Goal: Task Accomplishment & Management: Use online tool/utility

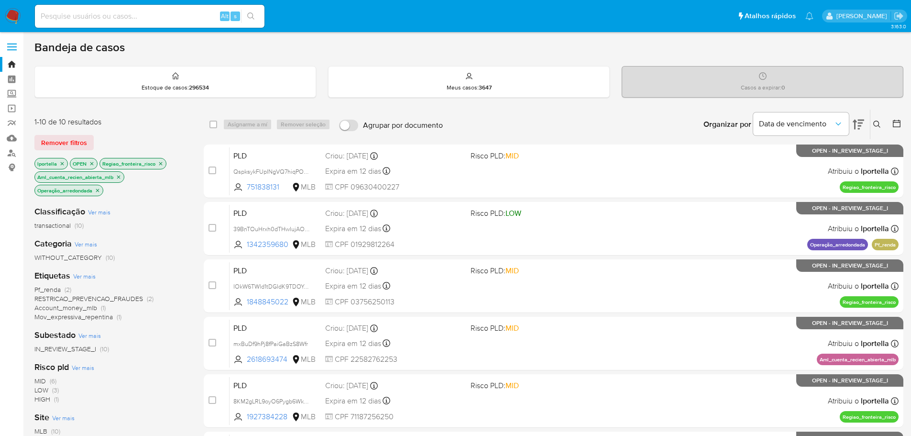
drag, startPoint x: 15, startPoint y: 20, endPoint x: 1, endPoint y: 21, distance: 13.9
click at [15, 20] on img at bounding box center [13, 16] width 16 height 16
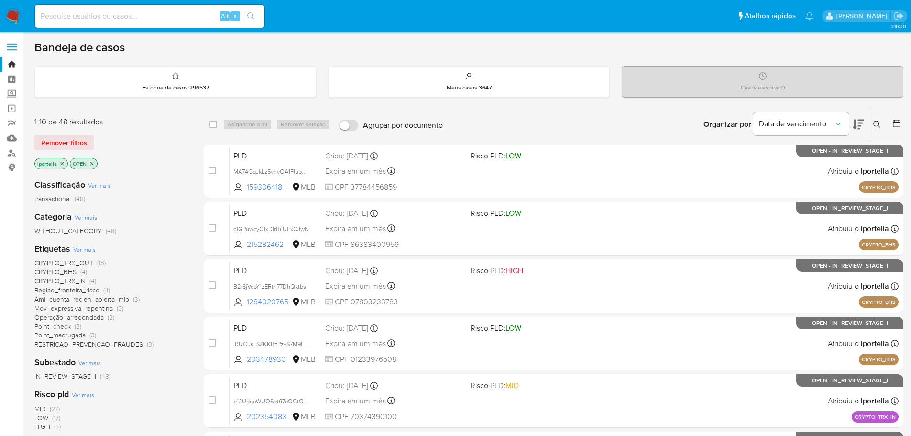
click at [105, 22] on div "Alt s" at bounding box center [150, 16] width 230 height 23
click at [107, 16] on input at bounding box center [150, 16] width 230 height 12
paste input "2532230600"
type input "2532230600"
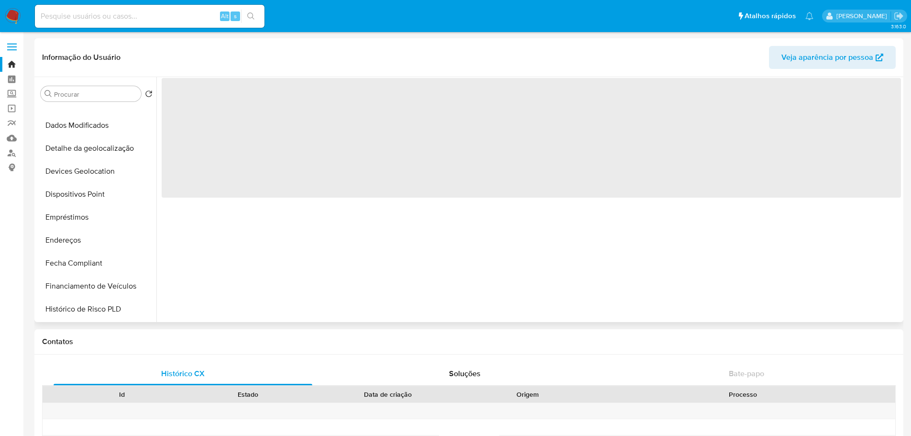
scroll to position [431, 0]
click at [90, 118] on button "Histórico de casos" at bounding box center [93, 122] width 112 height 23
select select "10"
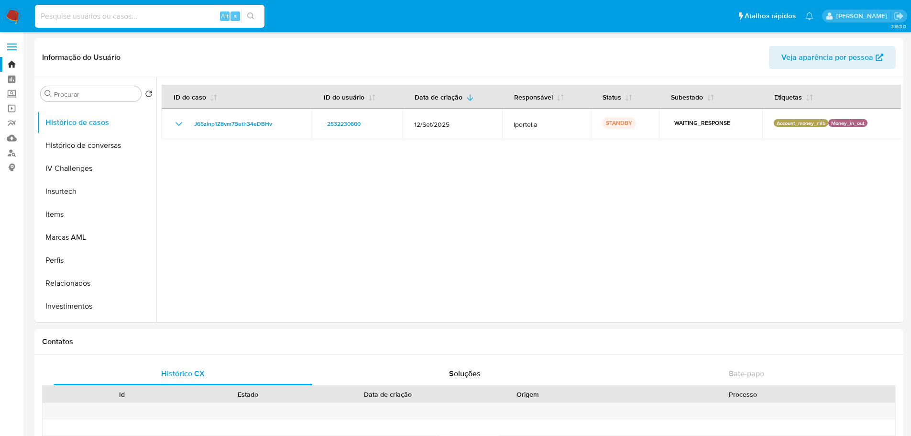
click at [129, 22] on input at bounding box center [150, 16] width 230 height 12
paste input "2475604662"
type input "2475604662"
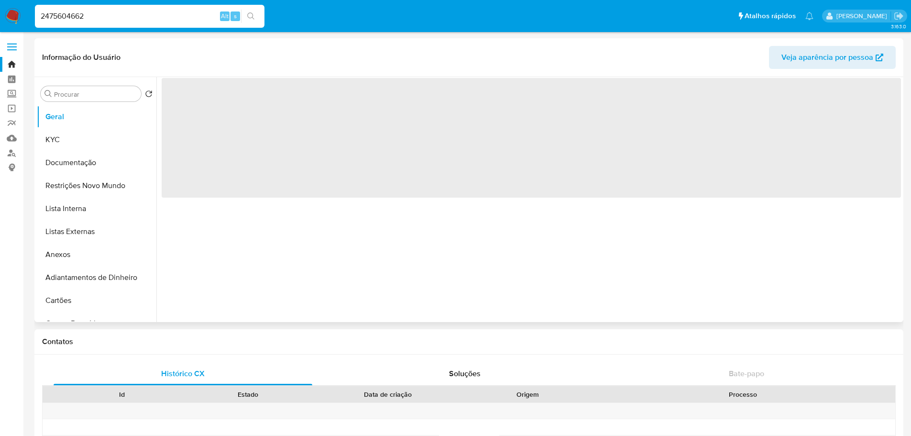
scroll to position [431, 0]
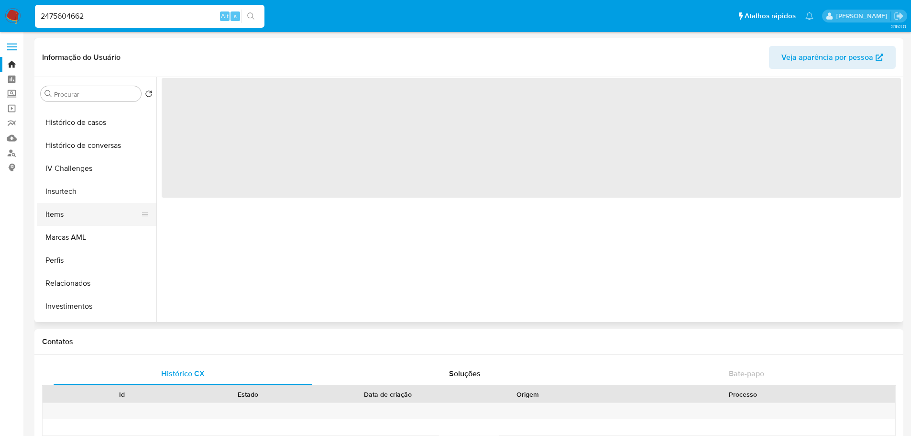
select select "10"
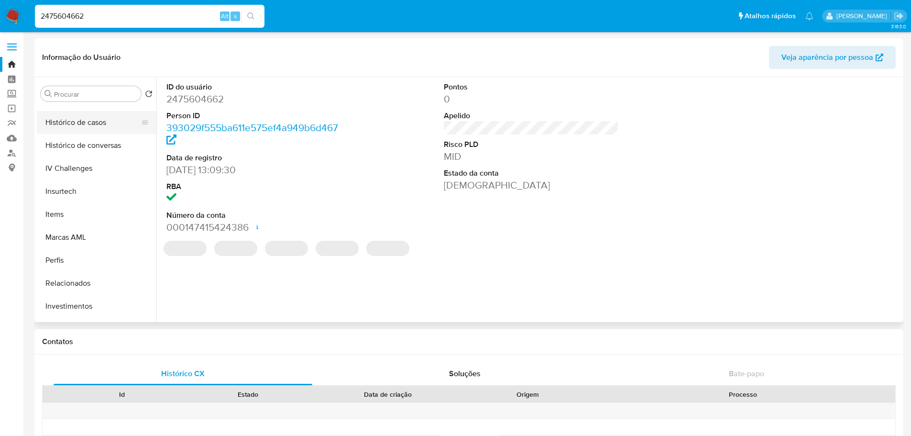
click at [92, 123] on button "Histórico de casos" at bounding box center [93, 122] width 112 height 23
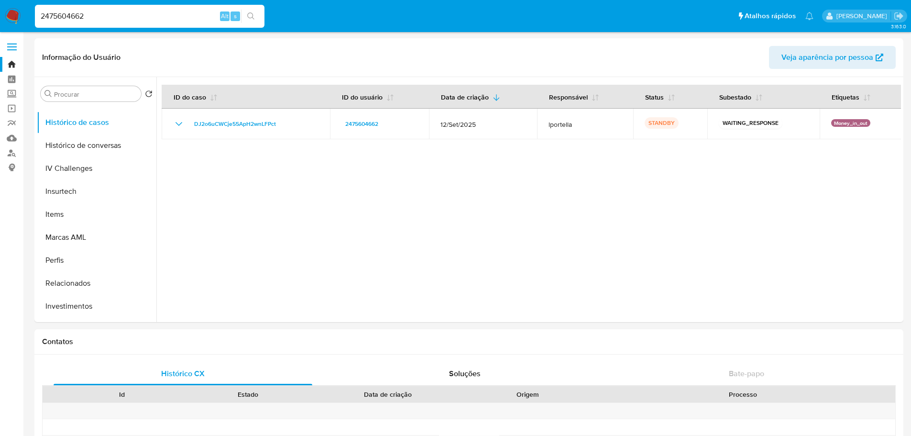
click at [102, 5] on div "2475604662 Alt s" at bounding box center [150, 16] width 230 height 23
click at [100, 11] on input "2475604662" at bounding box center [150, 16] width 230 height 12
paste input "1410834164"
type input "1410834164"
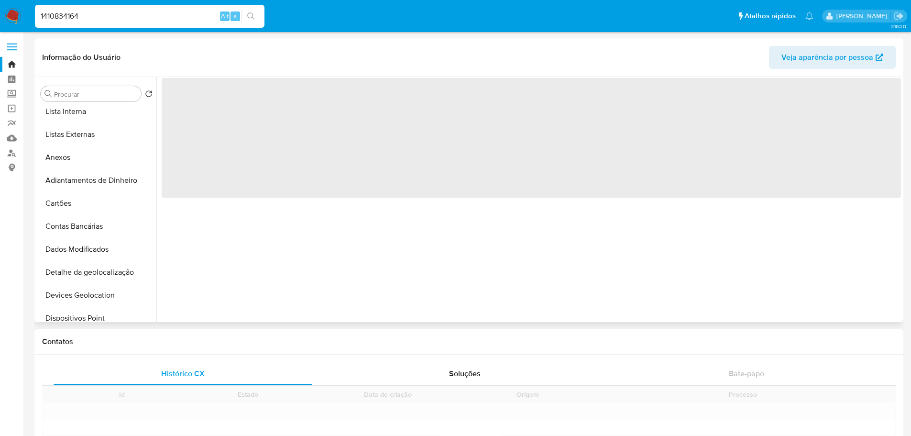
scroll to position [383, 0]
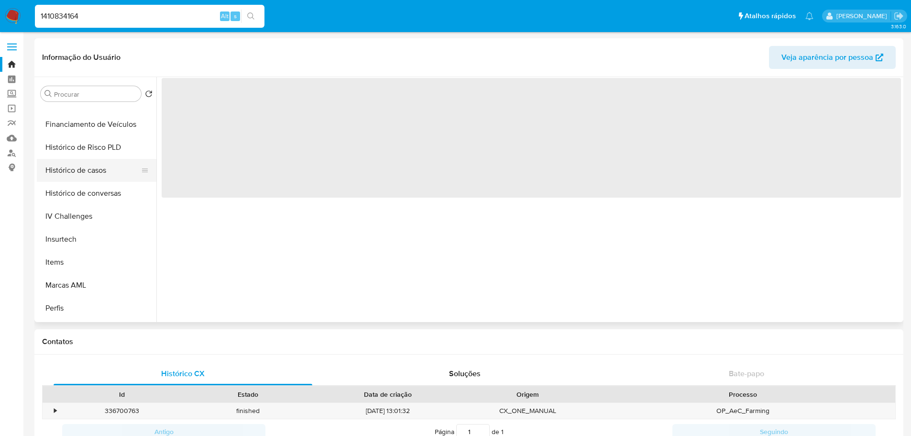
click at [88, 174] on button "Histórico de casos" at bounding box center [93, 170] width 112 height 23
select select "10"
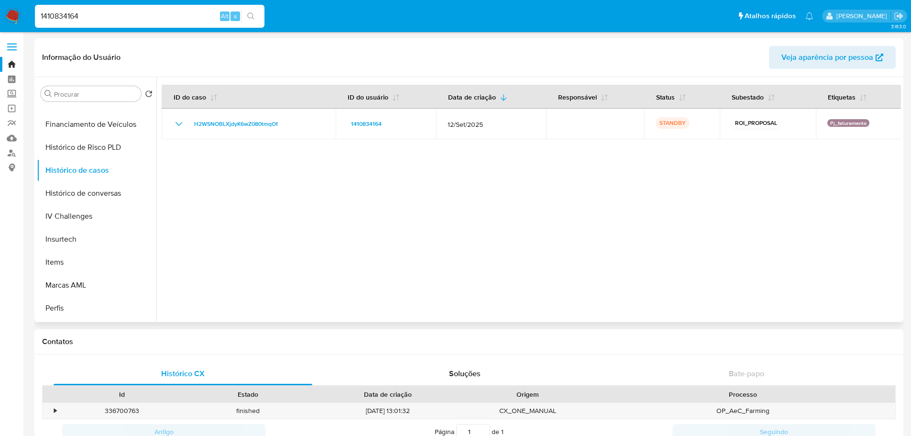
drag, startPoint x: 305, startPoint y: 0, endPoint x: 505, endPoint y: 263, distance: 330.2
click at [505, 263] on div at bounding box center [528, 199] width 745 height 245
click at [20, 11] on img at bounding box center [13, 16] width 16 height 16
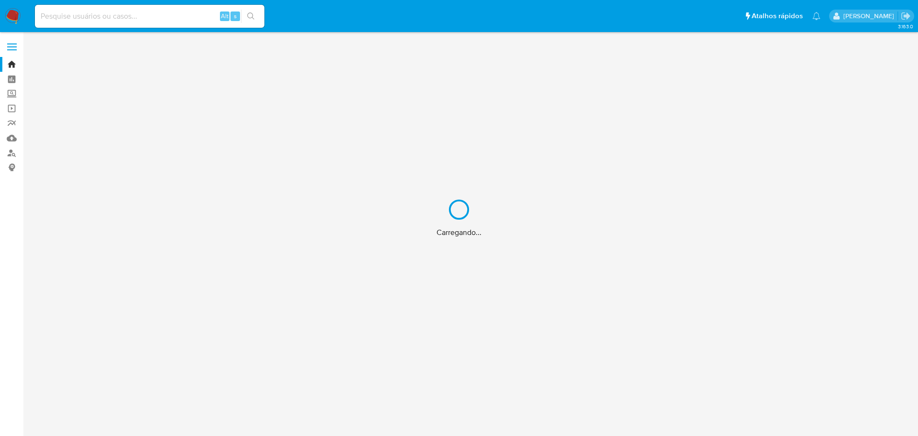
click at [57, 20] on div "Carregando..." at bounding box center [459, 218] width 918 height 436
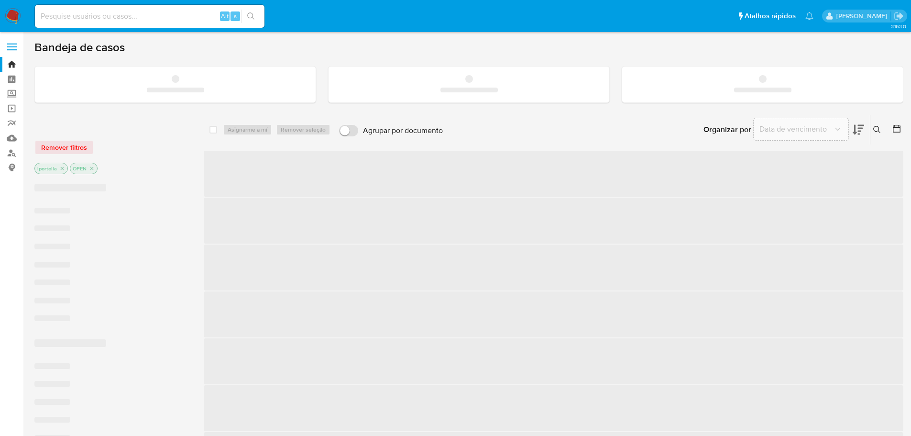
click at [65, 16] on input at bounding box center [150, 16] width 230 height 12
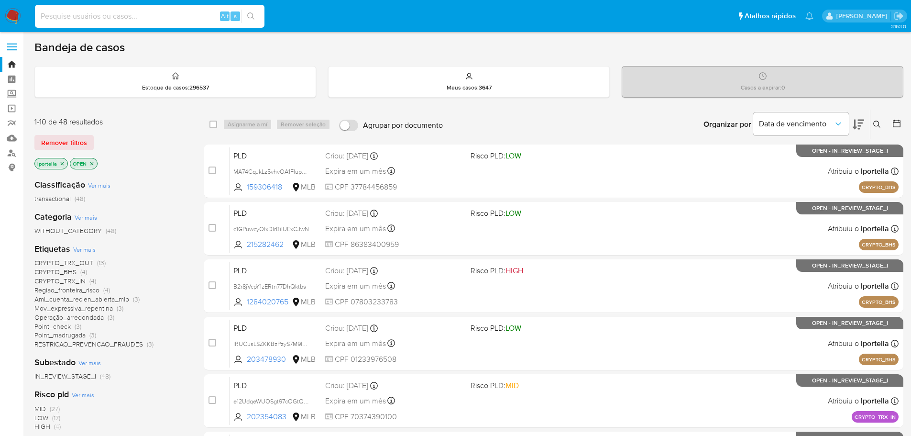
paste input "iCQxmUj8OWXgLo6r6Z4Xw35K"
type input "iCQxmUj8OWXgLo6r6Z4Xw35K"
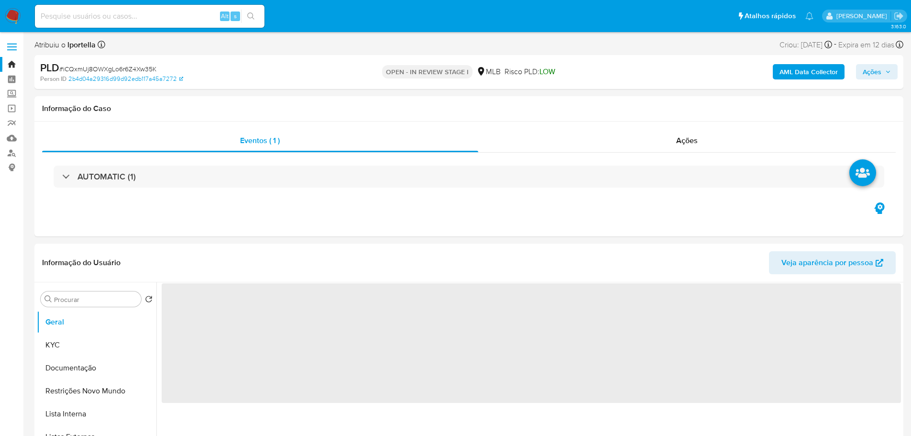
select select "10"
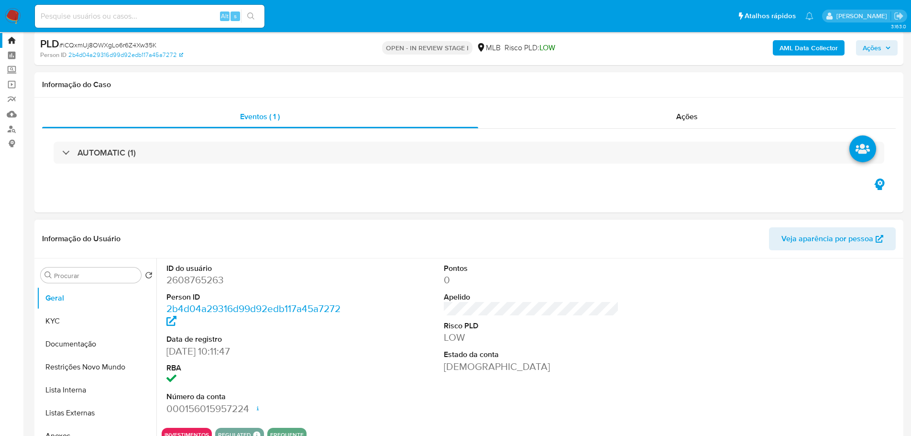
scroll to position [144, 0]
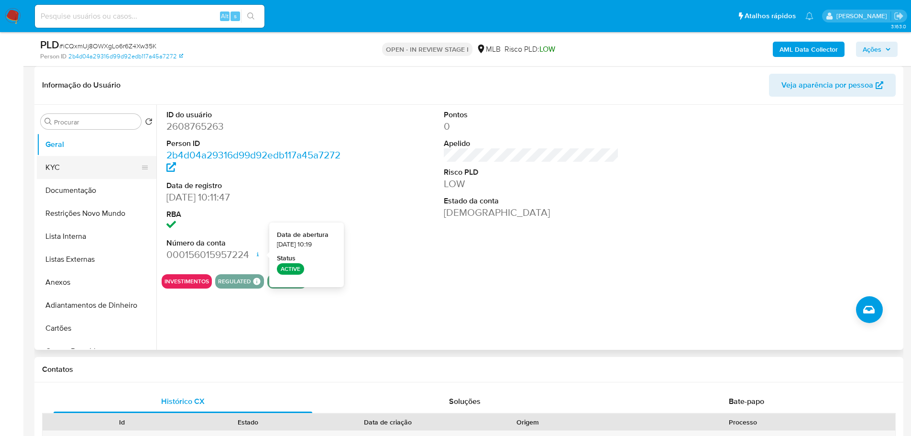
click at [58, 158] on button "KYC" at bounding box center [93, 167] width 112 height 23
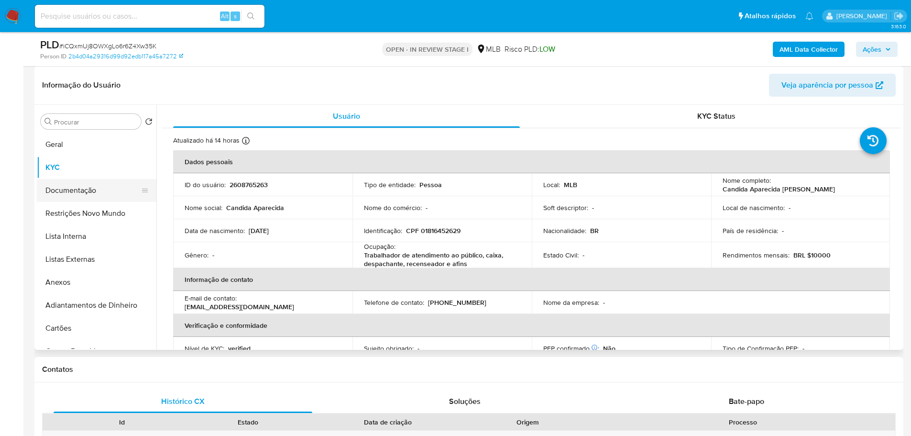
click at [80, 199] on button "Documentação" at bounding box center [93, 190] width 112 height 23
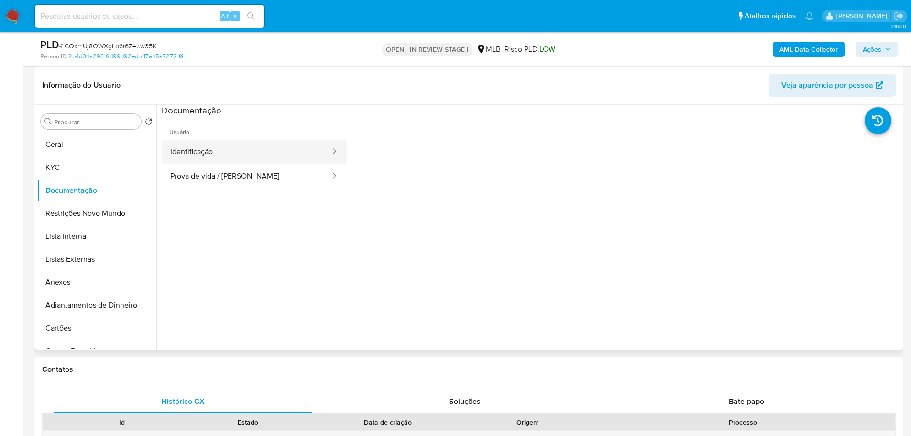
click at [208, 161] on button "Identificação" at bounding box center [247, 152] width 170 height 24
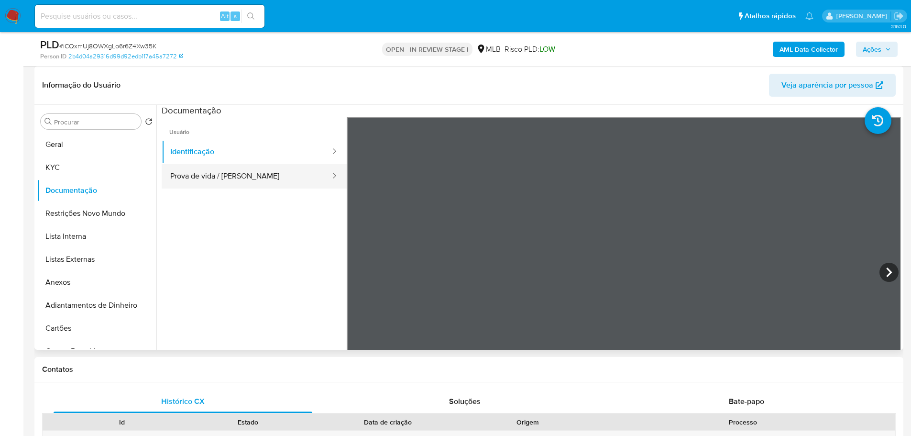
click at [213, 177] on button "Prova de vida / Selfie" at bounding box center [247, 176] width 170 height 24
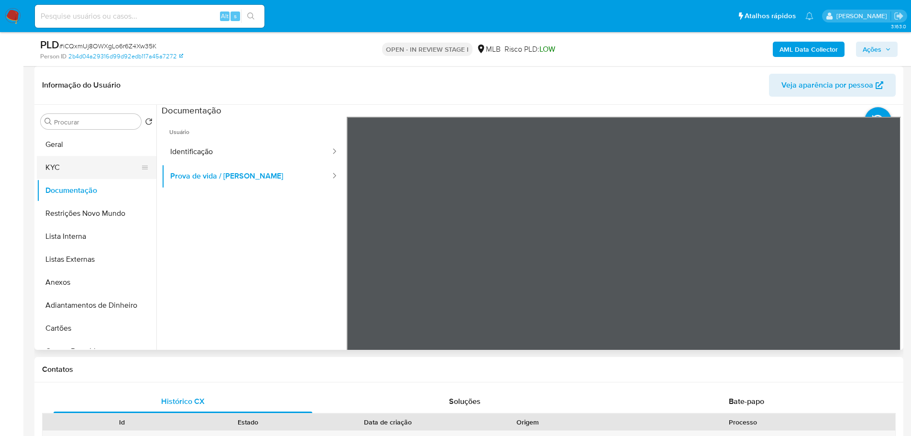
click at [77, 164] on button "KYC" at bounding box center [93, 167] width 112 height 23
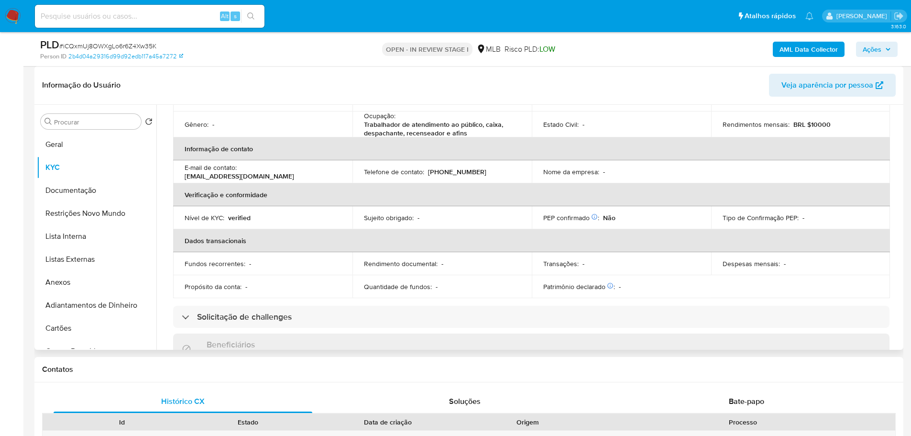
scroll to position [66, 0]
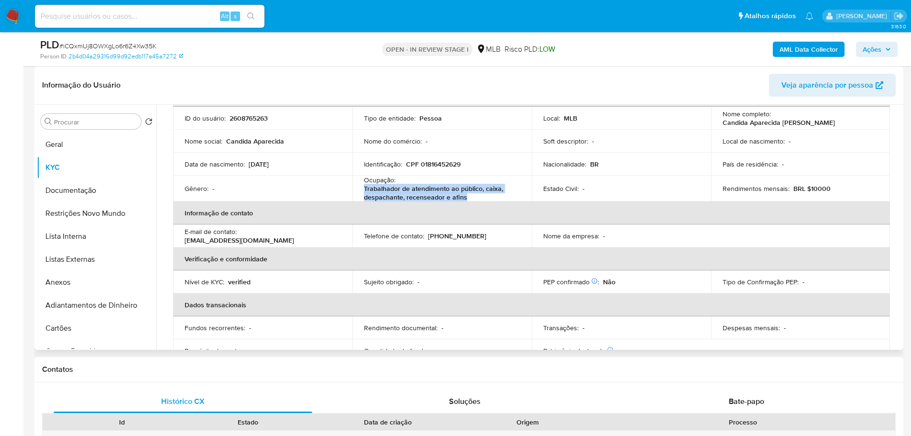
drag, startPoint x: 363, startPoint y: 192, endPoint x: 470, endPoint y: 194, distance: 107.6
click at [470, 194] on p "Trabalhador de atendimento ao público, caixa, despachante, recenseador e afins" at bounding box center [440, 192] width 153 height 17
copy p "Trabalhador de atendimento ao público, caixa, despachante, recenseador e afins"
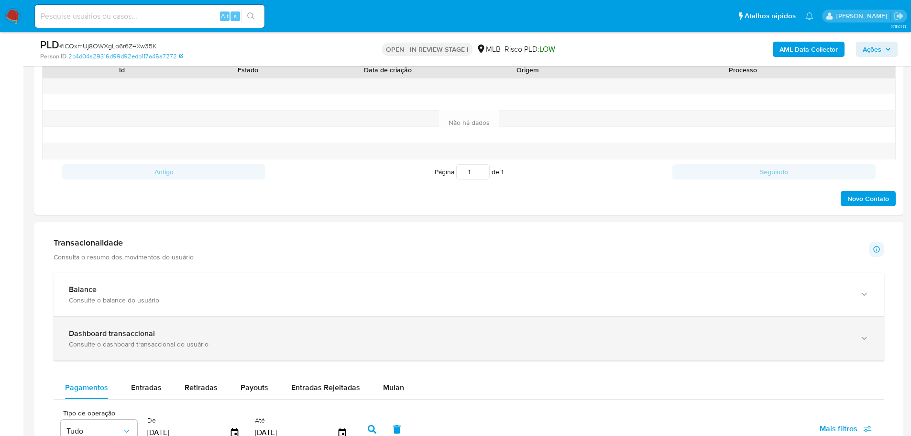
scroll to position [574, 0]
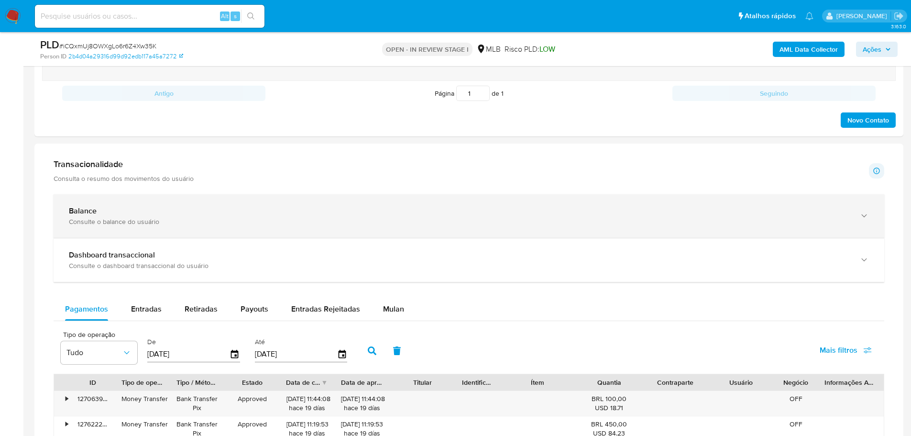
click at [174, 221] on div "Consulte o balance do usuário" at bounding box center [459, 221] width 781 height 9
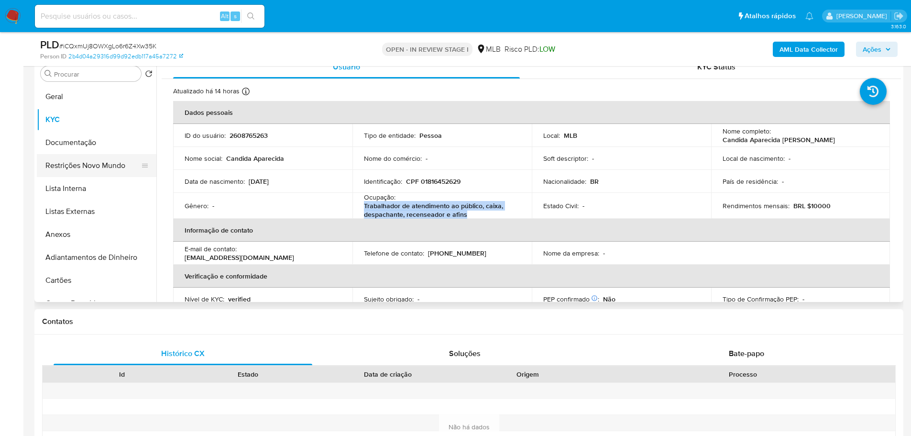
scroll to position [0, 0]
click at [83, 120] on button "KYC" at bounding box center [93, 119] width 112 height 23
click at [83, 146] on button "Documentação" at bounding box center [93, 142] width 112 height 23
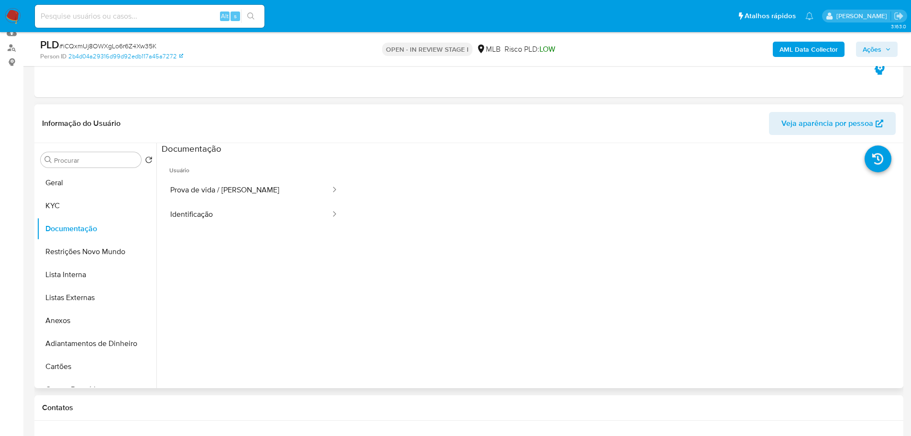
scroll to position [96, 0]
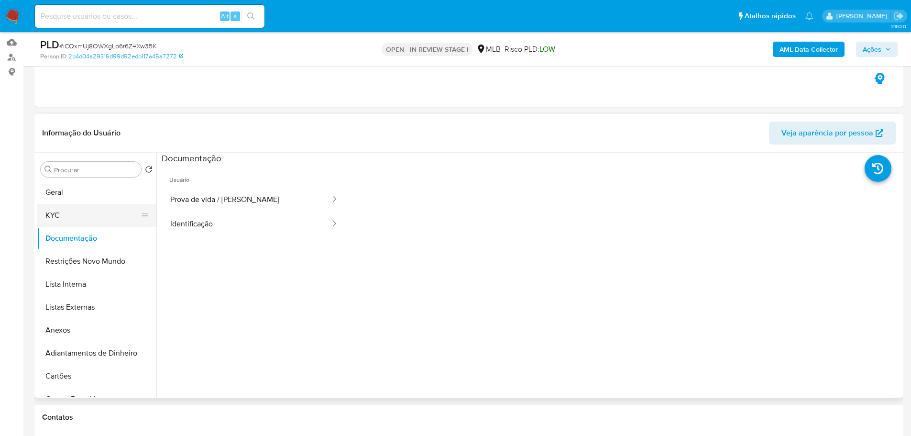
click at [77, 217] on button "KYC" at bounding box center [93, 215] width 112 height 23
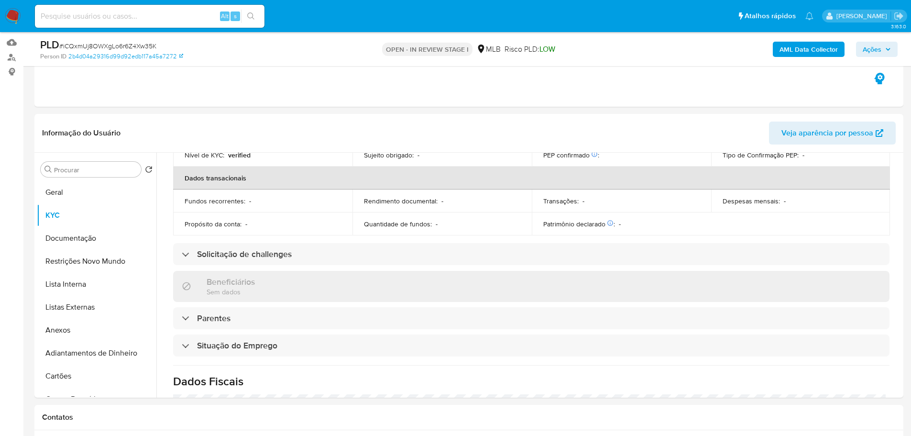
scroll to position [401, 0]
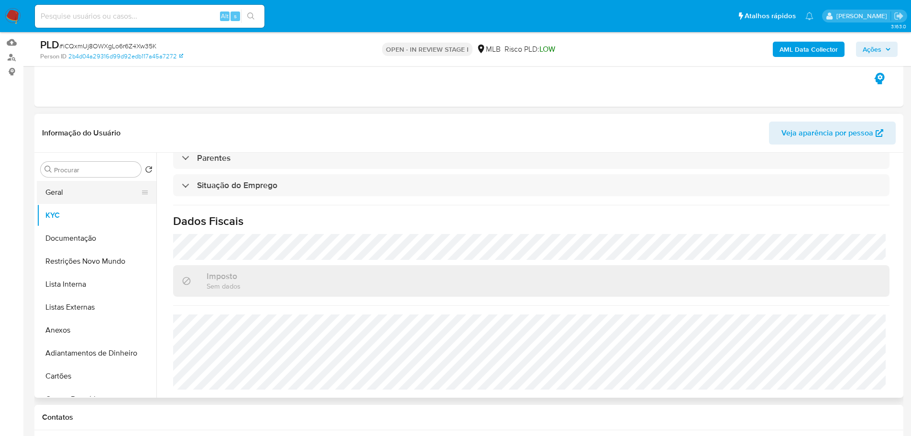
click at [84, 192] on button "Geral" at bounding box center [93, 192] width 112 height 23
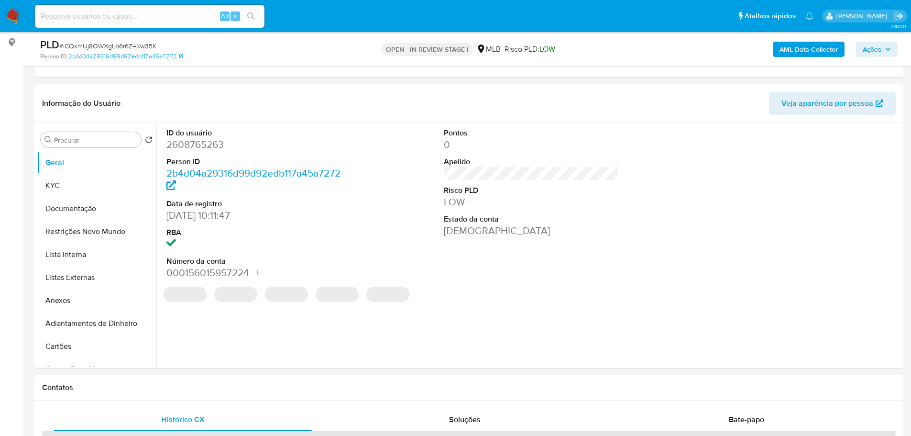
scroll to position [121, 0]
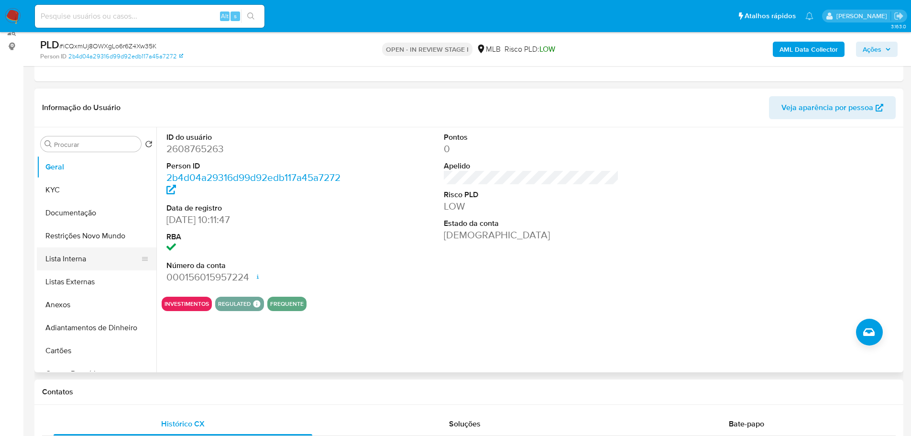
drag, startPoint x: 243, startPoint y: 382, endPoint x: 119, endPoint y: 259, distance: 174.5
click at [238, 381] on div "Contatos" at bounding box center [468, 391] width 869 height 25
click at [77, 194] on button "KYC" at bounding box center [93, 189] width 112 height 23
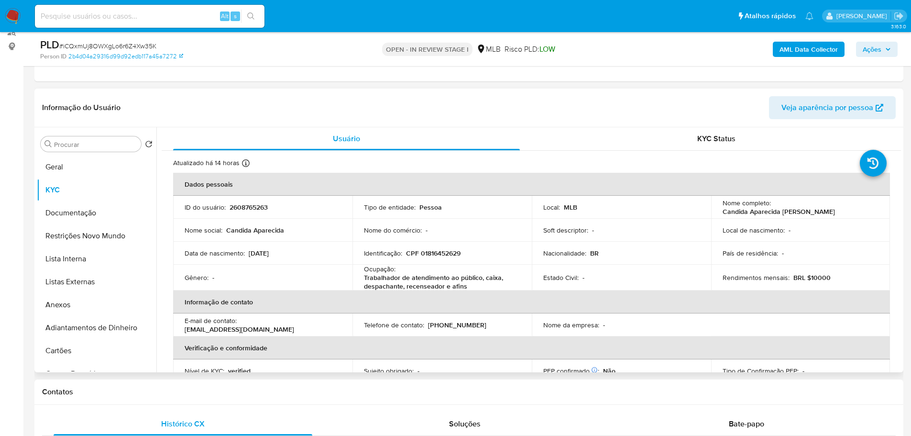
scroll to position [8, 0]
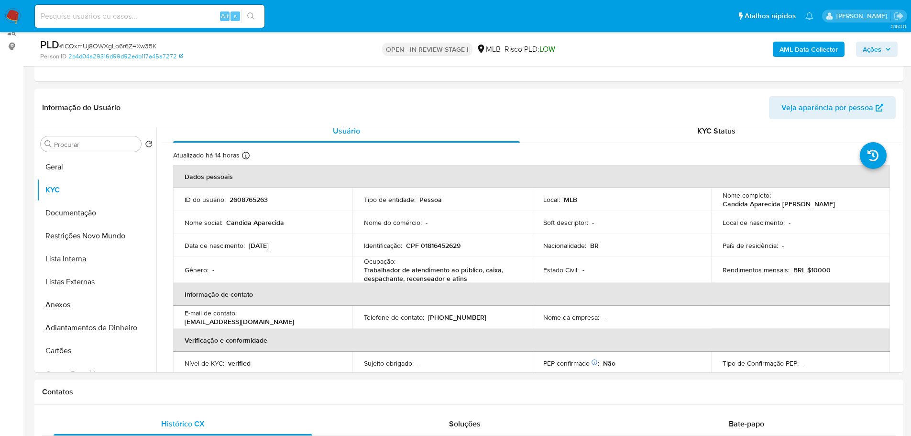
click at [187, 390] on h1 "Contatos" at bounding box center [469, 392] width 854 height 10
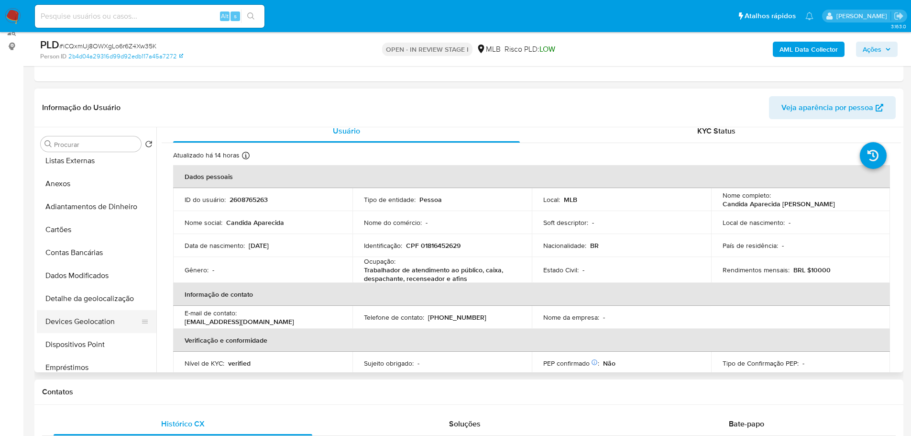
scroll to position [191, 0]
click at [81, 315] on button "Endereços" at bounding box center [93, 320] width 112 height 23
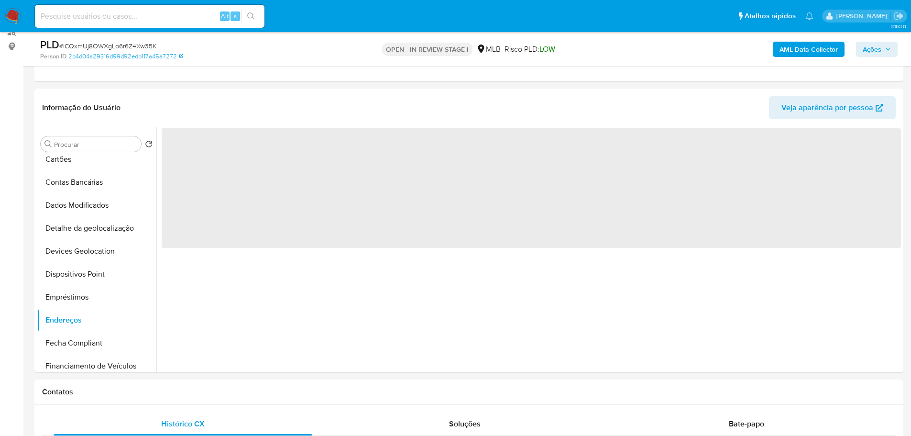
scroll to position [0, 0]
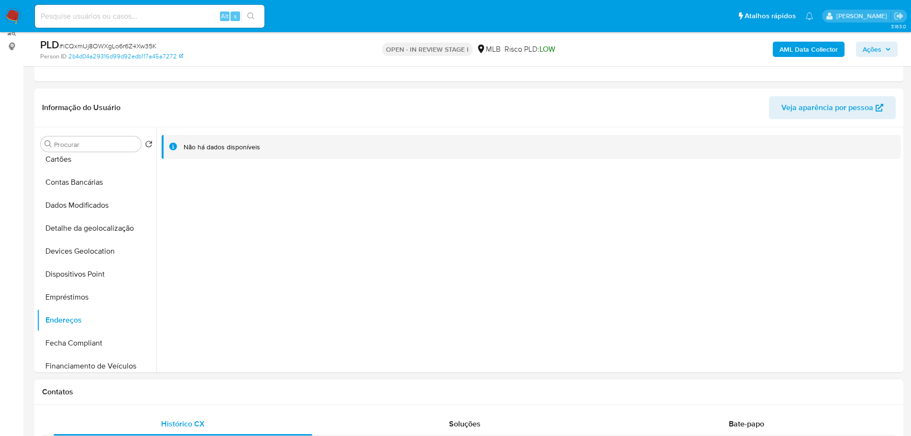
click at [223, 396] on h1 "Contatos" at bounding box center [469, 392] width 854 height 10
click at [96, 232] on button "Detalhe da geolocalização" at bounding box center [93, 228] width 112 height 23
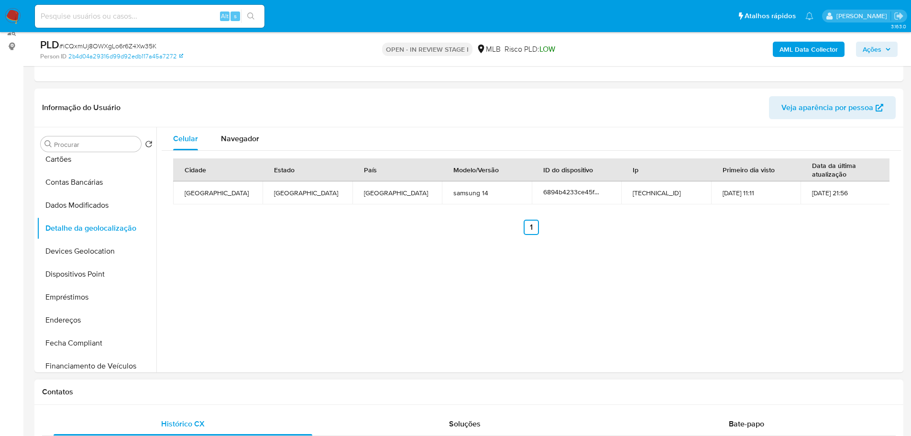
drag, startPoint x: 244, startPoint y: 402, endPoint x: 210, endPoint y: 386, distance: 37.7
click at [244, 402] on div "Contatos" at bounding box center [468, 391] width 869 height 25
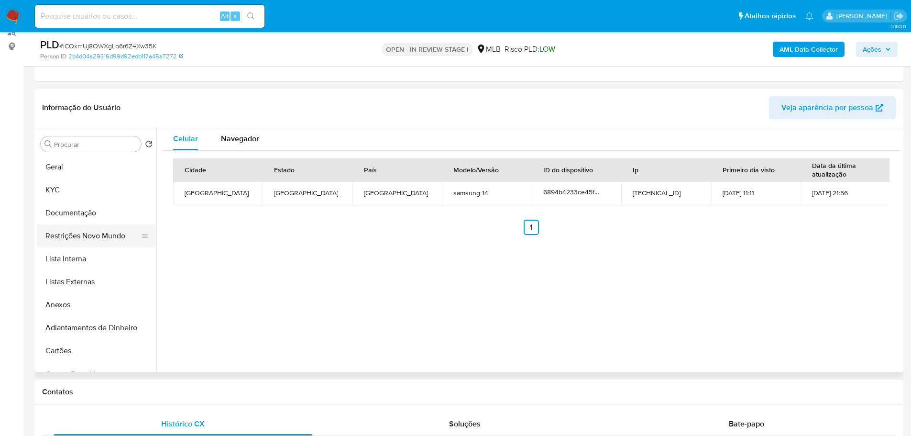
click at [90, 241] on button "Restrições Novo Mundo" at bounding box center [93, 235] width 112 height 23
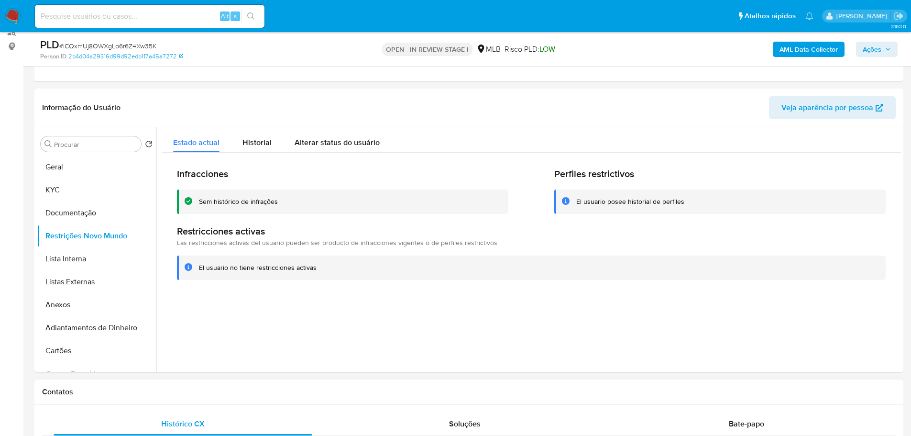
click at [199, 385] on div "Contatos" at bounding box center [468, 391] width 869 height 25
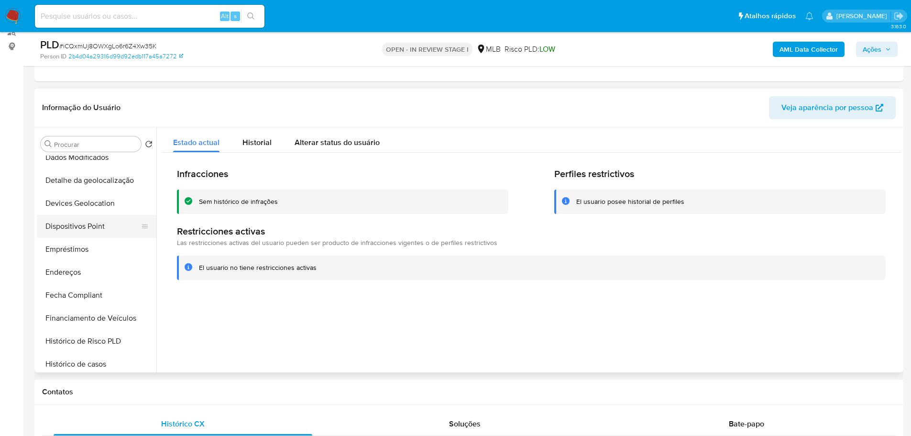
click at [102, 229] on button "Dispositivos Point" at bounding box center [93, 226] width 112 height 23
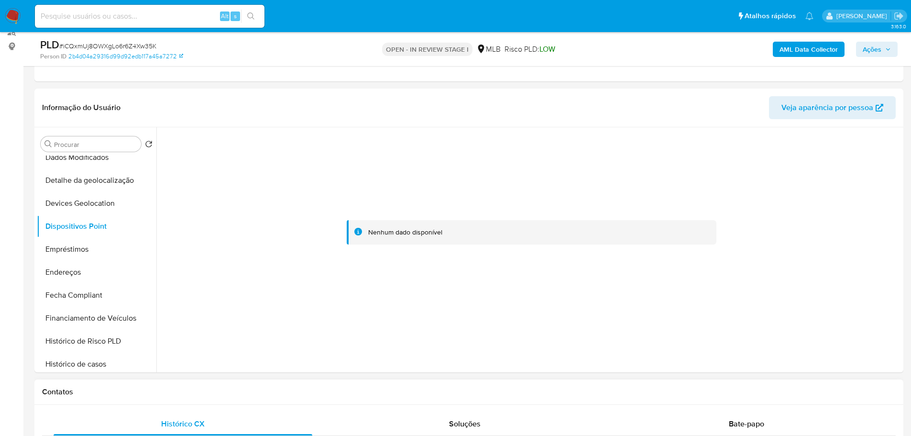
drag, startPoint x: 297, startPoint y: 406, endPoint x: 309, endPoint y: 393, distance: 17.3
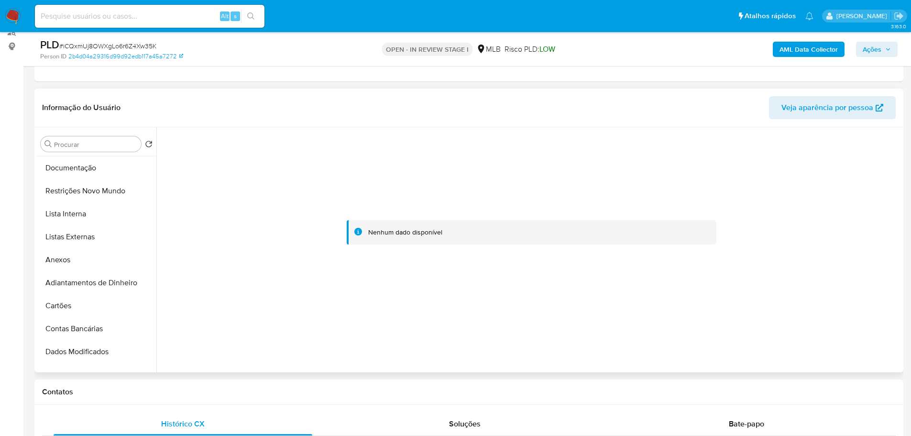
scroll to position [0, 0]
click at [77, 182] on button "KYC" at bounding box center [93, 189] width 112 height 23
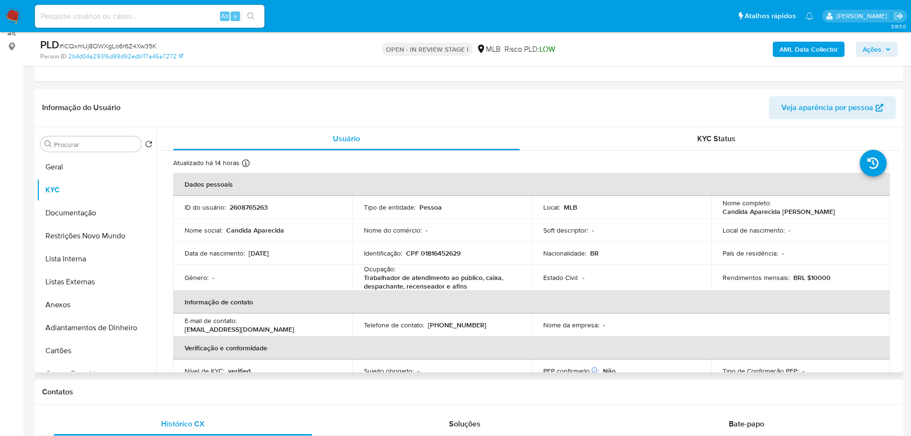
click at [440, 255] on p "CPF 01816452629" at bounding box center [433, 253] width 55 height 9
copy p "01816452629"
drag, startPoint x: 828, startPoint y: 210, endPoint x: 720, endPoint y: 213, distance: 107.7
click at [723, 213] on div "Nome completo : Candida Aparecida Otoni Cardoso" at bounding box center [801, 207] width 156 height 17
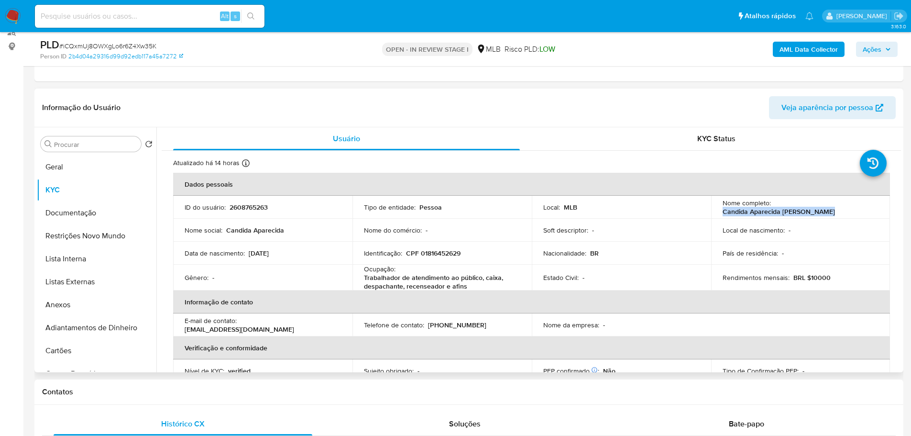
copy p "Candida Aparecida Otoni Cardoso"
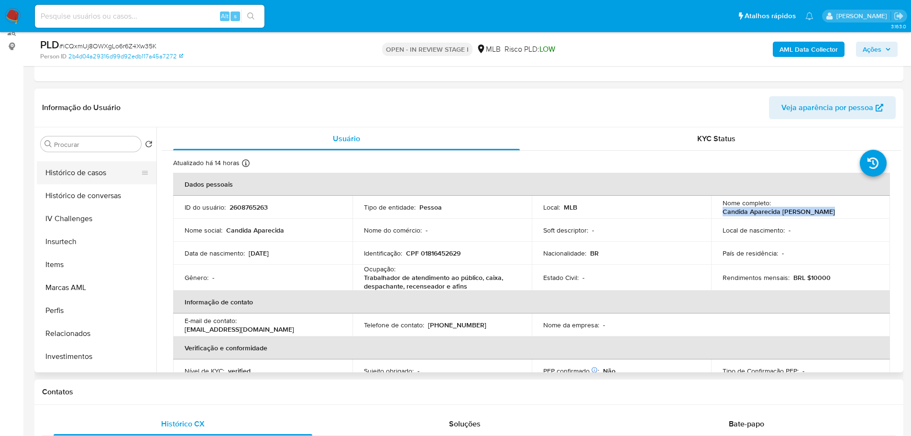
click at [90, 183] on button "Histórico de casos" at bounding box center [93, 172] width 112 height 23
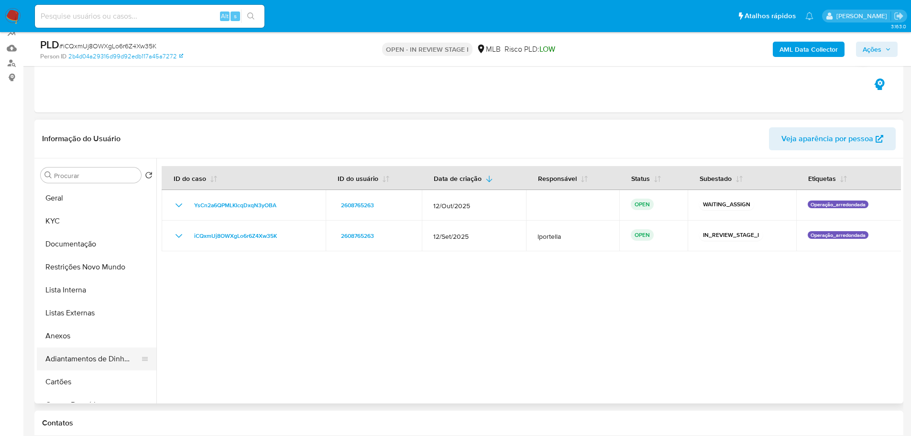
scroll to position [73, 0]
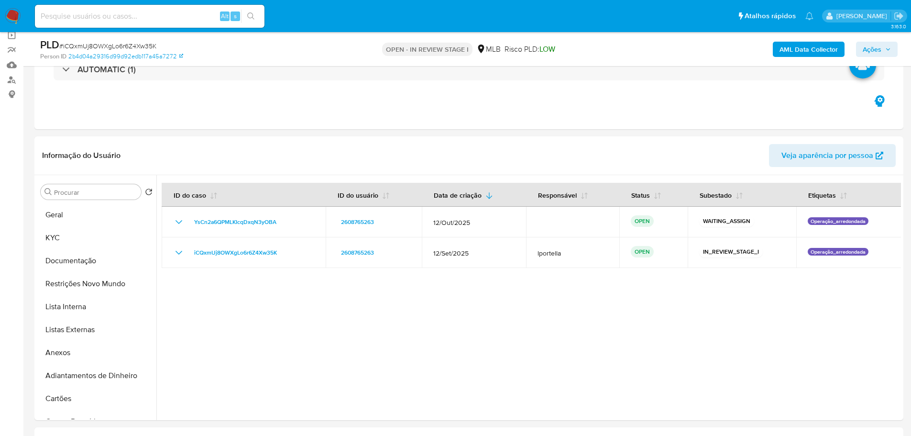
click at [871, 42] on span "Ações" at bounding box center [872, 49] width 19 height 15
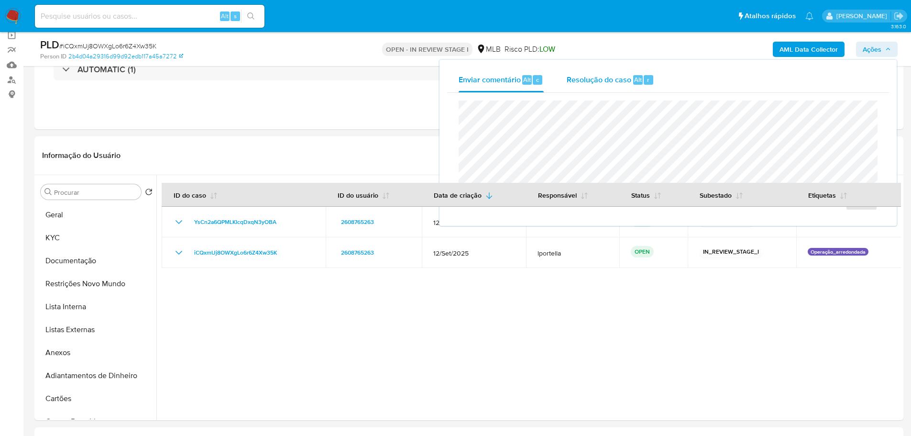
click at [636, 78] on span "Alt" at bounding box center [638, 79] width 8 height 9
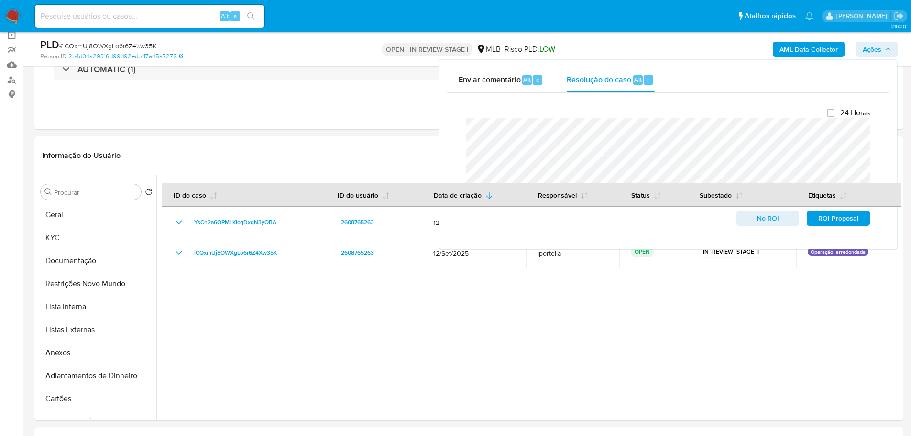
click at [801, 53] on b "AML Data Collector" at bounding box center [809, 49] width 58 height 15
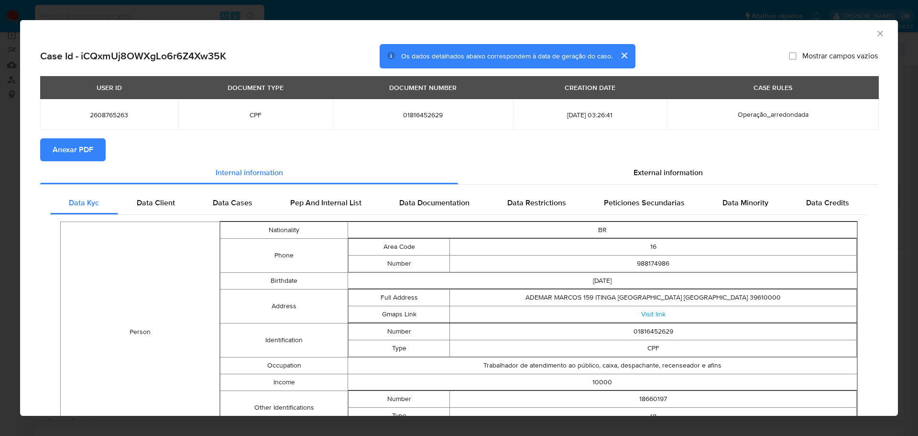
click at [67, 148] on span "Anexar PDF" at bounding box center [73, 149] width 41 height 21
click at [876, 32] on icon "Fechar a janela" at bounding box center [881, 34] width 10 height 10
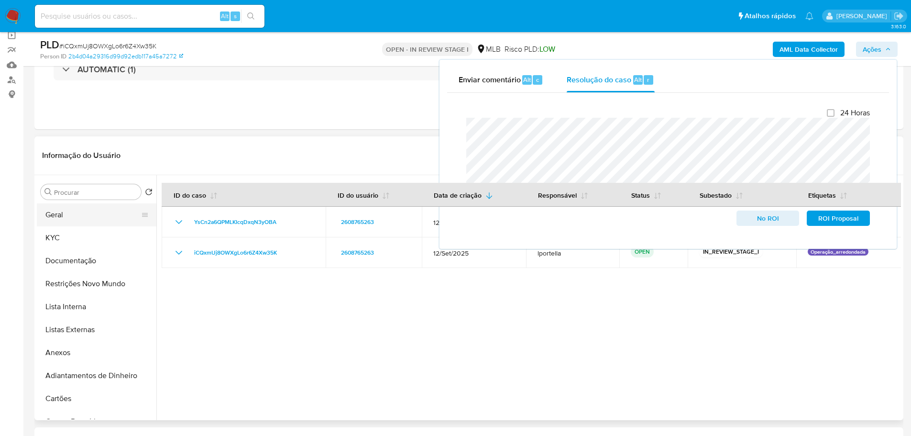
click at [88, 222] on button "Geral" at bounding box center [93, 214] width 112 height 23
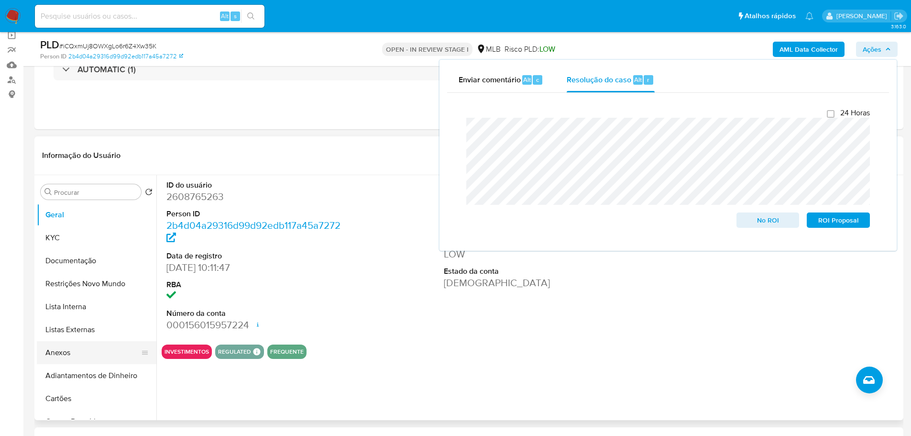
click at [92, 361] on button "Anexos" at bounding box center [93, 352] width 112 height 23
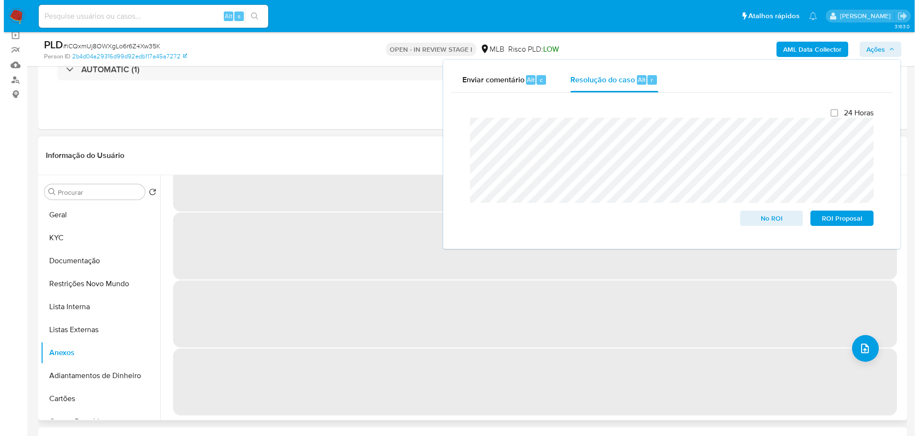
scroll to position [0, 0]
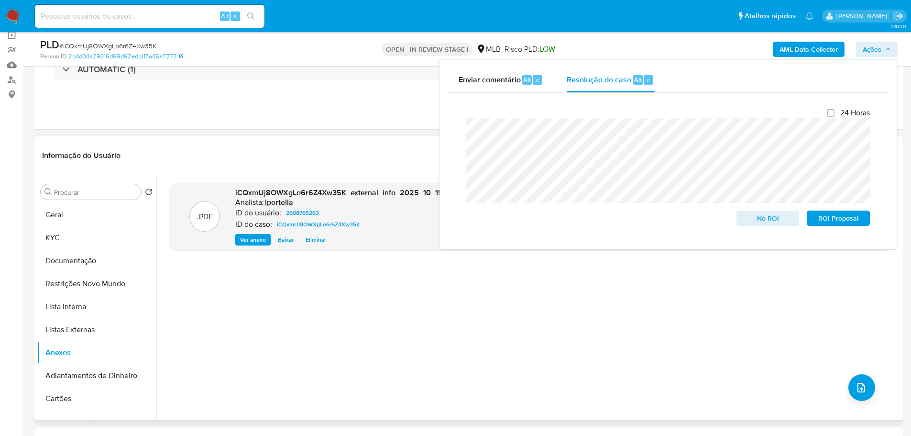
click at [851, 348] on div ".PDF iCQxmUj8OWXgLo6r6Z4Xw35K_external_info_2025_10_15__09_26_01.pdf - iCQxmUj8…" at bounding box center [531, 298] width 724 height 230
click at [858, 378] on button "upload-file" at bounding box center [862, 387] width 27 height 27
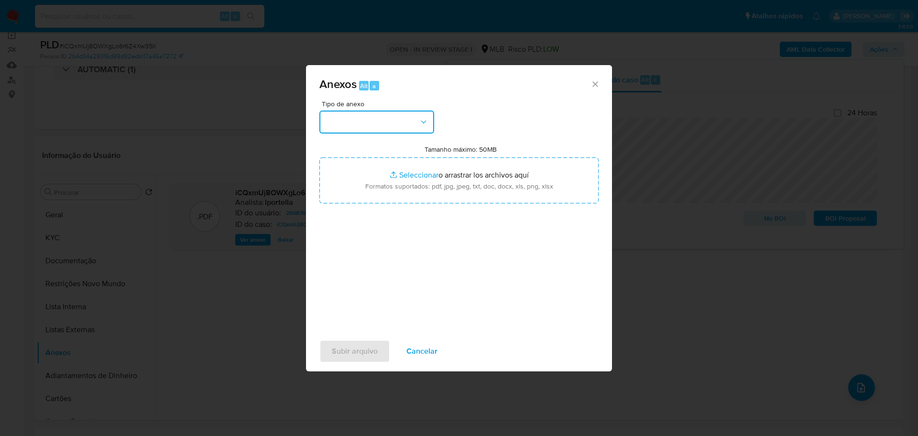
click at [343, 121] on button "button" at bounding box center [377, 121] width 115 height 23
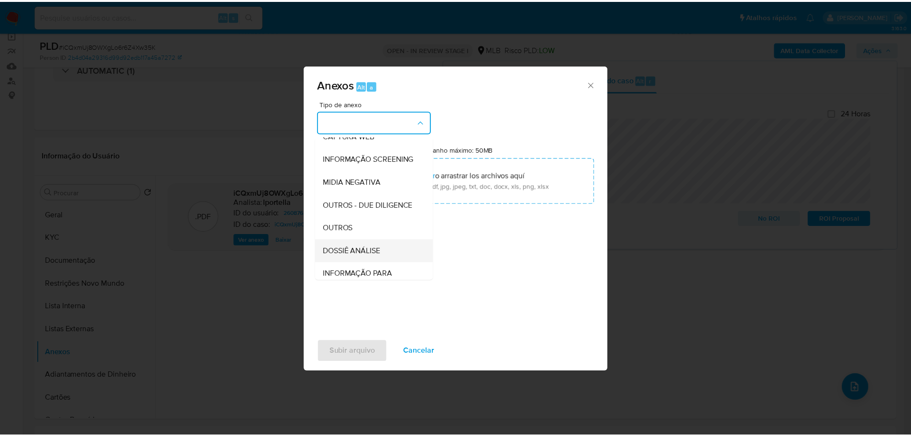
scroll to position [147, 0]
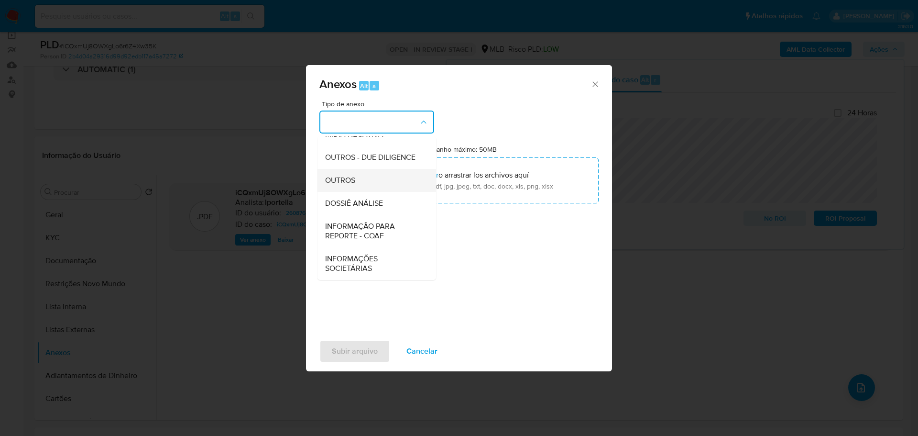
click at [358, 181] on div "OUTROS" at bounding box center [374, 180] width 98 height 23
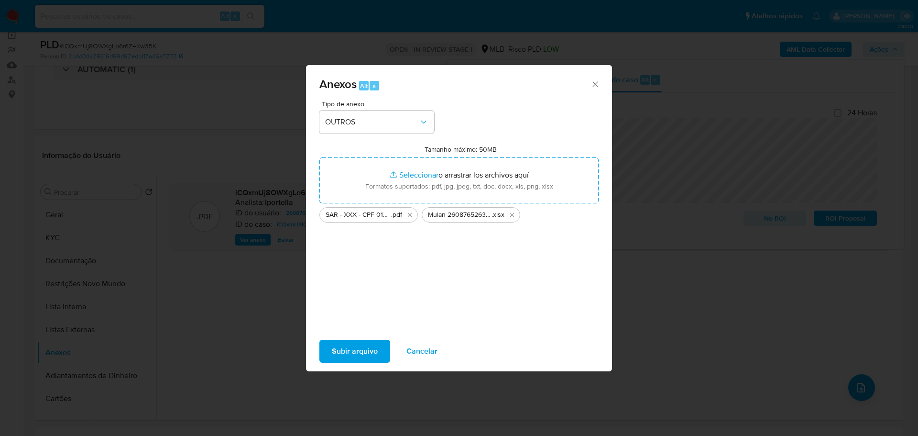
click at [382, 358] on button "Subir arquivo" at bounding box center [355, 351] width 71 height 23
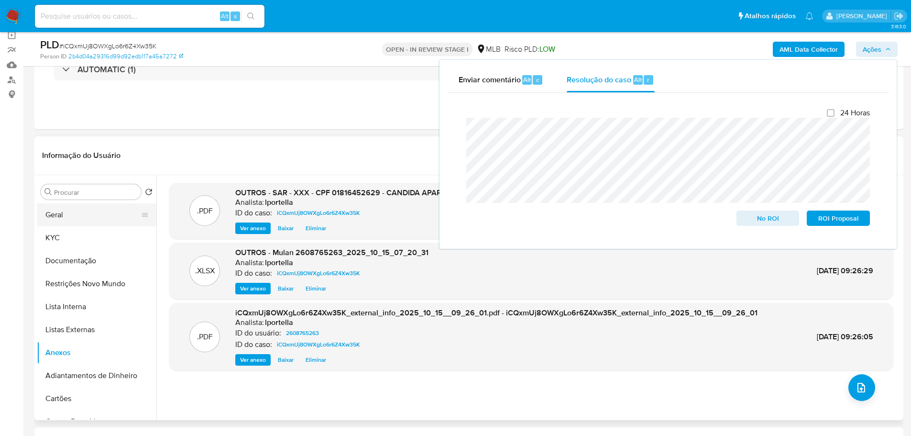
click at [63, 218] on button "Geral" at bounding box center [93, 214] width 112 height 23
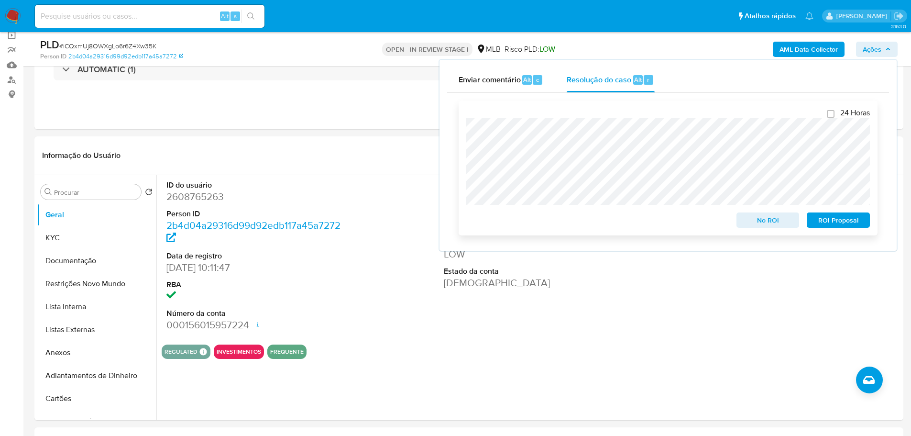
click at [825, 221] on span "ROI Proposal" at bounding box center [839, 219] width 50 height 13
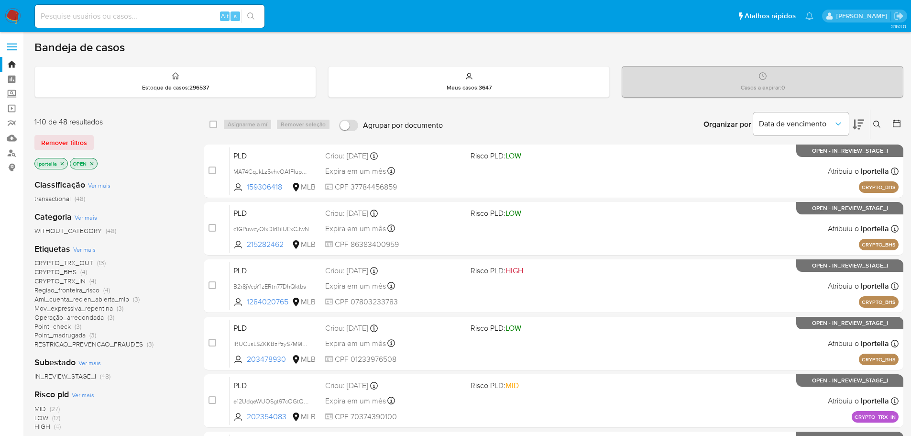
click at [124, 19] on input at bounding box center [150, 16] width 230 height 12
paste input "268386853"
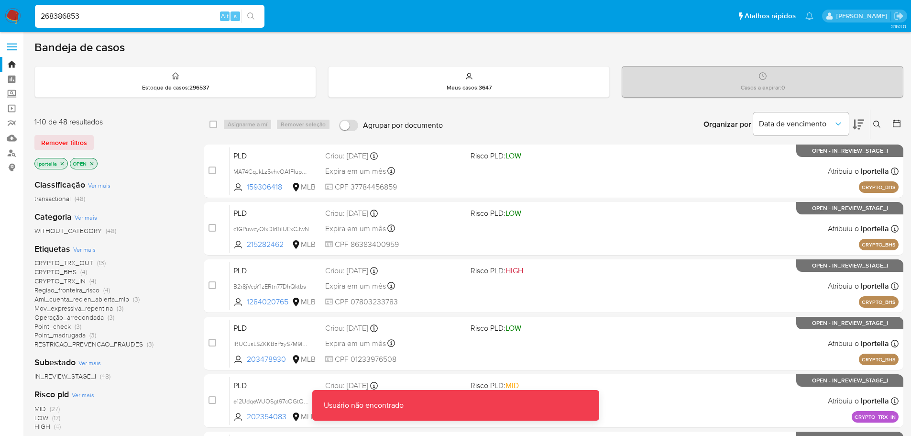
drag, startPoint x: 124, startPoint y: 20, endPoint x: 131, endPoint y: 22, distance: 6.7
click at [126, 22] on input "268386853" at bounding box center [150, 16] width 230 height 12
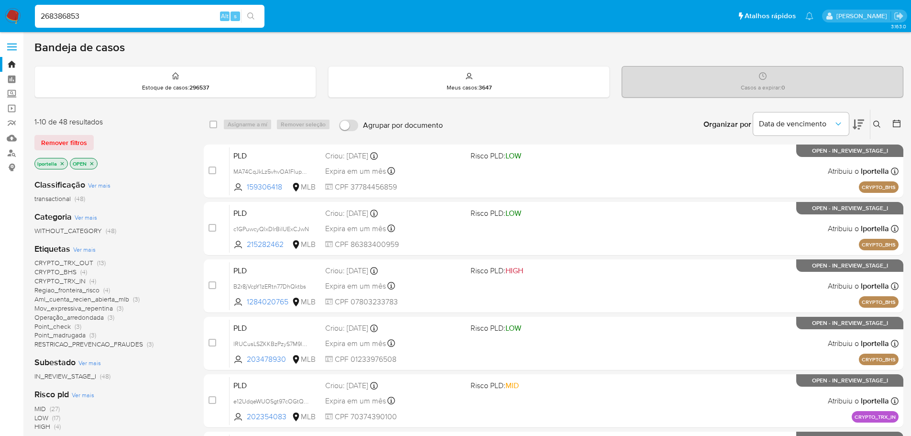
type input "268386853"
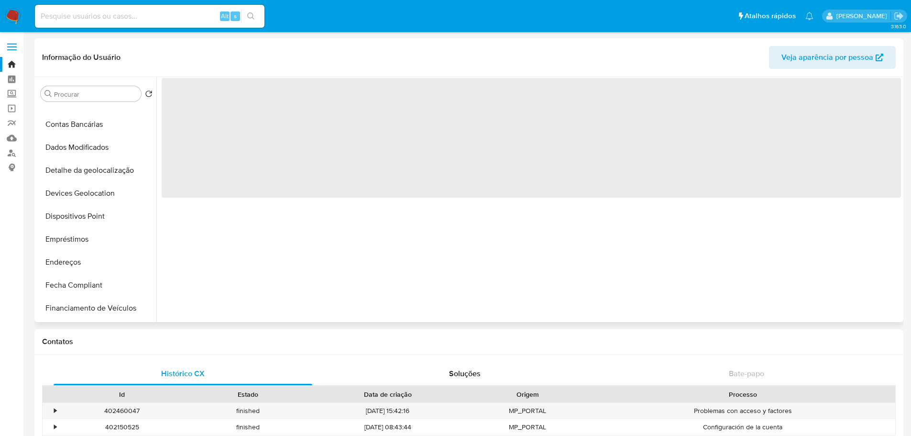
scroll to position [335, 0]
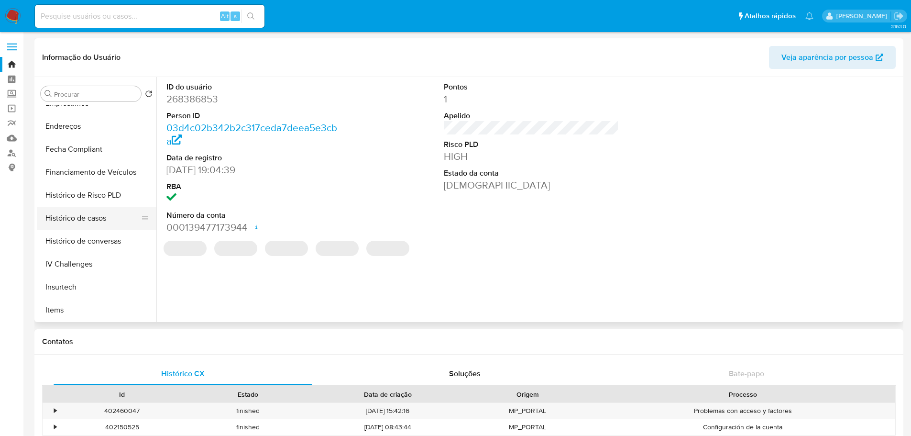
select select "10"
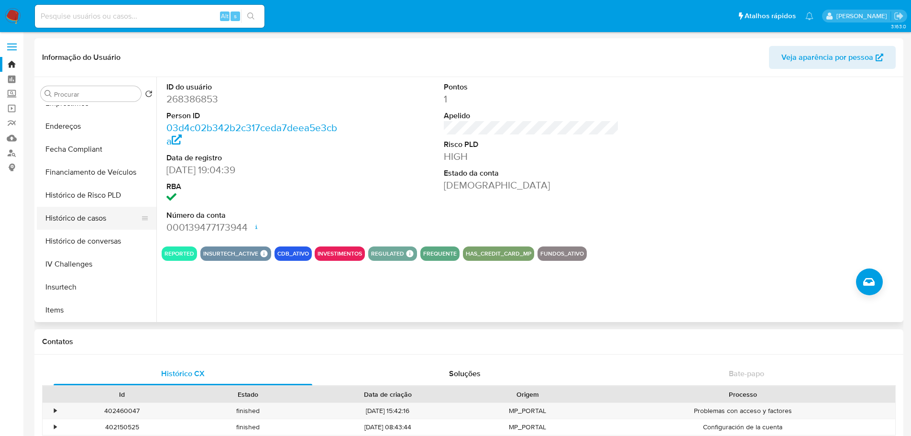
click at [104, 225] on button "Histórico de casos" at bounding box center [93, 218] width 112 height 23
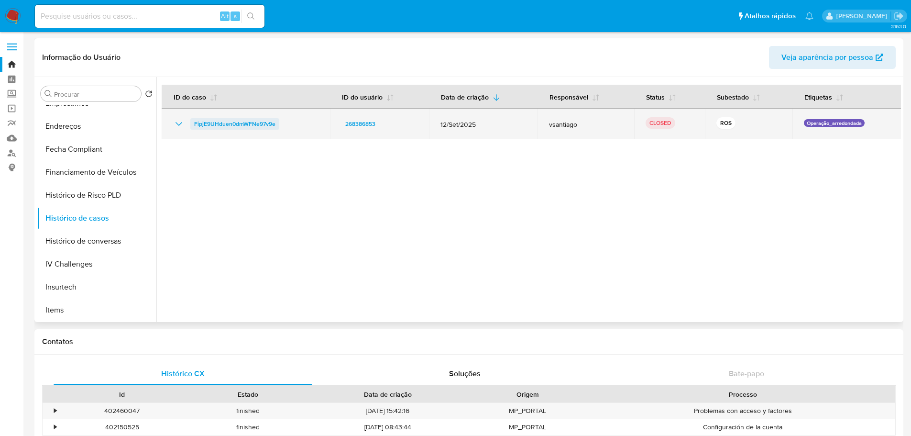
click at [220, 129] on span "FipjE9UHduen0dmWFNe97v9e" at bounding box center [234, 123] width 81 height 11
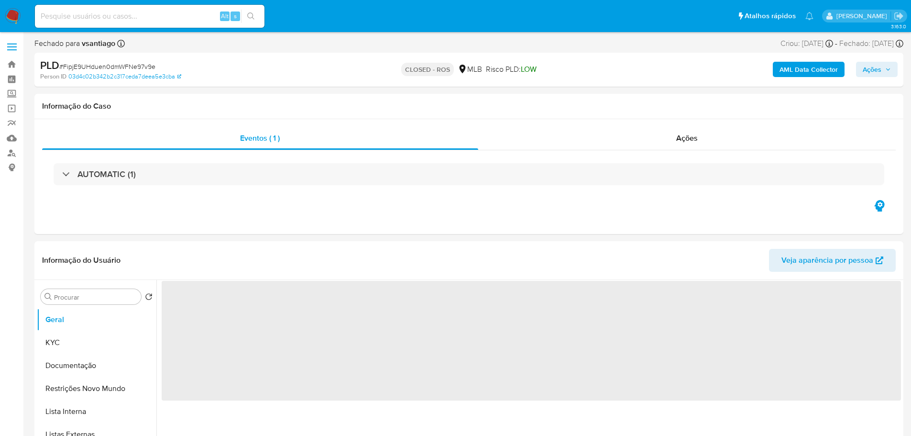
select select "10"
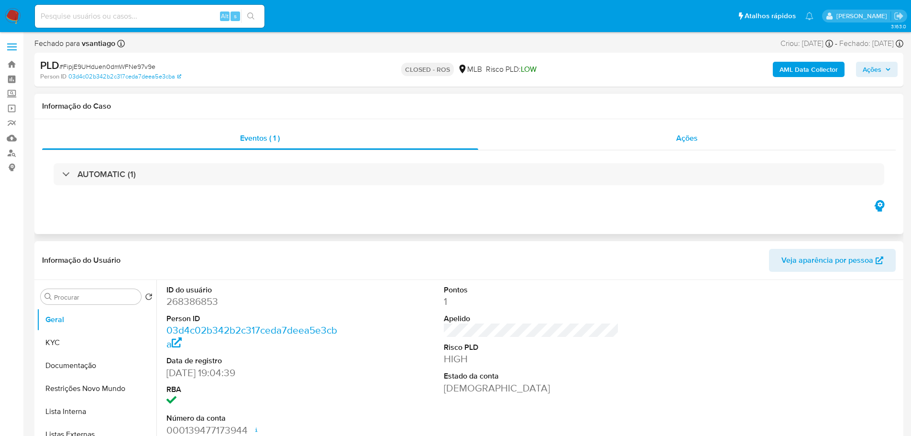
click at [725, 147] on div "Ações" at bounding box center [687, 138] width 418 height 23
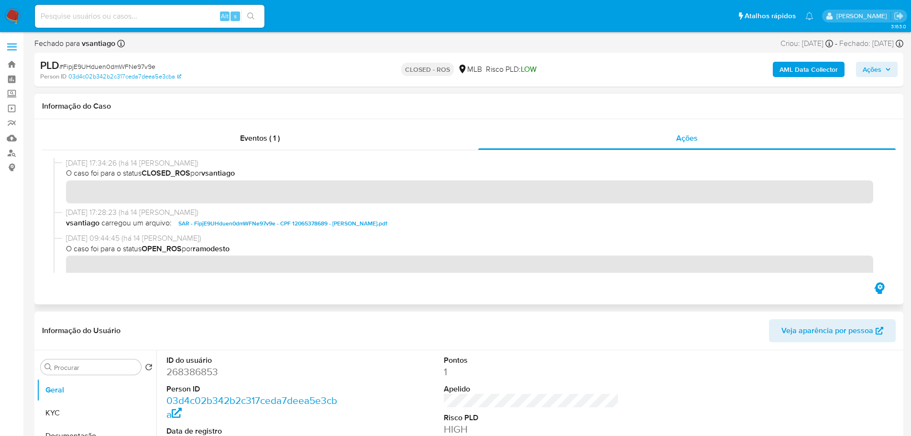
drag, startPoint x: 102, startPoint y: 166, endPoint x: 65, endPoint y: 166, distance: 37.3
click at [65, 166] on div "01/10/2025 17:34:26 (há 14 dias) O caso foi para o status CLOSED_ROS por vsanti…" at bounding box center [469, 182] width 831 height 49
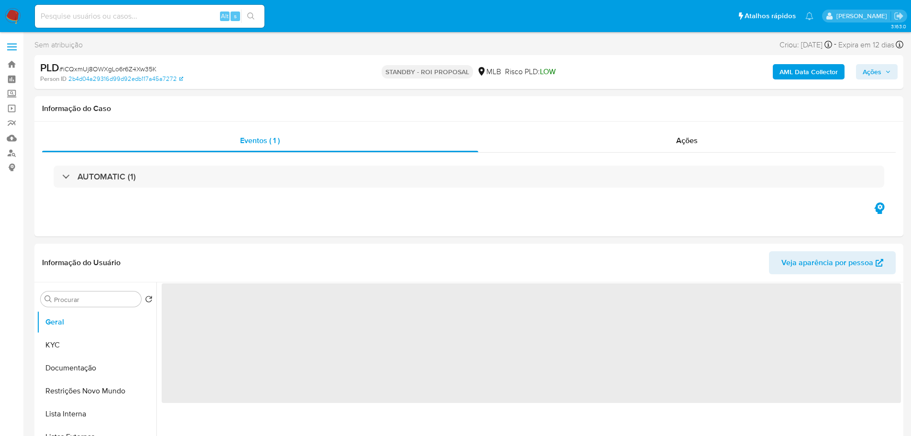
select select "10"
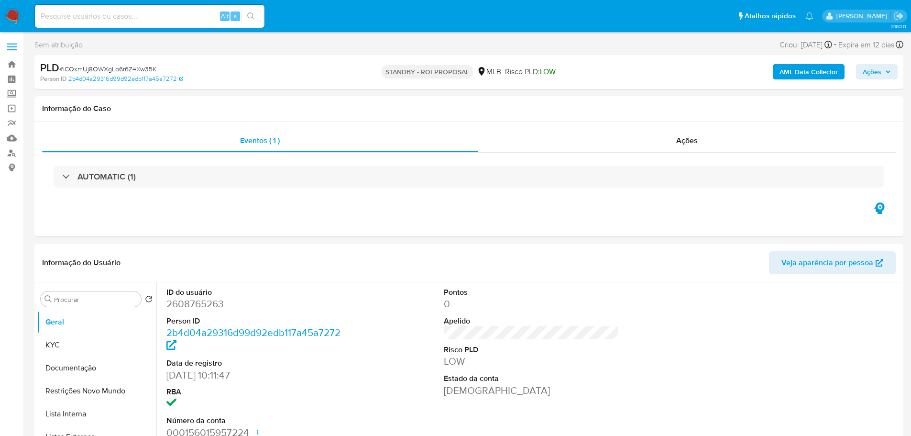
click at [122, 72] on span "# iCQxmUj8OWXgLo6r6Z4Xw35K" at bounding box center [107, 69] width 97 height 10
copy span "iCQxmUj8OWXgLo6r6Z4Xw35K"
click at [15, 13] on img at bounding box center [13, 16] width 16 height 16
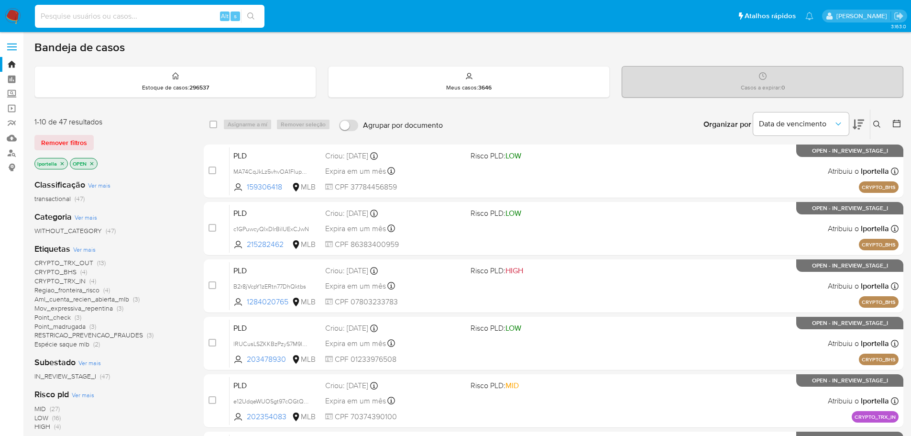
click at [141, 17] on input at bounding box center [150, 16] width 230 height 12
paste input "iCQxmUj8OWXgLo6r6Z4Xw35K"
type input "iCQxmUj8OWXgLo6r6Z4Xw35K"
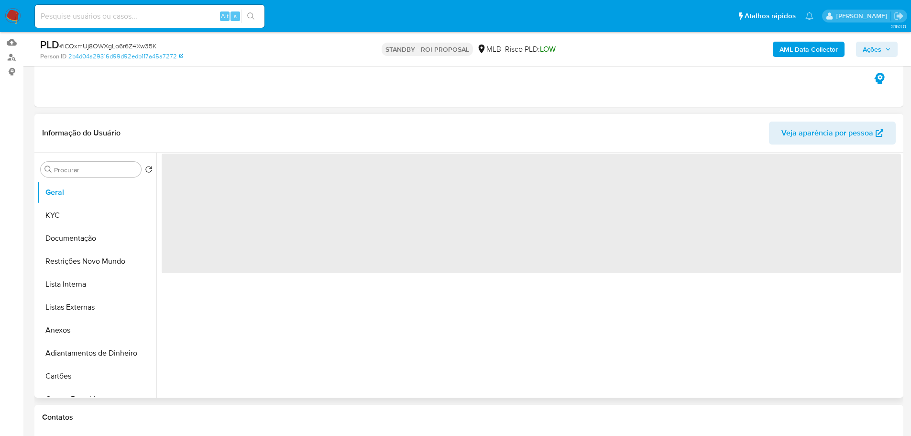
scroll to position [287, 0]
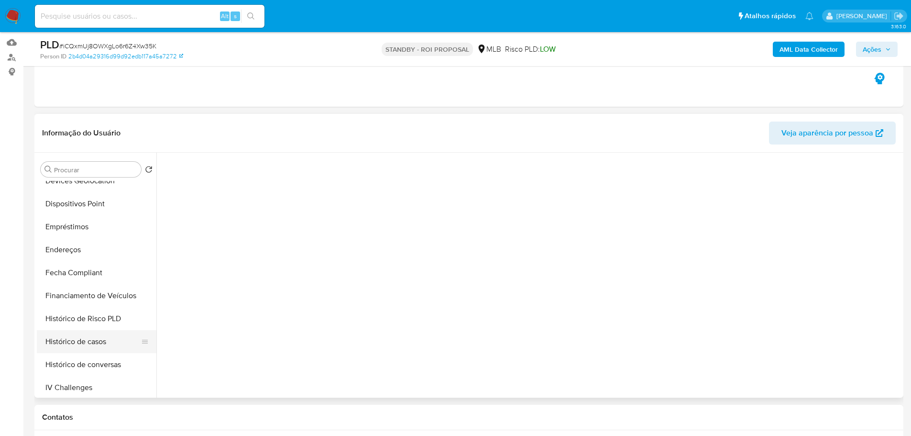
select select "10"
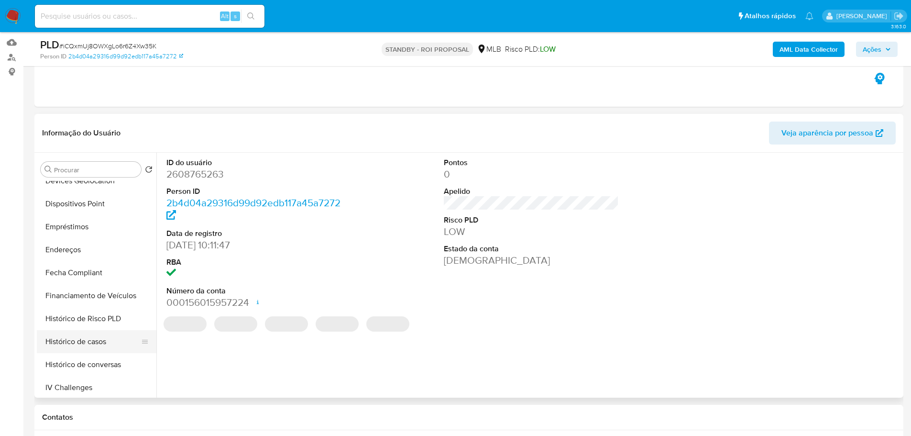
click at [95, 337] on button "Histórico de casos" at bounding box center [93, 341] width 112 height 23
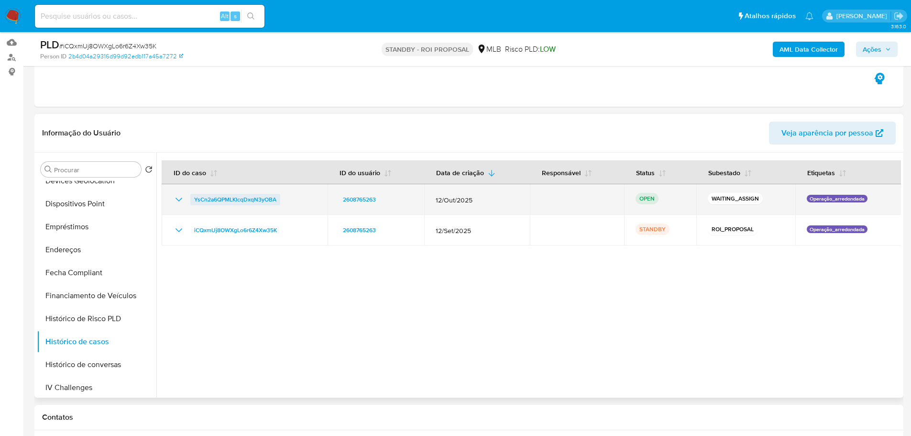
drag, startPoint x: 269, startPoint y: 203, endPoint x: 196, endPoint y: 202, distance: 73.2
click at [196, 202] on div "YsCn2a6QPMLKIcqDxqN3yOBA" at bounding box center [244, 199] width 143 height 11
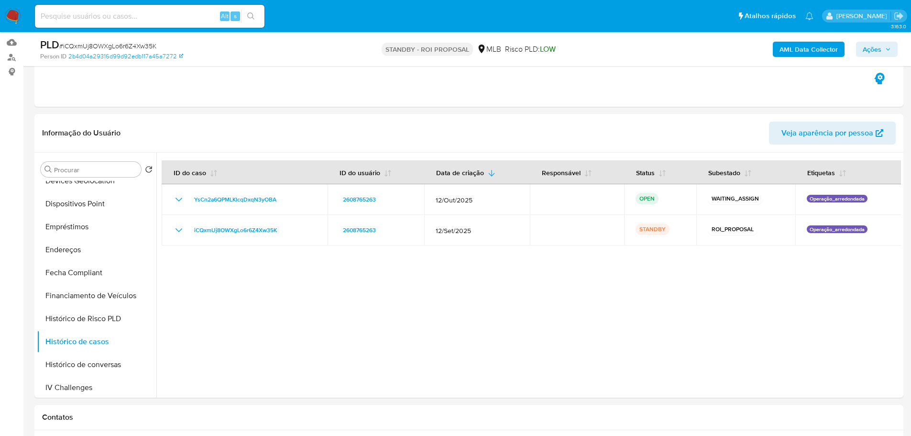
click at [13, 14] on img at bounding box center [13, 16] width 16 height 16
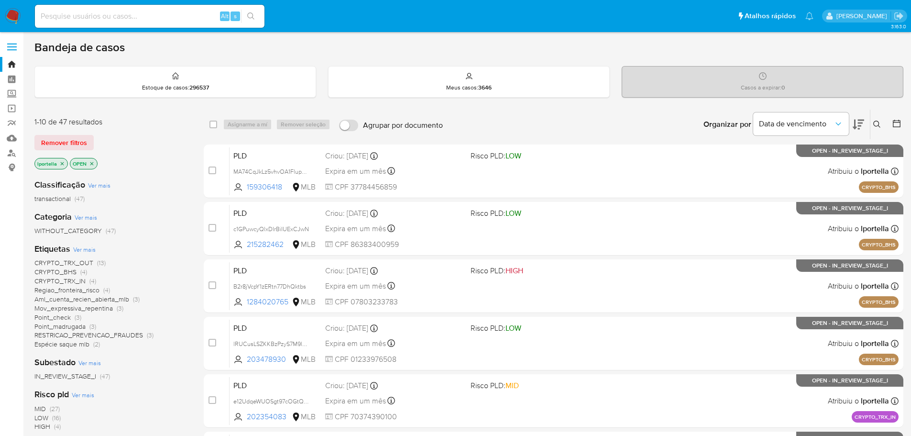
click at [879, 122] on icon at bounding box center [877, 125] width 8 height 8
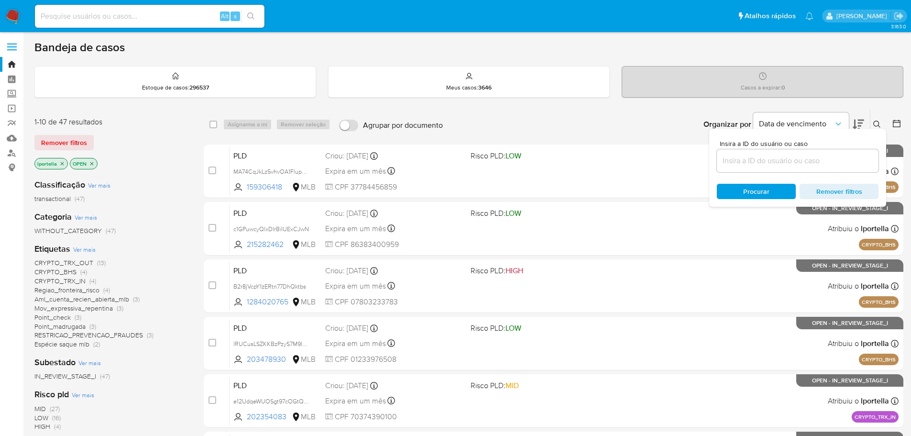
click at [766, 167] on div at bounding box center [798, 160] width 162 height 23
click at [746, 164] on input at bounding box center [798, 161] width 162 height 12
paste input "YsCn2a6QPMLKIcqDxqN3yOBA"
type input "YsCn2a6QPMLKIcqDxqN3yOBA"
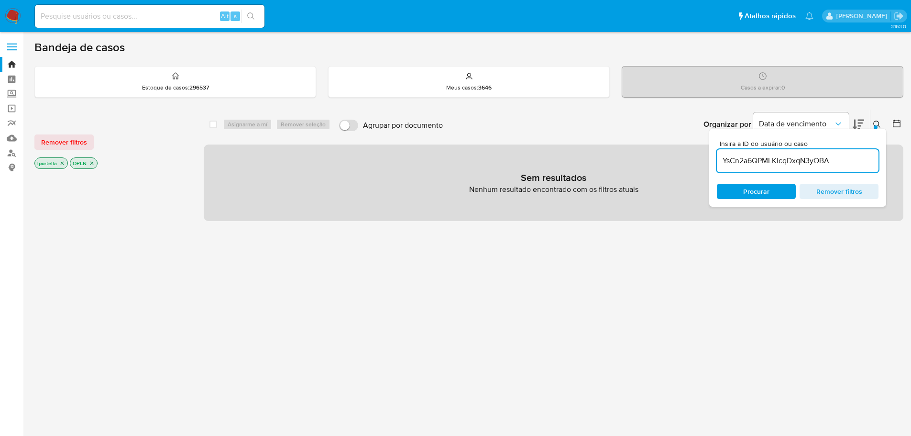
click at [61, 165] on icon "close-filter" at bounding box center [62, 163] width 6 height 6
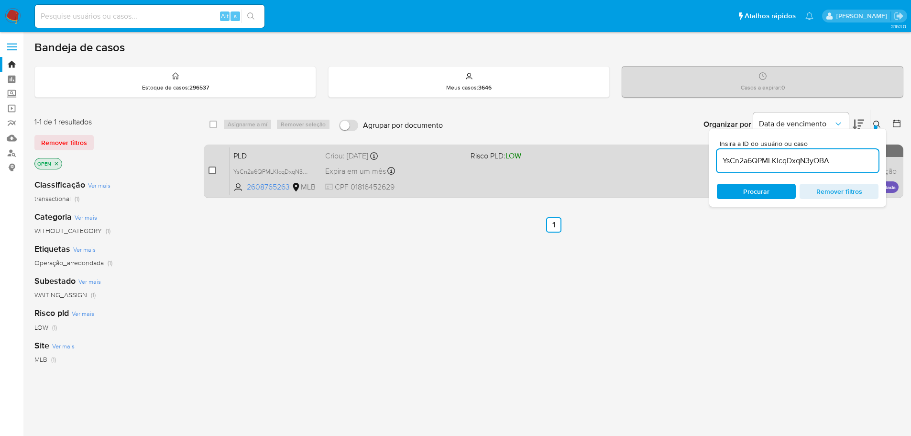
click at [214, 168] on input "checkbox" at bounding box center [213, 170] width 8 height 8
checkbox input "true"
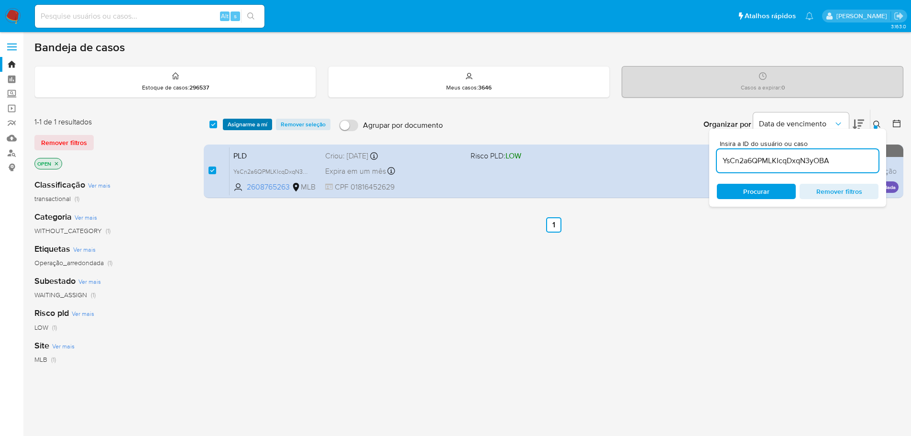
click at [247, 126] on span "Asignarme a mí" at bounding box center [248, 125] width 40 height 10
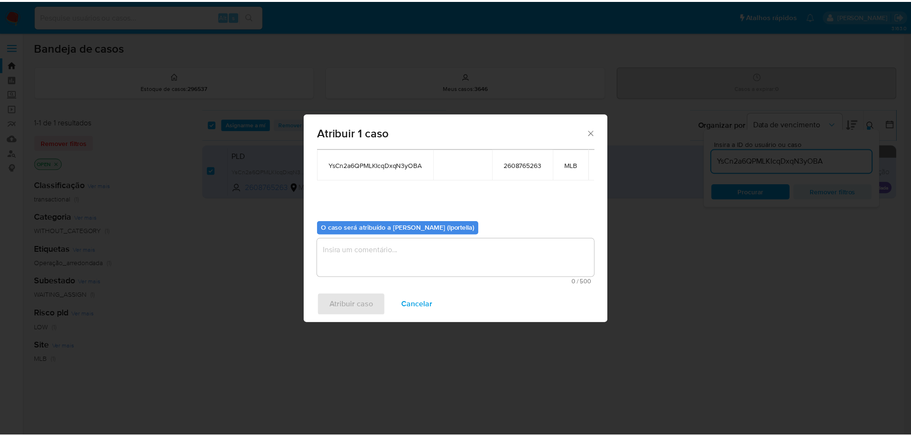
scroll to position [57, 0]
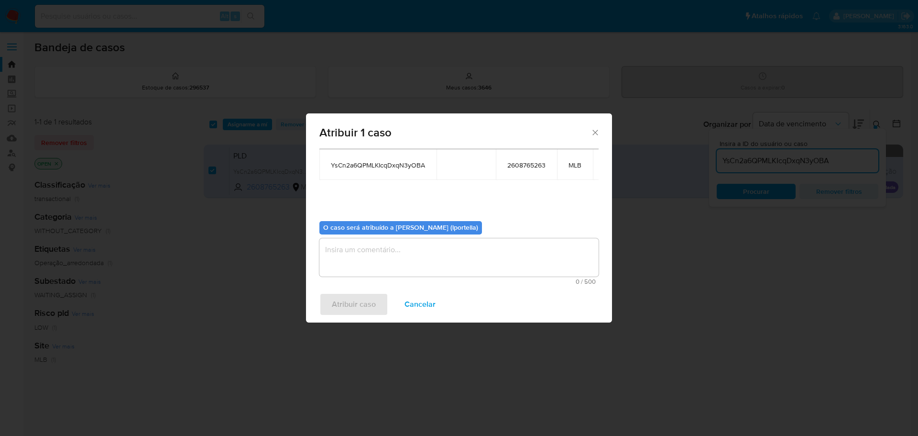
click at [367, 257] on textarea "assign-modal" at bounding box center [459, 257] width 279 height 38
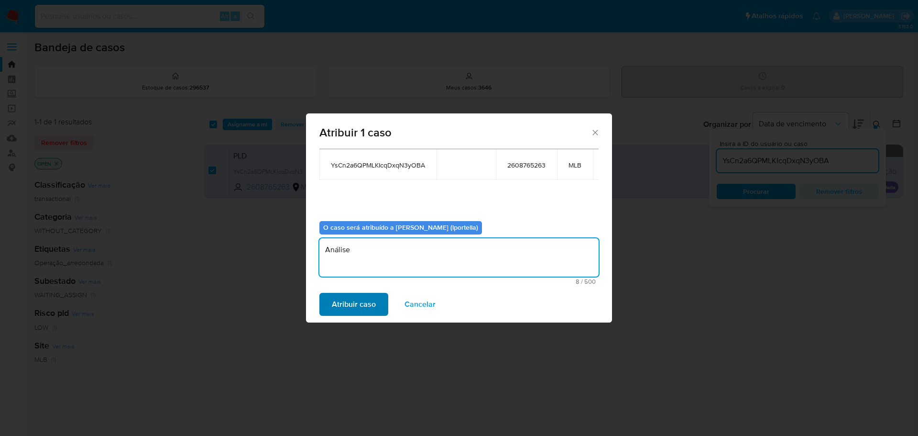
type textarea "Análise"
click at [373, 310] on span "Atribuir caso" at bounding box center [354, 304] width 44 height 21
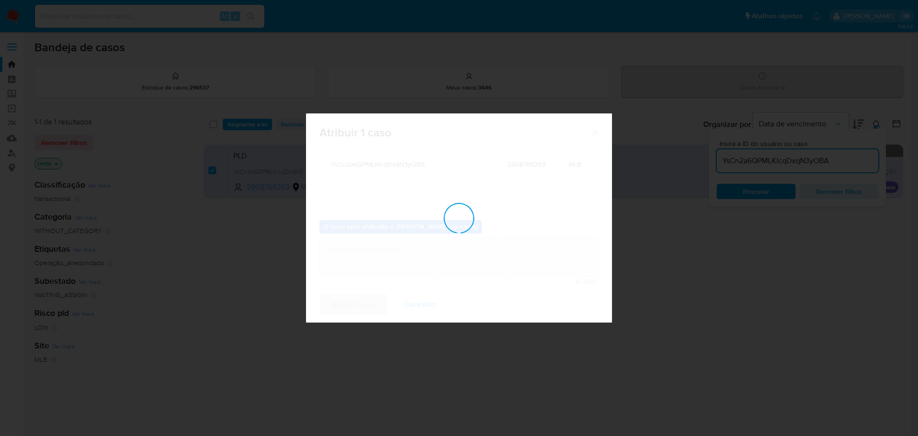
checkbox input "false"
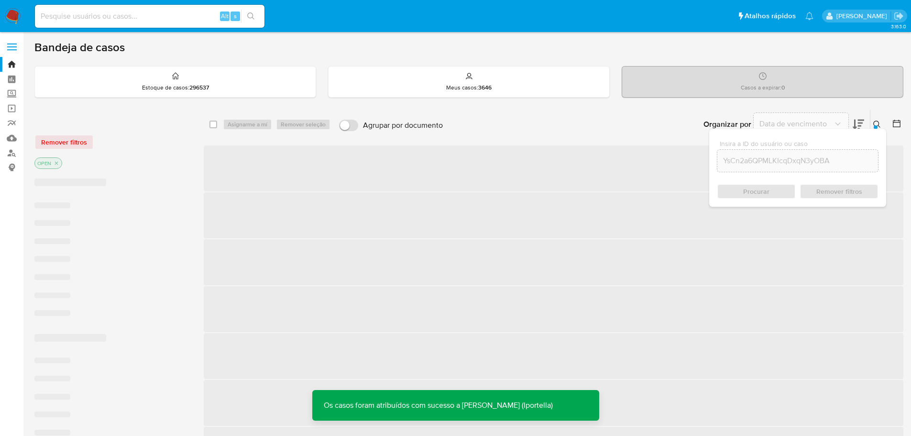
click at [156, 20] on input at bounding box center [150, 16] width 230 height 12
paste input "YsCn2a6QPMLKIcqDxqN3yOBA"
type input "YsCn2a6QPMLKIcqDxqN3yOBA"
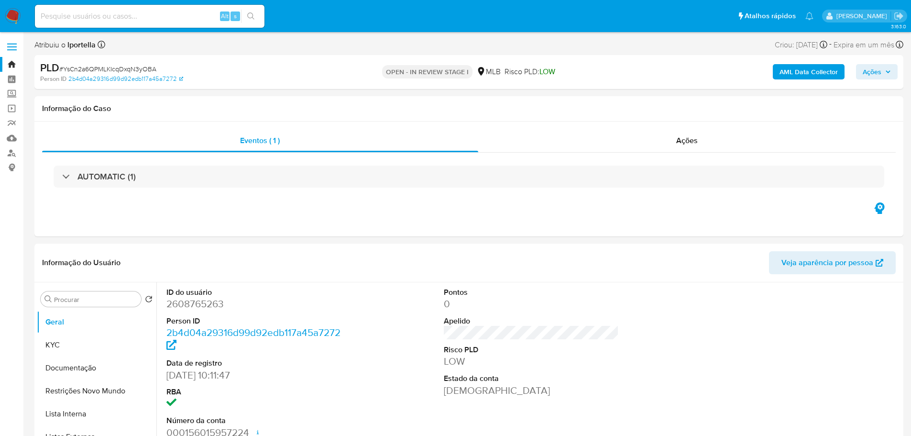
select select "10"
drag, startPoint x: 889, startPoint y: 73, endPoint x: 770, endPoint y: 103, distance: 123.4
click at [888, 73] on icon "button" at bounding box center [888, 72] width 6 height 6
click at [876, 64] on div "AML Data Collector Ações" at bounding box center [756, 72] width 283 height 22
click at [872, 67] on span "Ações" at bounding box center [872, 71] width 19 height 15
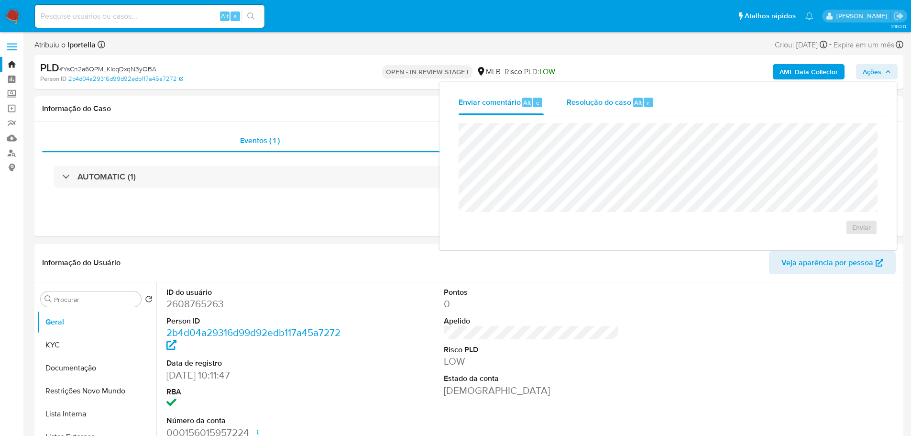
click at [630, 104] on span "Resolução do caso" at bounding box center [599, 102] width 65 height 11
click at [600, 155] on textarea at bounding box center [668, 175] width 418 height 77
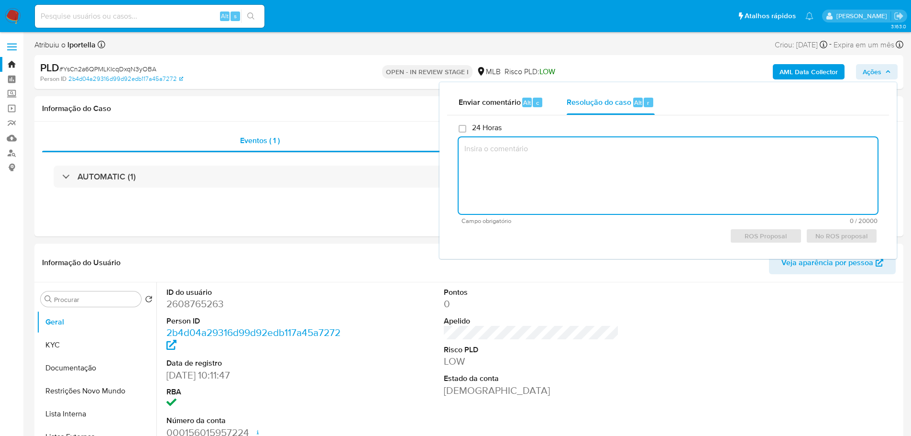
paste textarea "Cliente já analisado nos últimos 30 dias (caso XXXXXX na data XXXXX). Mediante …"
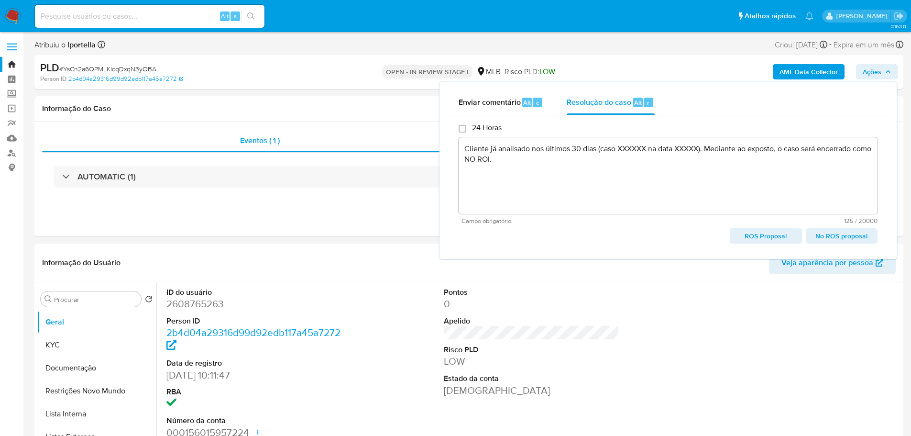
click at [623, 146] on textarea "Cliente já analisado nos últimos 30 dias (caso XXXXXX na data XXXXX). Mediante …" at bounding box center [668, 175] width 419 height 77
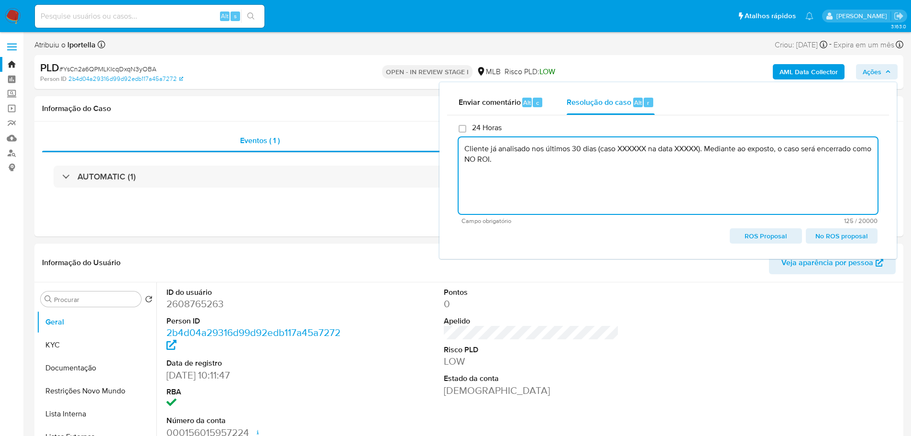
click at [623, 146] on textarea "Cliente já analisado nos últimos 30 dias (caso XXXXXX na data XXXXX). Mediante …" at bounding box center [668, 175] width 419 height 77
paste textarea "iCQxmUj8OWXgLo6r6Z4Xw35K"
click at [760, 150] on textarea "Cliente já analisado nos últimos 30 dias (caso iCQxmUj8OWXgLo6r6Z4Xw35K na data…" at bounding box center [668, 175] width 419 height 77
drag, startPoint x: 533, startPoint y: 147, endPoint x: 600, endPoint y: 150, distance: 66.5
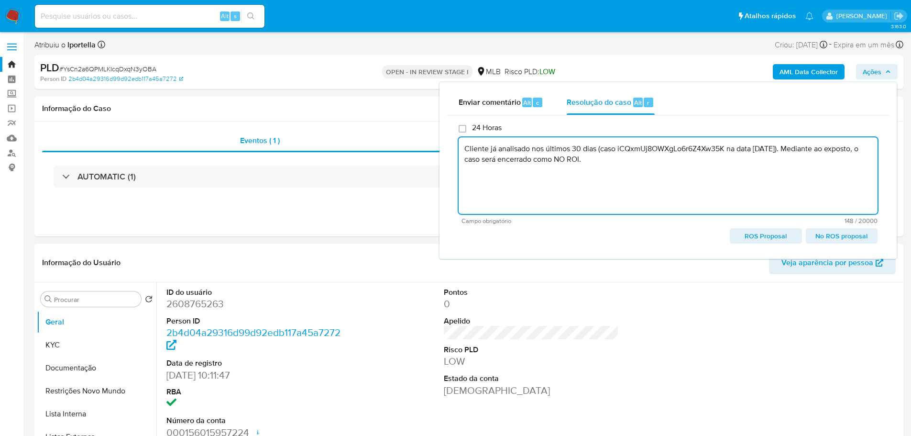
click at [600, 150] on textarea "Cliente já analisado nos últimos 30 dias (caso iCQxmUj8OWXgLo6r6Z4Xw35K na data…" at bounding box center [668, 175] width 419 height 77
click at [760, 149] on textarea "Cliente já analisado através do caso iCQxmUj8OWXgLo6r6Z4Xw35K na data 15/10/202…" at bounding box center [668, 175] width 419 height 77
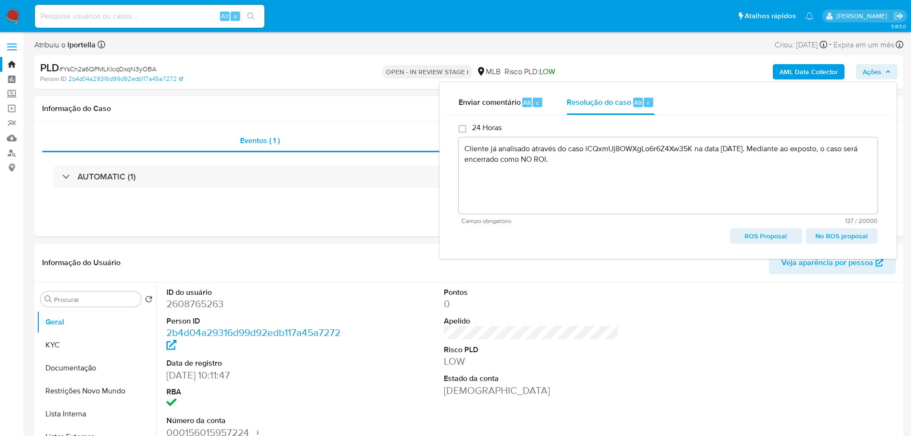
click at [842, 232] on span "No ROS proposal" at bounding box center [842, 235] width 58 height 13
type textarea "Cliente já analisado através do caso iCQxmUj8OWXgLo6r6Z4Xw35K na data 15/10/202…"
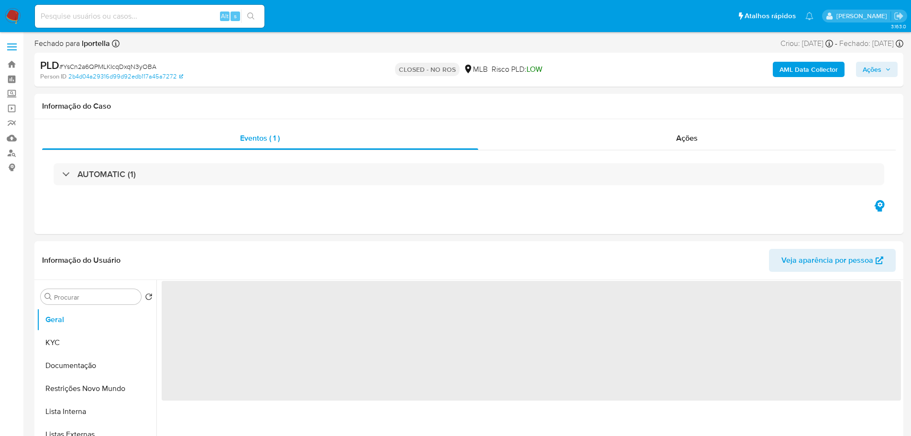
select select "10"
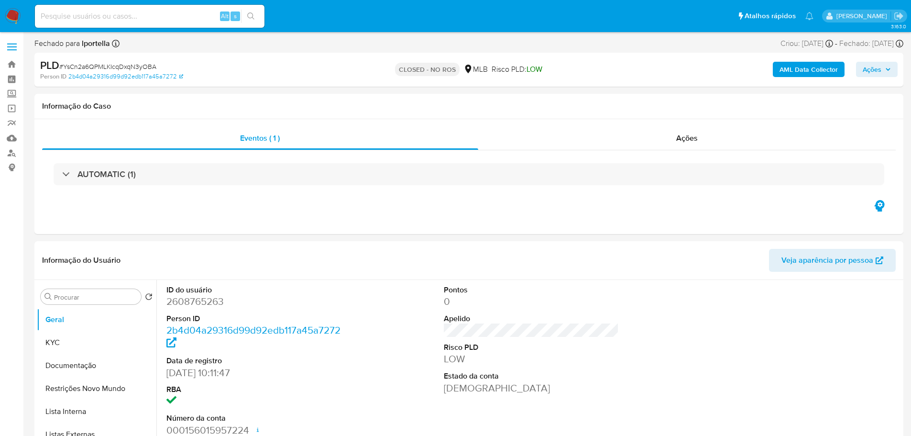
click at [17, 15] on img at bounding box center [13, 16] width 16 height 16
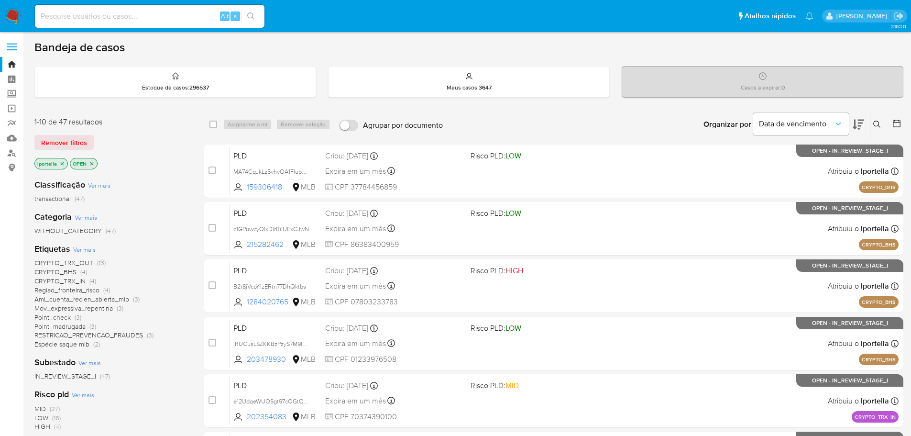
click at [81, 14] on input at bounding box center [150, 16] width 230 height 12
paste input "EF0rOOqNJHu2jCTBRzm4TkqA"
type input "EF0rOOqNJHu2jCTBRzm4TkqA"
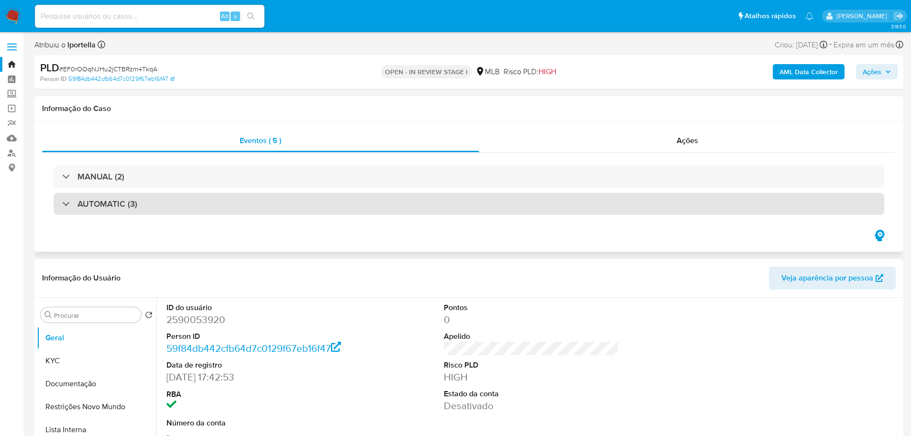
select select "10"
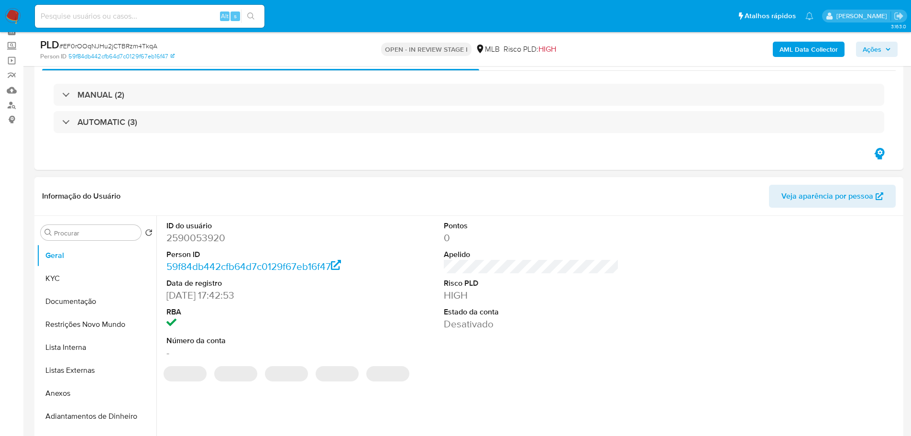
scroll to position [335, 0]
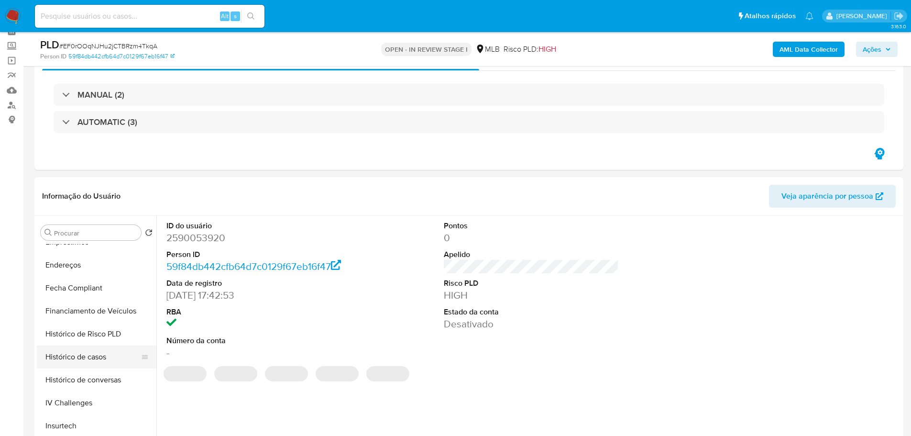
click at [99, 367] on button "Histórico de casos" at bounding box center [93, 356] width 112 height 23
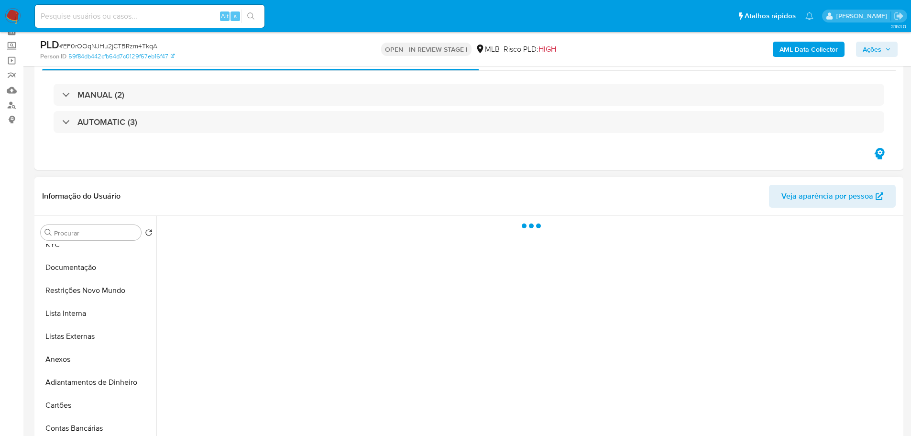
scroll to position [0, 0]
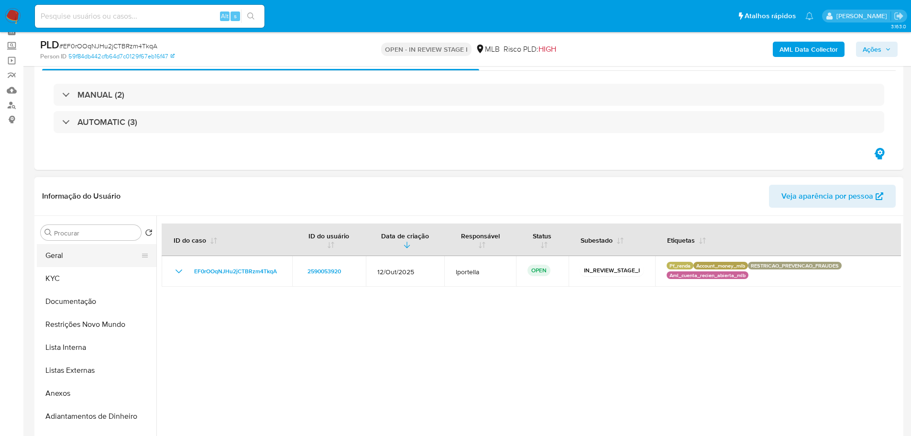
click at [93, 252] on button "Geral" at bounding box center [93, 255] width 112 height 23
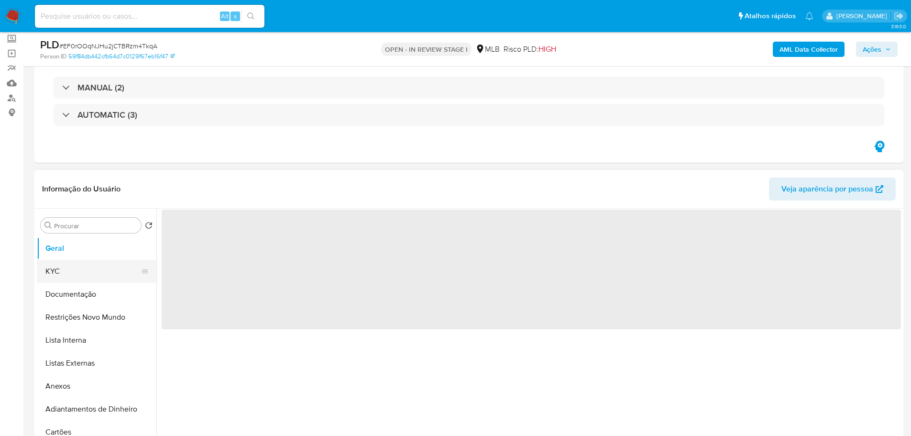
scroll to position [144, 0]
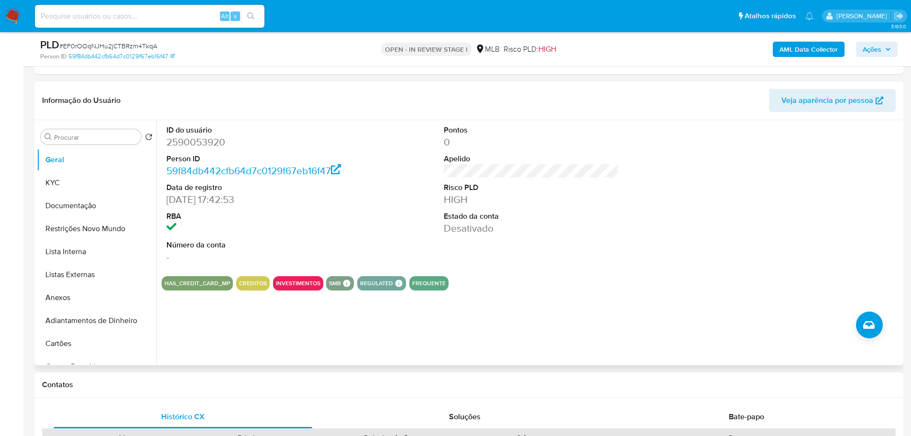
click at [192, 143] on dd "2590053920" at bounding box center [254, 141] width 176 height 13
copy dd "2590053920"
click at [71, 178] on button "KYC" at bounding box center [93, 182] width 112 height 23
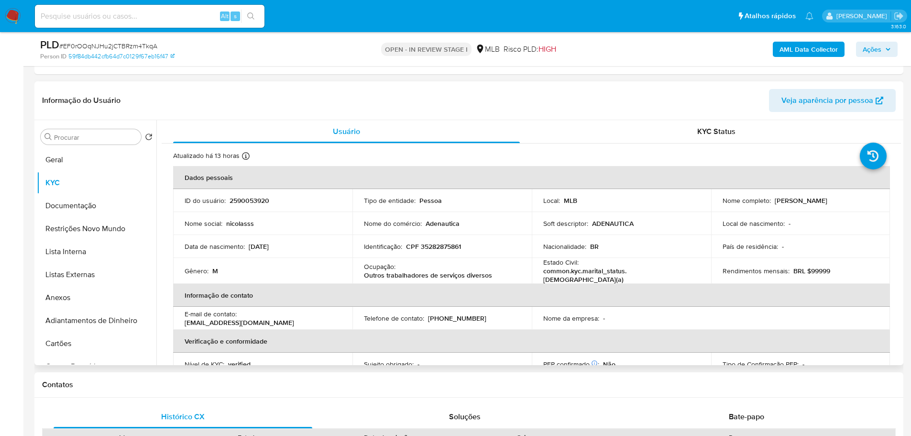
click at [428, 248] on p "CPF 35282875861" at bounding box center [433, 246] width 55 height 9
copy p "35282875861"
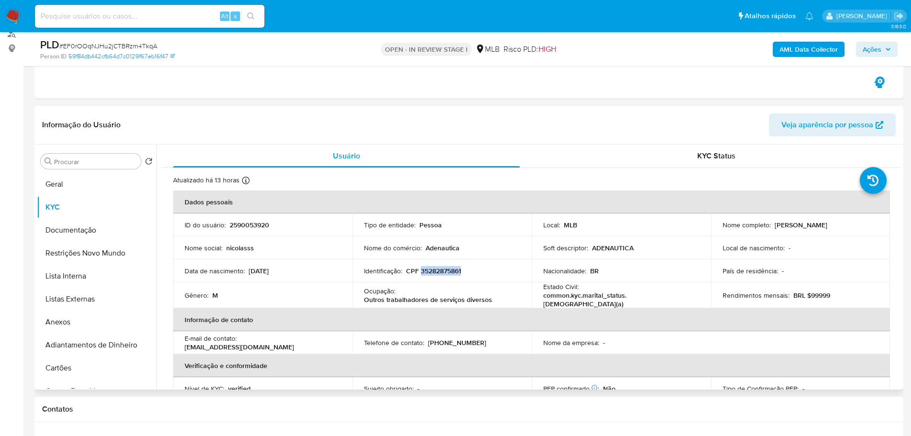
scroll to position [96, 0]
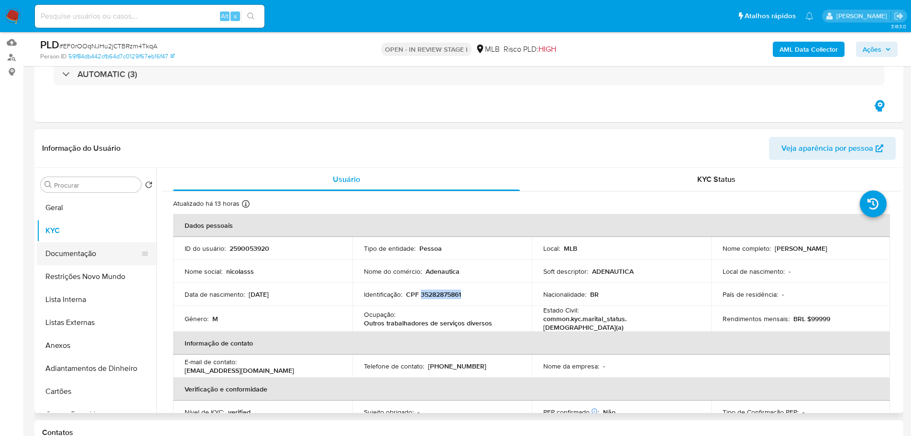
click at [86, 261] on button "Documentação" at bounding box center [93, 253] width 112 height 23
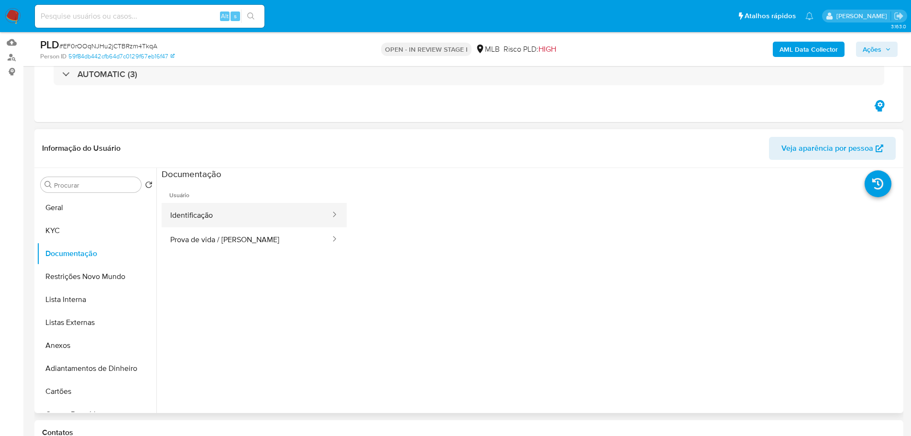
click at [216, 224] on button "Identificação" at bounding box center [247, 215] width 170 height 24
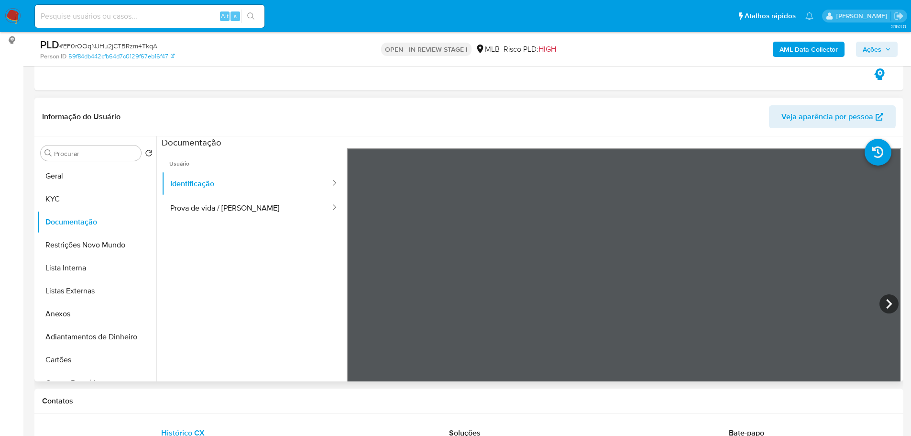
scroll to position [144, 0]
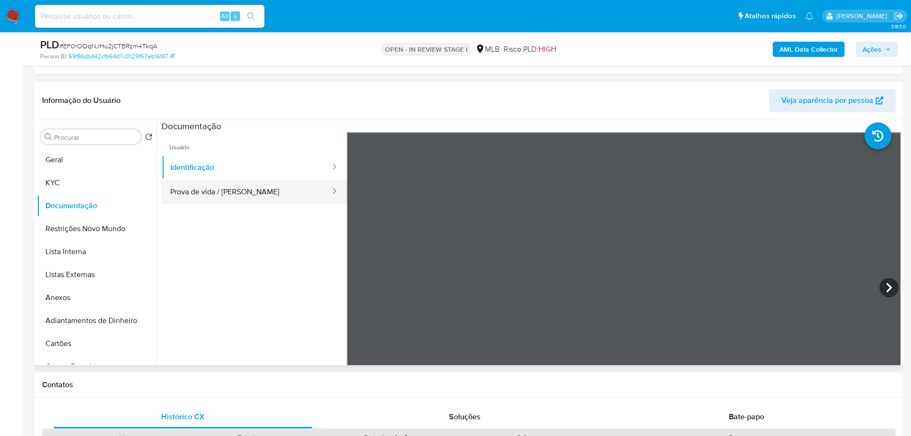
click at [262, 193] on button "Prova de vida / [PERSON_NAME]" at bounding box center [247, 191] width 170 height 24
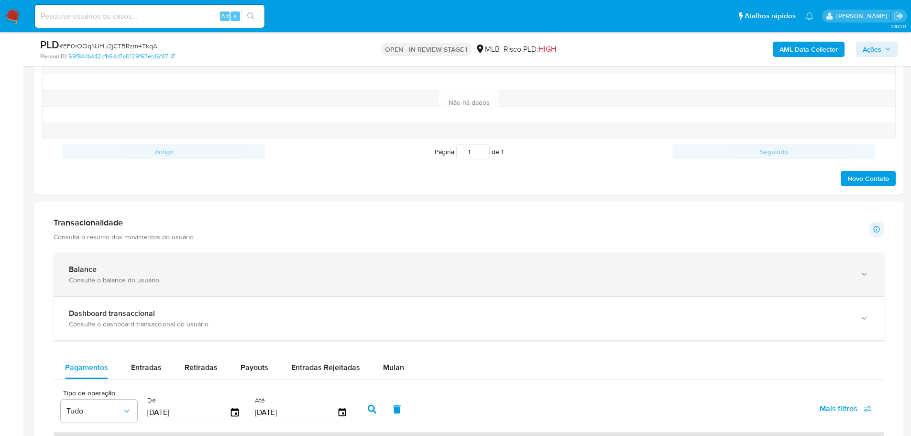
scroll to position [574, 0]
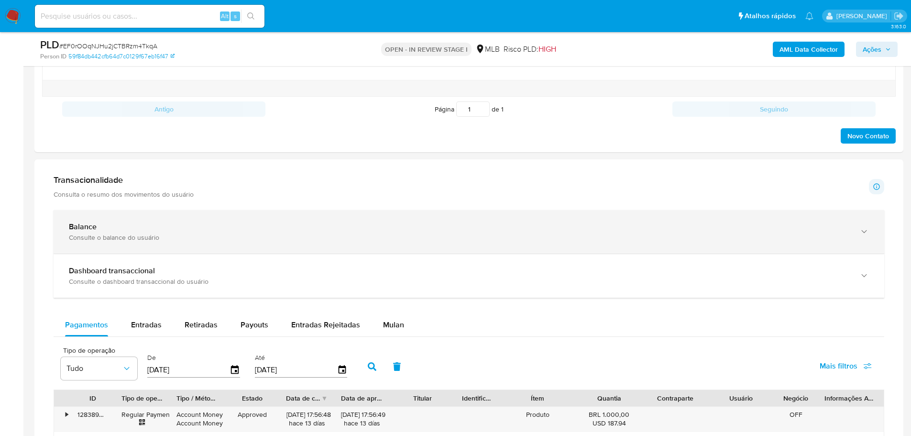
click at [146, 219] on div "Balance Consulte o balance do usuário" at bounding box center [469, 232] width 831 height 44
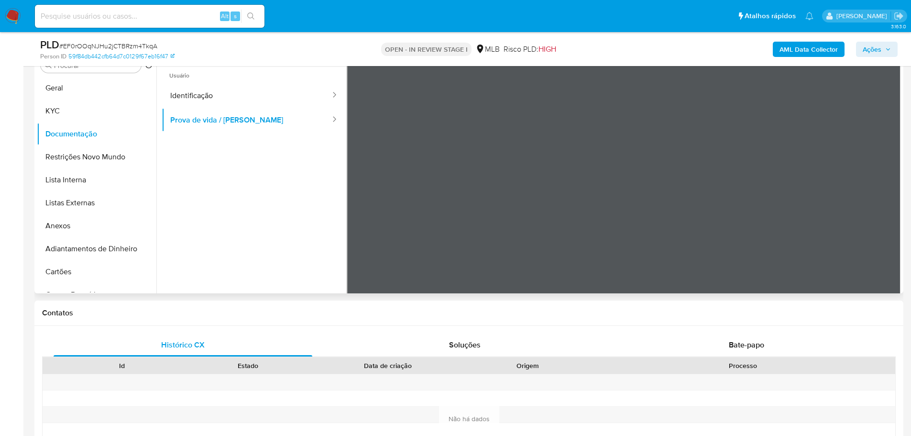
scroll to position [144, 0]
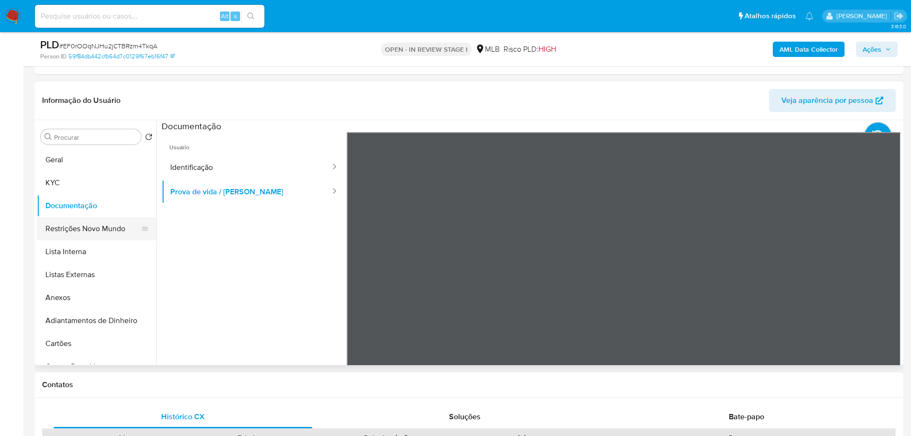
click at [87, 230] on button "Restrições Novo Mundo" at bounding box center [93, 228] width 112 height 23
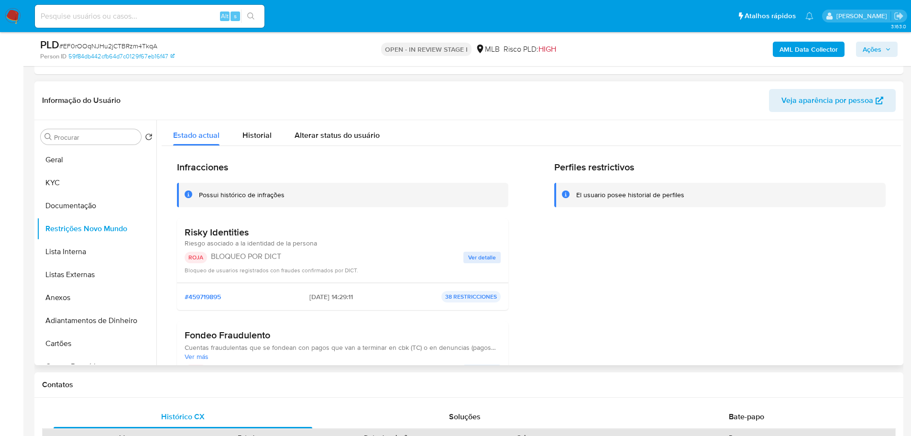
click at [199, 259] on p "ROJA" at bounding box center [196, 257] width 22 height 11
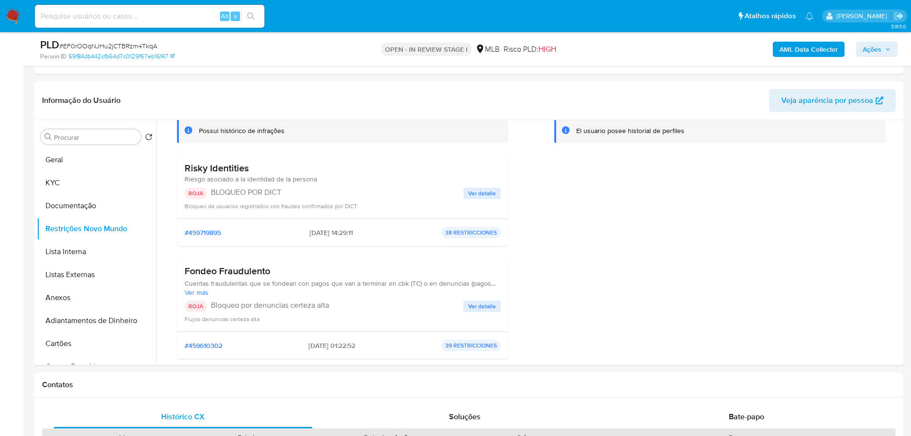
scroll to position [48, 0]
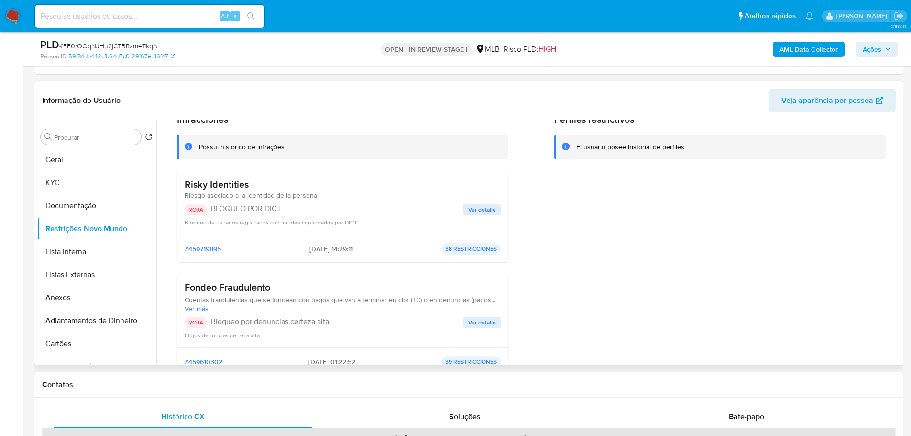
click at [243, 210] on p "BLOQUEO POR DICT" at bounding box center [337, 209] width 253 height 10
click at [232, 187] on h3 "Risky Identities" at bounding box center [251, 184] width 133 height 12
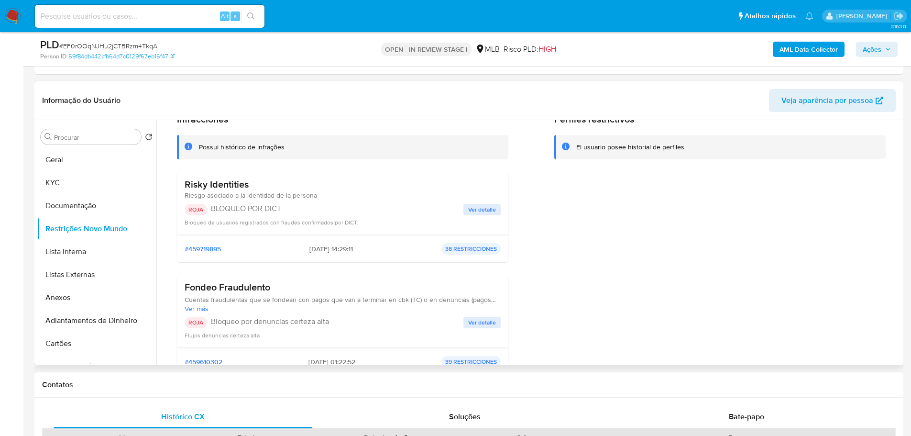
click at [243, 182] on h3 "Risky Identities" at bounding box center [251, 184] width 133 height 12
click at [272, 212] on p "BLOQUEO POR DICT" at bounding box center [337, 209] width 253 height 10
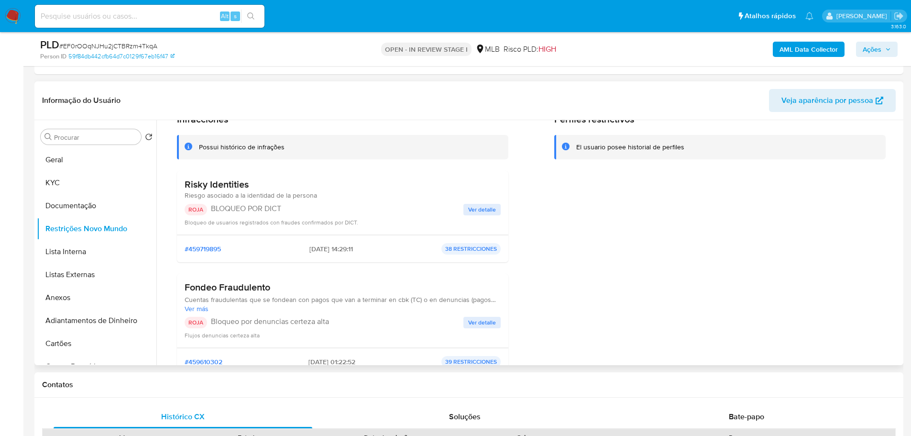
click at [272, 212] on p "BLOQUEO POR DICT" at bounding box center [337, 209] width 253 height 10
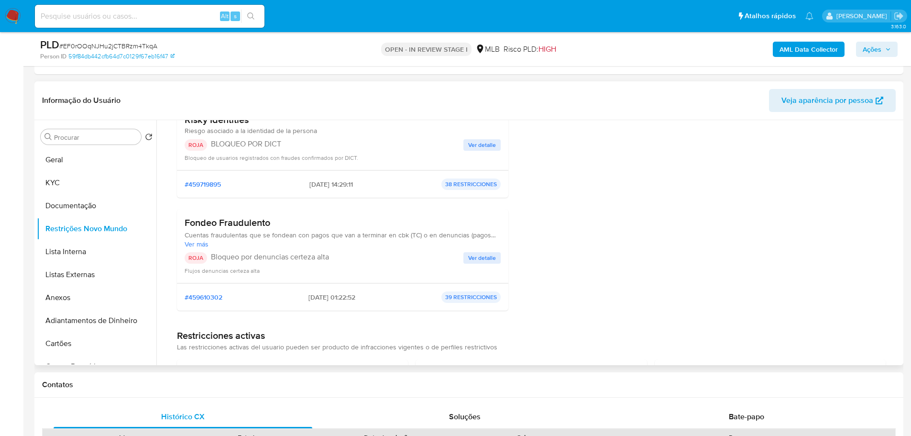
scroll to position [96, 0]
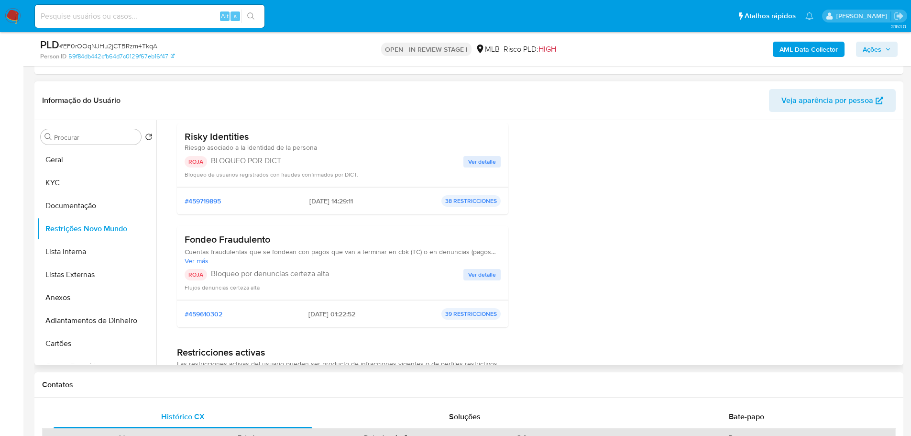
click at [242, 243] on h3 "Fondeo Fraudulento" at bounding box center [343, 239] width 316 height 12
click at [241, 243] on h3 "Fondeo Fraudulento" at bounding box center [343, 239] width 316 height 12
click at [253, 273] on p "Bloqueo por denuncias certeza alta" at bounding box center [337, 274] width 253 height 10
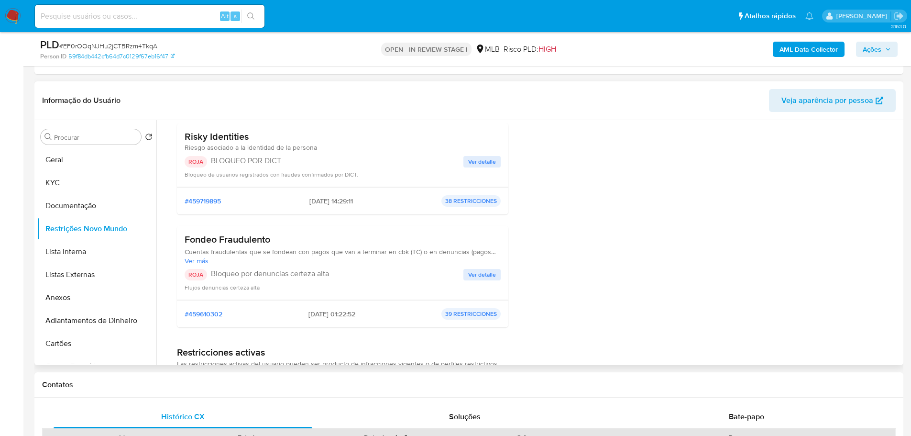
click at [253, 273] on p "Bloqueo por denuncias certeza alta" at bounding box center [337, 274] width 253 height 10
click at [482, 167] on div "ROJA BLOQUEO POR DICT Ver detalle Bloqueo de usuarios registrados con fraudes c…" at bounding box center [343, 167] width 316 height 23
click at [485, 162] on span "Ver detalle" at bounding box center [482, 162] width 28 height 10
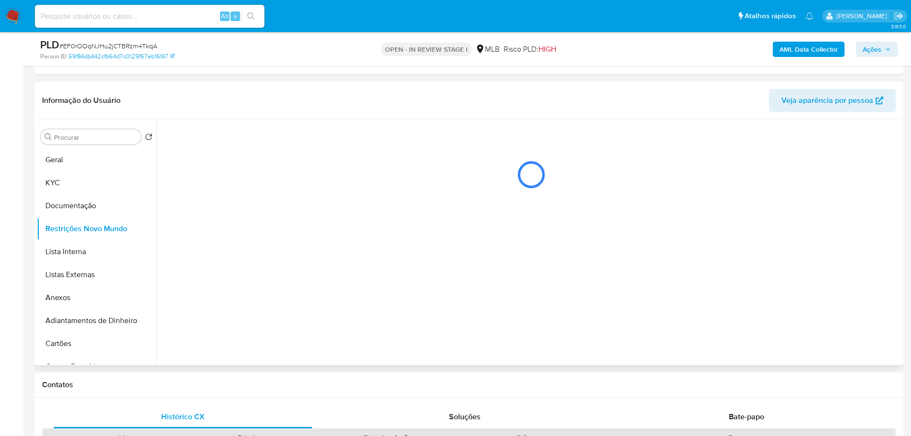
scroll to position [0, 0]
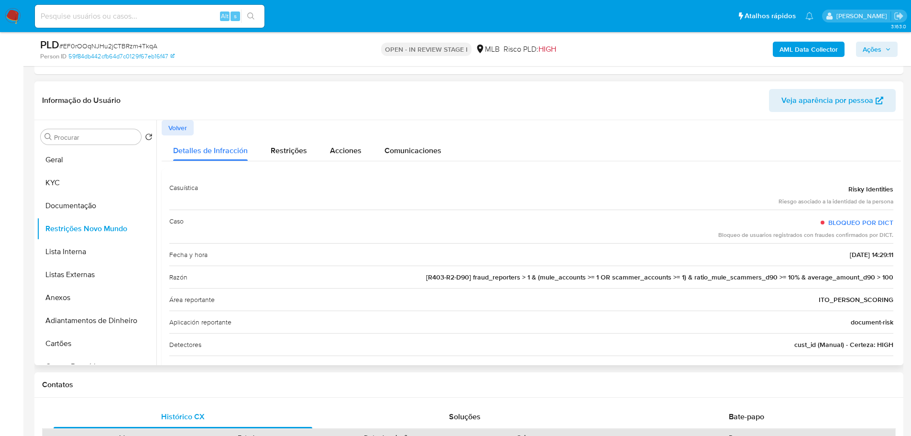
click at [176, 130] on span "Volver" at bounding box center [177, 127] width 19 height 13
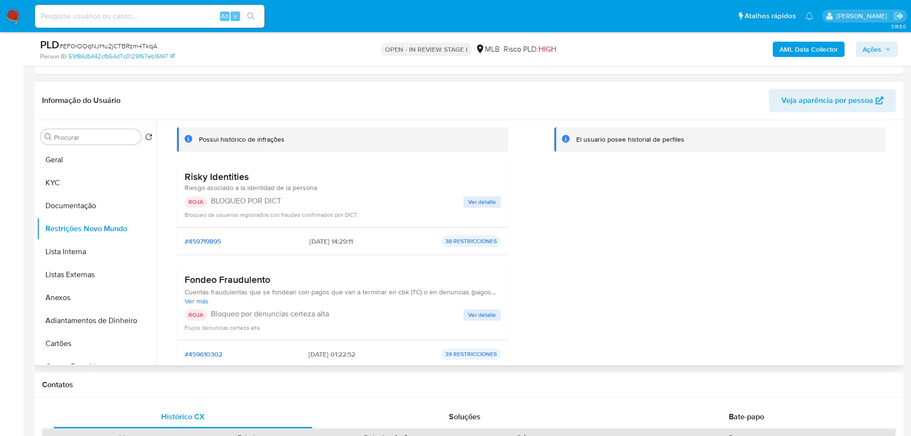
scroll to position [144, 0]
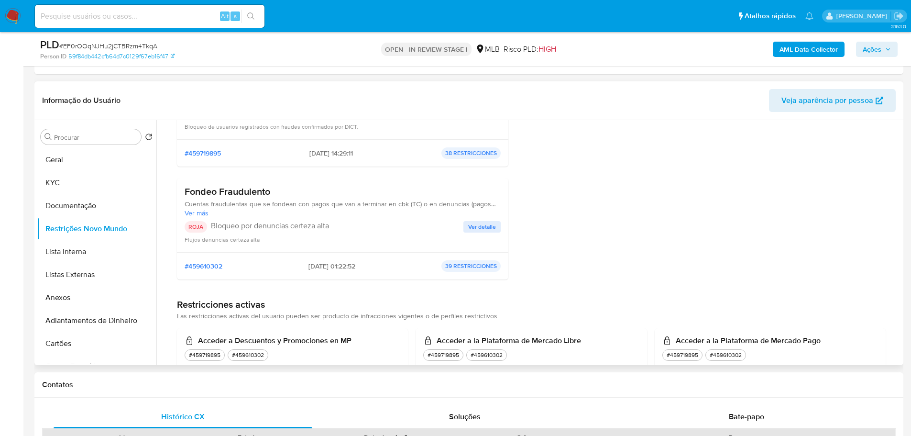
click at [485, 230] on span "Ver detalle" at bounding box center [482, 227] width 28 height 10
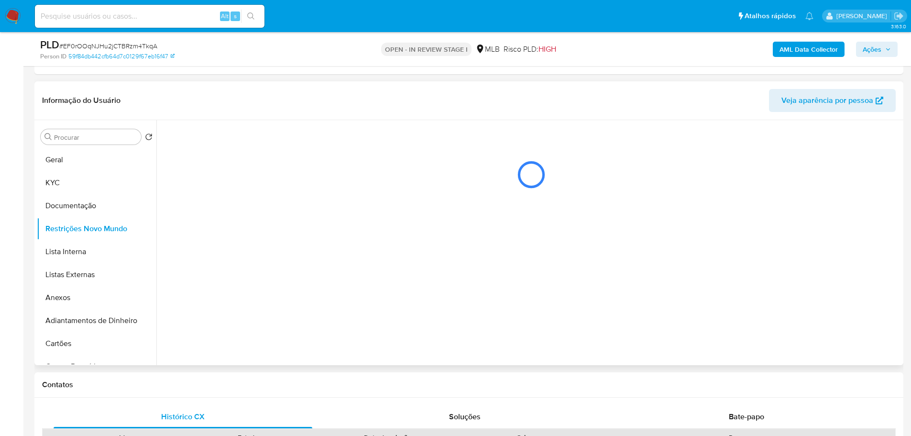
scroll to position [0, 0]
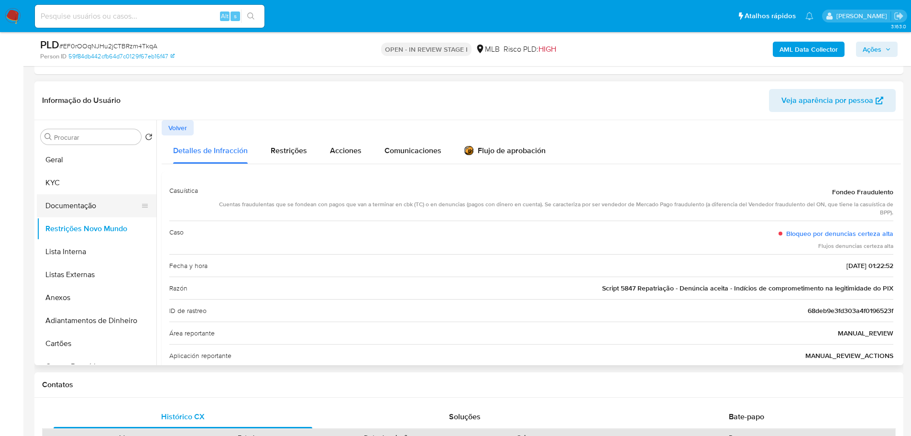
click at [92, 202] on button "Documentação" at bounding box center [93, 205] width 112 height 23
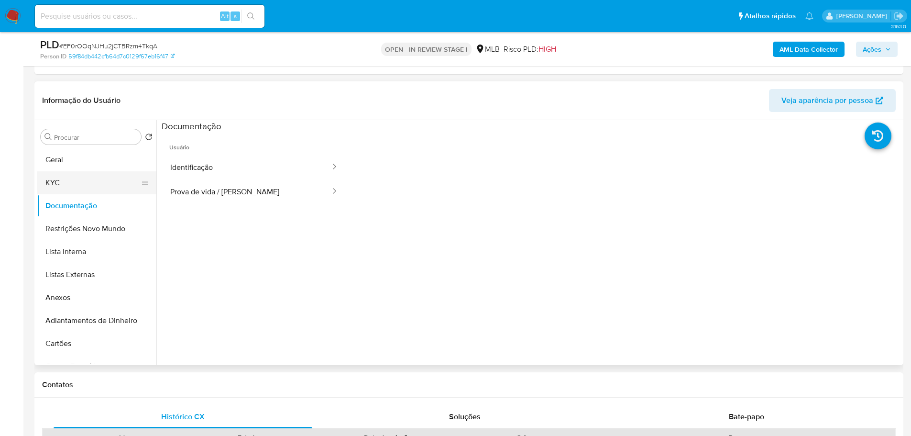
click at [99, 178] on button "KYC" at bounding box center [93, 182] width 112 height 23
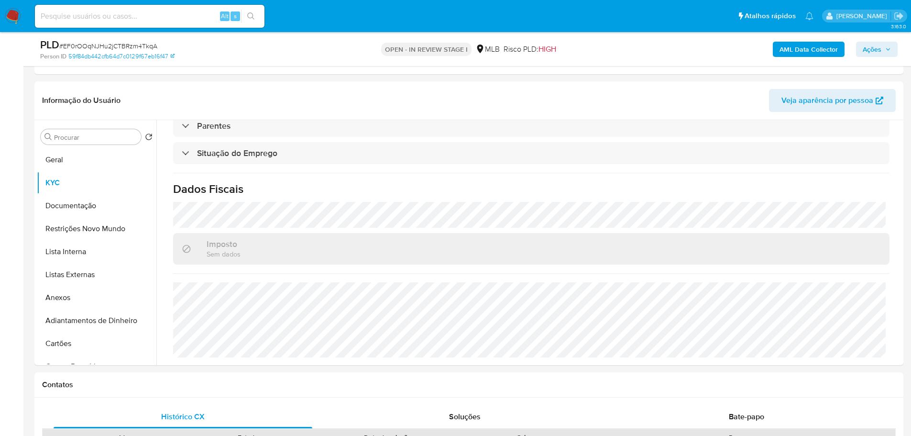
scroll to position [398, 0]
click at [69, 161] on button "Geral" at bounding box center [93, 159] width 112 height 23
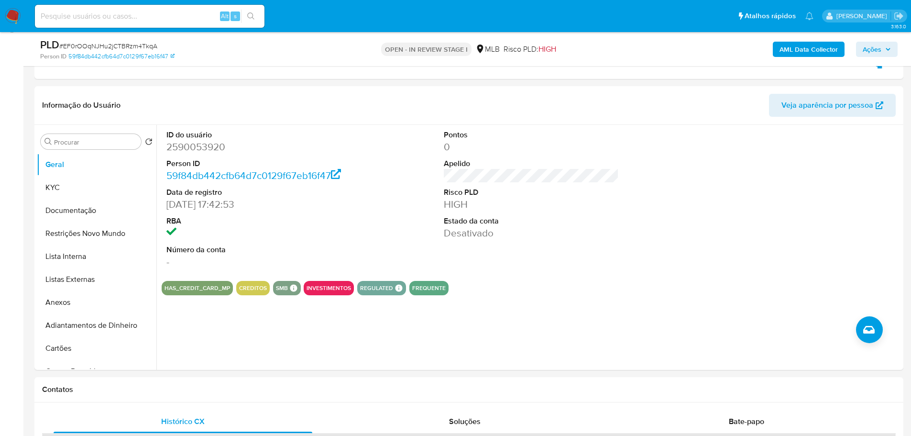
scroll to position [136, 0]
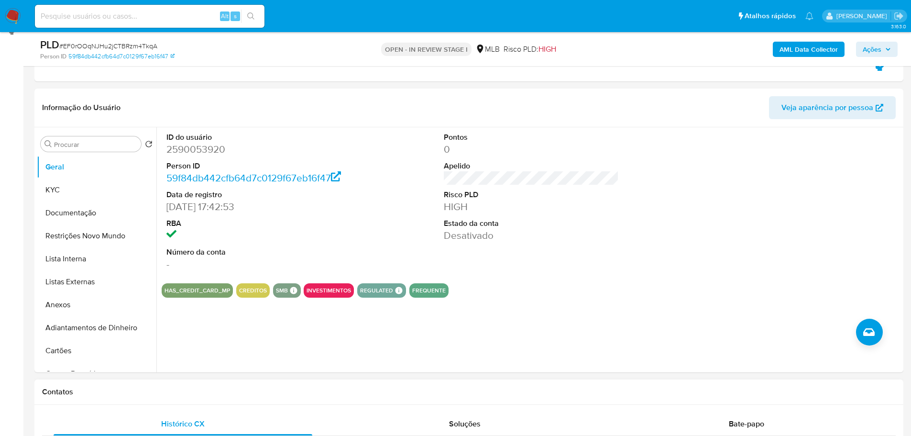
click at [127, 389] on h1 "Contatos" at bounding box center [469, 392] width 854 height 10
click at [79, 200] on button "KYC" at bounding box center [93, 189] width 112 height 23
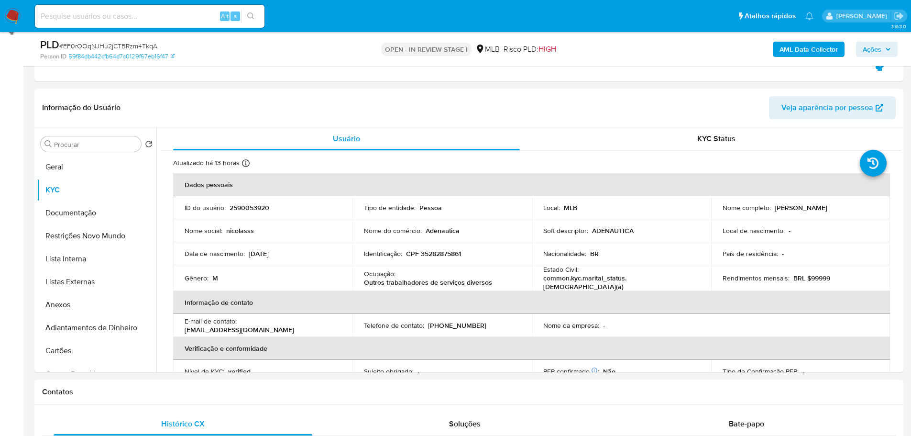
drag, startPoint x: 180, startPoint y: 400, endPoint x: 177, endPoint y: 392, distance: 8.5
click at [180, 398] on div "Contatos" at bounding box center [468, 391] width 869 height 25
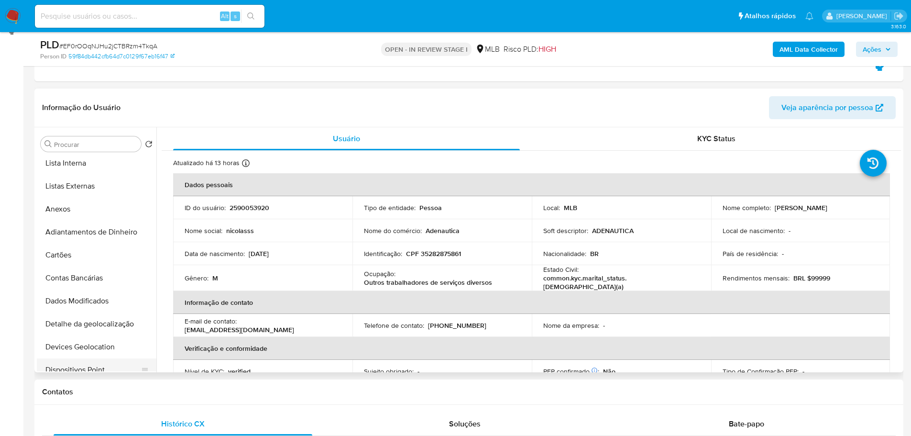
scroll to position [191, 0]
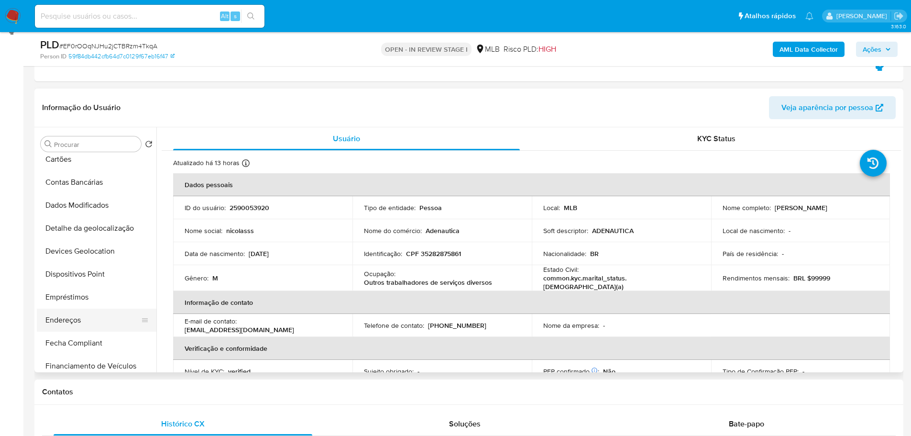
click at [94, 311] on button "Endereços" at bounding box center [93, 320] width 112 height 23
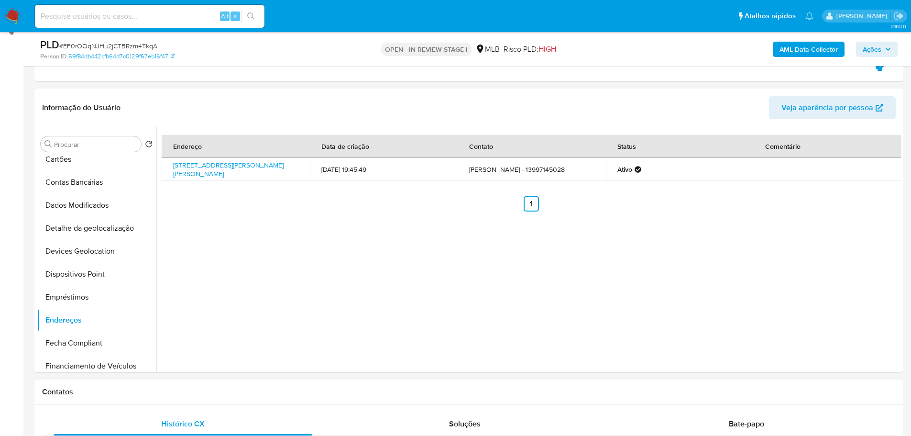
drag, startPoint x: 140, startPoint y: 398, endPoint x: 138, endPoint y: 391, distance: 6.5
click at [140, 395] on div "Contatos" at bounding box center [468, 391] width 869 height 25
click at [92, 231] on button "Detalhe da geolocalização" at bounding box center [93, 228] width 112 height 23
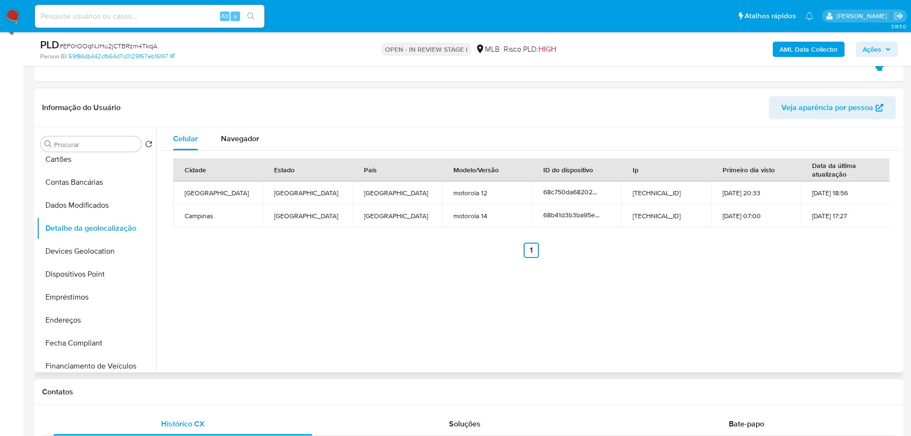
click at [202, 392] on div "Contatos" at bounding box center [468, 391] width 869 height 25
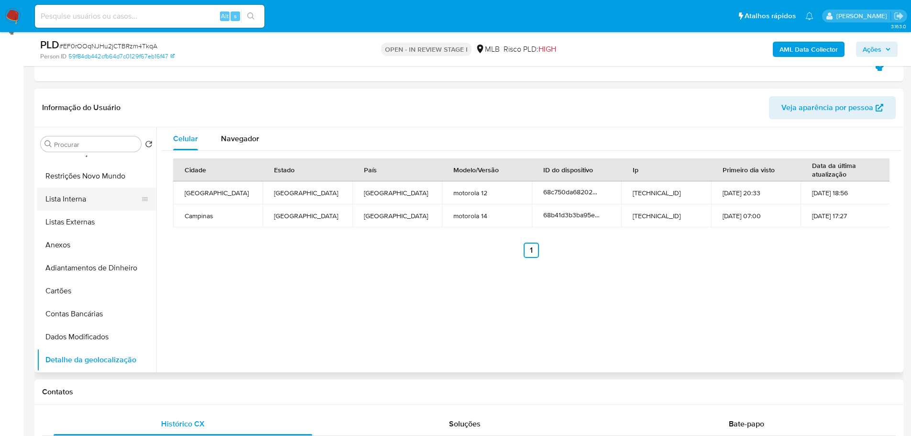
scroll to position [0, 0]
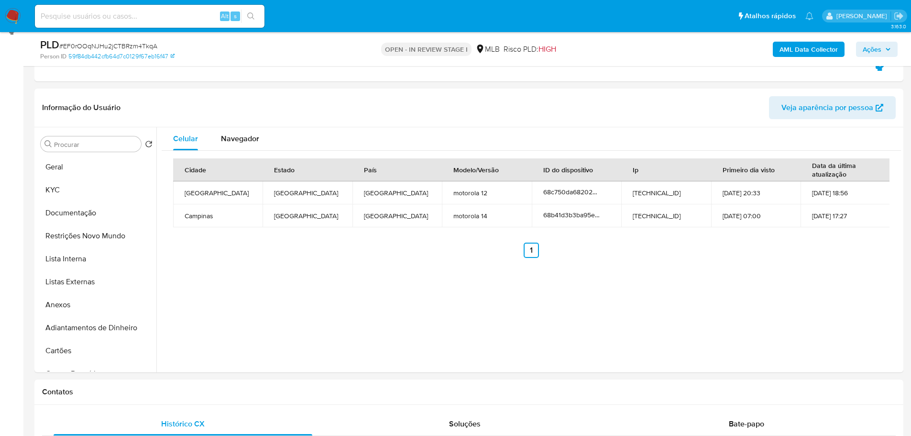
drag, startPoint x: 88, startPoint y: 236, endPoint x: 24, endPoint y: 250, distance: 65.0
click at [86, 237] on button "Restrições Novo Mundo" at bounding box center [97, 235] width 120 height 23
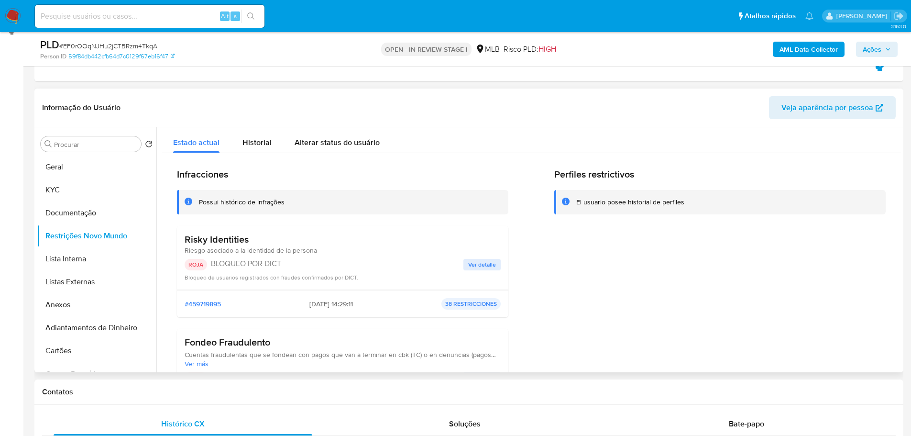
drag, startPoint x: 667, startPoint y: 129, endPoint x: 752, endPoint y: 141, distance: 86.0
click at [670, 129] on div "Estado actual Historial Alterar status do usuário" at bounding box center [532, 139] width 740 height 25
drag, startPoint x: 901, startPoint y: 160, endPoint x: 900, endPoint y: 175, distance: 15.3
click at [900, 175] on div "Procurar Retornar ao pedido padrão Geral KYC Documentação Restrições Novo Mundo…" at bounding box center [468, 249] width 869 height 245
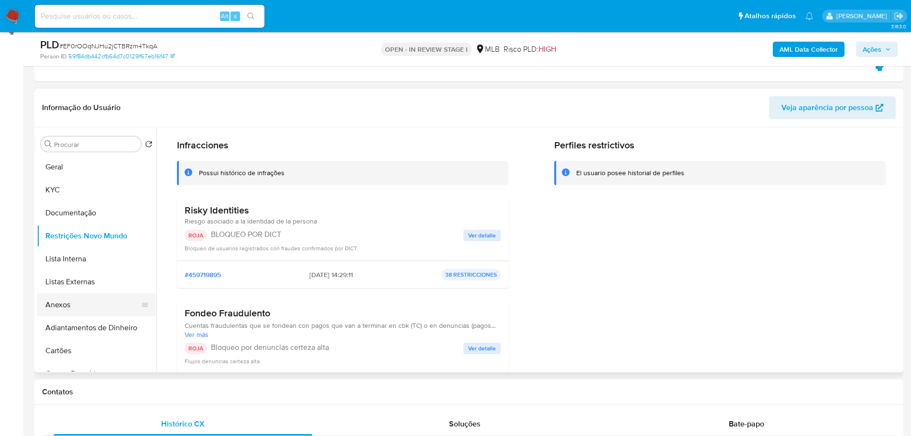
drag, startPoint x: 285, startPoint y: 396, endPoint x: 107, endPoint y: 295, distance: 205.0
click at [280, 393] on h1 "Contatos" at bounding box center [469, 392] width 854 height 10
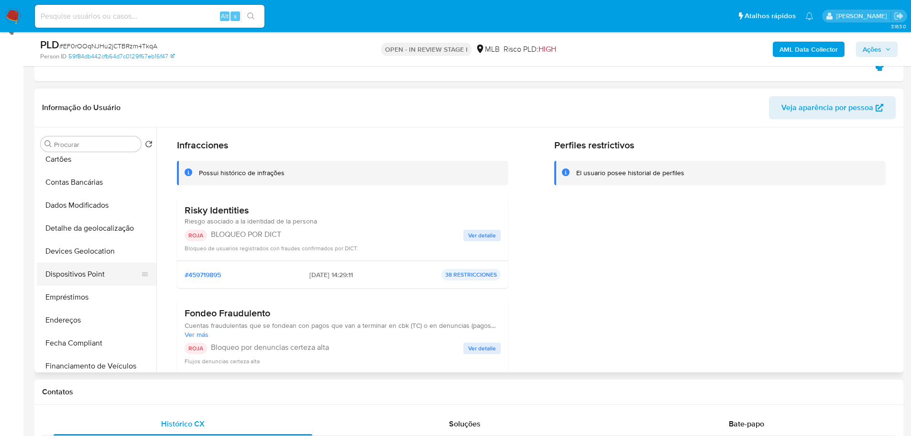
drag, startPoint x: 90, startPoint y: 273, endPoint x: 14, endPoint y: 274, distance: 76.1
click at [87, 273] on button "Dispositivos Point" at bounding box center [97, 274] width 120 height 23
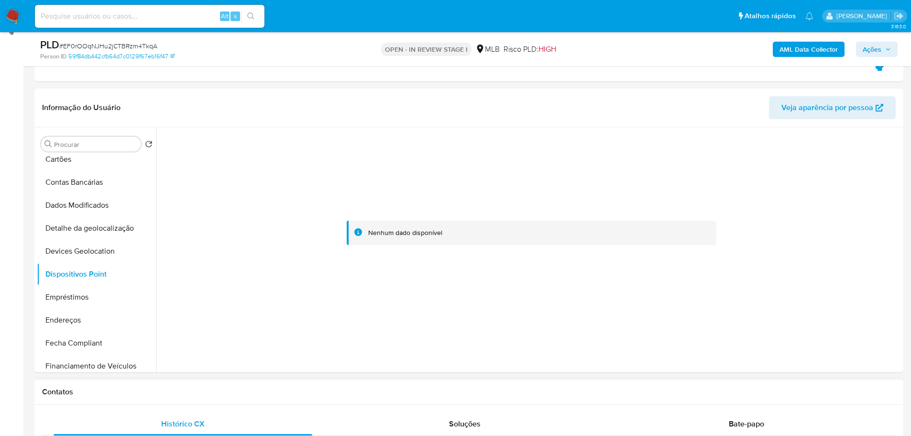
click at [361, 394] on h1 "Contatos" at bounding box center [469, 392] width 854 height 10
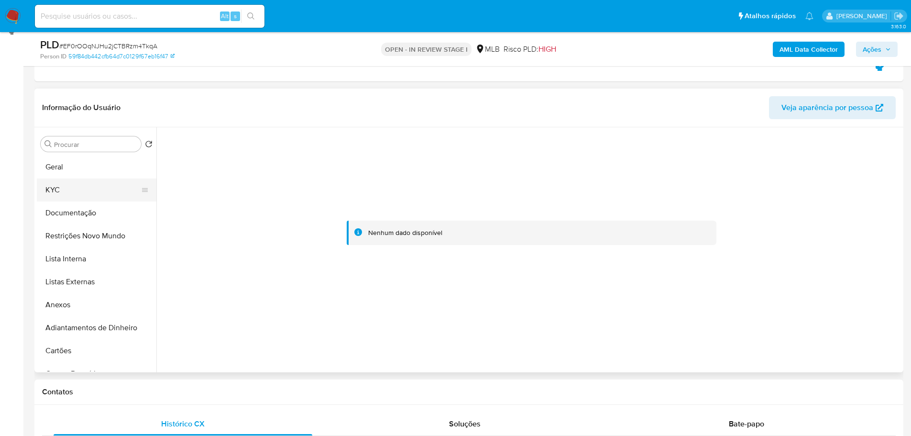
click at [72, 192] on button "KYC" at bounding box center [93, 189] width 112 height 23
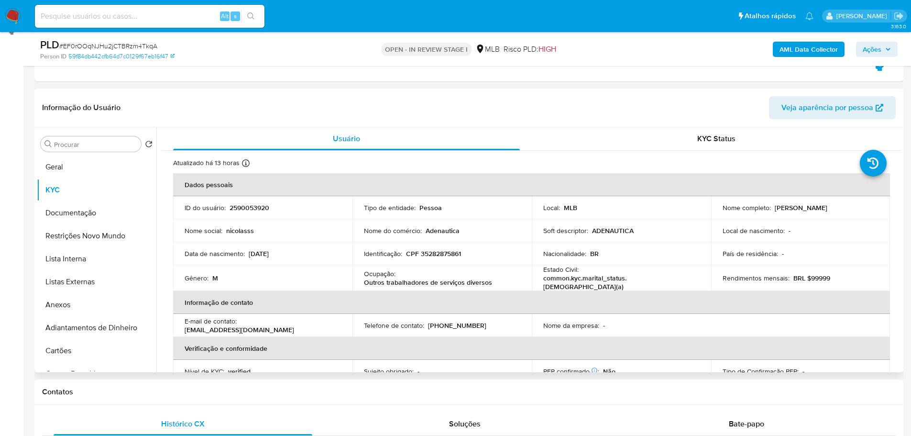
click at [451, 251] on p "CPF 35282875861" at bounding box center [433, 253] width 55 height 9
copy p "35282875861"
click at [828, 51] on b "AML Data Collector" at bounding box center [809, 49] width 58 height 15
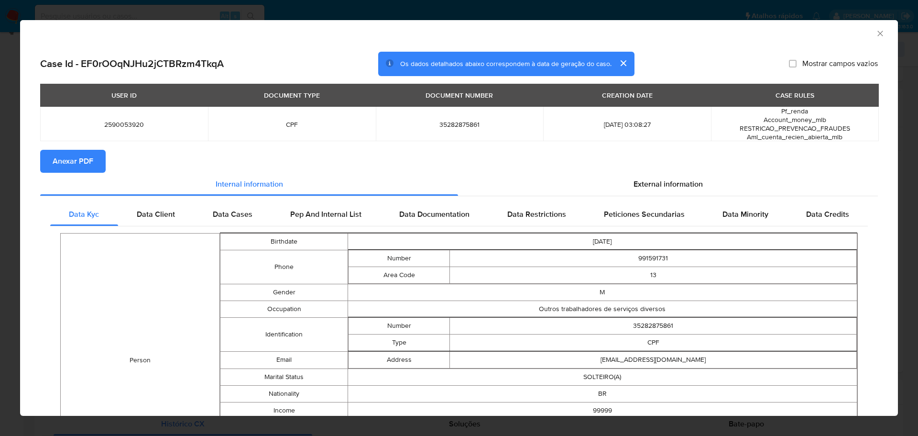
click at [72, 162] on span "Anexar PDF" at bounding box center [73, 161] width 41 height 21
click at [878, 34] on icon "Fechar a janela" at bounding box center [880, 33] width 5 height 5
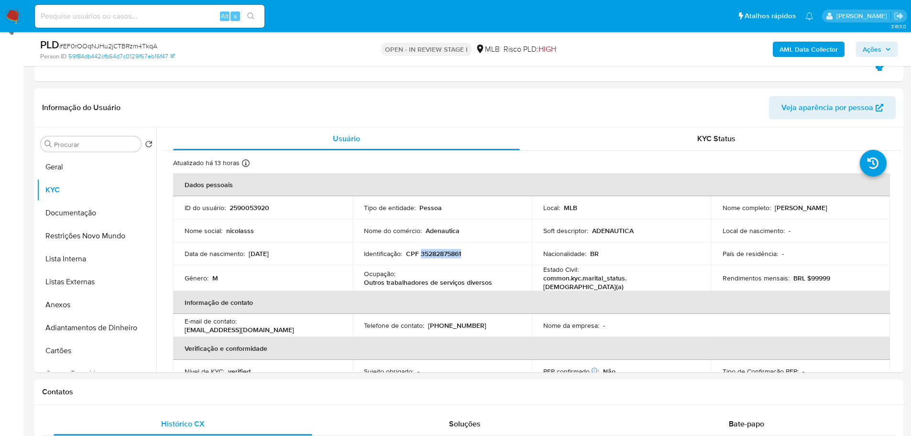
click at [879, 51] on span "Ações" at bounding box center [872, 49] width 19 height 15
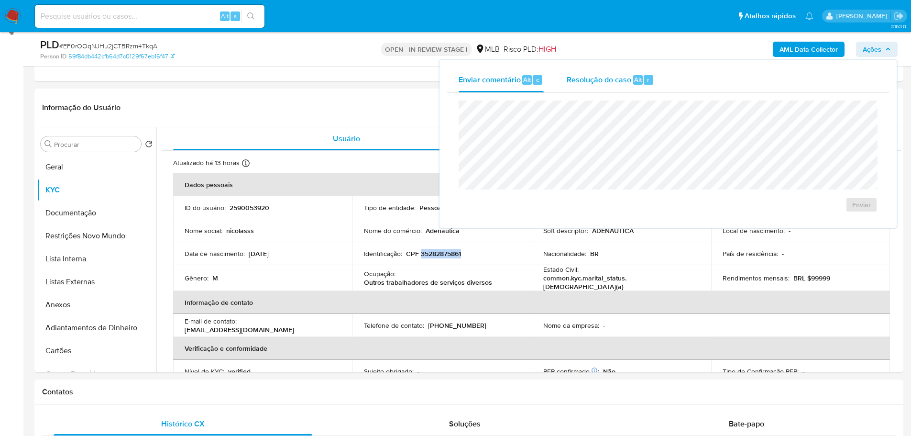
click at [634, 79] on span "Alt" at bounding box center [638, 79] width 8 height 9
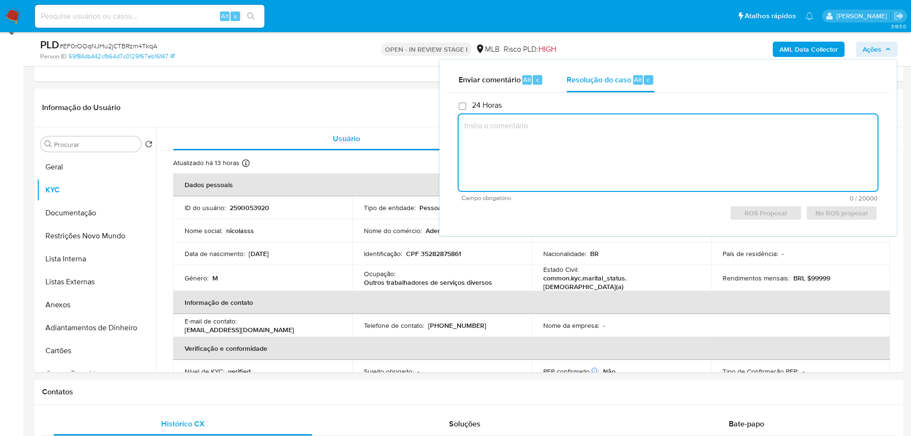
click at [581, 142] on textarea at bounding box center [668, 152] width 419 height 77
paste textarea "Fatos relevantes concluídos pelo analista: - O documento está listado no DICT d…"
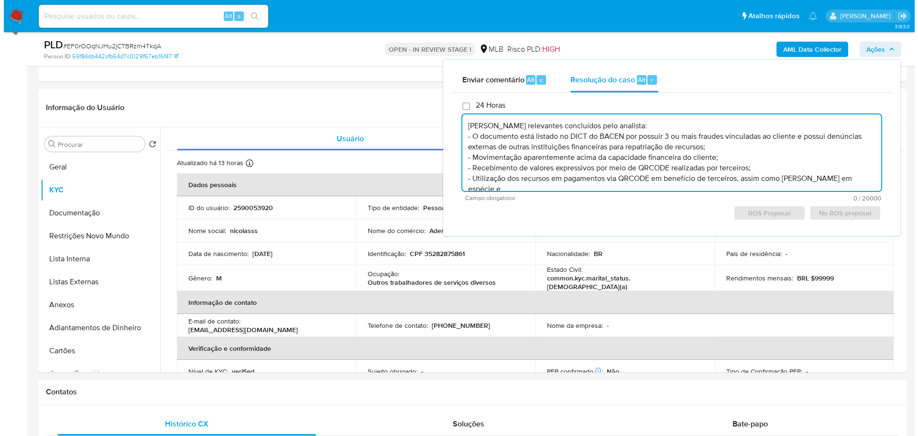
scroll to position [14, 0]
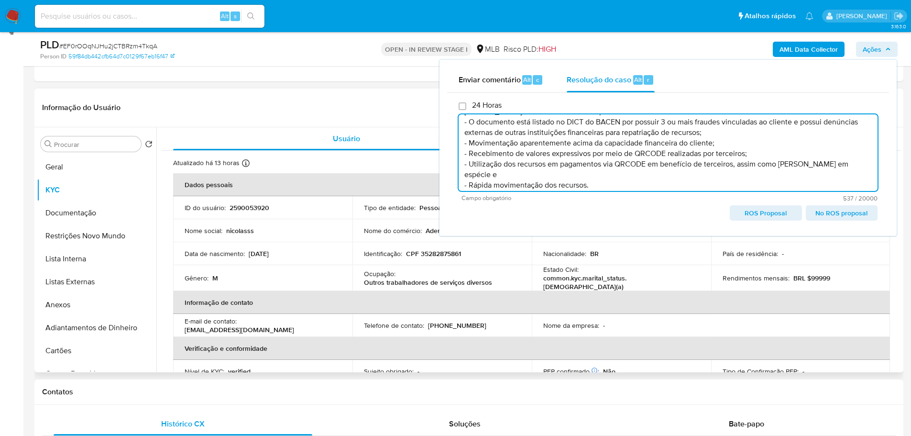
type textarea "Fatos relevantes concluídos pelo analista: - O documento está listado no DICT d…"
click at [357, 114] on header "Informação do Usuário Veja aparência por pessoa" at bounding box center [469, 107] width 854 height 23
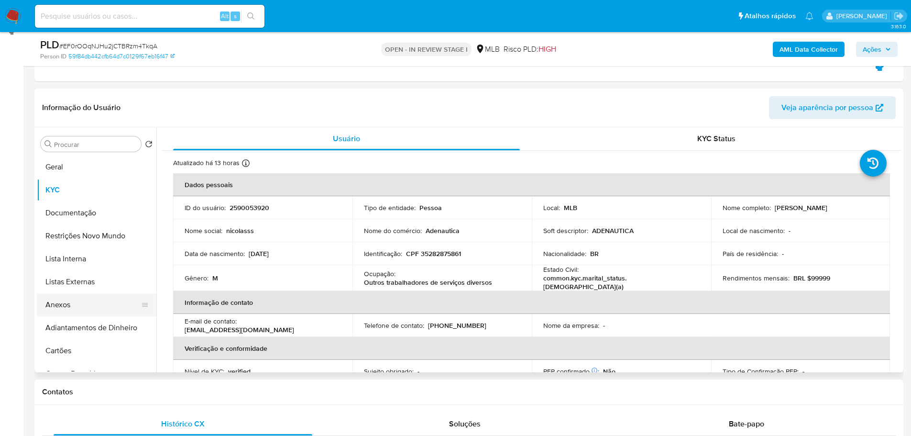
click at [75, 305] on button "Anexos" at bounding box center [93, 304] width 112 height 23
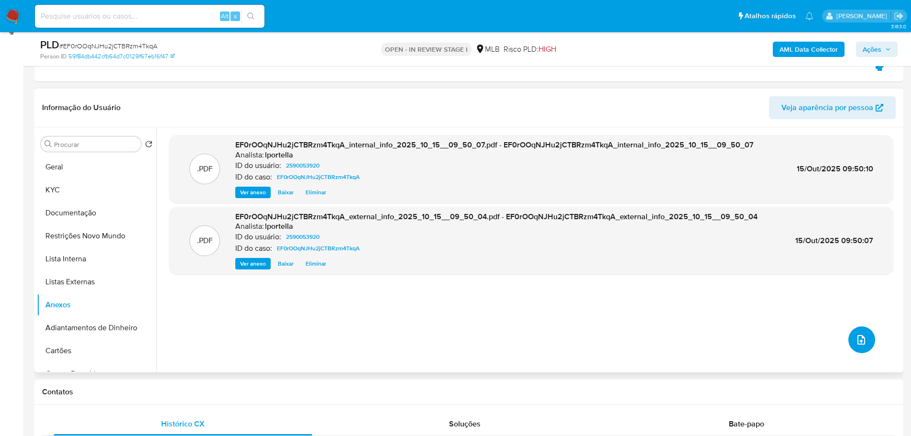
click at [857, 345] on icon "upload-file" at bounding box center [861, 339] width 11 height 11
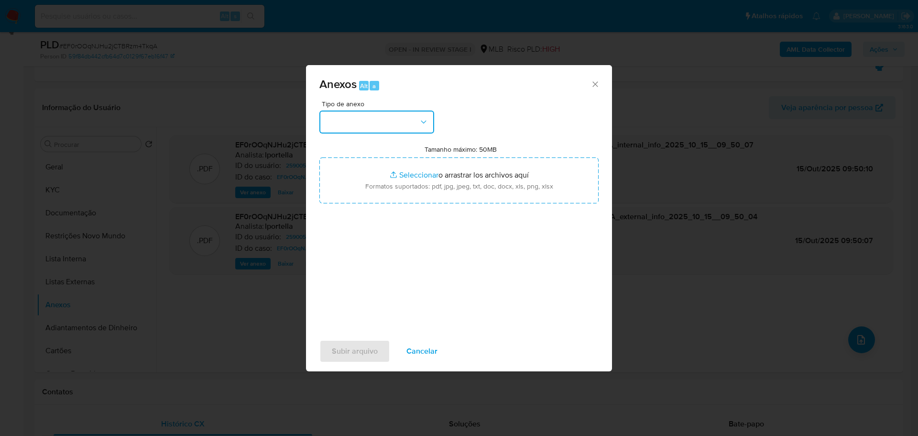
click at [379, 129] on button "button" at bounding box center [377, 121] width 115 height 23
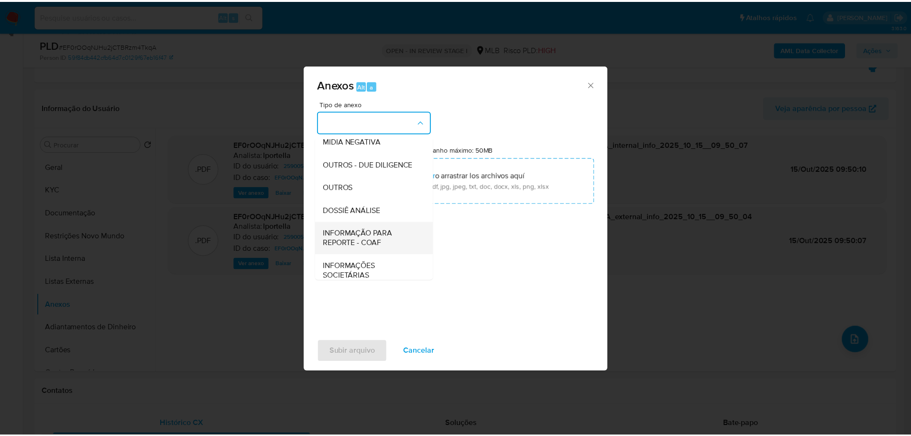
scroll to position [147, 0]
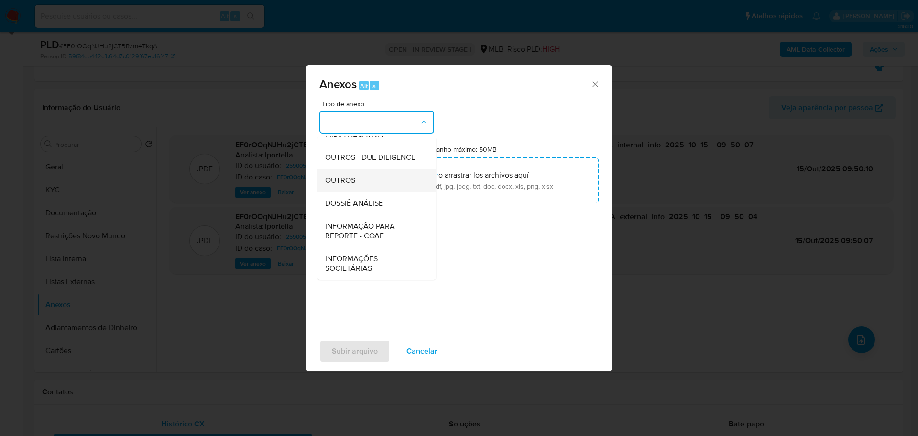
click at [345, 177] on span "OUTROS" at bounding box center [340, 181] width 30 height 10
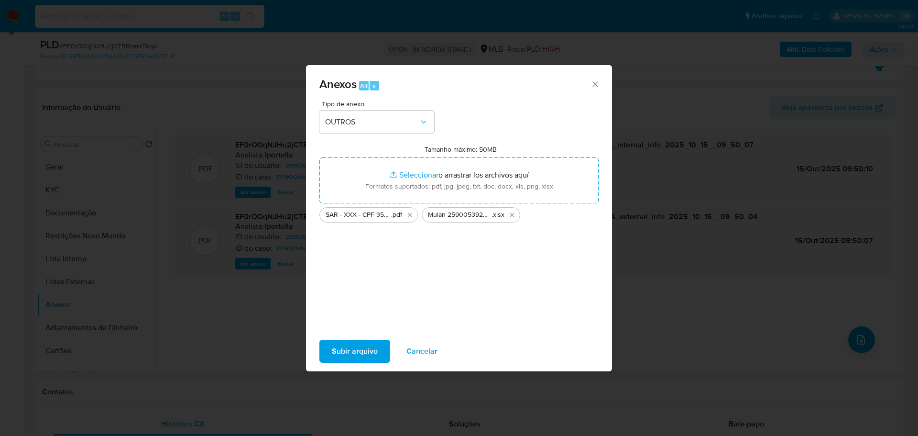
click at [360, 358] on span "Subir arquivo" at bounding box center [355, 351] width 46 height 21
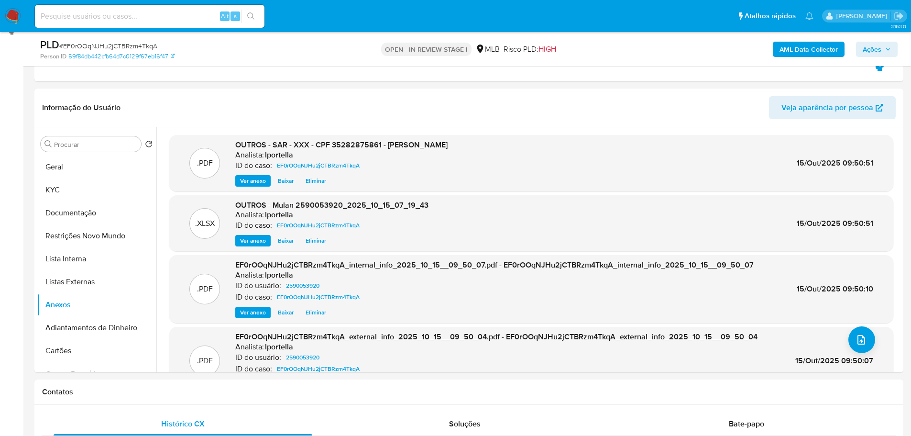
click at [880, 48] on span "Ações" at bounding box center [872, 49] width 19 height 15
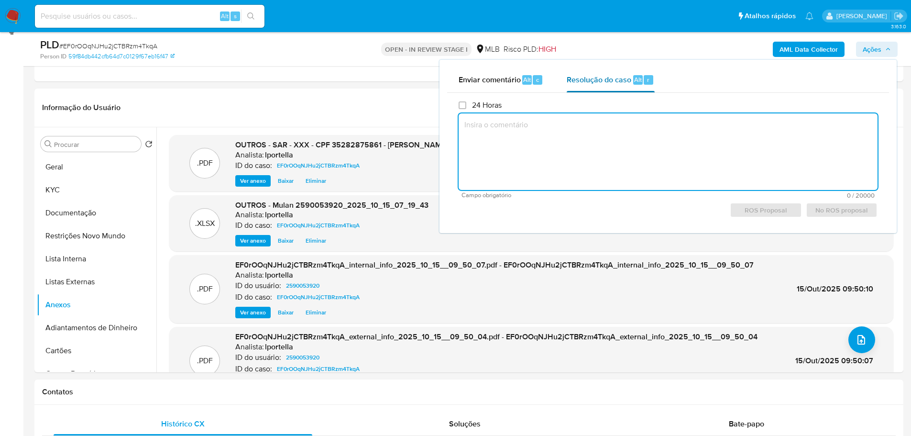
click at [603, 75] on span "Resolução do caso" at bounding box center [599, 79] width 65 height 11
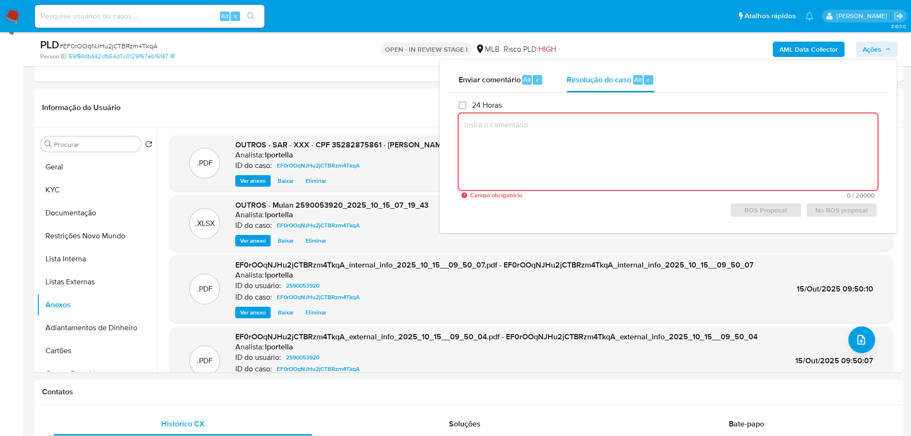
click at [503, 142] on textarea at bounding box center [668, 151] width 419 height 77
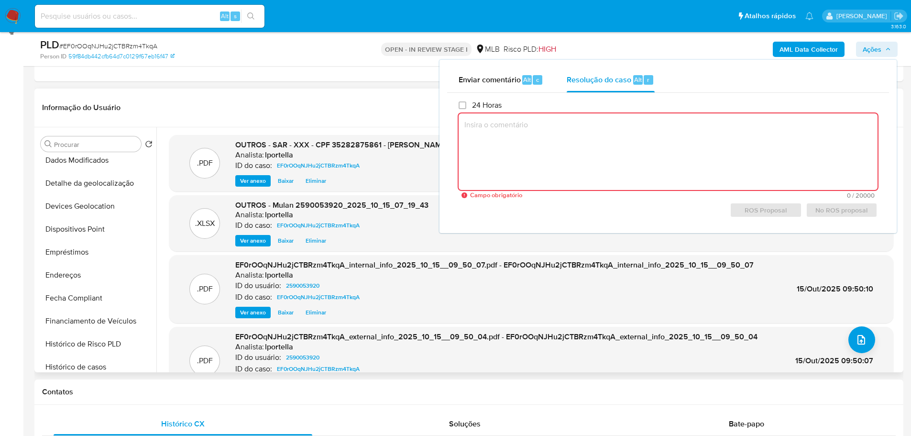
scroll to position [335, 0]
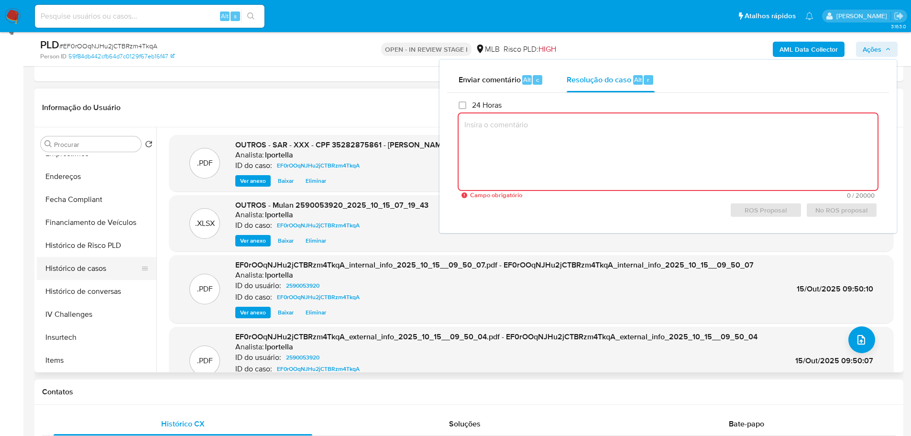
click at [86, 268] on button "Histórico de casos" at bounding box center [93, 268] width 112 height 23
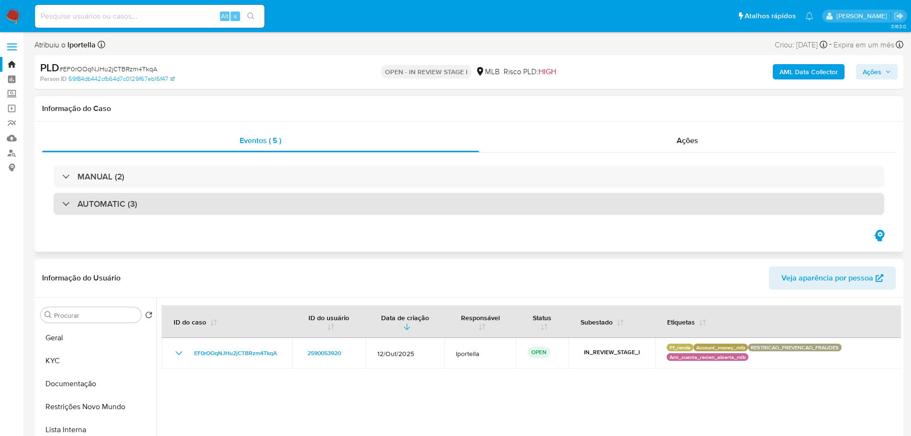
scroll to position [48, 0]
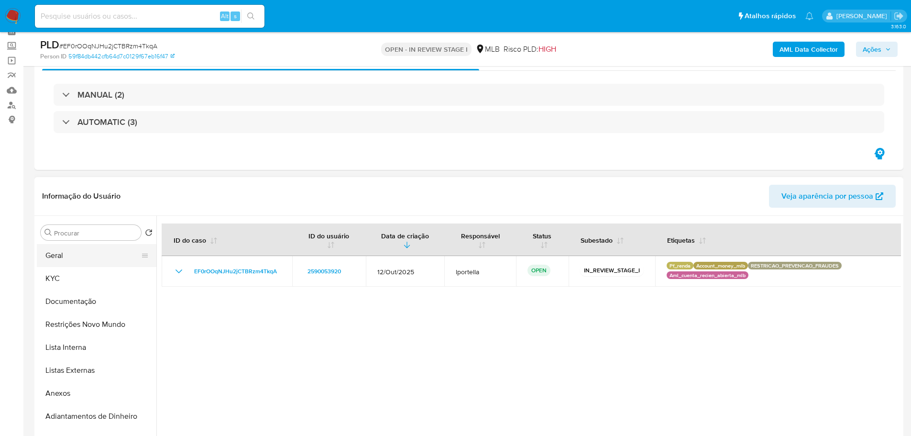
click at [87, 253] on button "Geral" at bounding box center [93, 255] width 112 height 23
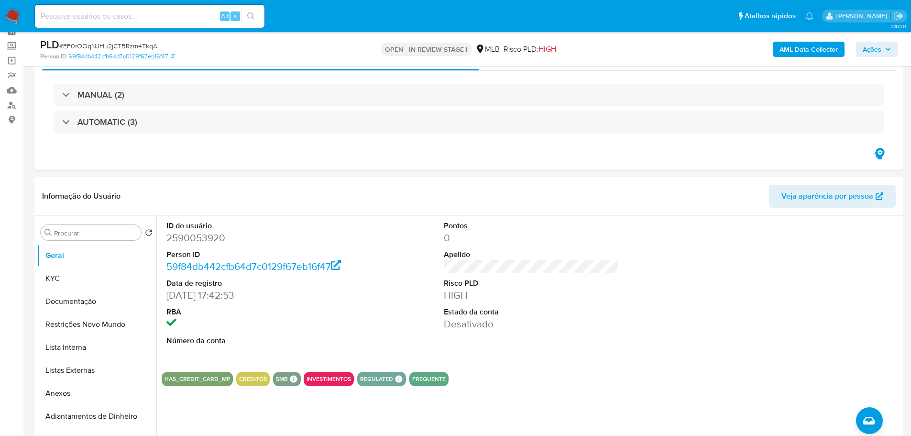
click at [872, 50] on span "Ações" at bounding box center [872, 49] width 19 height 15
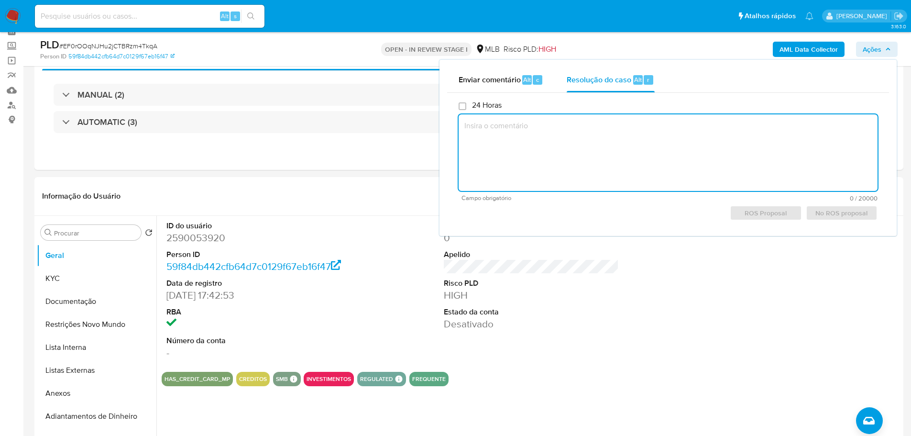
click at [525, 126] on textarea at bounding box center [668, 152] width 419 height 77
paste textarea "Fatos relevantes concluídos pelo analista: - O documento está listado no DICT d…"
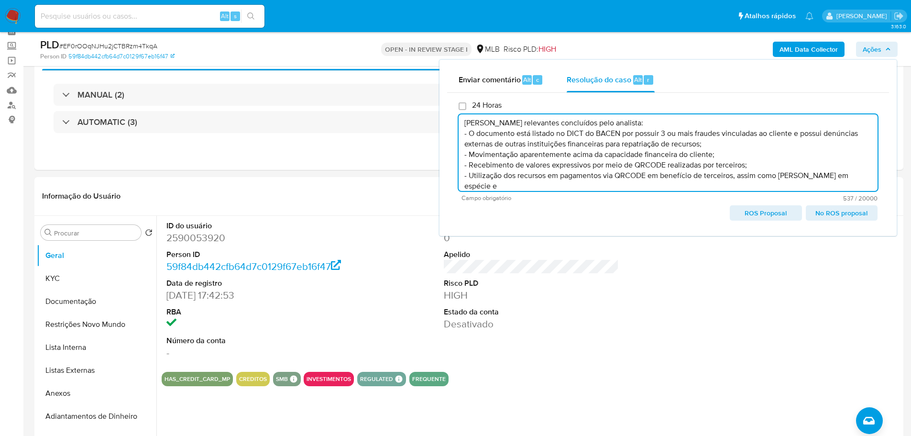
scroll to position [0, 0]
click at [758, 209] on span "ROS Proposal" at bounding box center [766, 212] width 58 height 13
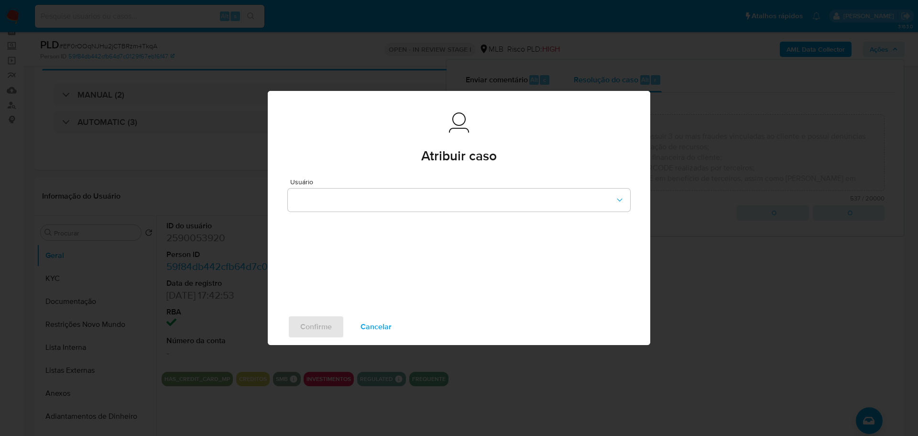
click at [379, 324] on span "Cancelar" at bounding box center [376, 326] width 31 height 21
type textarea "Fatos relevantes concluídos pelo analista: - O documento está listado no DICT d…"
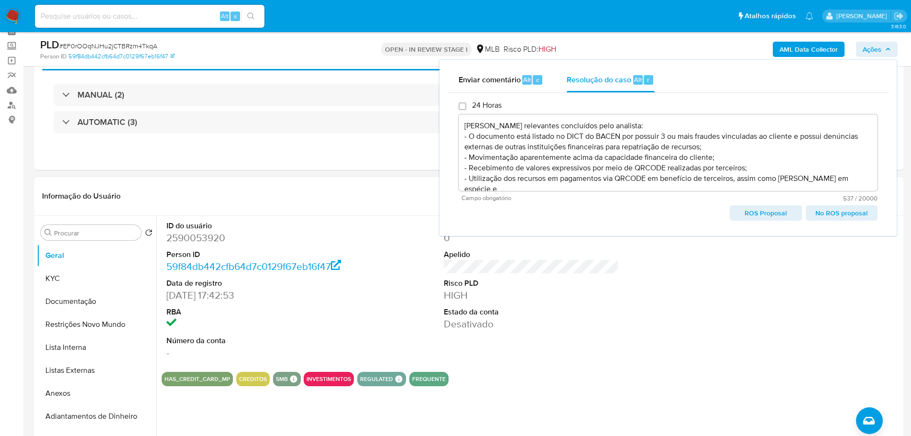
click at [597, 305] on dl "Pontos 0 Apelido Risco PLD HIGH Estado da conta Desativado" at bounding box center [532, 276] width 176 height 110
click at [678, 287] on div "ID do usuário 2590053920 Person ID 59f84db442cfb64d7c0129f67eb16f47 Data de reg…" at bounding box center [532, 290] width 740 height 148
click at [369, 144] on div "MANUAL (2) AUTOMATIC (3)" at bounding box center [469, 109] width 854 height 76
click at [15, 17] on img at bounding box center [13, 16] width 16 height 16
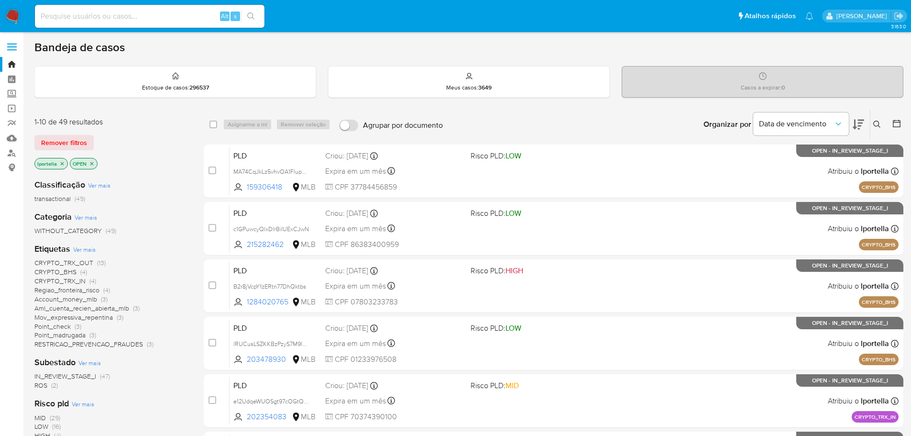
click at [77, 14] on input at bounding box center [150, 16] width 230 height 12
paste input "2164532930"
type input "2164532930"
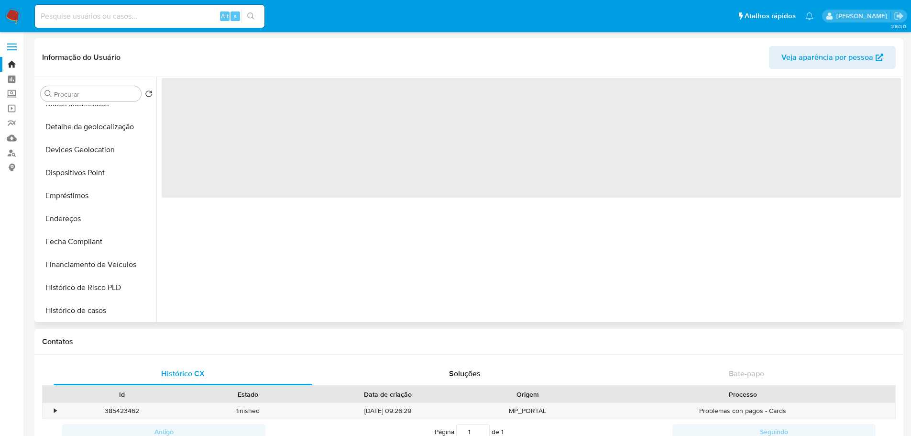
scroll to position [383, 0]
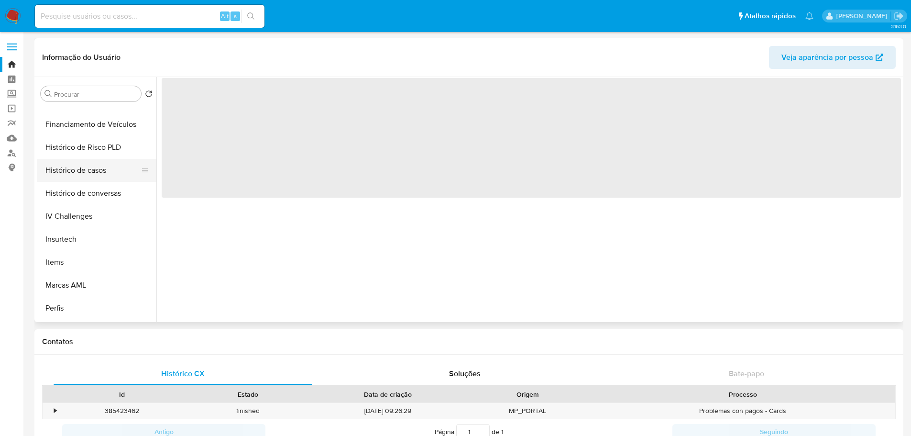
select select "10"
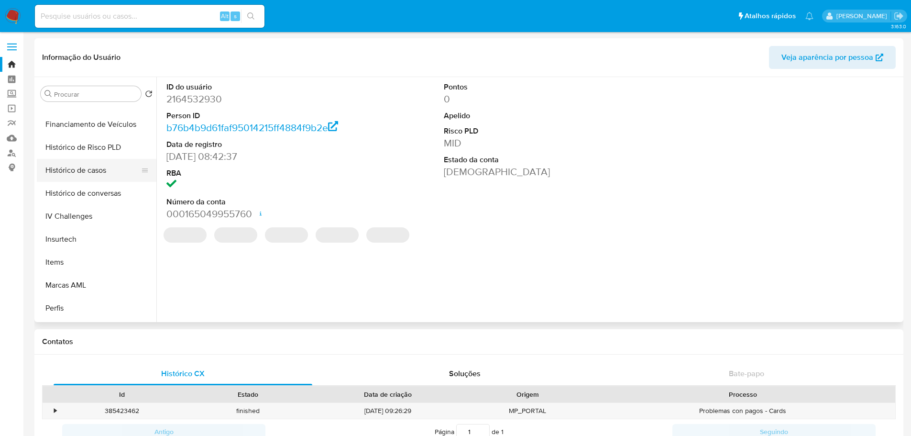
click at [104, 169] on button "Histórico de casos" at bounding box center [93, 170] width 112 height 23
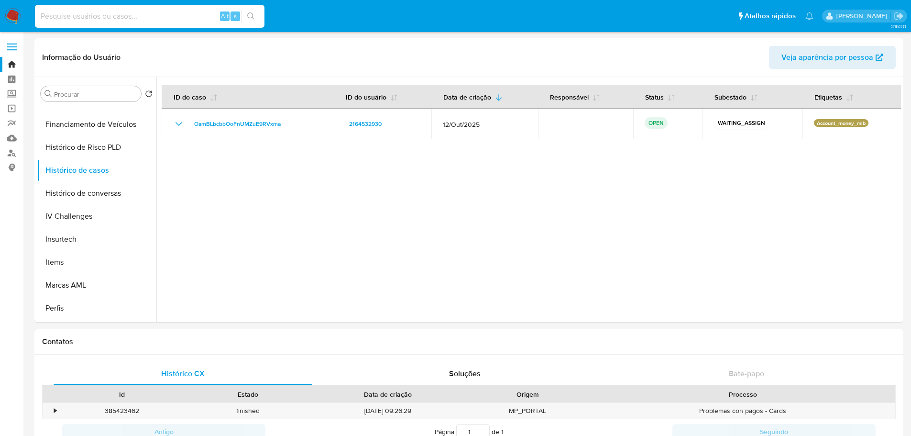
click at [126, 13] on input at bounding box center [150, 16] width 230 height 12
paste input "2641943920"
type input "2641943920"
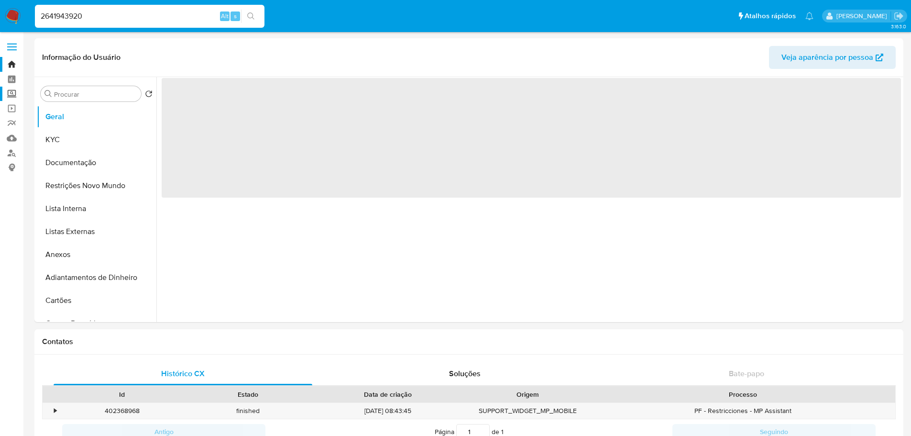
select select "10"
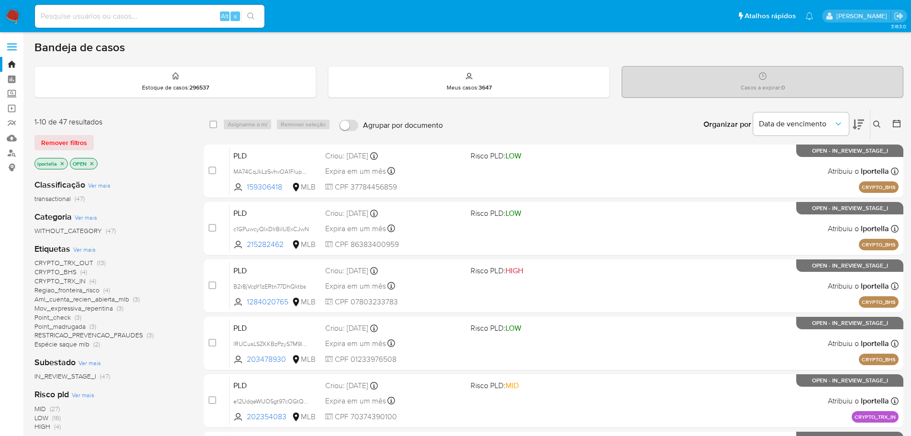
click at [146, 21] on input at bounding box center [150, 16] width 230 height 12
paste input "soB13sv0DhC2fKn9AJDsKjpG"
type input "soB13sv0DhC2fKn9AJDsKjpG"
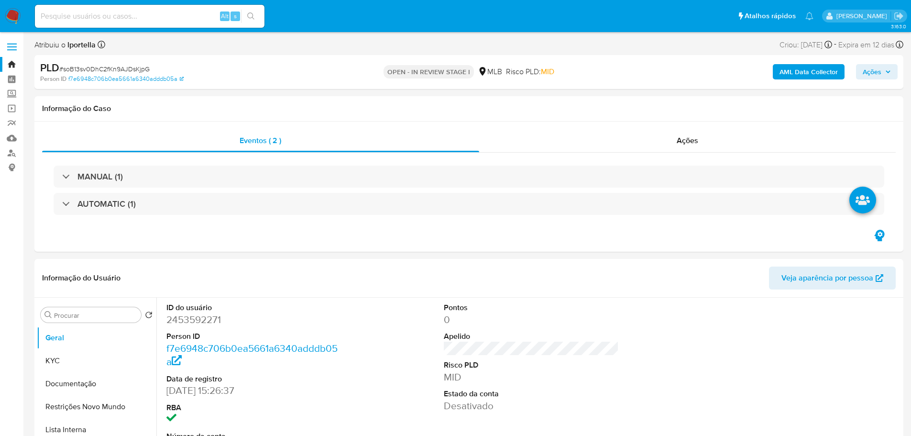
select select "10"
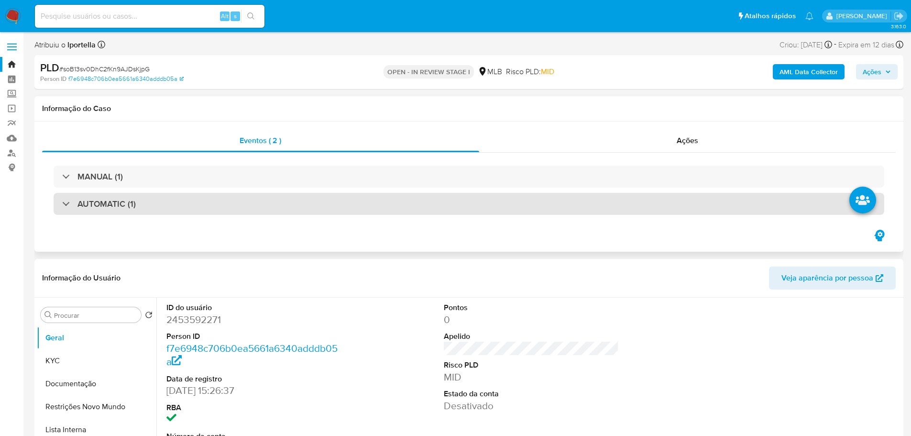
drag, startPoint x: 288, startPoint y: 0, endPoint x: 519, endPoint y: 215, distance: 314.7
click at [519, 215] on div "AUTOMATIC (1)" at bounding box center [469, 204] width 831 height 22
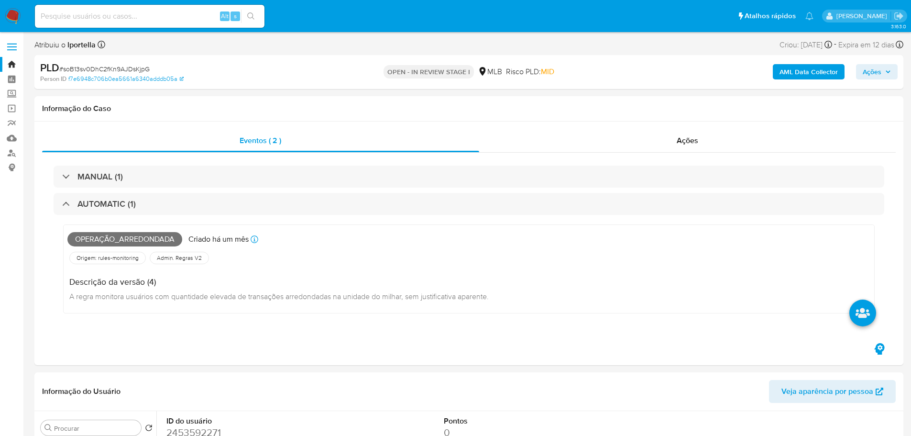
click at [14, 14] on img at bounding box center [13, 16] width 16 height 16
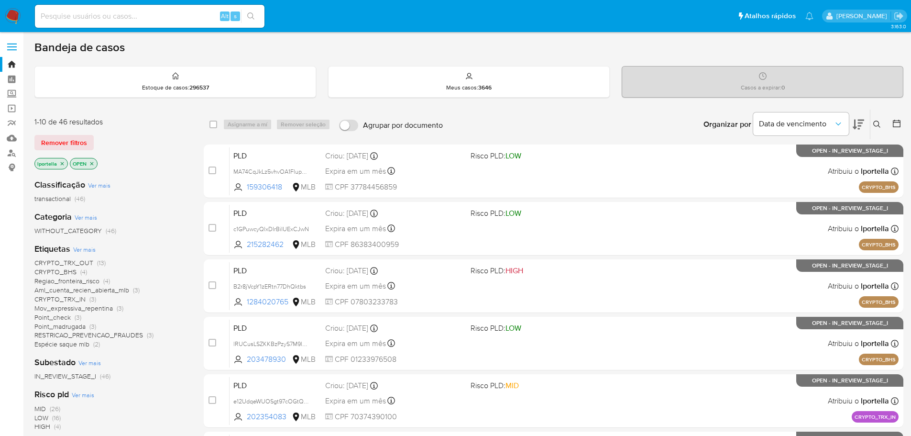
click at [134, 17] on input at bounding box center [150, 16] width 230 height 12
paste input "soB13sv0DhC2fKn9AJDsKjpG"
type input "soB13sv0DhC2fKn9AJDsKjpG"
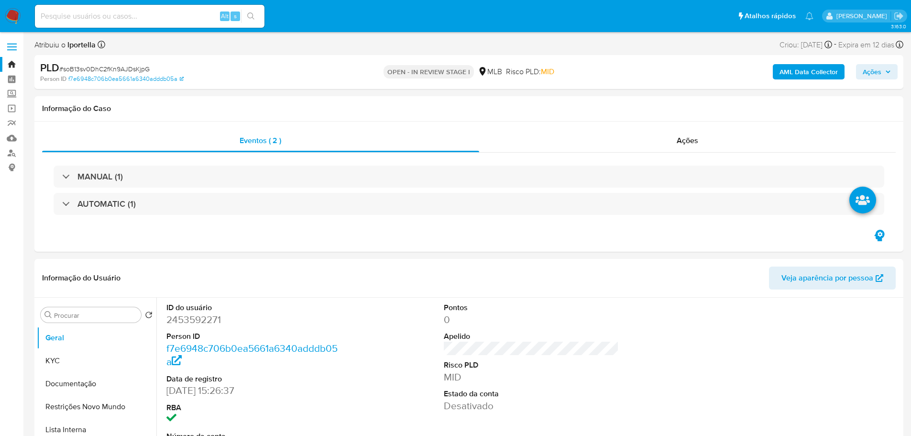
select select "10"
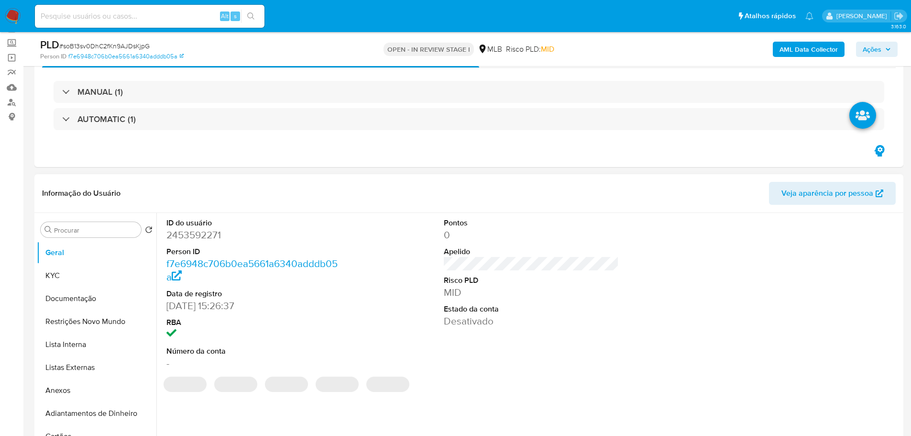
scroll to position [96, 0]
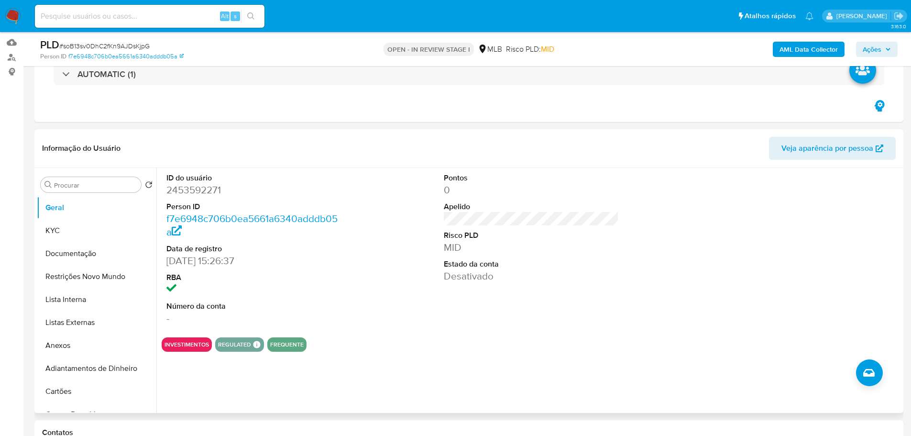
click at [349, 387] on div "ID do usuário 2453592271 Person ID f7e6948c706b0ea5661a6340adddb05a Data de reg…" at bounding box center [528, 290] width 745 height 245
click at [201, 194] on dd "2453592271" at bounding box center [254, 189] width 176 height 13
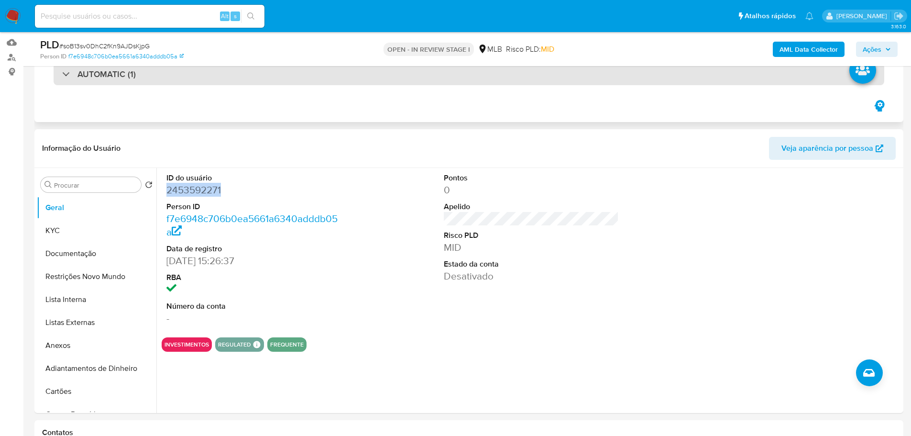
copy dd "2453592271"
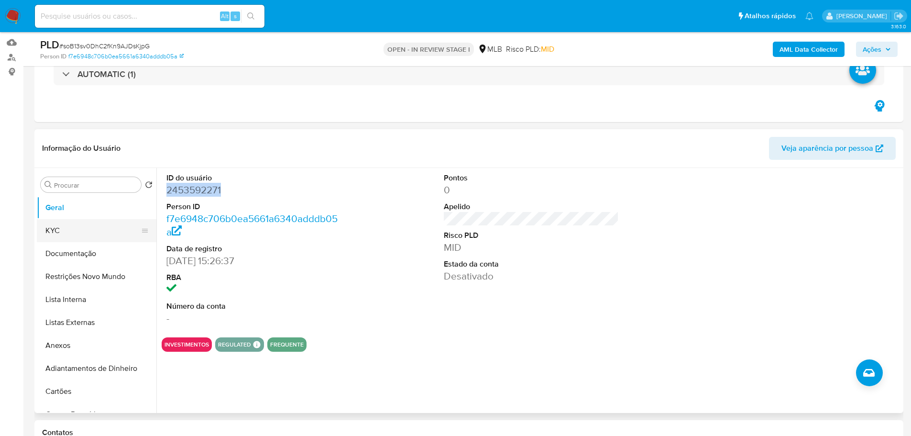
click at [66, 238] on button "KYC" at bounding box center [93, 230] width 112 height 23
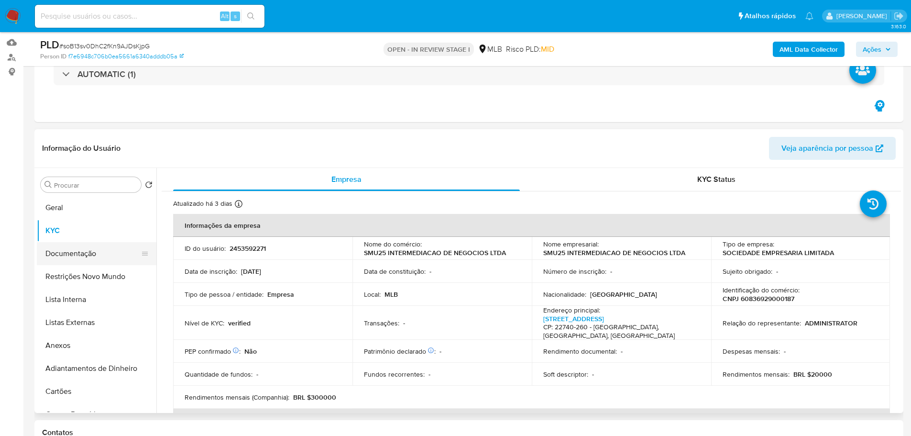
click at [84, 257] on button "Documentação" at bounding box center [93, 253] width 112 height 23
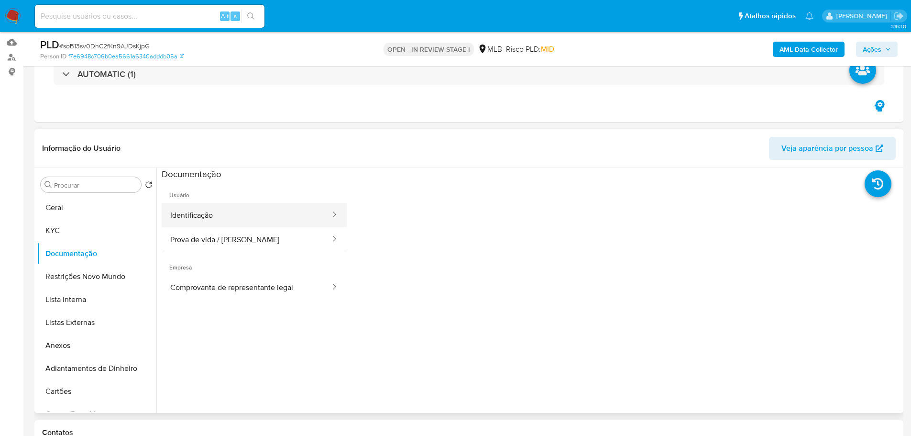
click at [224, 217] on button "Identificação" at bounding box center [247, 215] width 170 height 24
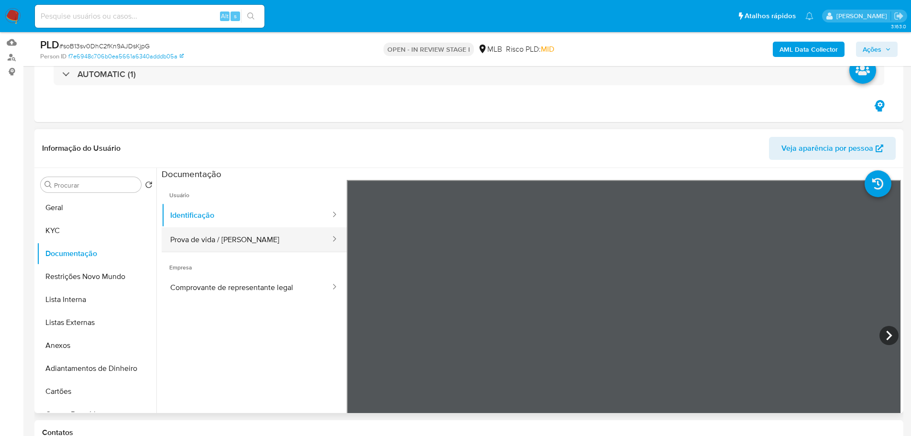
click at [239, 241] on button "Prova de vida / Selfie" at bounding box center [247, 239] width 170 height 24
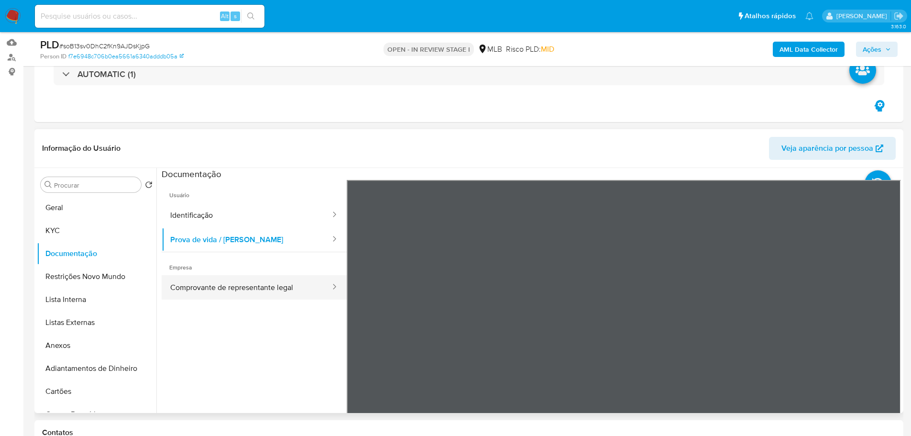
click at [224, 296] on button "Comprovante de representante legal" at bounding box center [247, 287] width 170 height 24
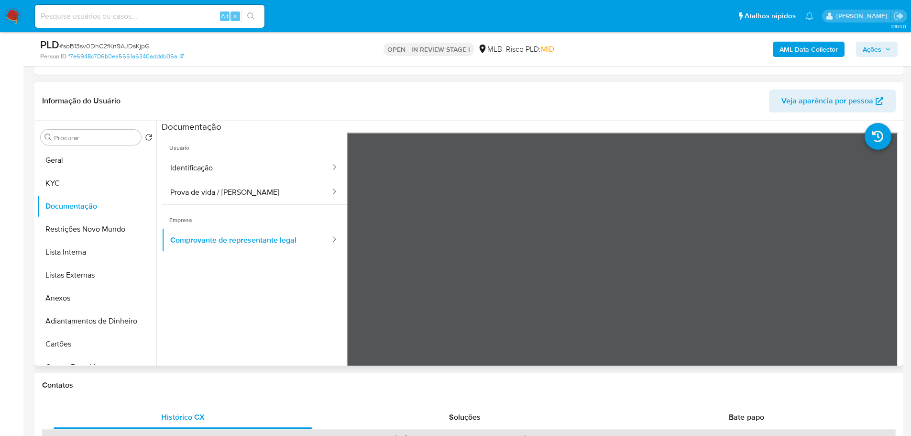
scroll to position [144, 0]
click at [67, 184] on button "KYC" at bounding box center [93, 182] width 112 height 23
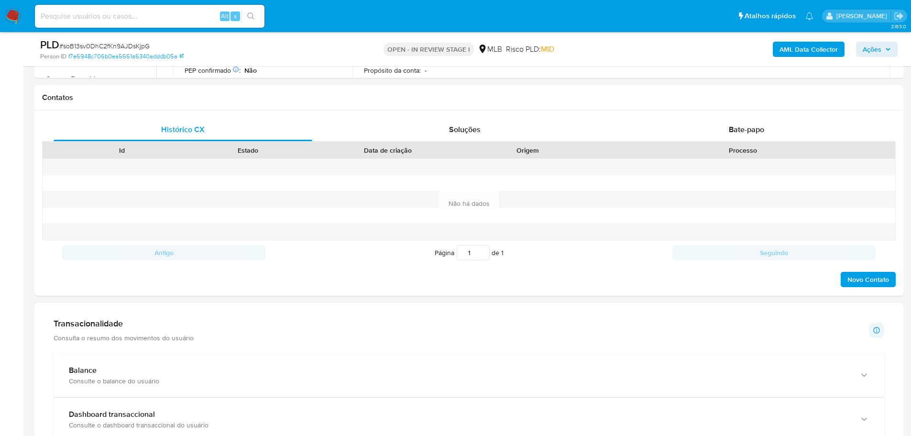
scroll to position [478, 0]
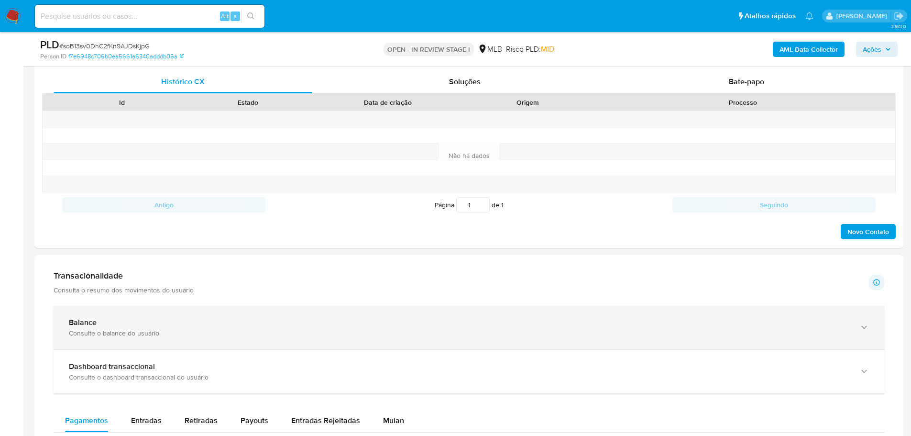
click at [268, 310] on div "Balance Consulte o balance do usuário" at bounding box center [469, 328] width 831 height 44
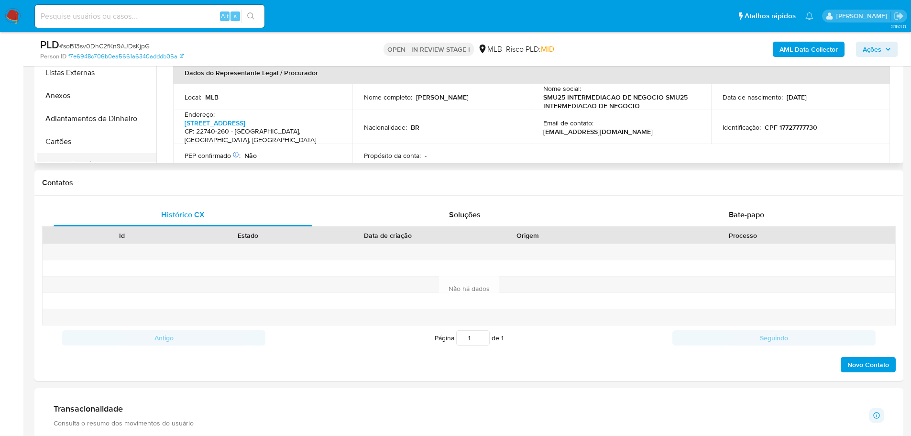
scroll to position [191, 0]
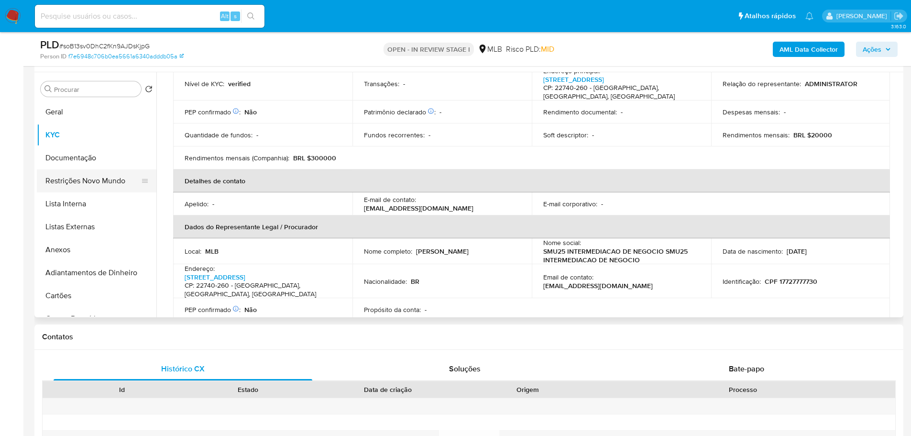
click at [95, 188] on button "Restrições Novo Mundo" at bounding box center [93, 180] width 112 height 23
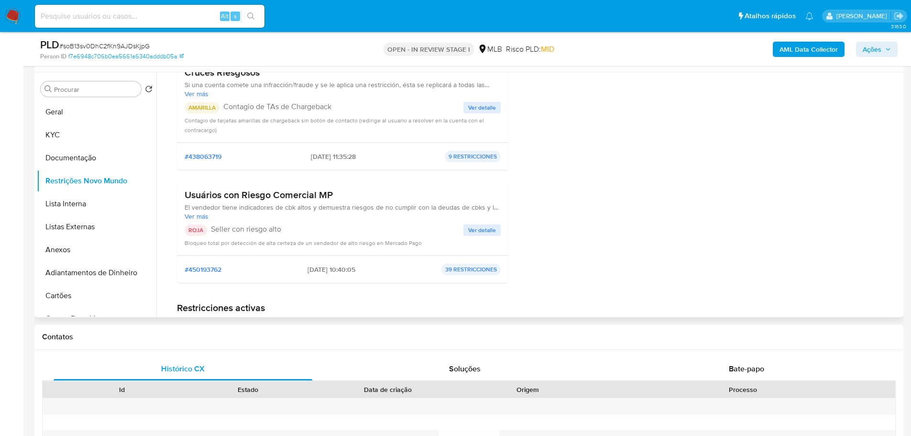
scroll to position [96, 0]
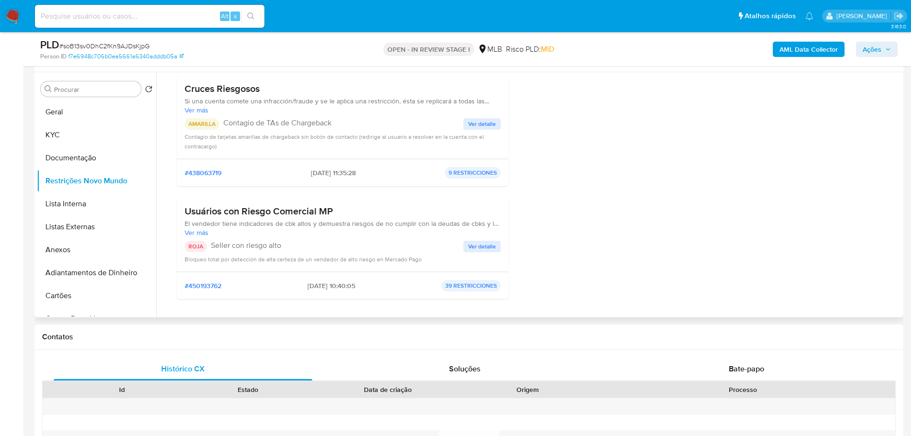
click at [205, 126] on p "AMARILLA" at bounding box center [202, 123] width 35 height 11
click at [195, 245] on p "ROJA" at bounding box center [196, 246] width 22 height 11
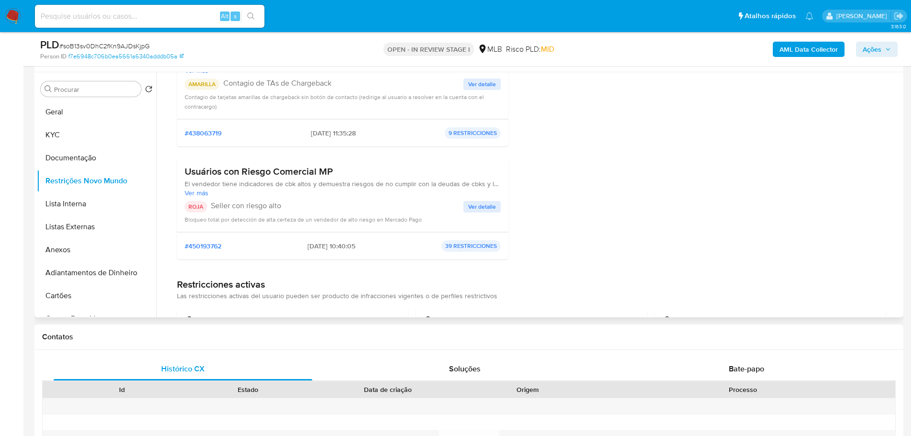
scroll to position [0, 0]
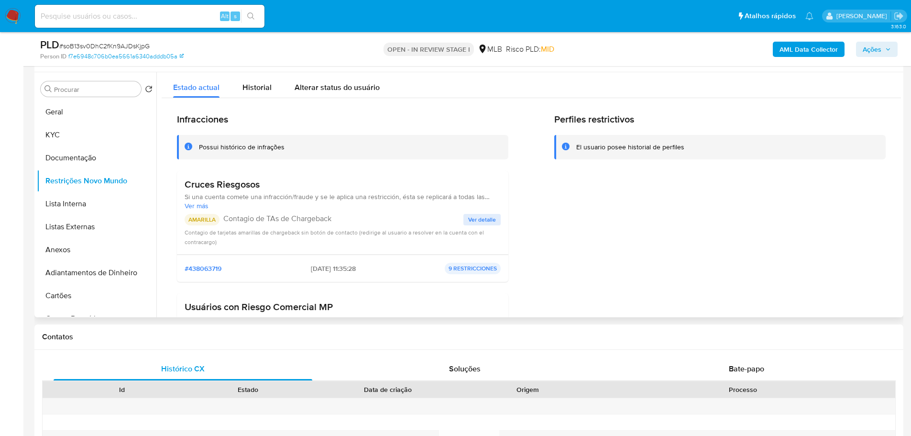
click at [483, 224] on span "Ver detalle" at bounding box center [482, 220] width 28 height 10
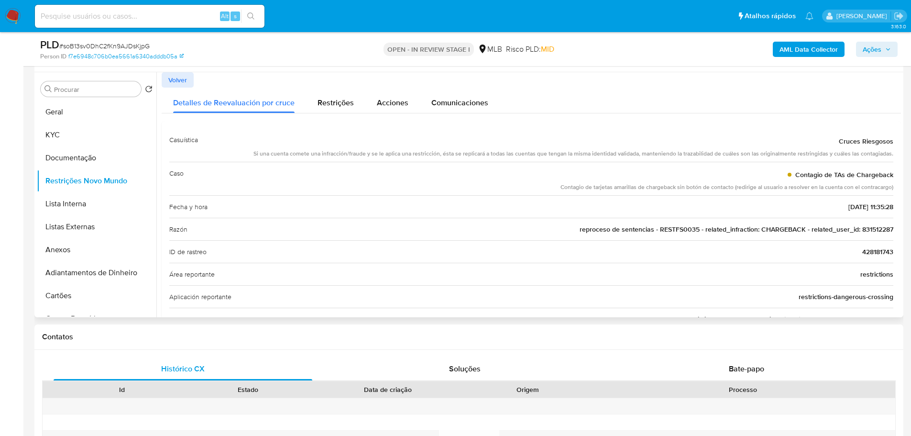
click at [178, 80] on span "Volver" at bounding box center [177, 79] width 19 height 13
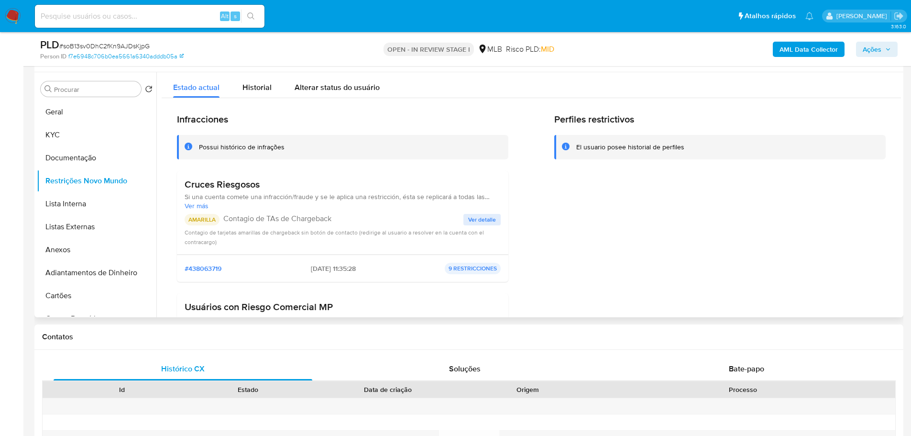
click at [227, 189] on h3 "Cruces Riesgosos" at bounding box center [343, 184] width 316 height 12
drag, startPoint x: 193, startPoint y: 221, endPoint x: 337, endPoint y: 220, distance: 143.5
click at [337, 220] on div "AMARILLA Contagio de TAs de Chargeback" at bounding box center [324, 219] width 279 height 11
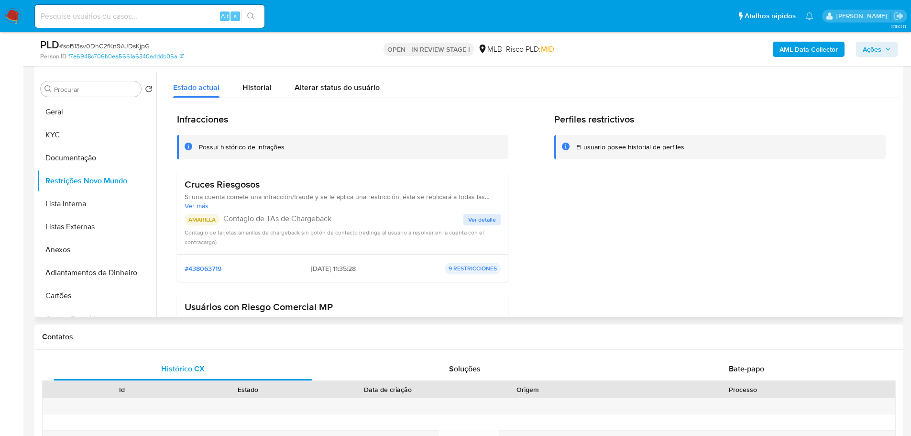
click at [244, 193] on span "Si una cuenta comete una infracción/fraude y se le aplica una restricción, ésta…" at bounding box center [343, 196] width 316 height 9
click at [241, 190] on h3 "Cruces Riesgosos" at bounding box center [343, 184] width 316 height 12
click at [238, 190] on h3 "Cruces Riesgosos" at bounding box center [343, 184] width 316 height 12
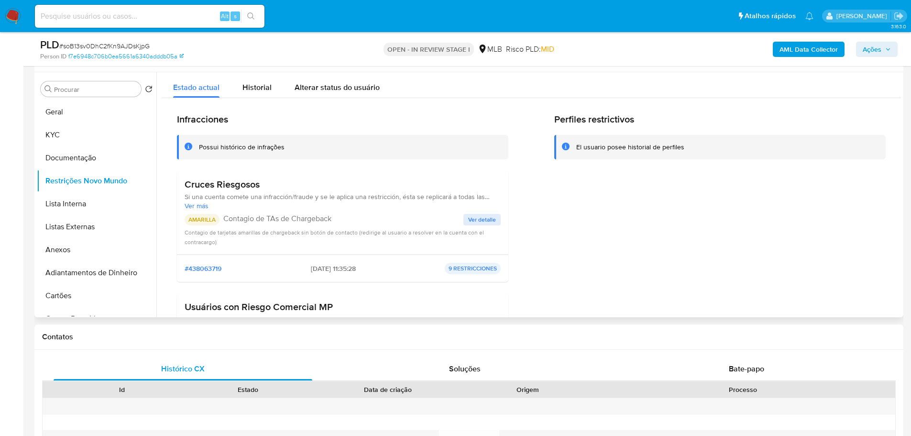
click at [238, 190] on h3 "Cruces Riesgosos" at bounding box center [343, 184] width 316 height 12
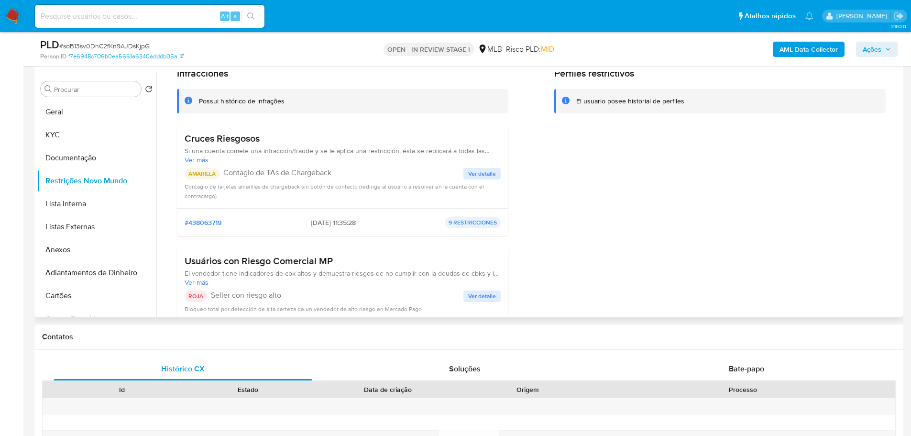
scroll to position [191, 0]
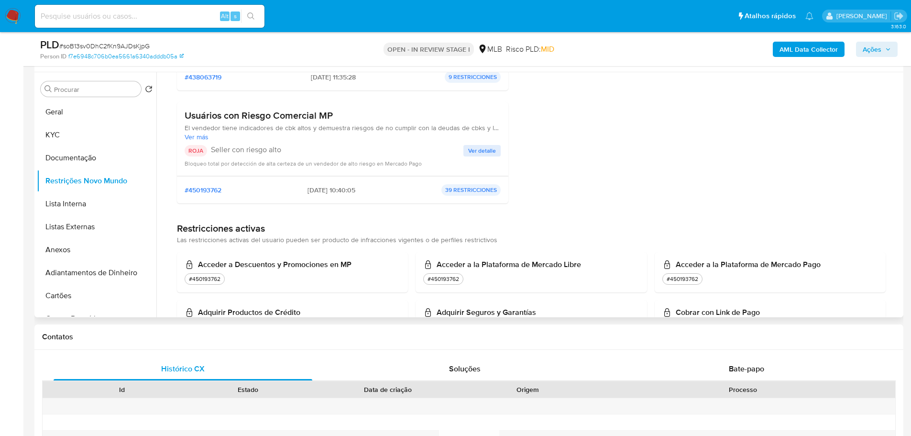
click at [196, 148] on p "ROJA" at bounding box center [196, 150] width 22 height 11
click at [241, 147] on p "Seller con riesgo alto" at bounding box center [337, 150] width 253 height 10
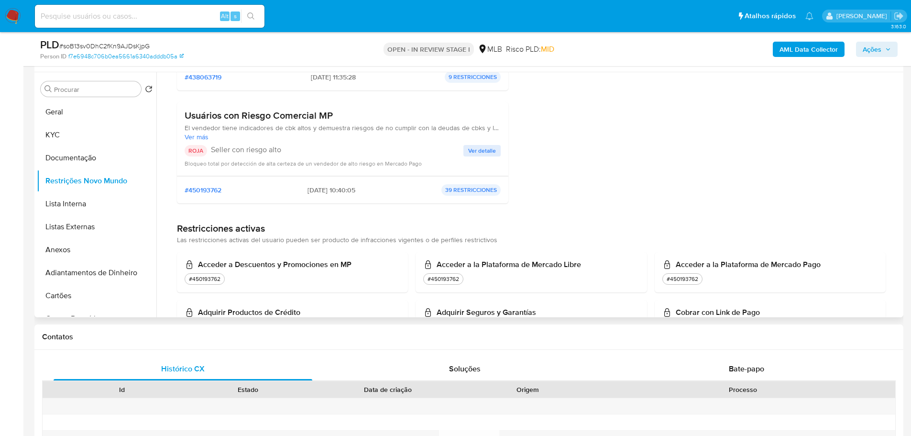
click at [320, 115] on h3 "Usuários con Riesgo Comercial MP" at bounding box center [343, 116] width 316 height 12
click at [493, 154] on span "Ver detalle" at bounding box center [482, 151] width 28 height 10
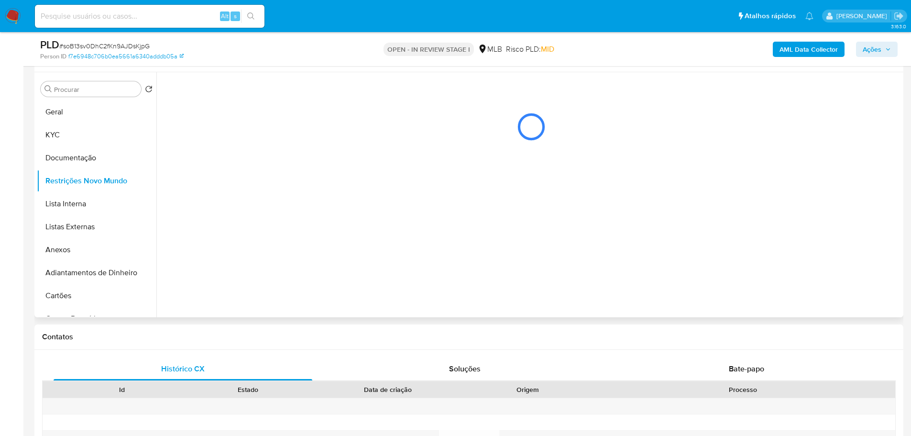
scroll to position [0, 0]
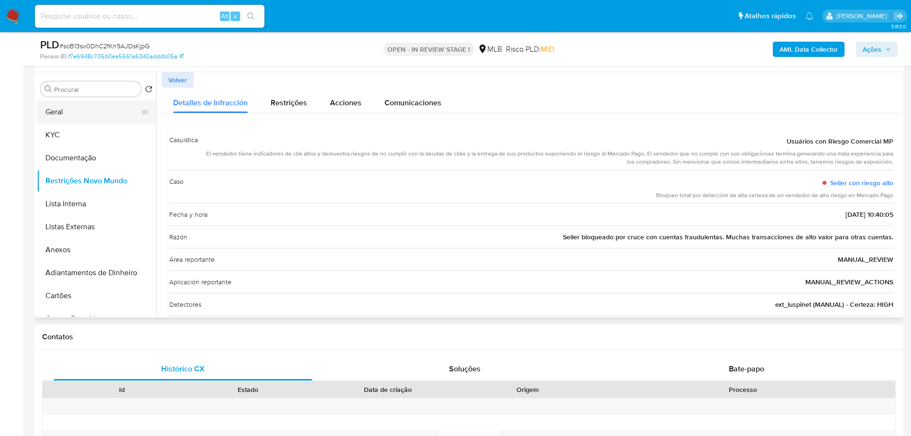
click at [54, 123] on button "Geral" at bounding box center [93, 111] width 112 height 23
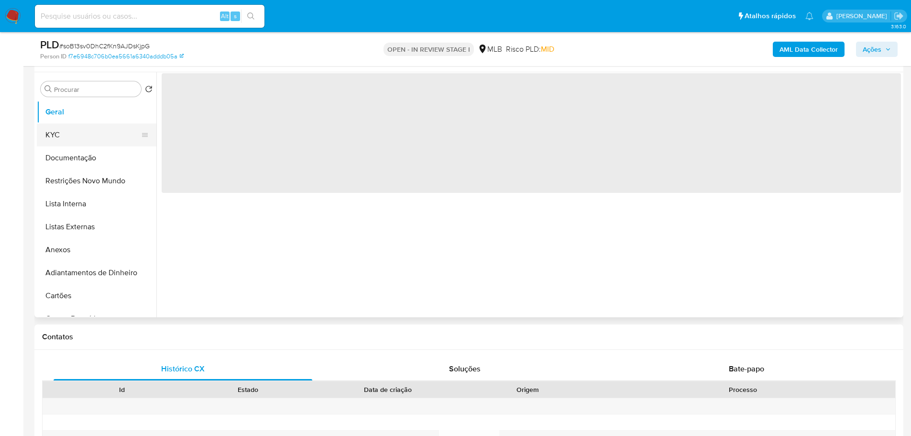
click at [60, 129] on button "KYC" at bounding box center [93, 134] width 112 height 23
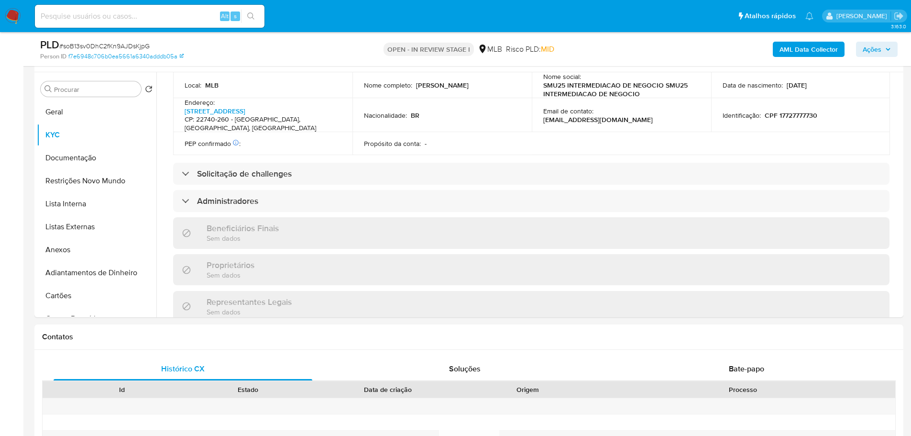
scroll to position [538, 0]
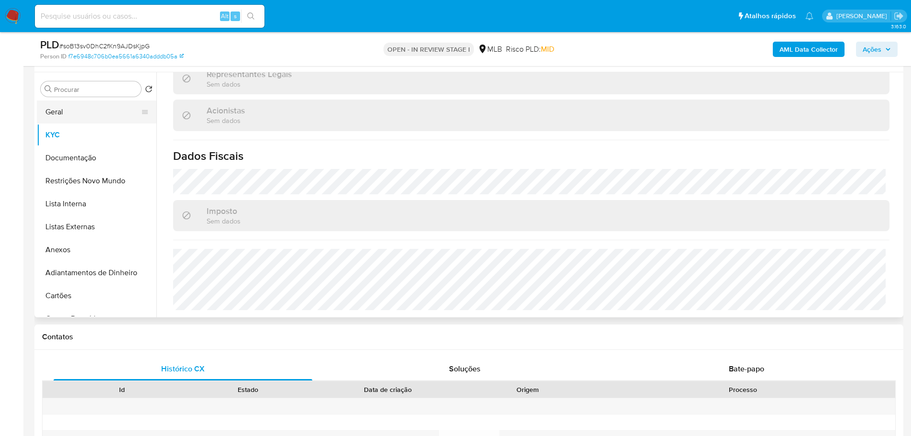
click at [69, 112] on button "Geral" at bounding box center [93, 111] width 112 height 23
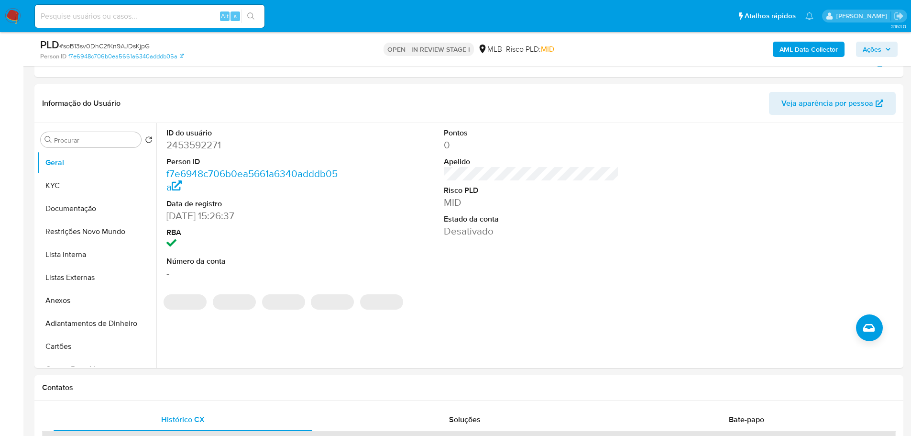
scroll to position [139, 0]
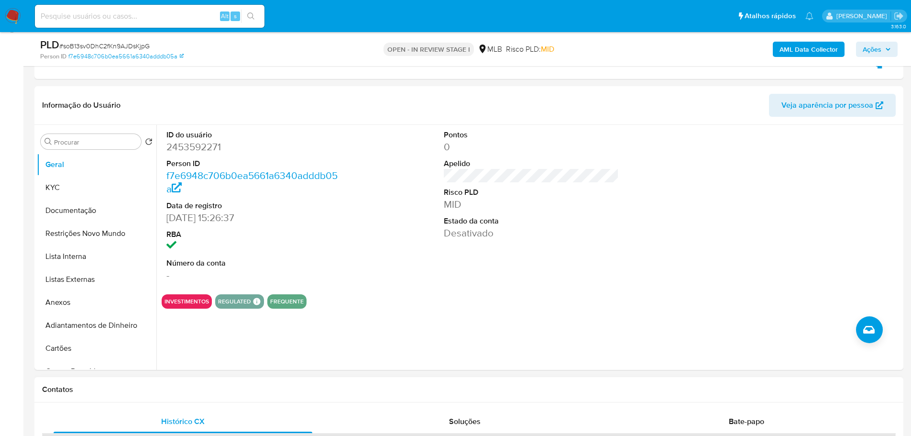
click at [255, 391] on h1 "Contatos" at bounding box center [469, 390] width 854 height 10
click at [87, 181] on button "KYC" at bounding box center [93, 187] width 112 height 23
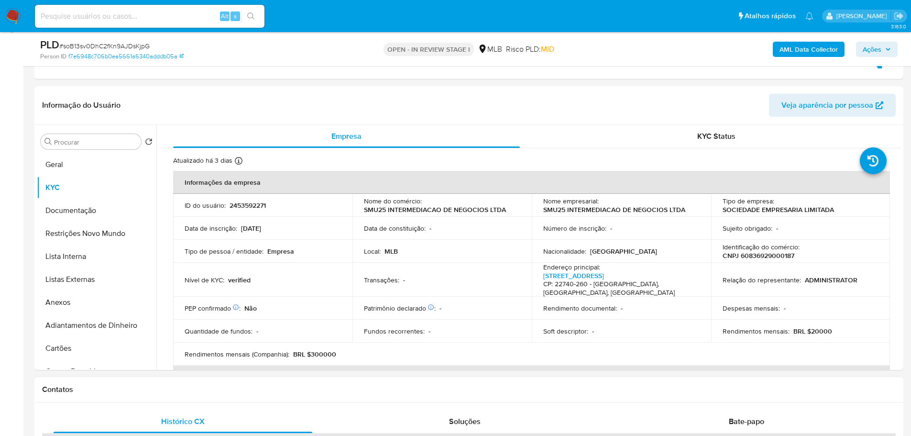
click at [188, 390] on h1 "Contatos" at bounding box center [469, 390] width 854 height 10
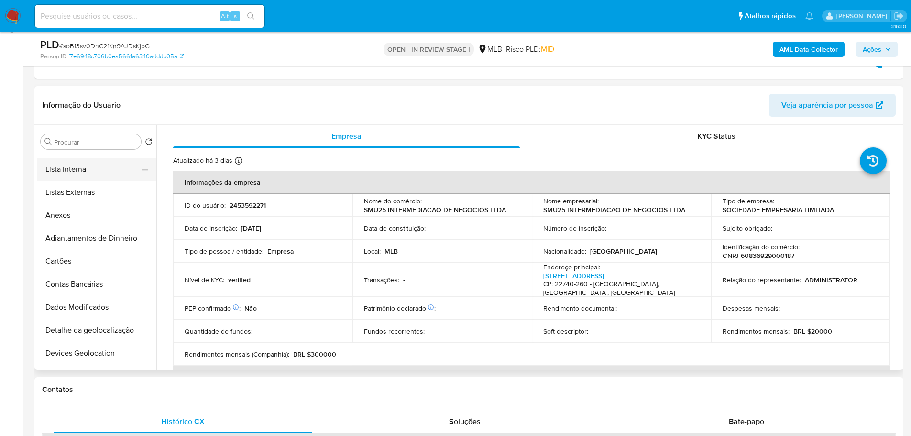
scroll to position [191, 0]
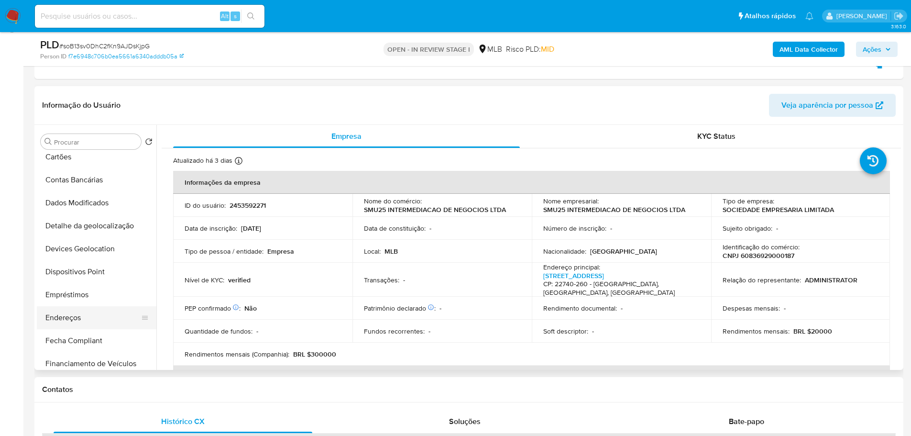
click at [84, 310] on button "Endereços" at bounding box center [93, 317] width 112 height 23
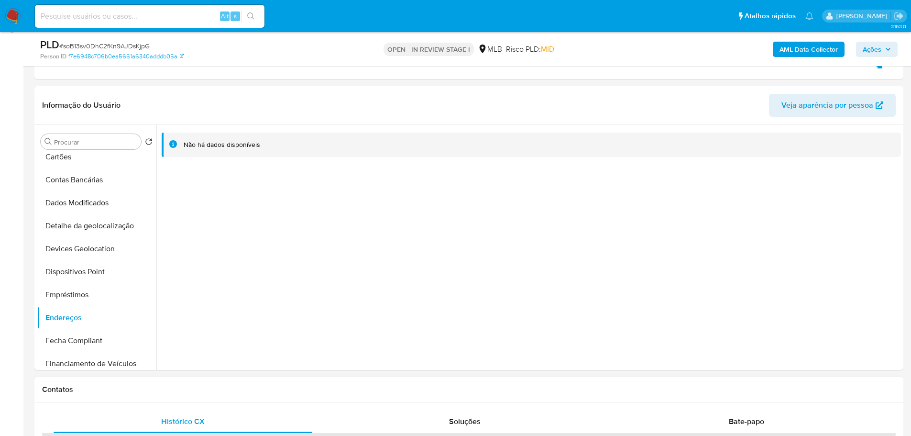
click at [118, 388] on h1 "Contatos" at bounding box center [469, 390] width 854 height 10
drag, startPoint x: 99, startPoint y: 229, endPoint x: 55, endPoint y: 232, distance: 45.1
click at [99, 228] on button "Detalhe da geolocalização" at bounding box center [93, 225] width 112 height 23
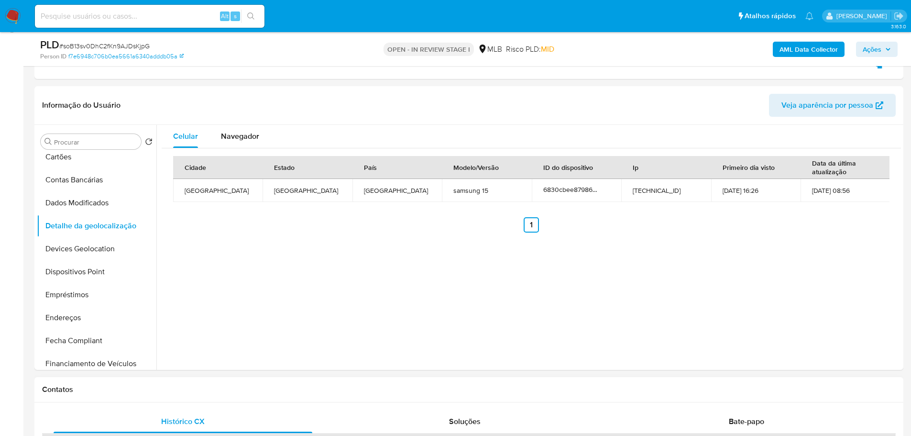
click at [195, 384] on div "Contatos" at bounding box center [468, 389] width 869 height 25
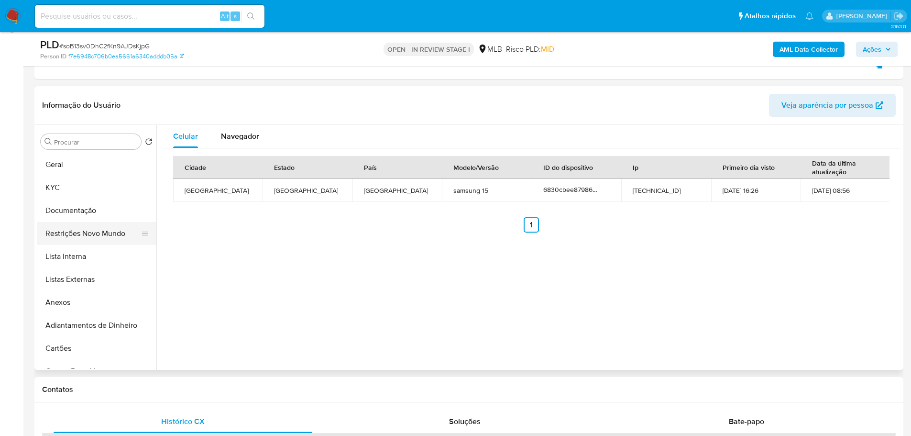
click at [88, 235] on button "Restrições Novo Mundo" at bounding box center [93, 233] width 112 height 23
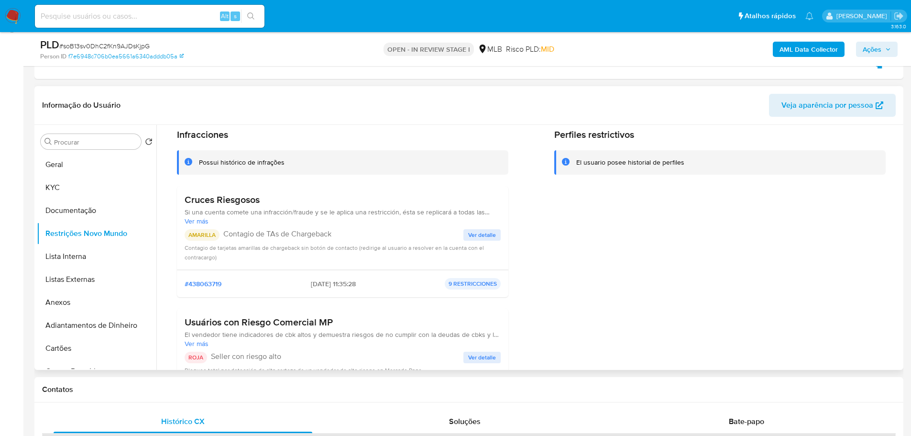
scroll to position [34, 0]
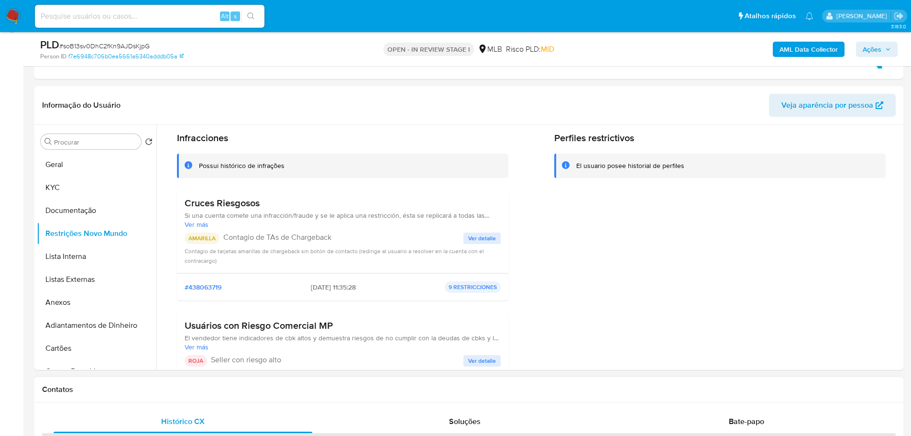
drag, startPoint x: 245, startPoint y: 398, endPoint x: 221, endPoint y: 385, distance: 27.0
click at [245, 398] on div "Contatos" at bounding box center [468, 389] width 869 height 25
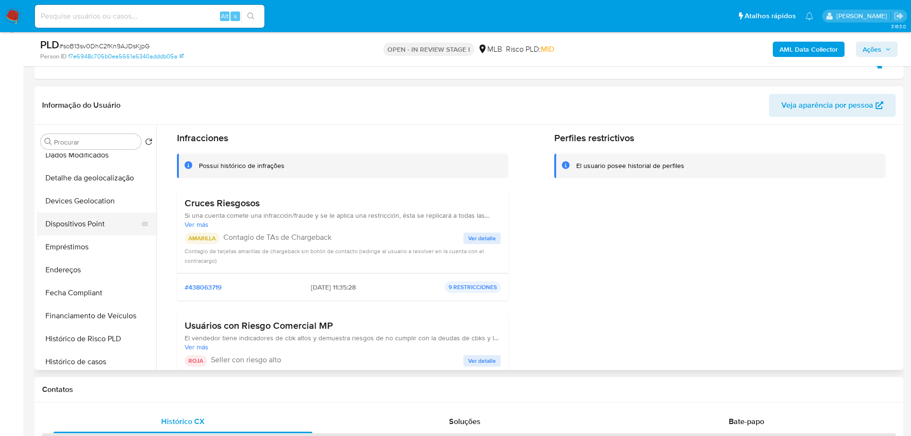
click at [92, 225] on button "Dispositivos Point" at bounding box center [93, 223] width 112 height 23
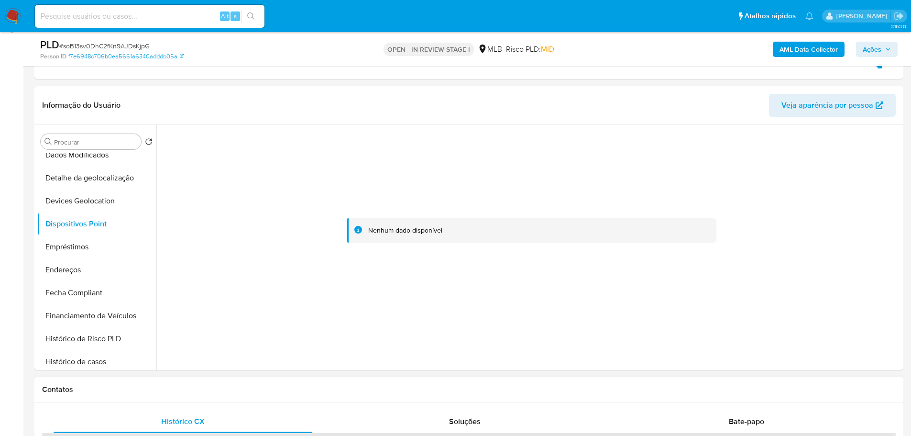
click at [455, 396] on div "Contatos" at bounding box center [468, 389] width 869 height 25
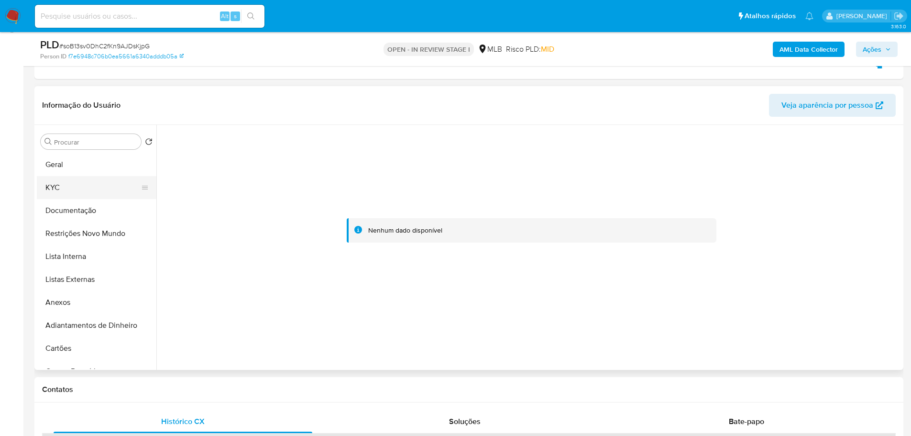
click at [55, 192] on button "KYC" at bounding box center [93, 187] width 112 height 23
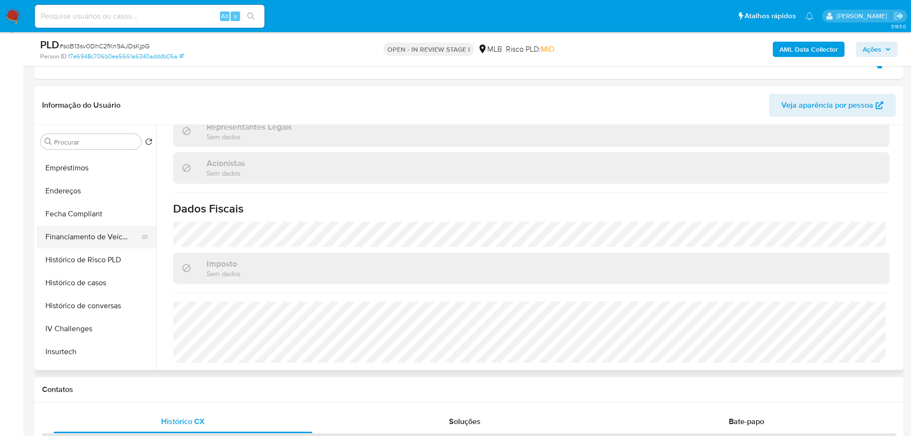
scroll to position [335, 0]
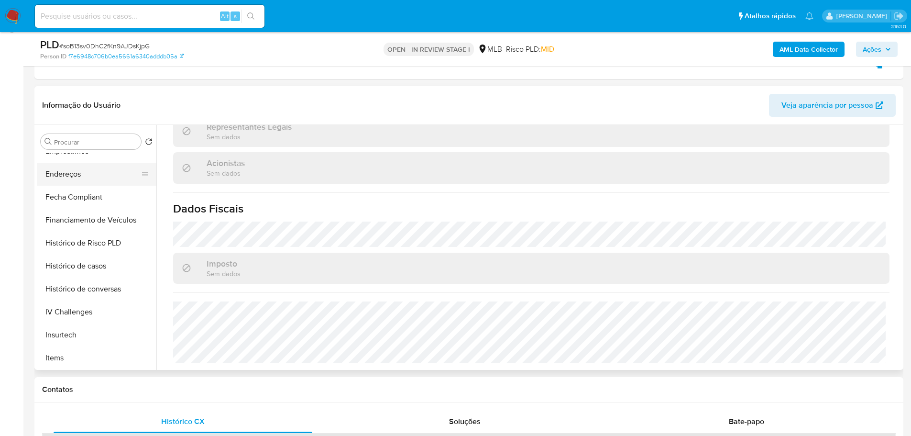
click at [77, 171] on button "Endereços" at bounding box center [93, 174] width 112 height 23
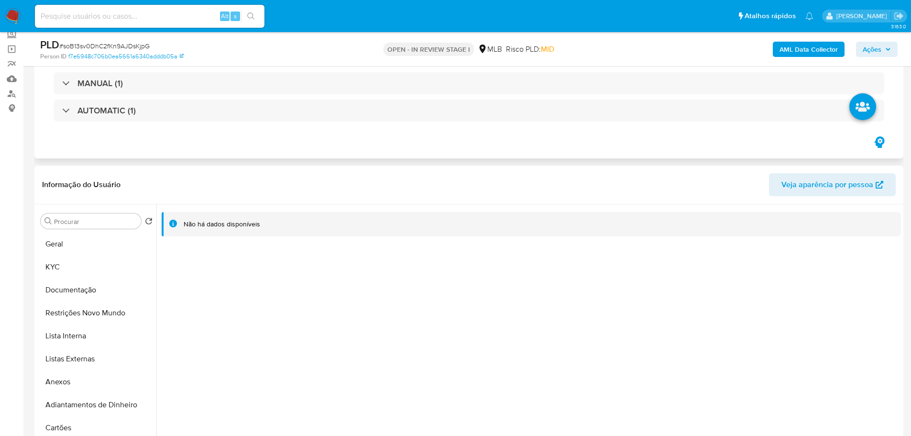
scroll to position [0, 0]
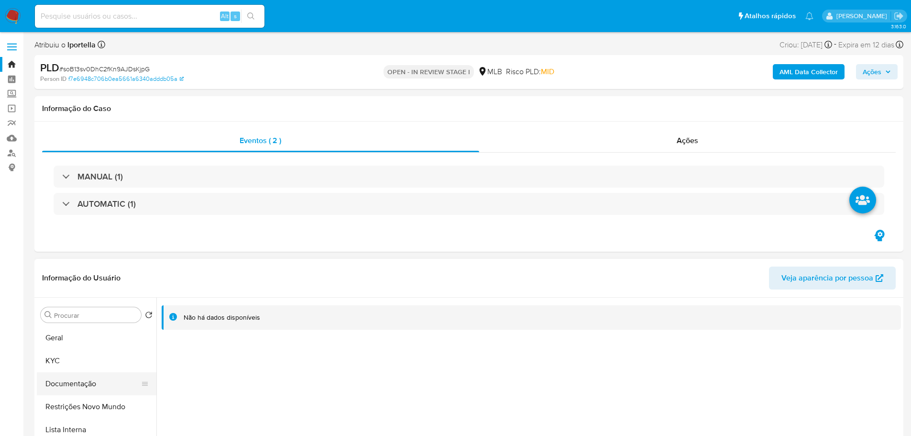
drag, startPoint x: 69, startPoint y: 378, endPoint x: 72, endPoint y: 369, distance: 8.9
click at [70, 377] on button "Documentação" at bounding box center [97, 383] width 120 height 23
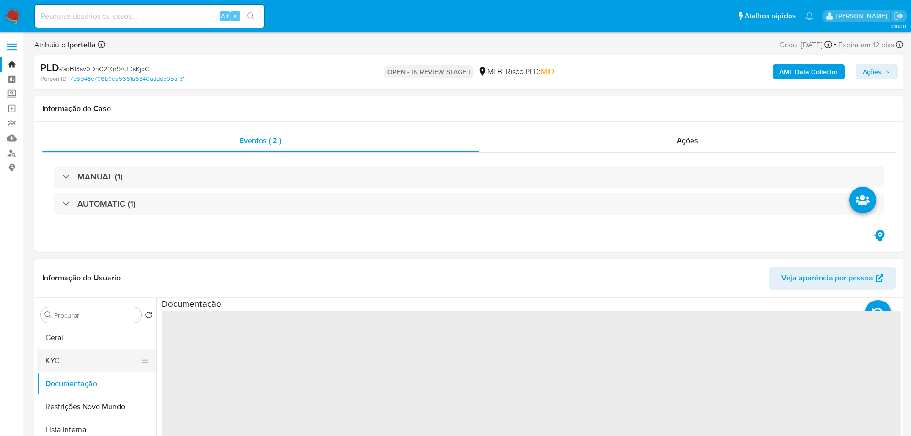
click at [73, 365] on button "KYC" at bounding box center [93, 360] width 112 height 23
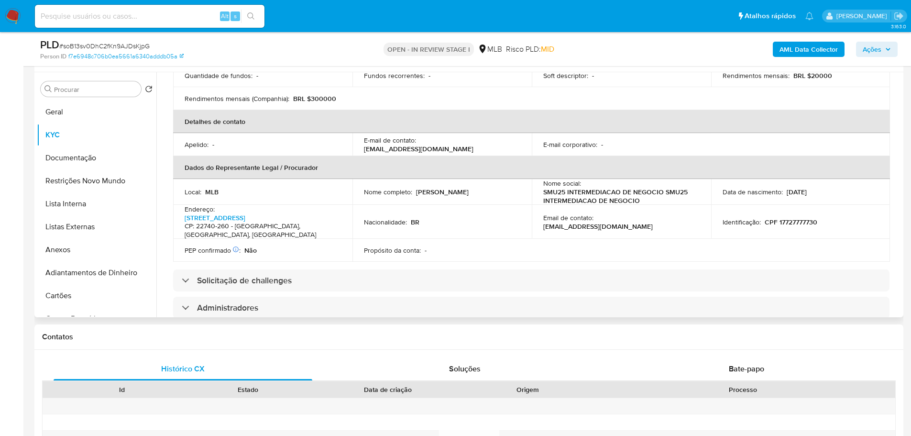
scroll to position [11, 0]
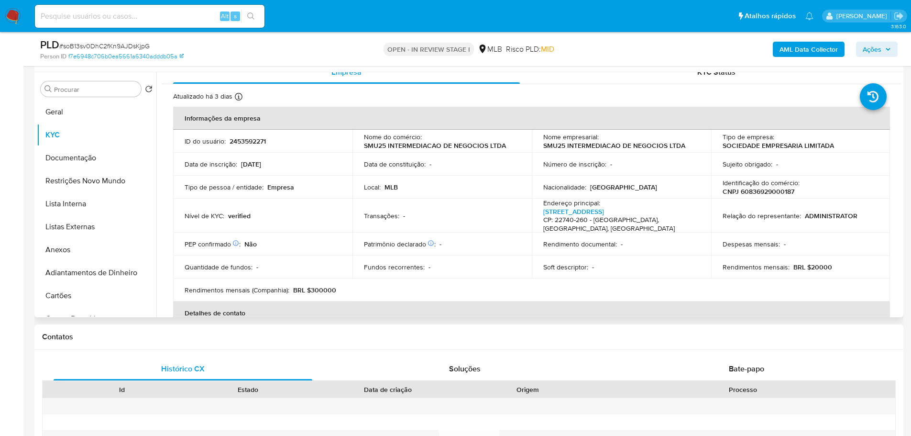
click at [757, 199] on td "Relação do representante : ADMINISTRATOR" at bounding box center [800, 216] width 179 height 34
click at [757, 197] on td "Identificação do comércio : CNPJ 60836929000187" at bounding box center [800, 187] width 179 height 23
click at [757, 191] on p "CNPJ 60836929000187" at bounding box center [759, 191] width 72 height 9
copy p "60836929000187"
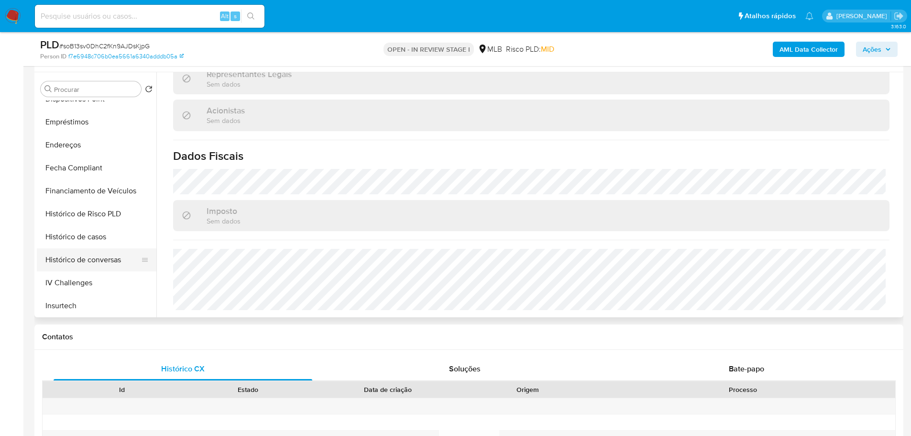
scroll to position [383, 0]
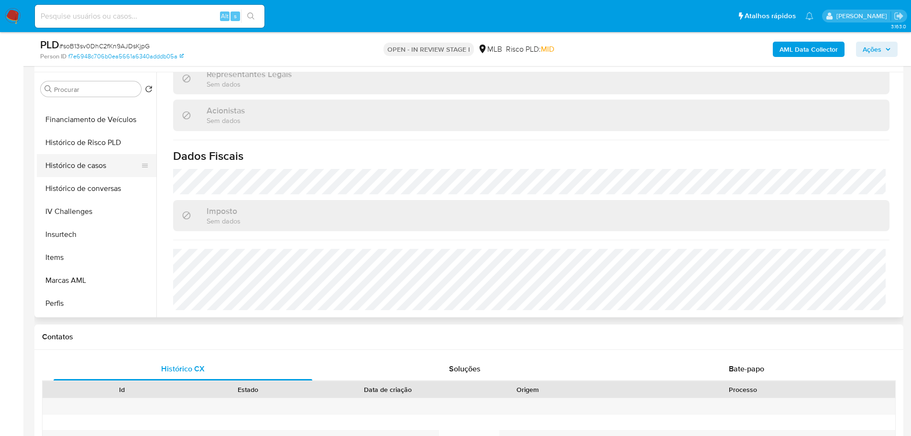
click at [90, 163] on button "Histórico de casos" at bounding box center [93, 165] width 112 height 23
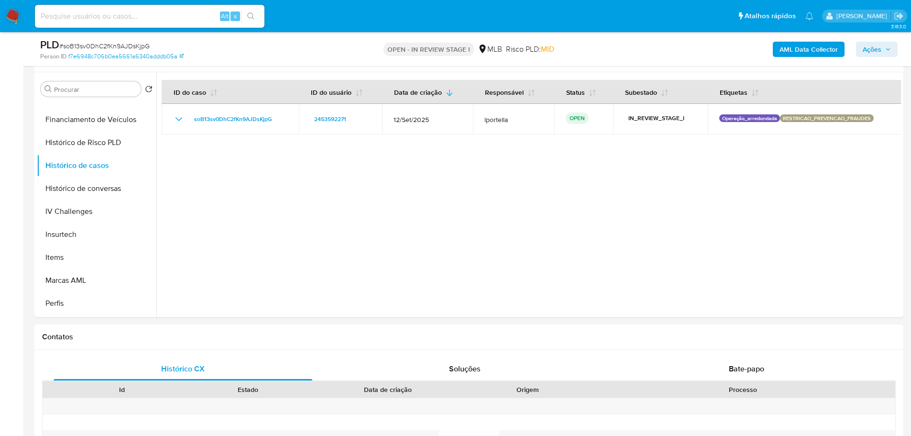
click at [794, 46] on b "AML Data Collector" at bounding box center [809, 49] width 58 height 15
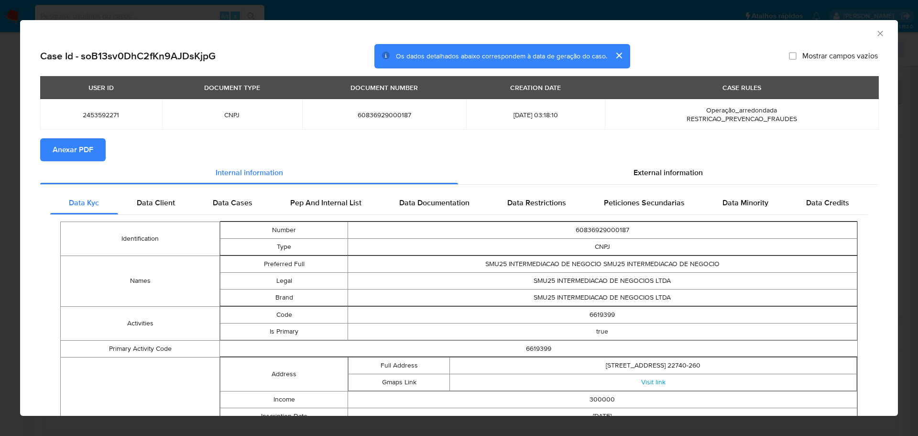
click at [84, 154] on span "Anexar PDF" at bounding box center [73, 149] width 41 height 21
click at [876, 33] on icon "Fechar a janela" at bounding box center [881, 34] width 10 height 10
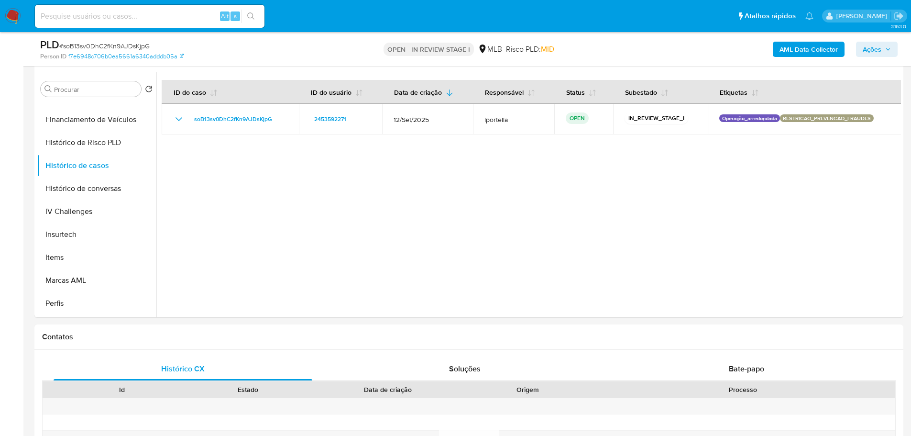
click at [870, 50] on span "Ações" at bounding box center [872, 49] width 19 height 15
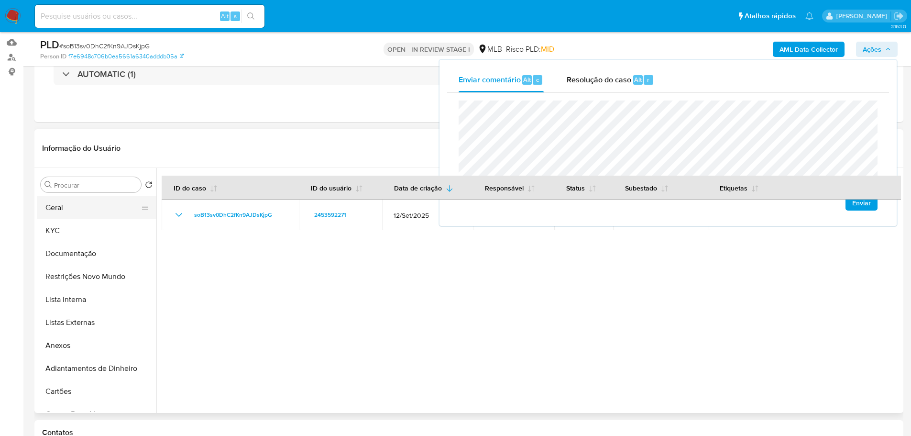
click at [66, 210] on button "Geral" at bounding box center [93, 207] width 112 height 23
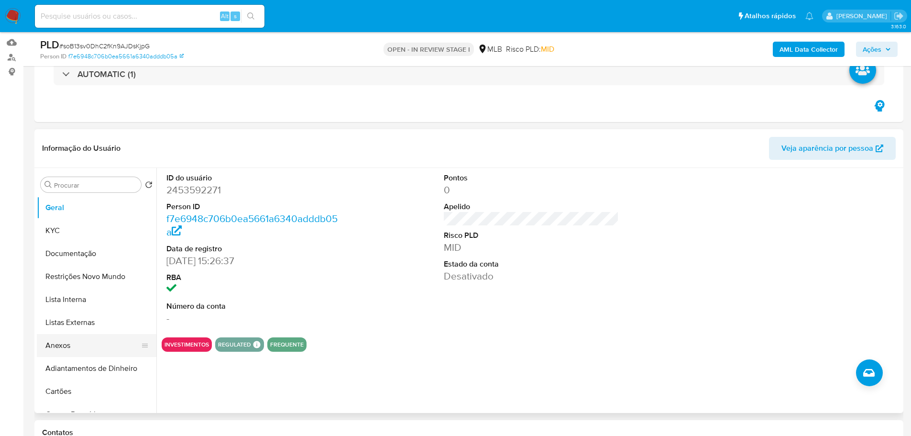
click at [73, 343] on button "Anexos" at bounding box center [93, 345] width 112 height 23
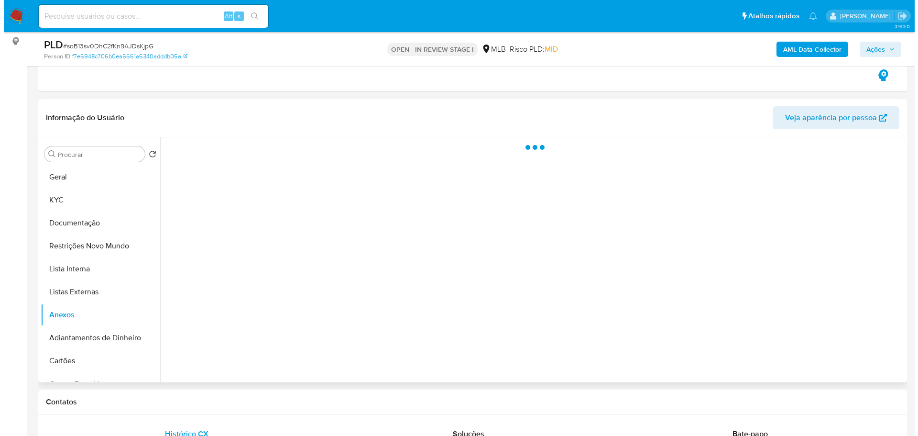
scroll to position [144, 0]
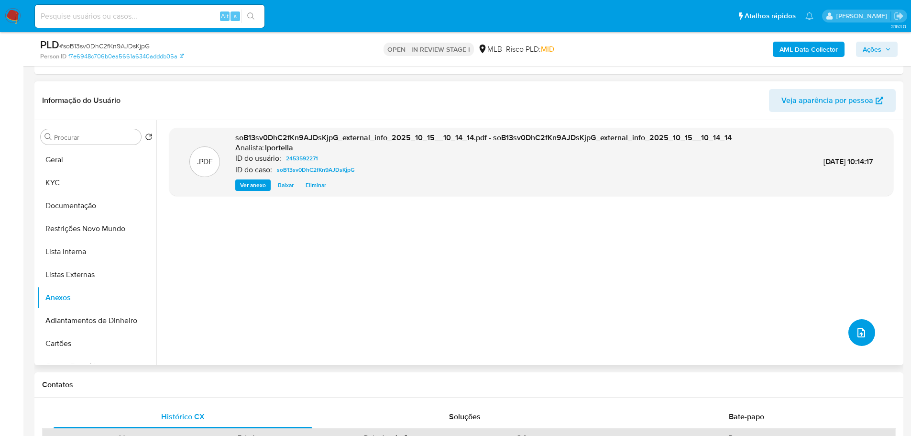
click at [865, 331] on button "upload-file" at bounding box center [862, 332] width 27 height 27
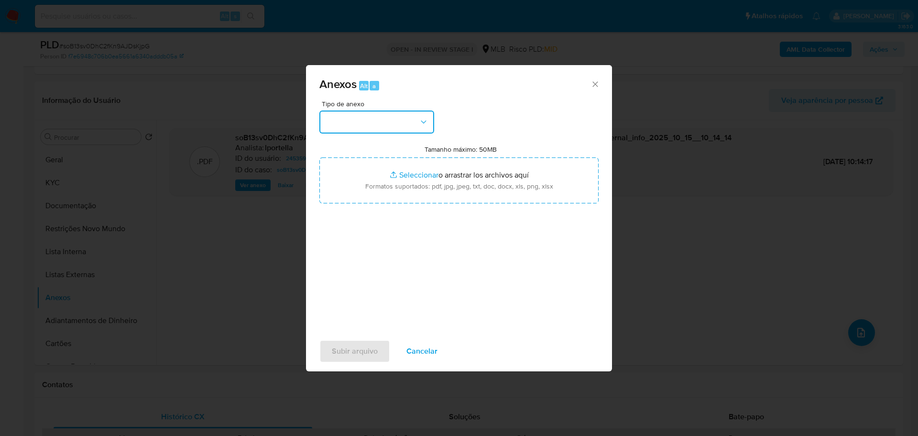
click at [385, 115] on button "button" at bounding box center [377, 121] width 115 height 23
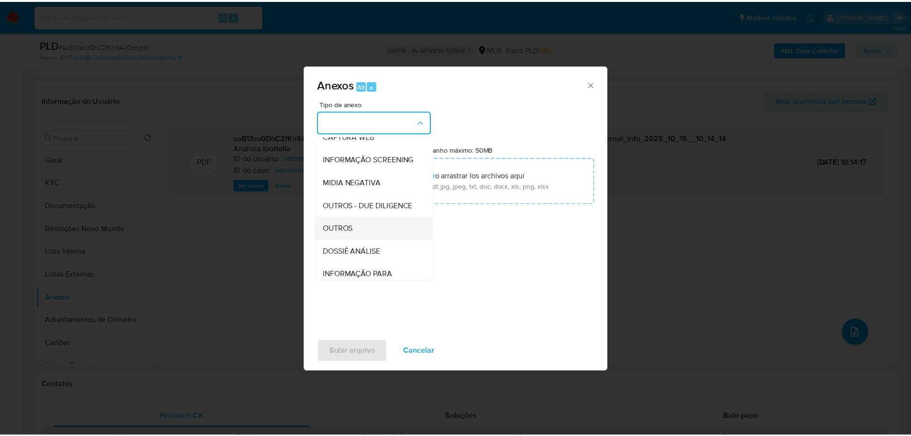
scroll to position [147, 0]
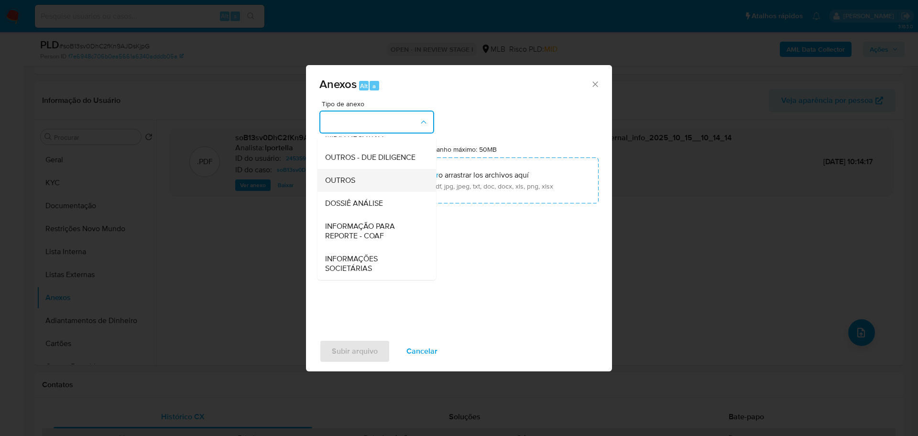
click at [351, 183] on span "OUTROS" at bounding box center [340, 181] width 30 height 10
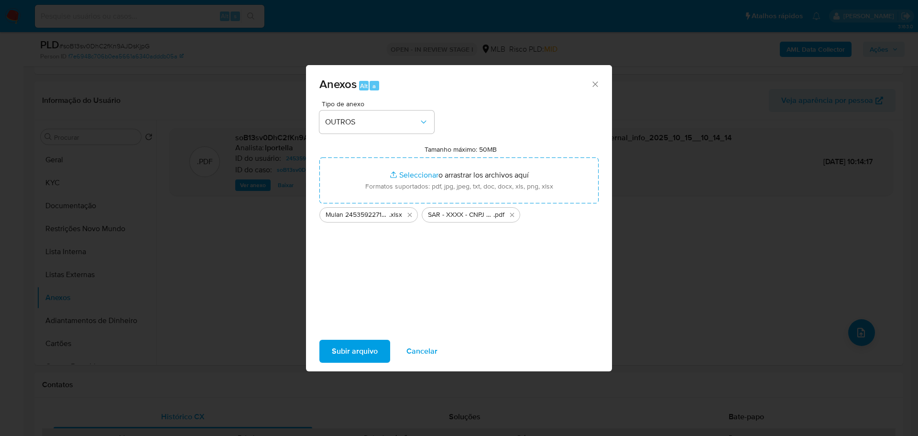
click at [351, 345] on span "Subir arquivo" at bounding box center [355, 351] width 46 height 21
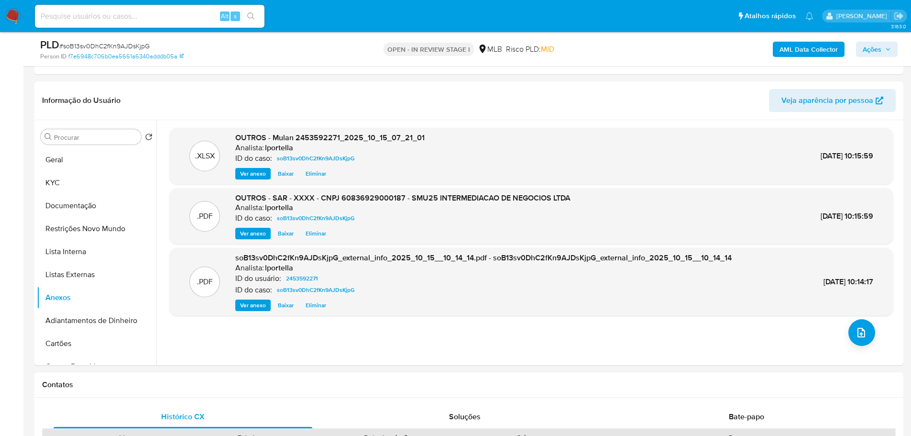
drag, startPoint x: 888, startPoint y: 45, endPoint x: 884, endPoint y: 46, distance: 5.0
click at [888, 45] on span "Ações" at bounding box center [877, 49] width 28 height 13
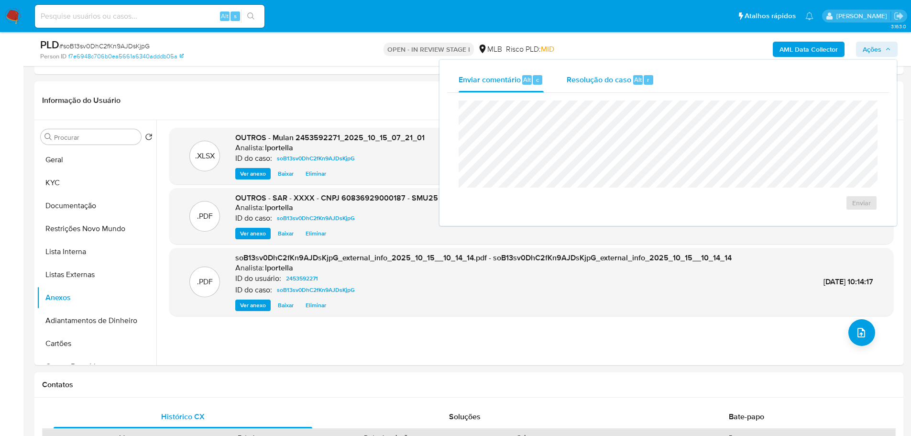
click at [586, 78] on span "Resolução do caso" at bounding box center [599, 79] width 65 height 11
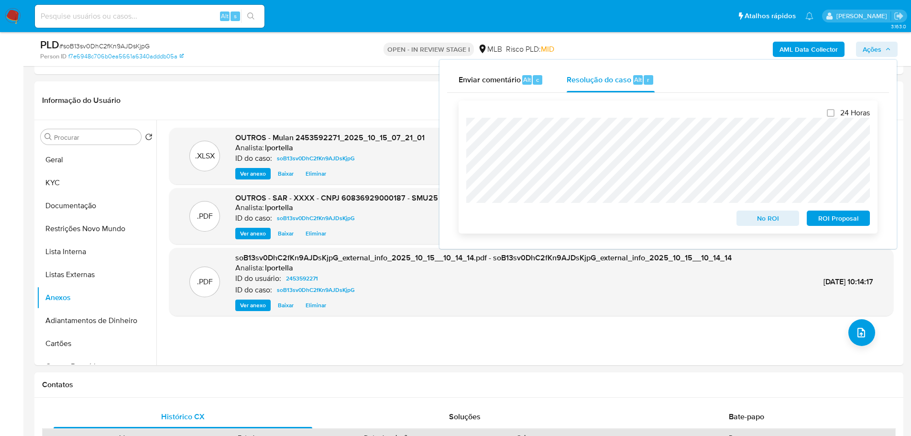
click at [835, 220] on span "ROI Proposal" at bounding box center [839, 217] width 50 height 13
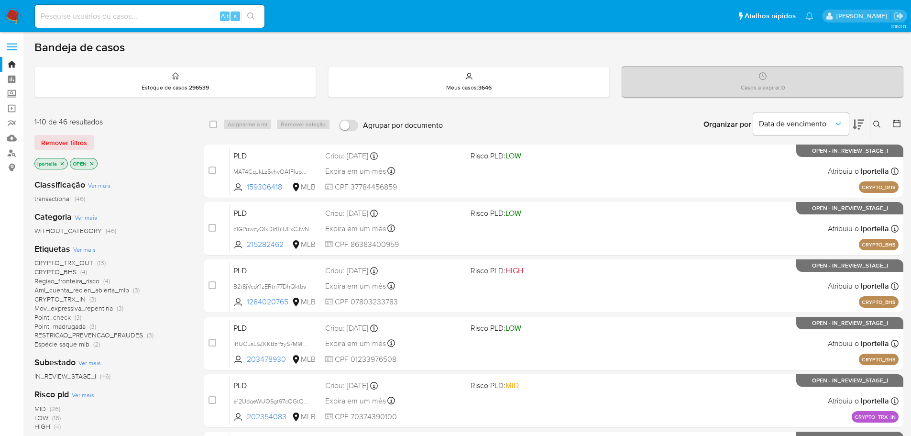
click at [122, 15] on input at bounding box center [150, 16] width 230 height 12
paste input "2050794925"
type input "2050794925"
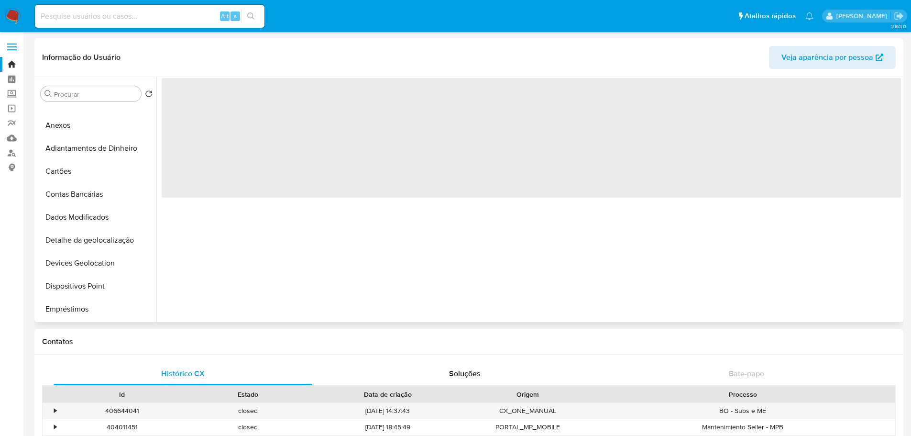
scroll to position [335, 0]
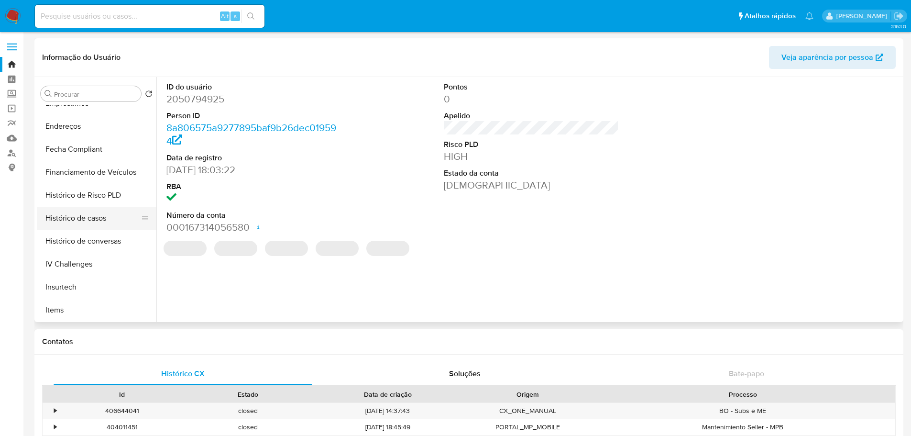
select select "10"
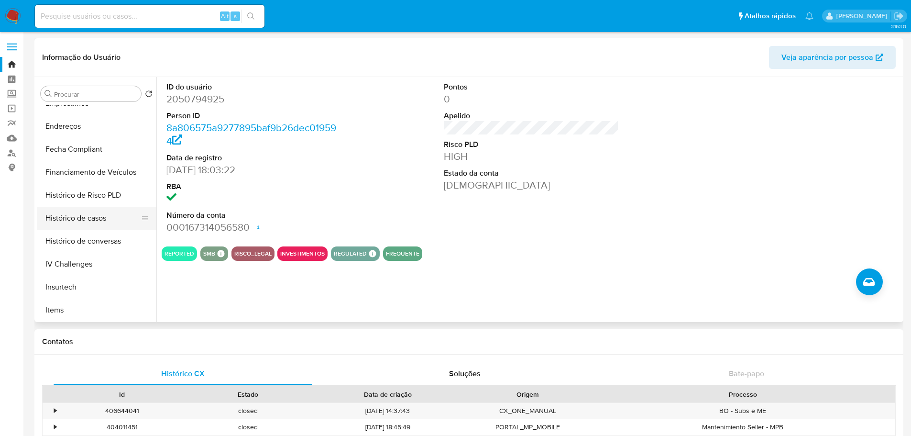
click at [84, 220] on button "Histórico de casos" at bounding box center [93, 218] width 112 height 23
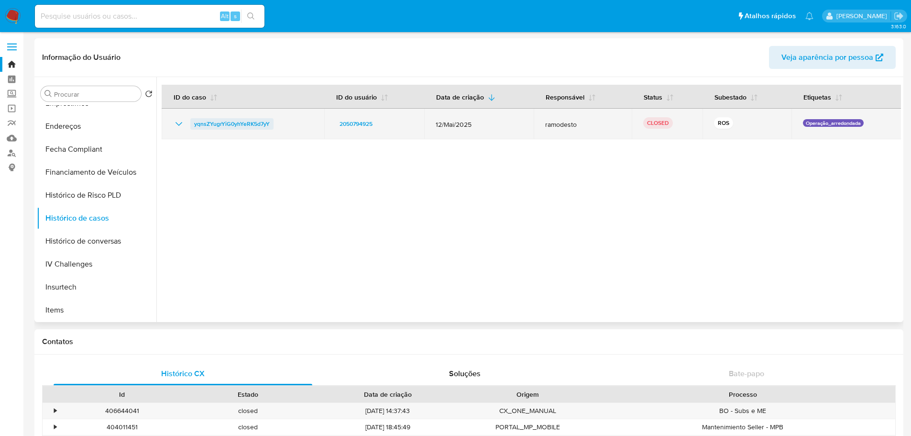
click at [255, 122] on span "yqnsZYugrYiG0yhYeRK5d7yY" at bounding box center [232, 123] width 76 height 11
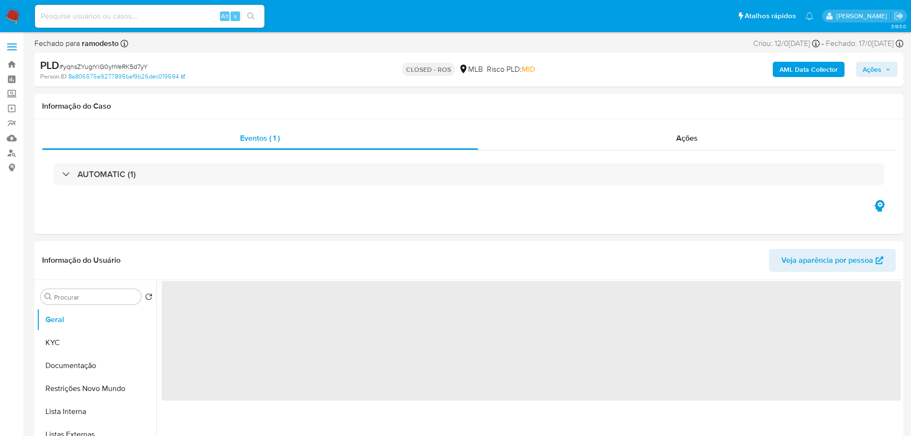
select select "10"
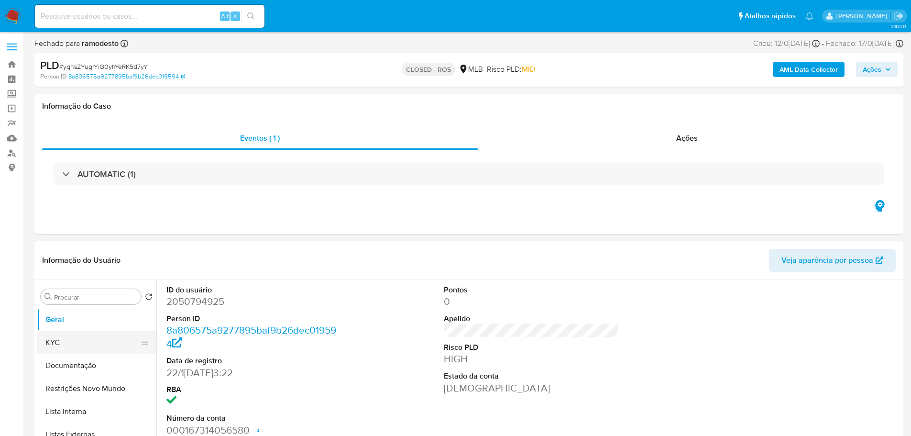
click at [81, 342] on button "KYC" at bounding box center [93, 342] width 112 height 23
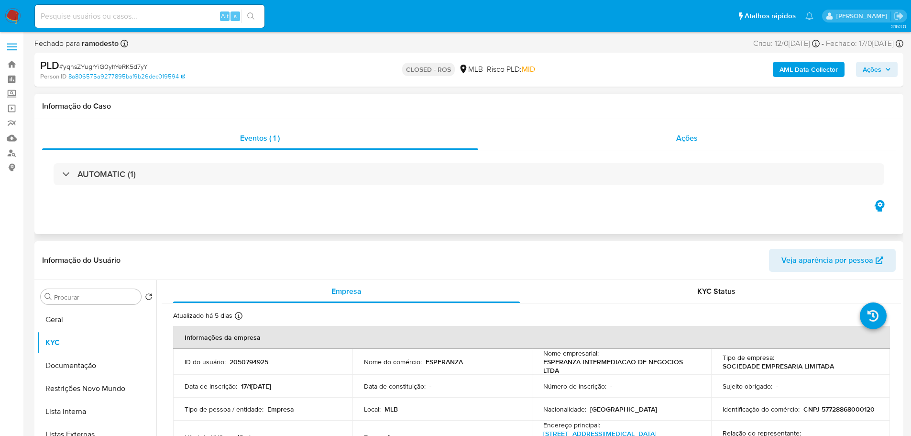
click at [692, 138] on span "Ações" at bounding box center [687, 138] width 22 height 11
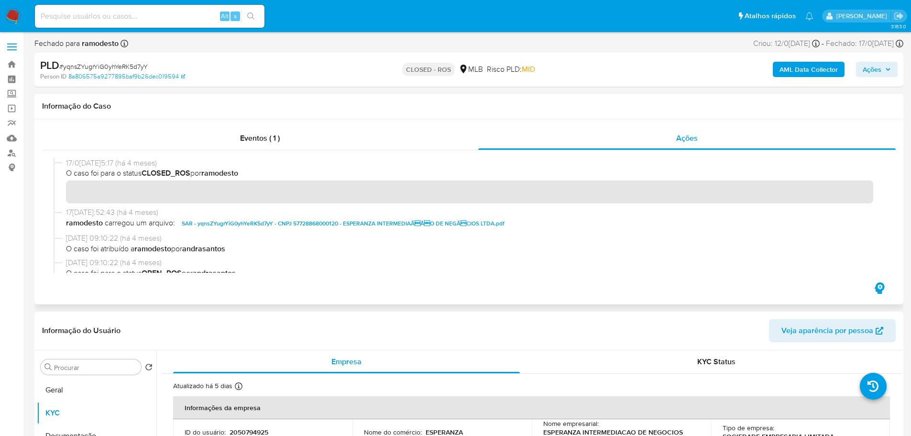
click at [100, 163] on span "17/0[DATE]5:17 (há 4 meses)" at bounding box center [473, 163] width 815 height 11
drag, startPoint x: 102, startPoint y: 163, endPoint x: 66, endPoint y: 164, distance: 36.4
click at [66, 164] on div "17/0[DATE]5:17 (há 4 meses) O caso foi para o status CLOSED_ROS por ramodesto" at bounding box center [469, 182] width 831 height 49
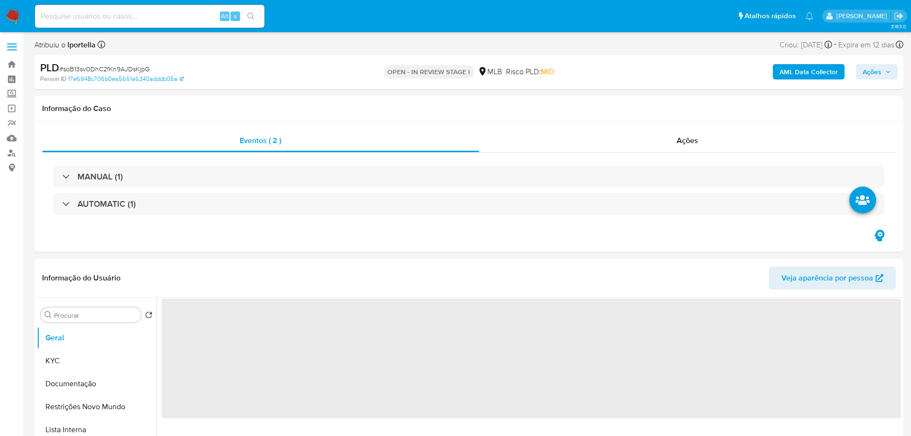
select select "10"
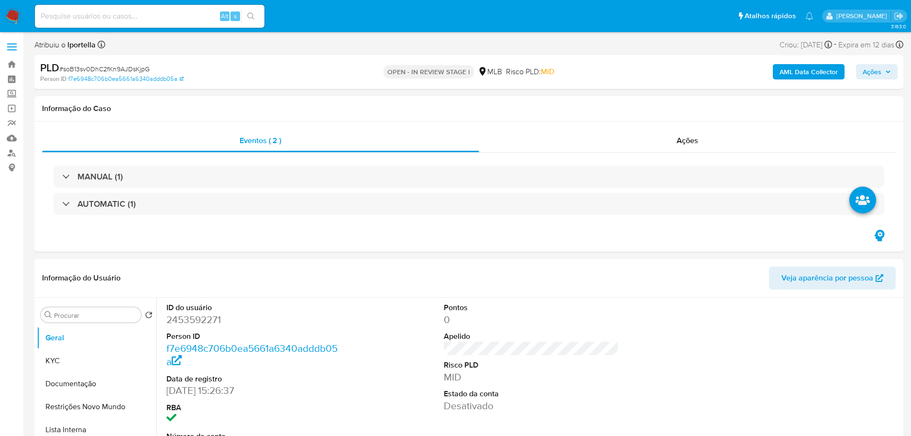
click at [113, 68] on span "# soB13sv0DhC2fKn9AJDsKjpG" at bounding box center [104, 69] width 90 height 10
copy span "soB13sv0DhC2fKn9AJDsKjpG"
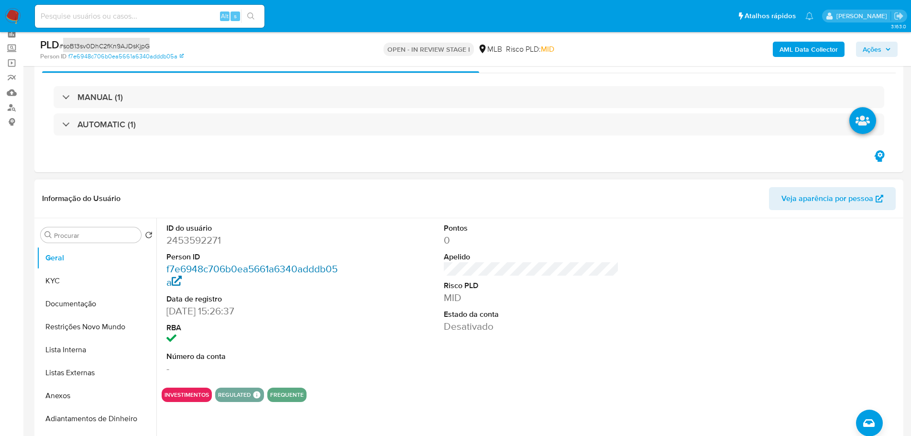
scroll to position [96, 0]
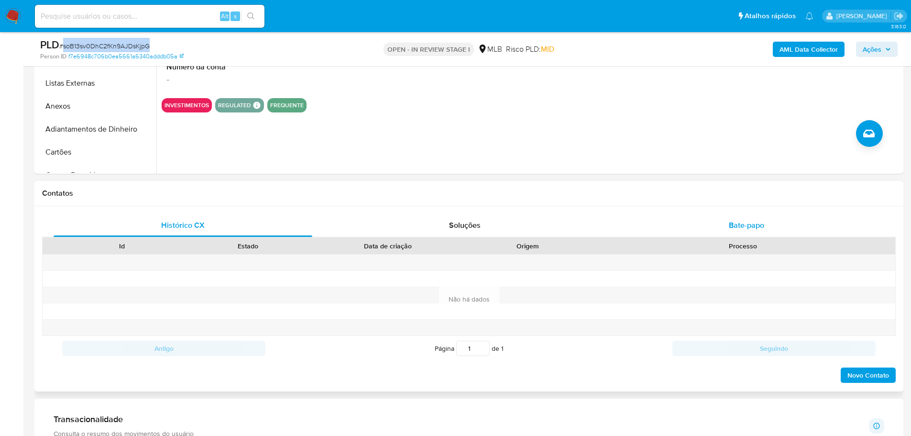
click at [747, 219] on div "Bate-papo" at bounding box center [746, 225] width 259 height 23
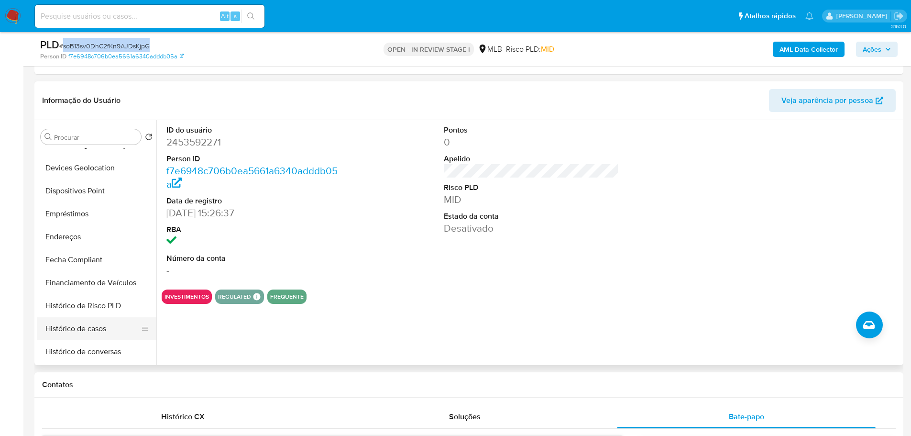
scroll to position [335, 0]
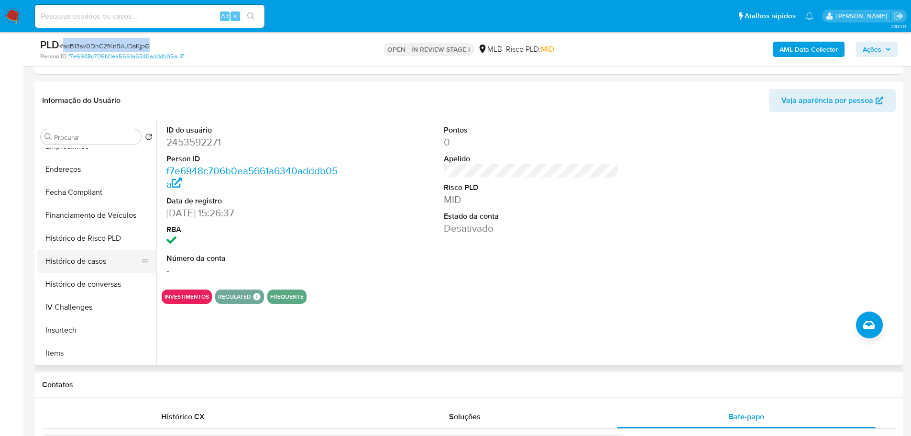
click at [97, 258] on button "Histórico de casos" at bounding box center [93, 261] width 112 height 23
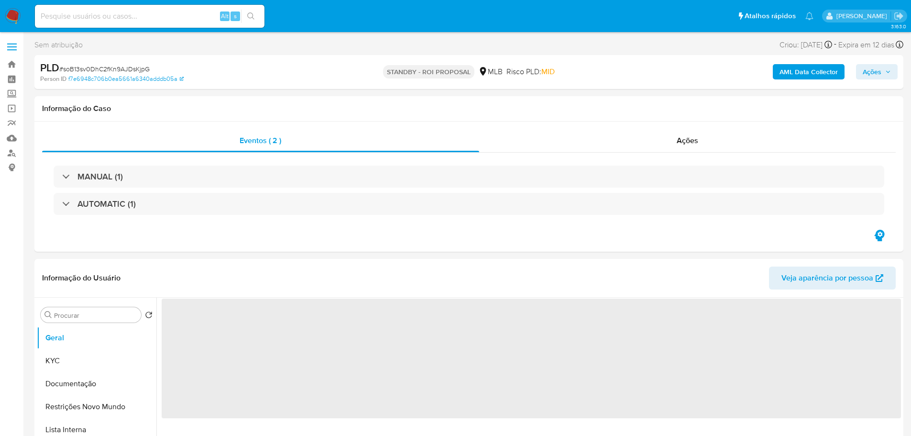
select select "10"
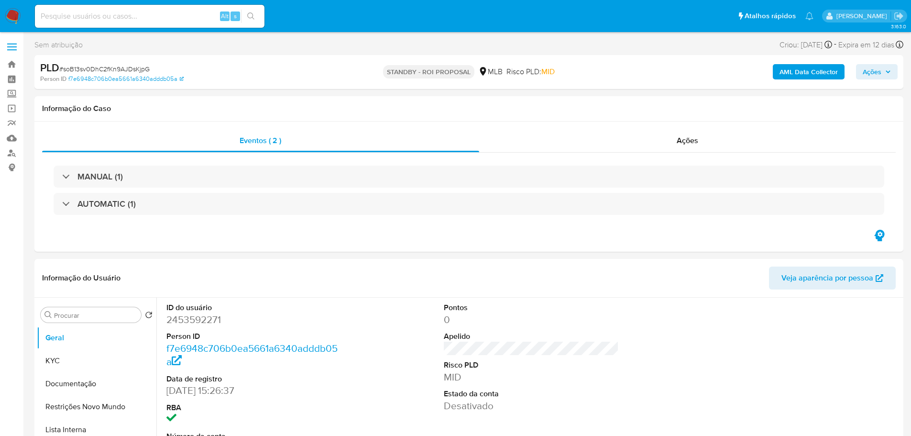
drag, startPoint x: 9, startPoint y: 13, endPoint x: 4, endPoint y: 15, distance: 5.0
click at [9, 13] on img at bounding box center [13, 16] width 16 height 16
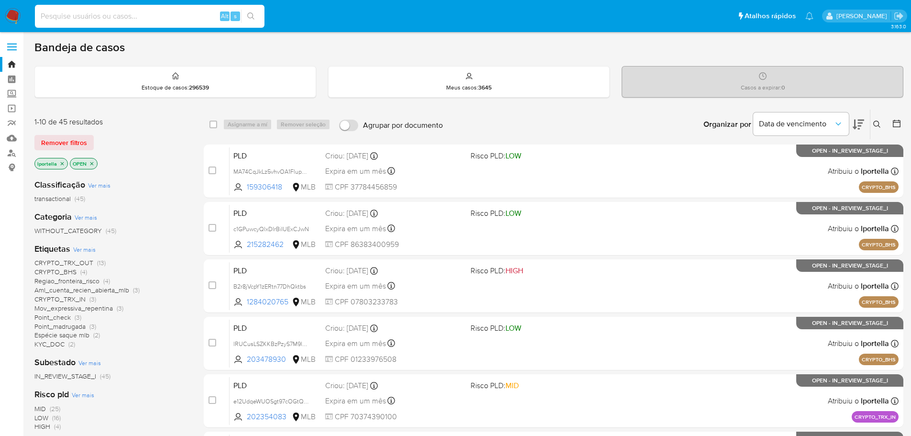
click at [65, 22] on input at bounding box center [150, 16] width 230 height 12
paste input "vVWywbTwfOtXVHhKOO2NS6Ki"
type input "vVWywbTwfOtXVHhKOO2NS6Ki"
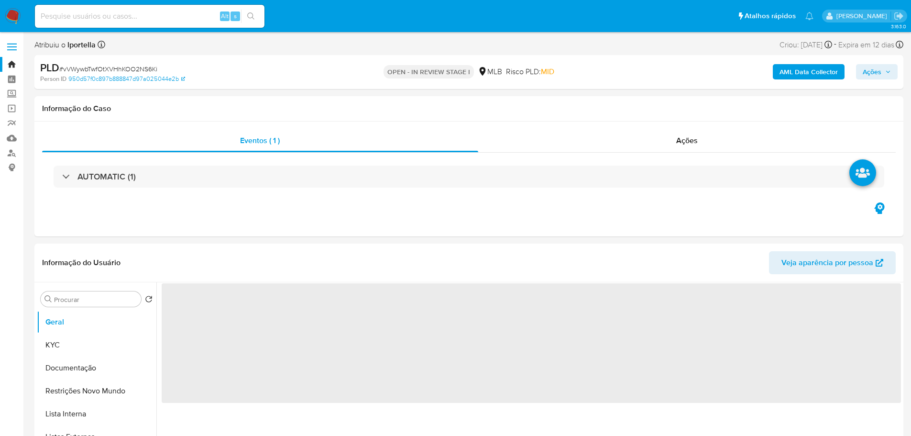
select select "10"
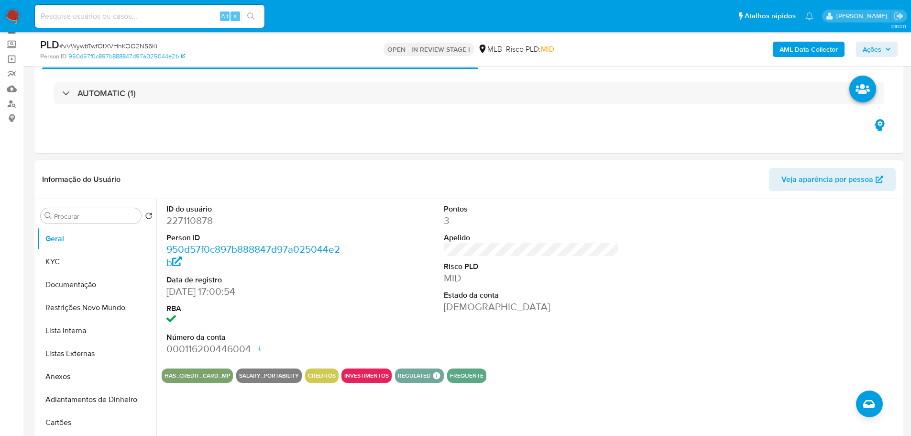
scroll to position [96, 0]
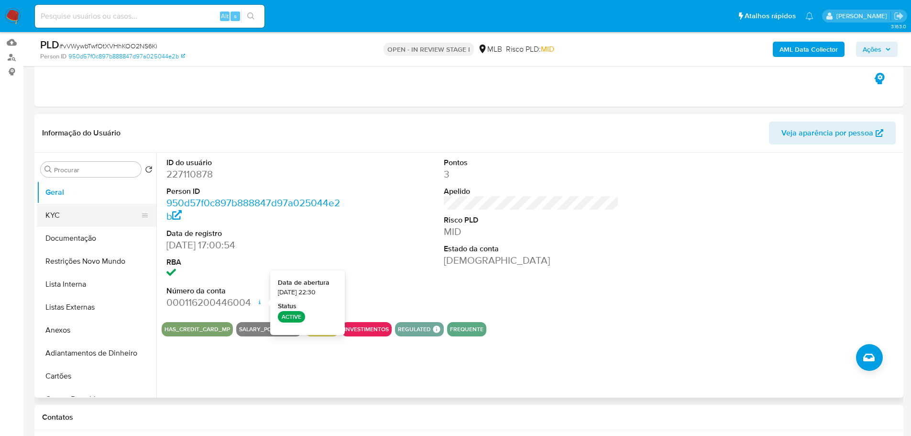
click at [85, 218] on button "KYC" at bounding box center [93, 215] width 112 height 23
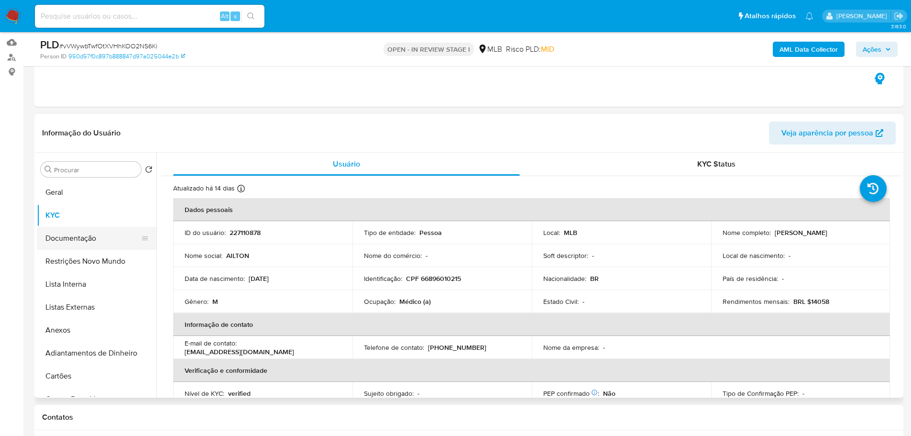
click at [95, 236] on button "Documentação" at bounding box center [93, 238] width 112 height 23
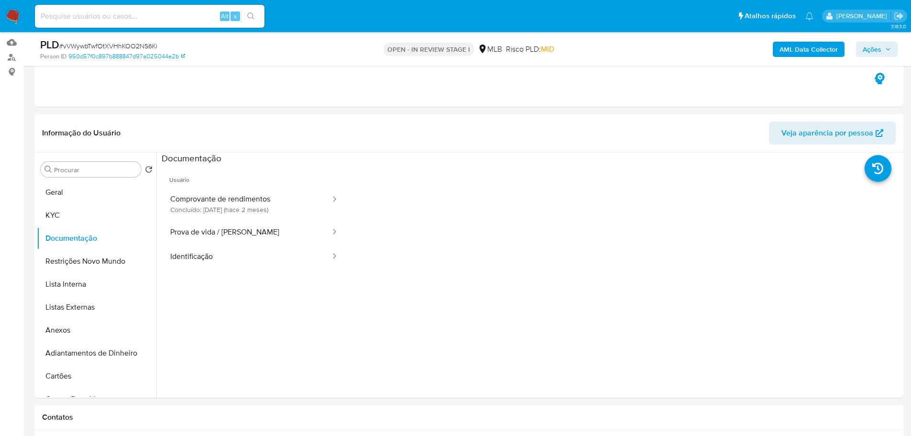
click at [249, 205] on button "Comprovante de rendimentos Concluído: [DATE] (hace 2 meses)" at bounding box center [247, 204] width 170 height 33
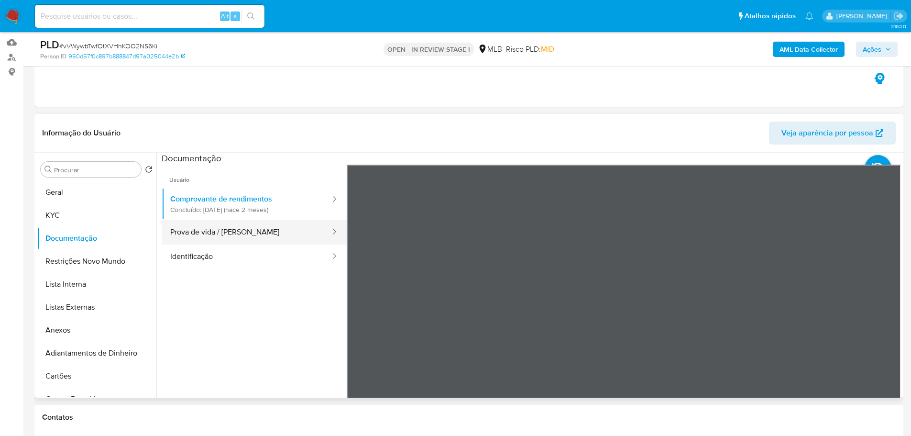
click at [246, 231] on button "Prova de vida / [PERSON_NAME]" at bounding box center [247, 232] width 170 height 24
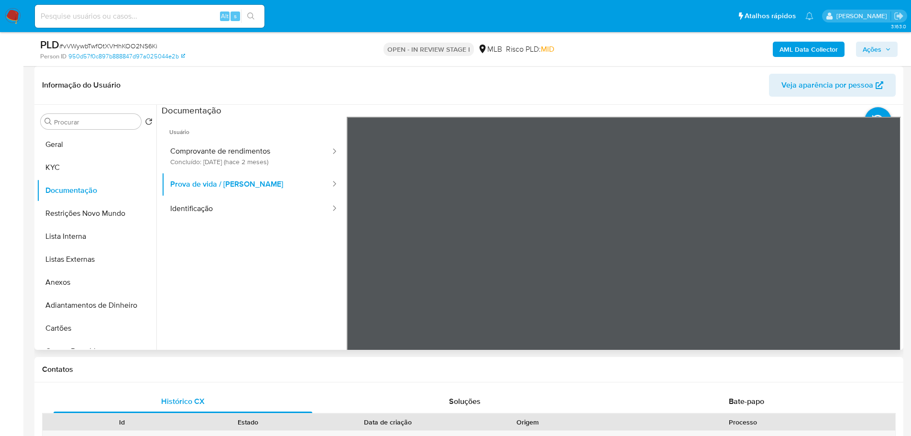
scroll to position [30, 0]
click at [205, 208] on button "Identificação" at bounding box center [247, 209] width 170 height 24
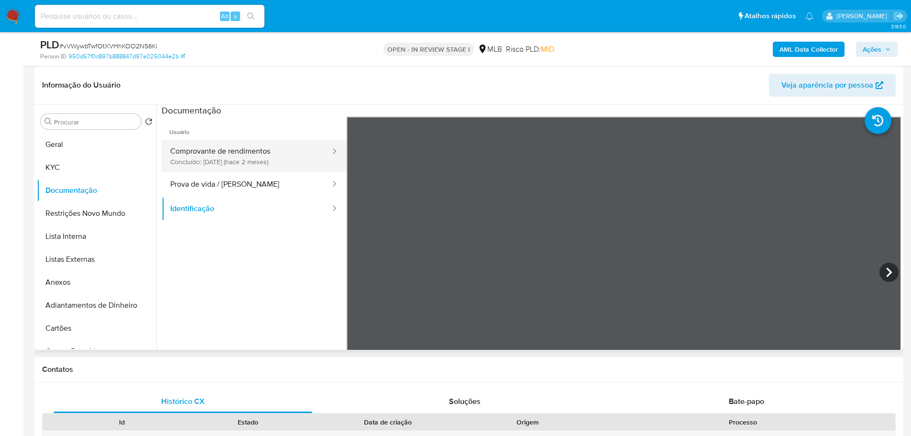
click at [242, 155] on button "Comprovante de rendimentos Concluído: [DATE] (hace 2 meses)" at bounding box center [247, 156] width 170 height 33
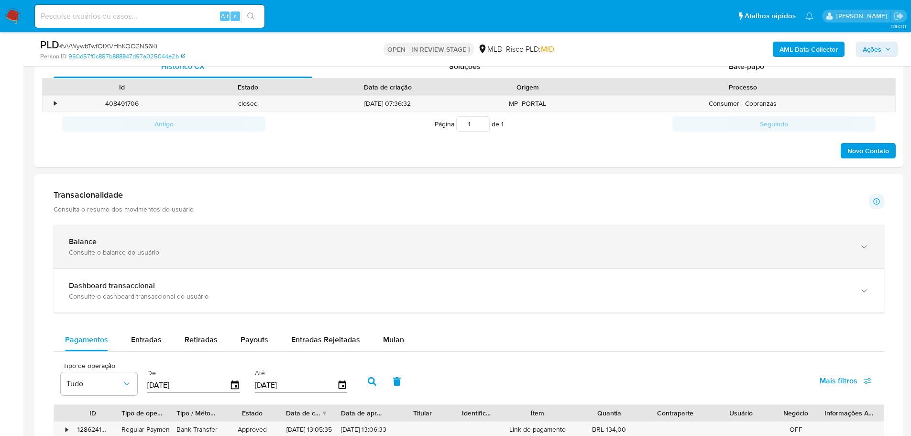
click at [150, 232] on div "Balance Consulte o balance do usuário" at bounding box center [469, 247] width 831 height 44
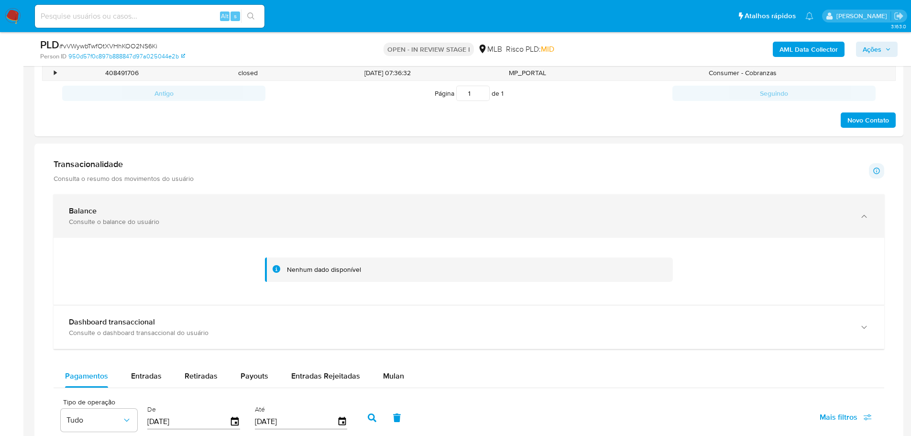
scroll to position [526, 0]
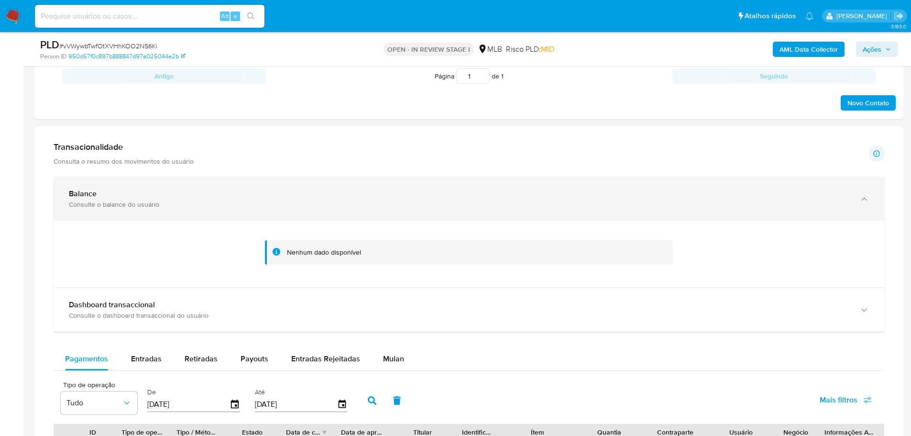
click at [110, 208] on div "Consulte o balance do usuário" at bounding box center [459, 204] width 781 height 9
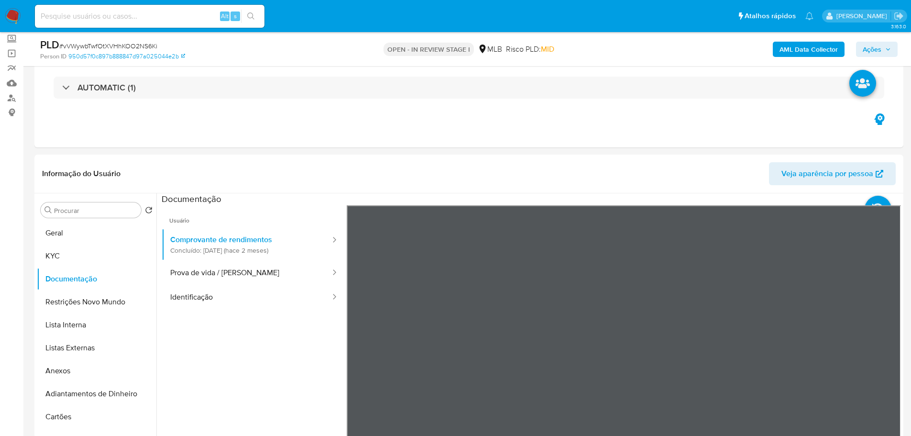
scroll to position [96, 0]
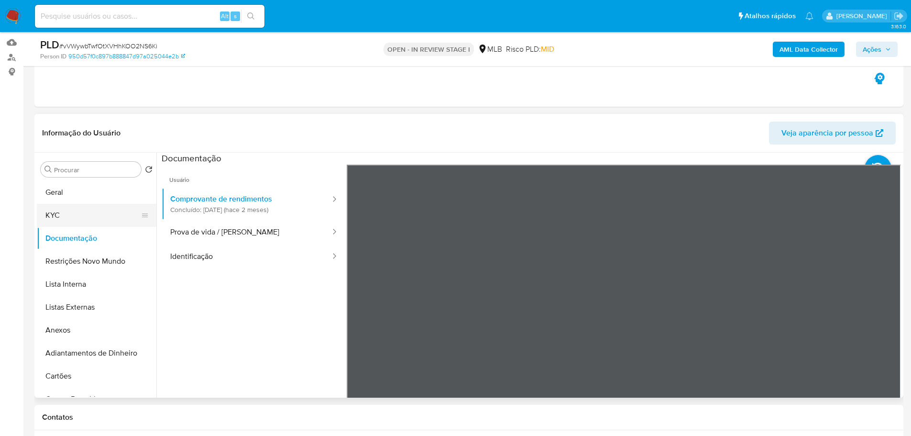
click at [92, 219] on button "KYC" at bounding box center [93, 215] width 112 height 23
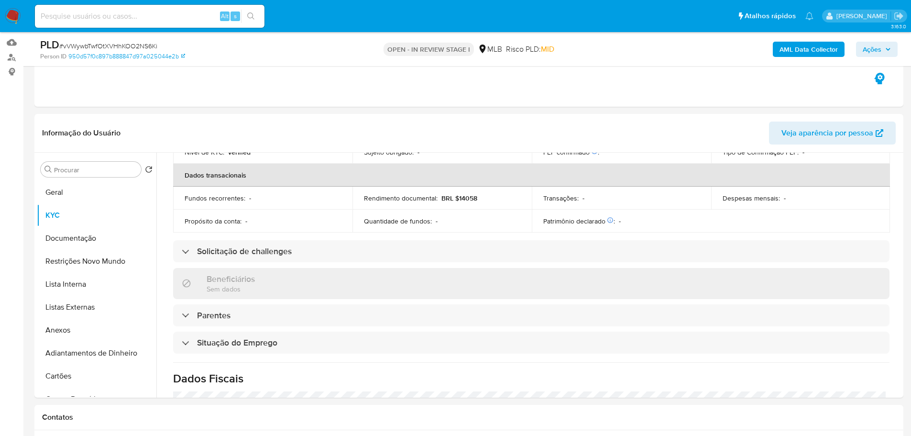
scroll to position [398, 0]
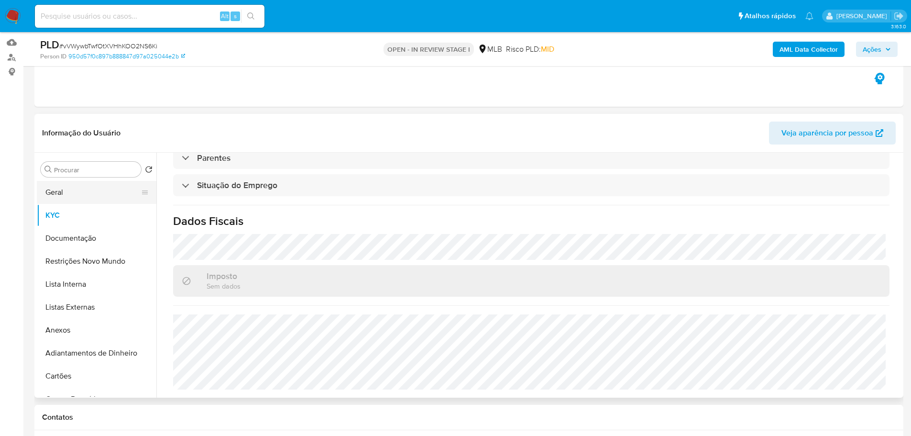
click at [67, 194] on button "Geral" at bounding box center [93, 192] width 112 height 23
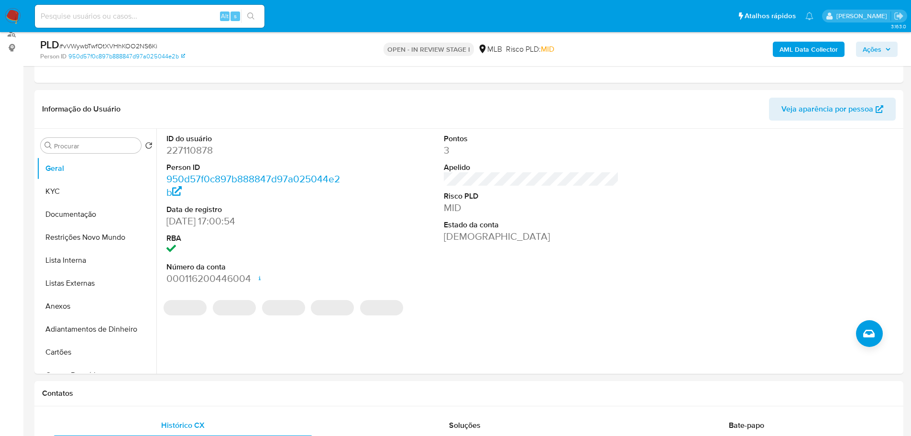
scroll to position [118, 0]
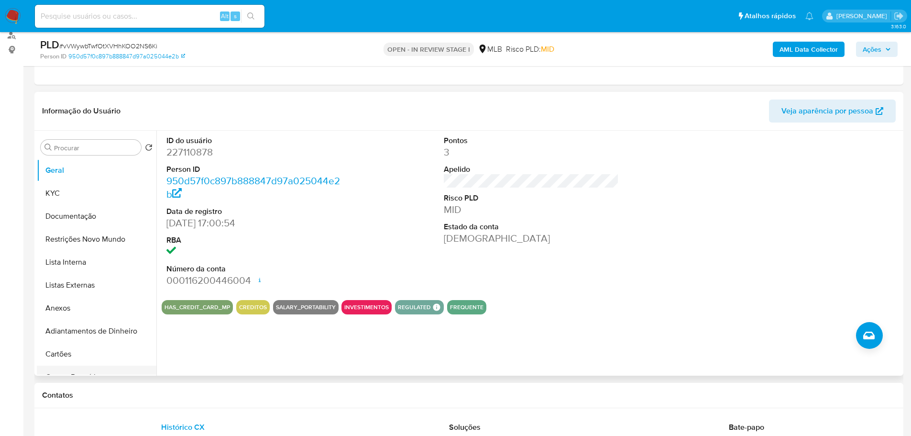
drag, startPoint x: 157, startPoint y: 401, endPoint x: 133, endPoint y: 369, distance: 39.3
click at [156, 401] on div "Contatos" at bounding box center [468, 395] width 869 height 25
click at [62, 197] on button "KYC" at bounding box center [93, 193] width 112 height 23
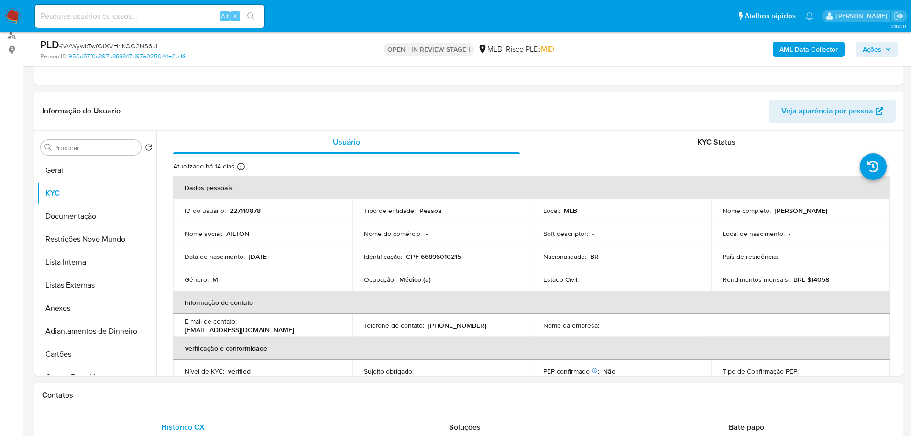
click at [170, 405] on div "Contatos" at bounding box center [468, 395] width 869 height 25
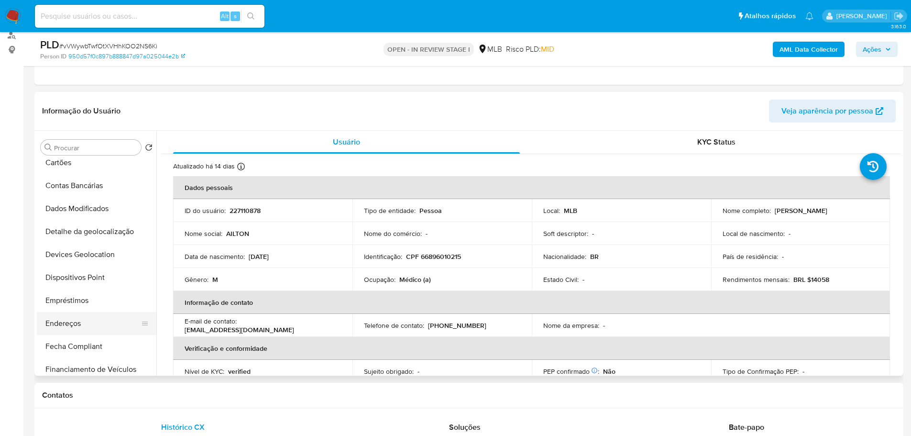
click at [83, 322] on button "Endereços" at bounding box center [93, 323] width 112 height 23
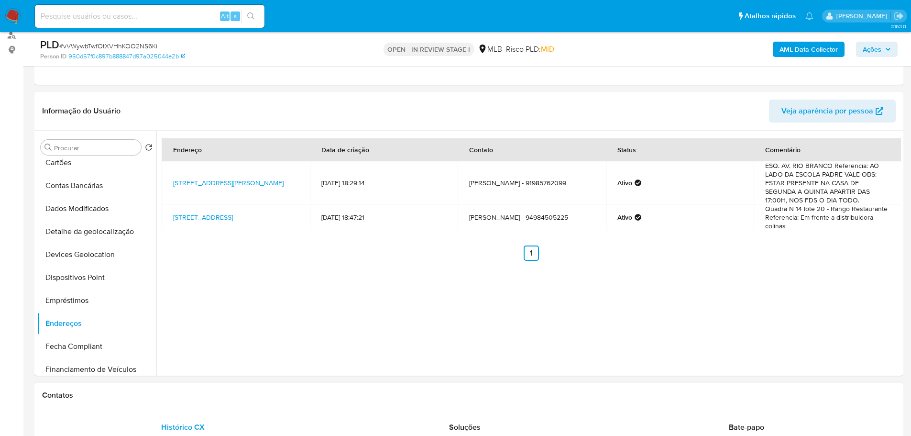
click at [115, 396] on h1 "Contatos" at bounding box center [469, 395] width 854 height 10
click at [103, 235] on button "Detalhe da geolocalização" at bounding box center [93, 231] width 112 height 23
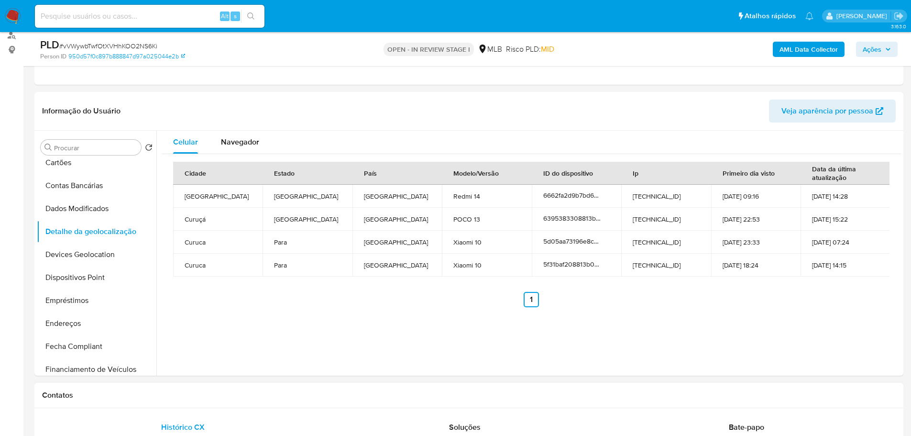
click at [222, 396] on h1 "Contatos" at bounding box center [469, 395] width 854 height 10
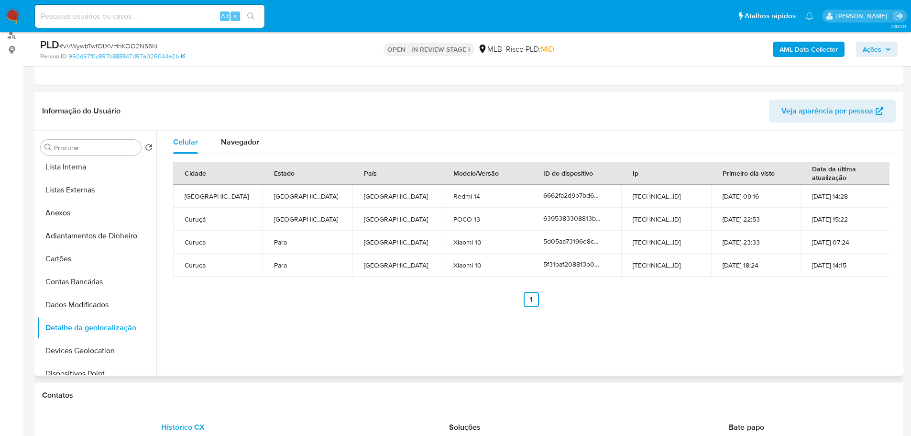
scroll to position [0, 0]
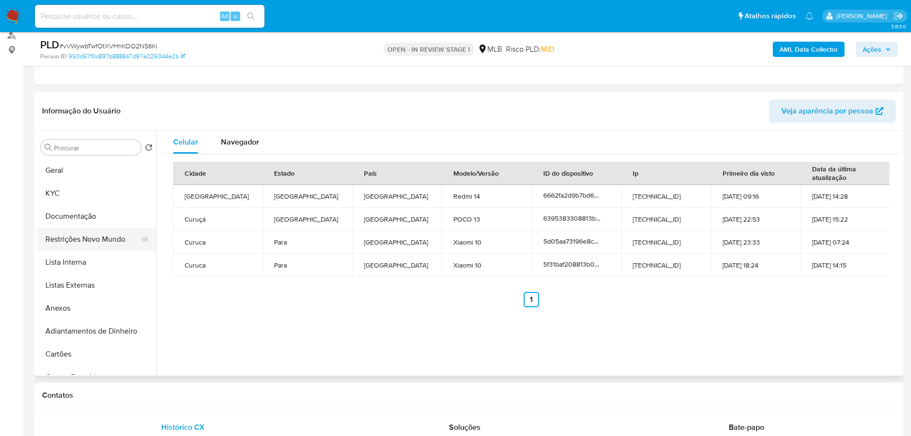
click at [94, 244] on button "Restrições Novo Mundo" at bounding box center [93, 239] width 112 height 23
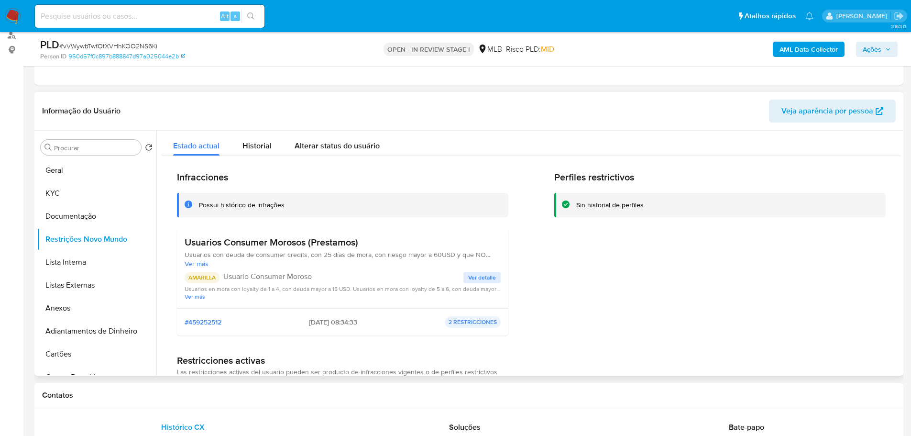
click at [674, 124] on div "Informação do Usuário Veja aparência por pessoa" at bounding box center [468, 111] width 869 height 39
drag, startPoint x: 229, startPoint y: 400, endPoint x: 88, endPoint y: 268, distance: 193.2
click at [227, 400] on div "Contatos" at bounding box center [468, 395] width 869 height 25
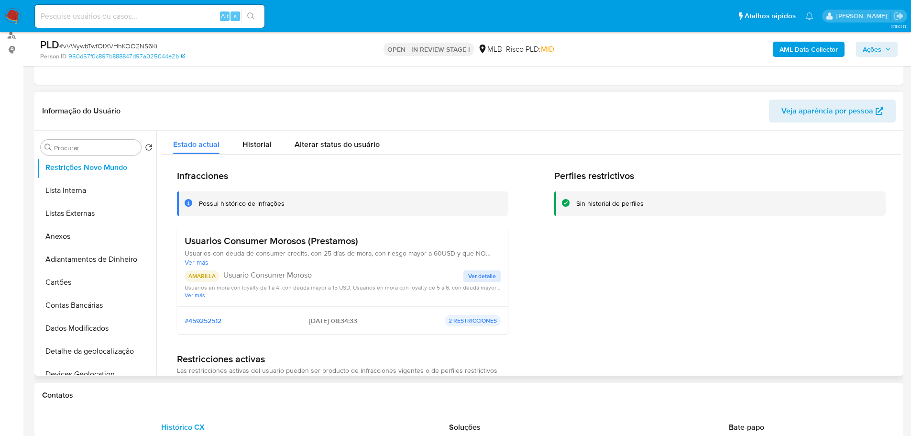
scroll to position [191, 0]
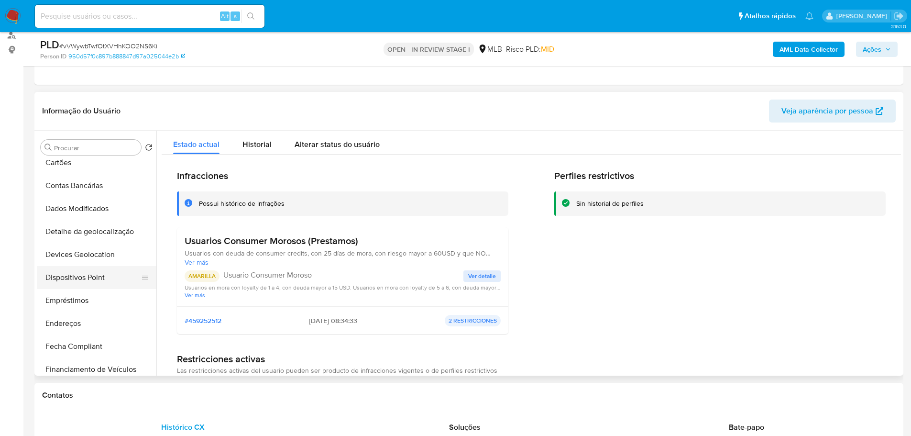
click at [104, 279] on button "Dispositivos Point" at bounding box center [93, 277] width 112 height 23
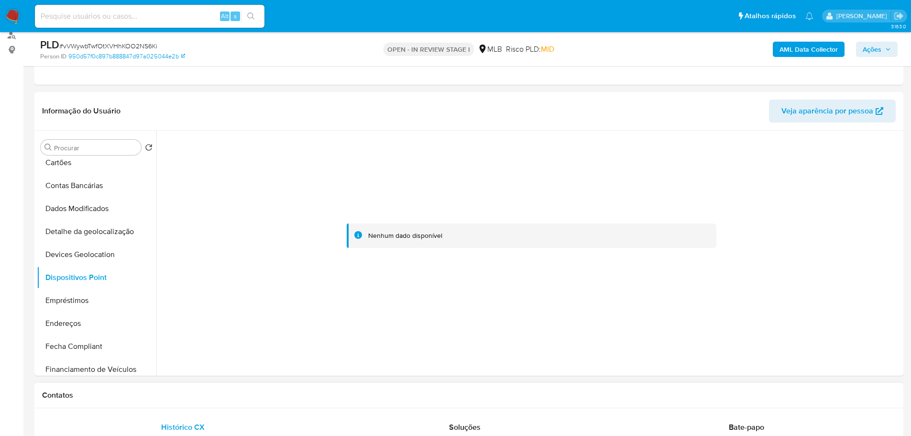
click at [312, 399] on h1 "Contatos" at bounding box center [469, 395] width 854 height 10
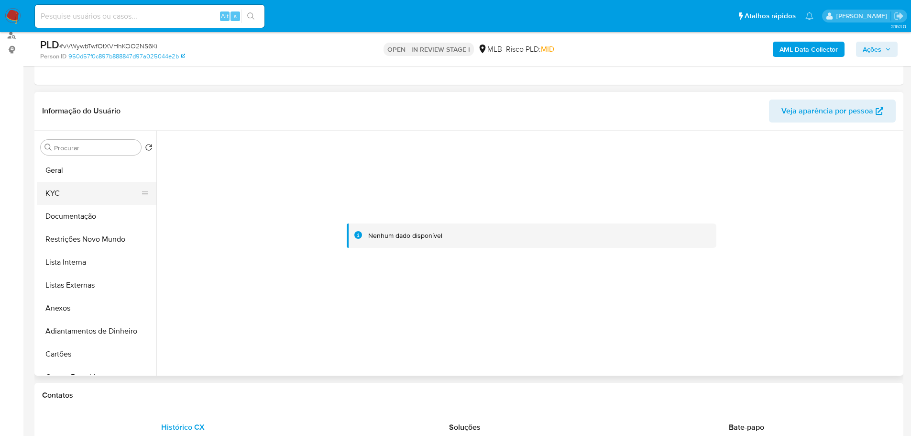
click at [59, 190] on button "KYC" at bounding box center [93, 193] width 112 height 23
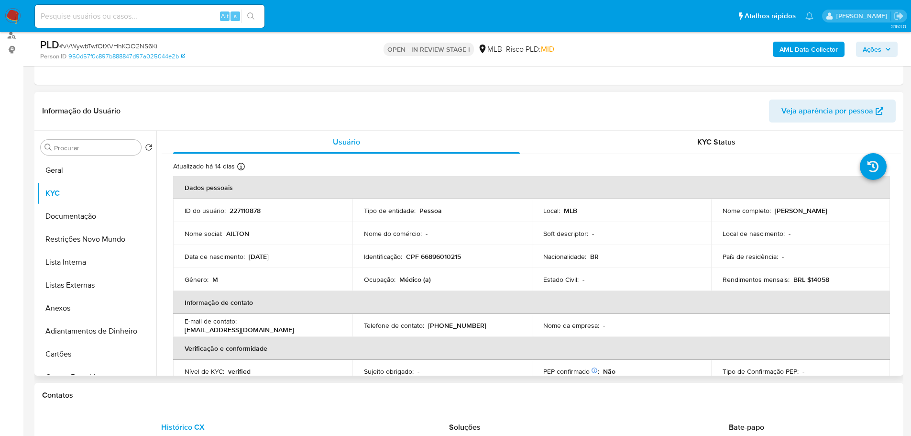
click at [440, 259] on p "CPF 66896010215" at bounding box center [433, 256] width 55 height 9
copy p "66896010215"
drag, startPoint x: 807, startPoint y: 213, endPoint x: 773, endPoint y: 212, distance: 34.4
click at [773, 212] on div "Nome completo : [PERSON_NAME]" at bounding box center [801, 210] width 156 height 9
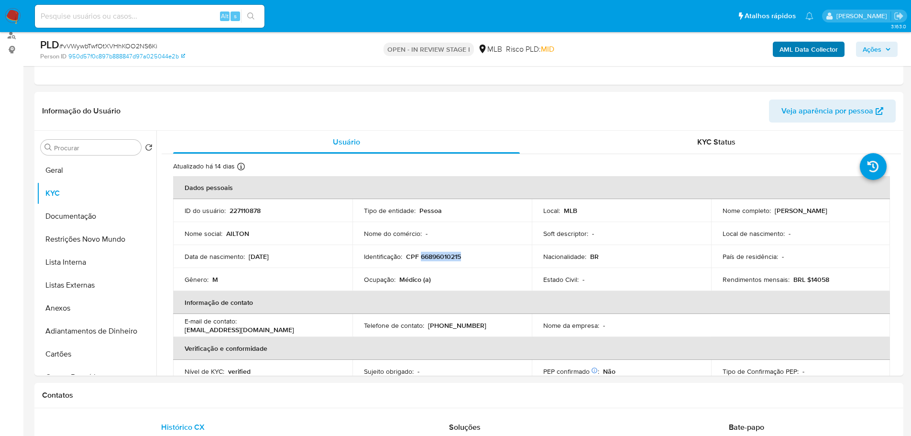
copy p "[PERSON_NAME]"
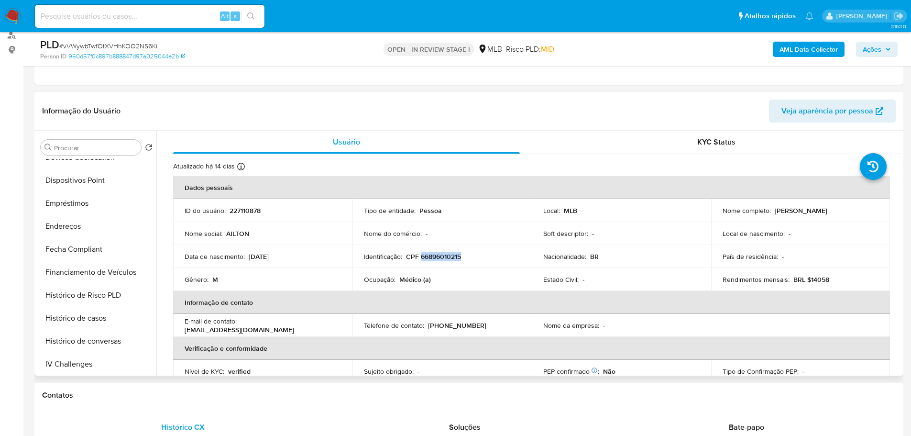
scroll to position [431, 0]
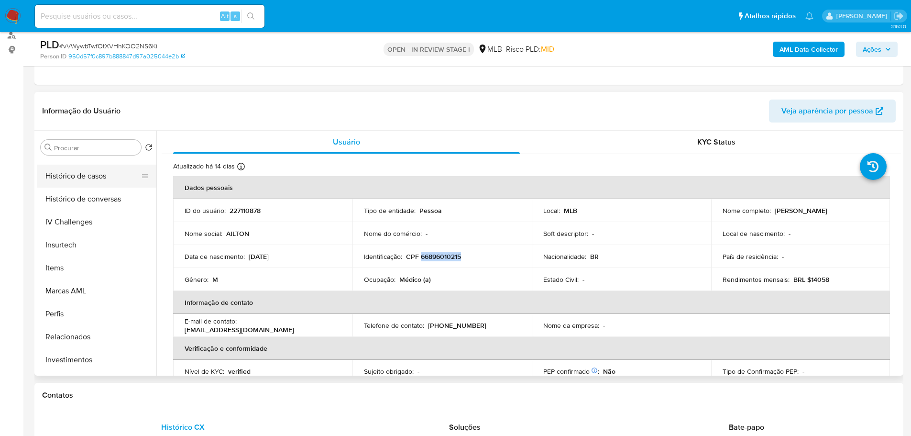
click at [91, 184] on button "Histórico de casos" at bounding box center [93, 176] width 112 height 23
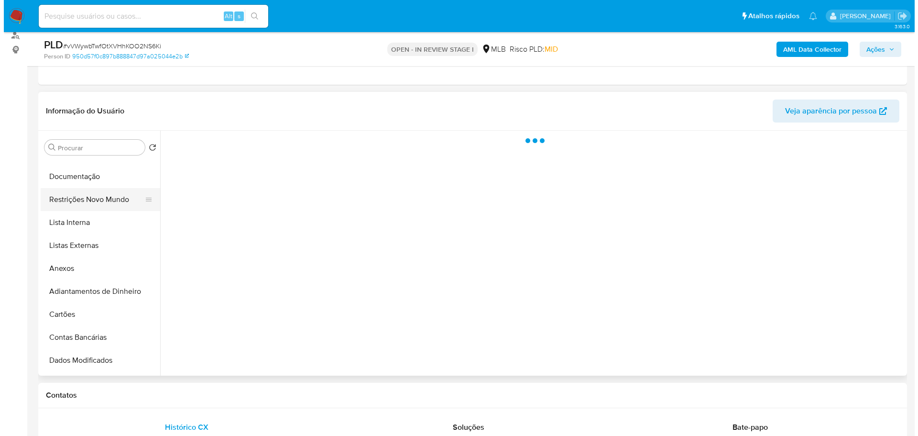
scroll to position [0, 0]
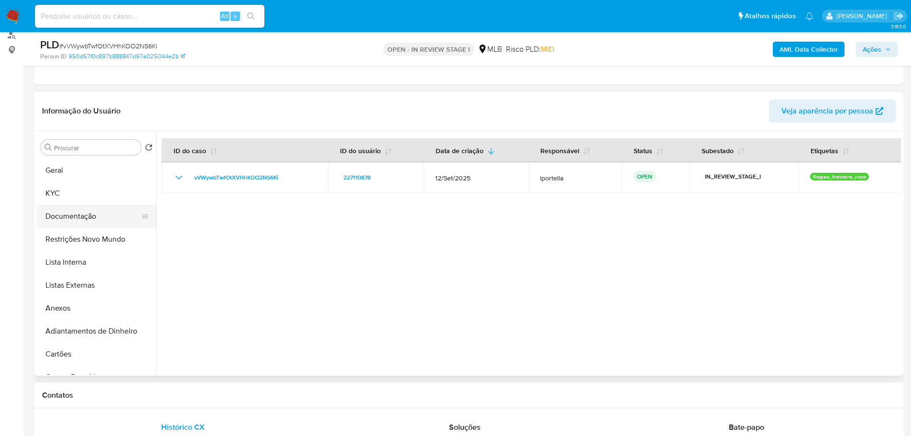
click at [88, 213] on button "Documentação" at bounding box center [93, 216] width 112 height 23
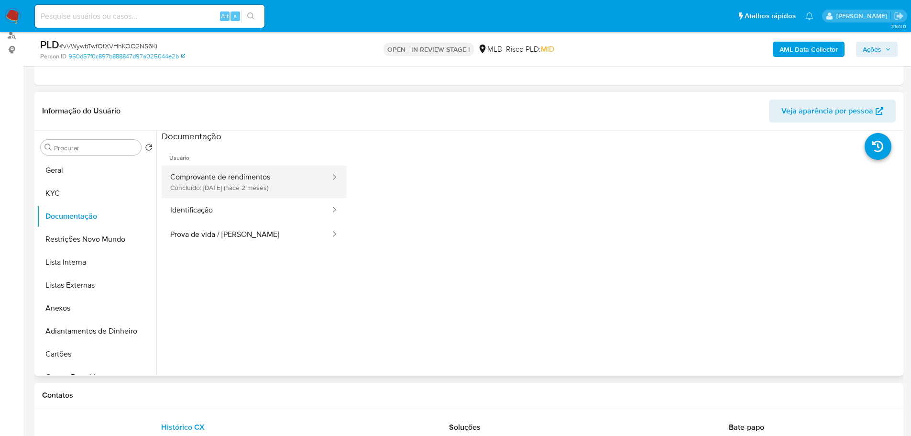
click at [235, 187] on button "Comprovante de rendimentos Concluído: [DATE] (hace 2 meses)" at bounding box center [247, 182] width 170 height 33
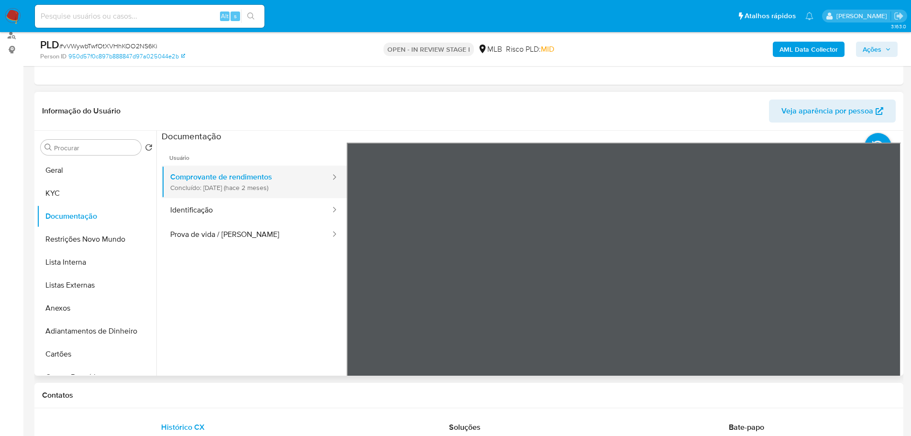
drag, startPoint x: 233, startPoint y: 192, endPoint x: 252, endPoint y: 196, distance: 19.1
click at [233, 192] on button "Comprovante de rendimentos Concluído: [DATE] (hace 2 meses)" at bounding box center [247, 182] width 170 height 33
click at [828, 50] on b "AML Data Collector" at bounding box center [809, 49] width 58 height 15
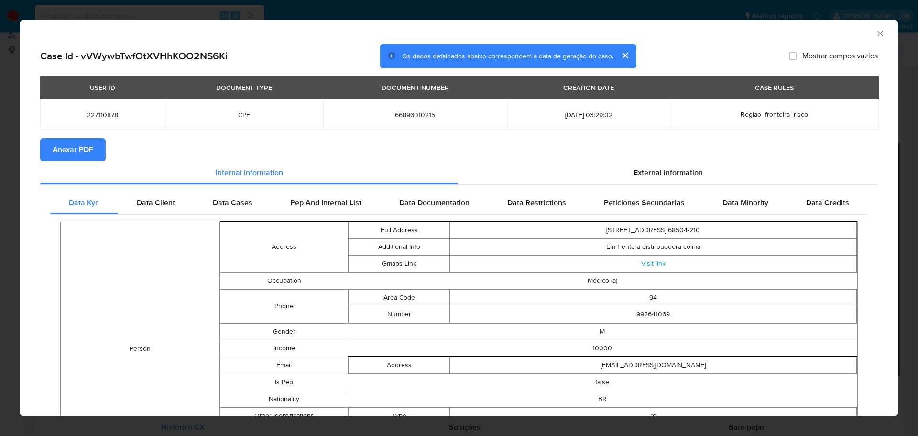
click at [92, 156] on span "Anexar PDF" at bounding box center [73, 149] width 41 height 21
click at [878, 30] on icon "Fechar a janela" at bounding box center [881, 34] width 10 height 10
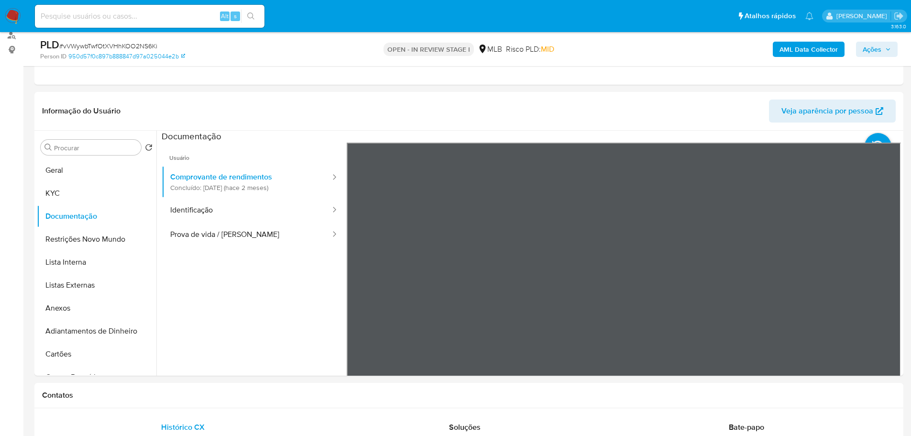
click at [863, 52] on span "Ações" at bounding box center [872, 49] width 19 height 15
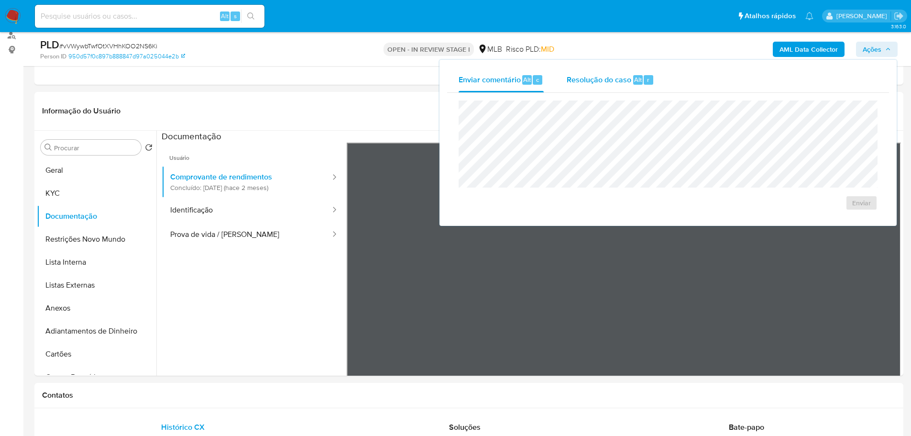
click at [606, 85] on span "Resolução do caso" at bounding box center [599, 79] width 65 height 11
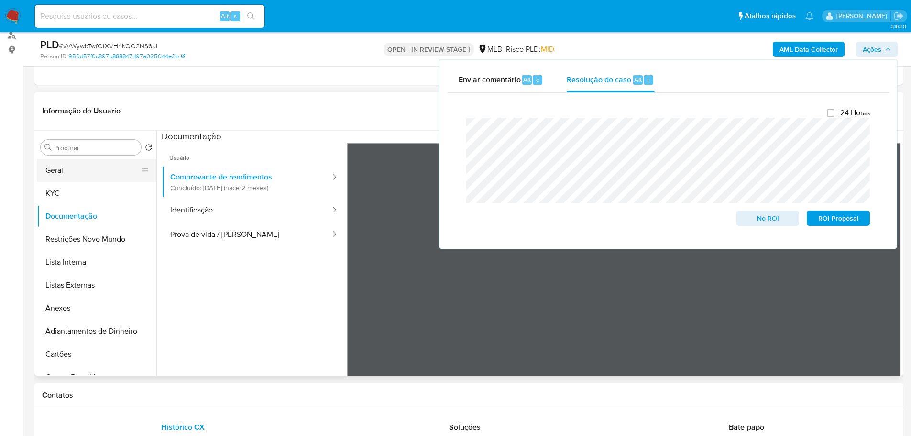
click at [69, 170] on button "Geral" at bounding box center [93, 170] width 112 height 23
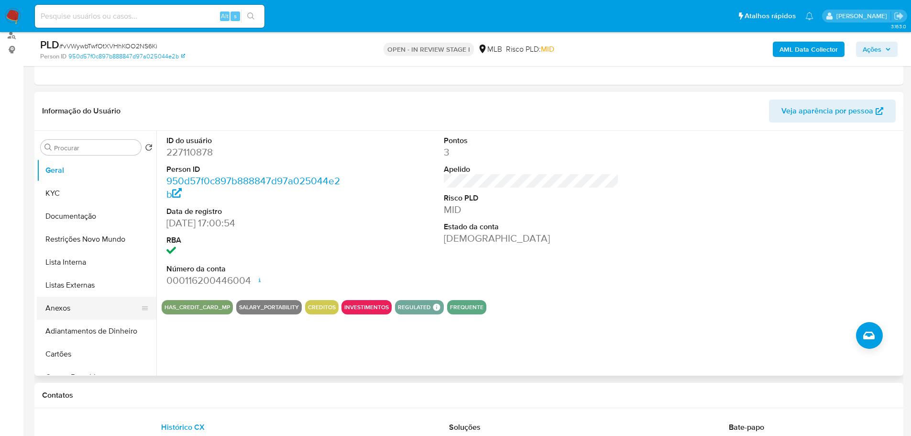
drag, startPoint x: 69, startPoint y: 303, endPoint x: 69, endPoint y: 313, distance: 9.6
click at [69, 303] on button "Anexos" at bounding box center [93, 308] width 112 height 23
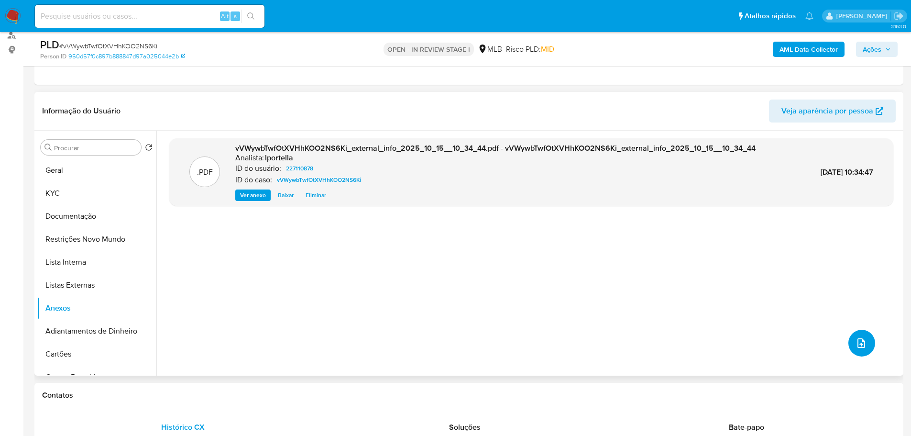
click at [859, 342] on icon "upload-file" at bounding box center [861, 342] width 11 height 11
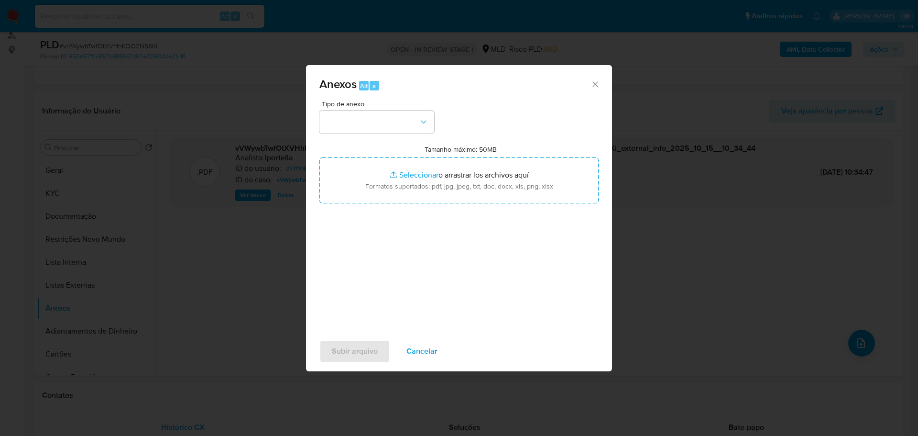
click at [381, 134] on div "Tipo de anexo Tamanho máximo: 50MB Seleccionar archivos Seleccionar o arrastrar…" at bounding box center [459, 213] width 279 height 226
click at [383, 126] on button "button" at bounding box center [377, 121] width 115 height 23
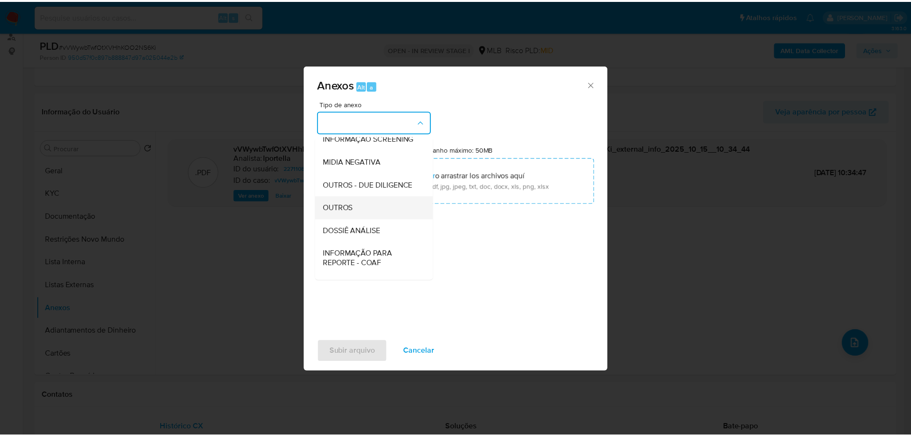
scroll to position [147, 0]
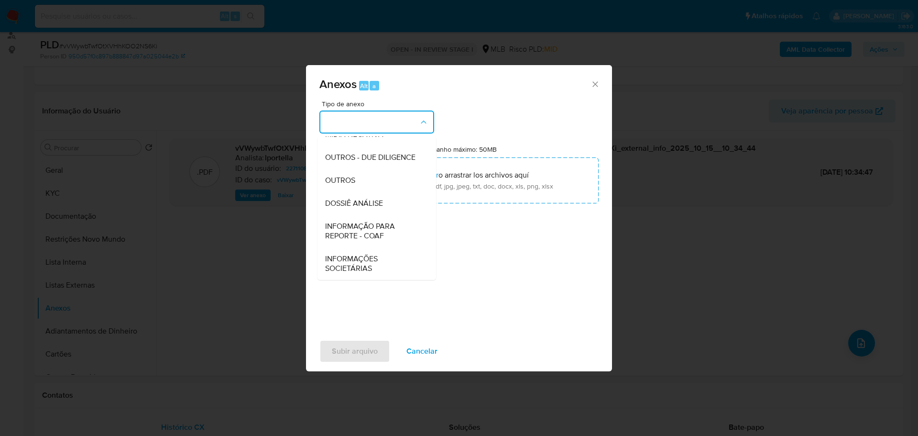
drag, startPoint x: 357, startPoint y: 179, endPoint x: 282, endPoint y: 182, distance: 74.7
click at [355, 180] on div "OUTROS" at bounding box center [374, 180] width 98 height 23
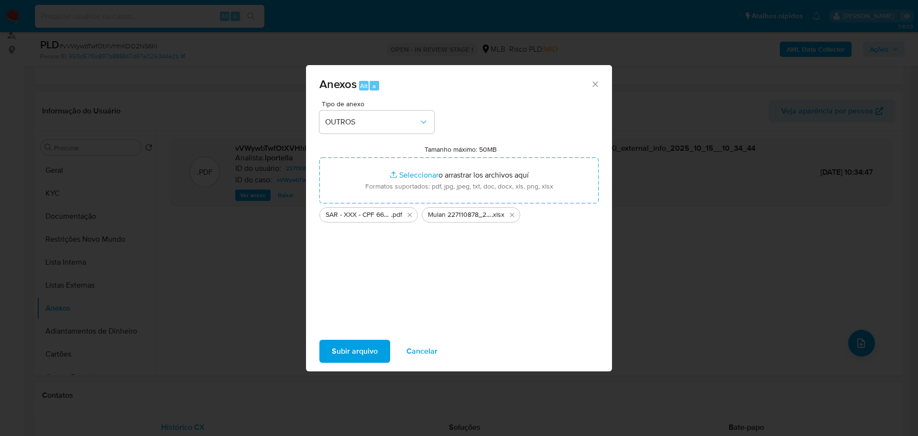
click at [364, 351] on span "Subir arquivo" at bounding box center [355, 351] width 46 height 21
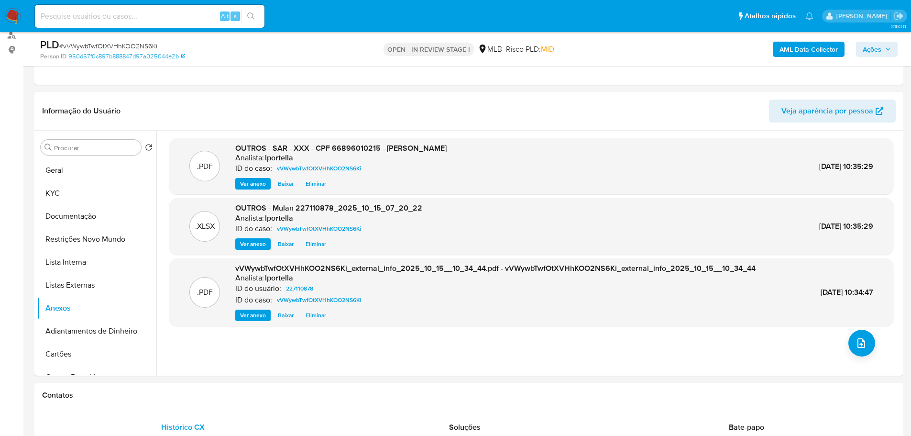
click at [878, 45] on span "Ações" at bounding box center [872, 49] width 19 height 15
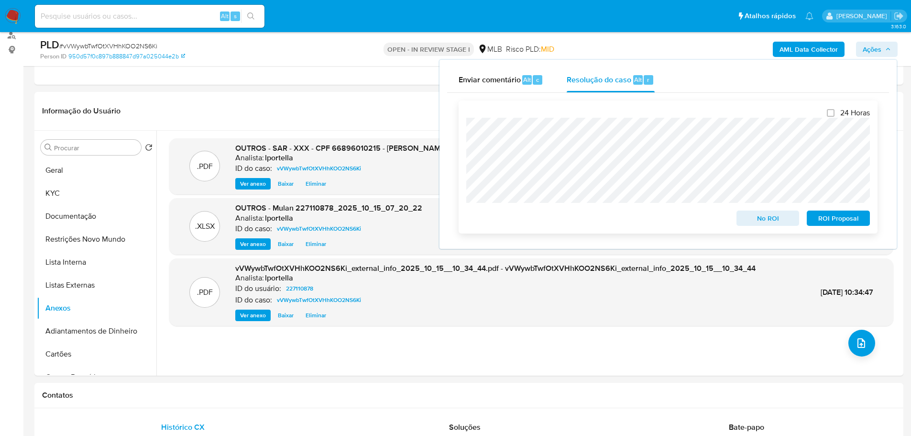
click at [836, 219] on span "ROI Proposal" at bounding box center [839, 217] width 50 height 13
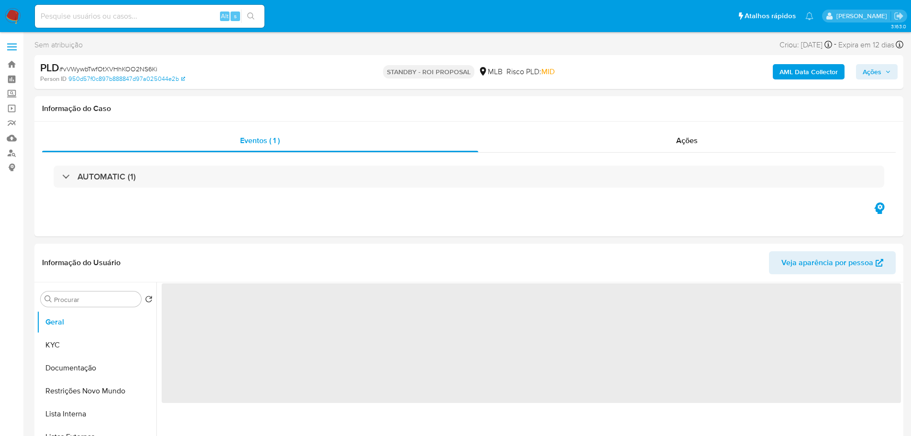
select select "10"
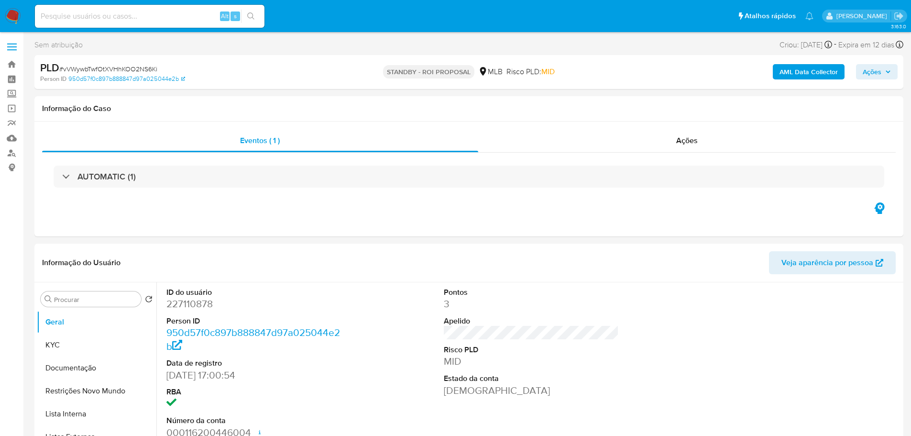
click at [105, 68] on span "# vVWywbTwfOtXVHhKOO2NS6Ki" at bounding box center [108, 69] width 98 height 10
copy span "vVWywbTwfOtXVHhKOO2NS6Ki"
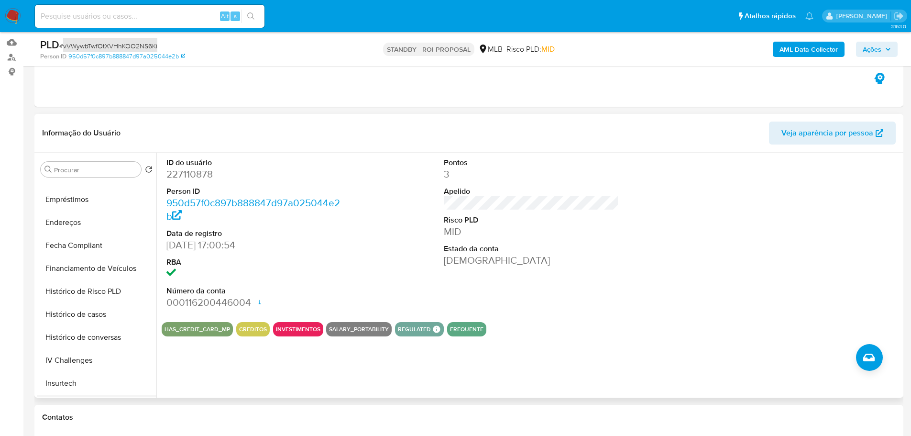
scroll to position [431, 0]
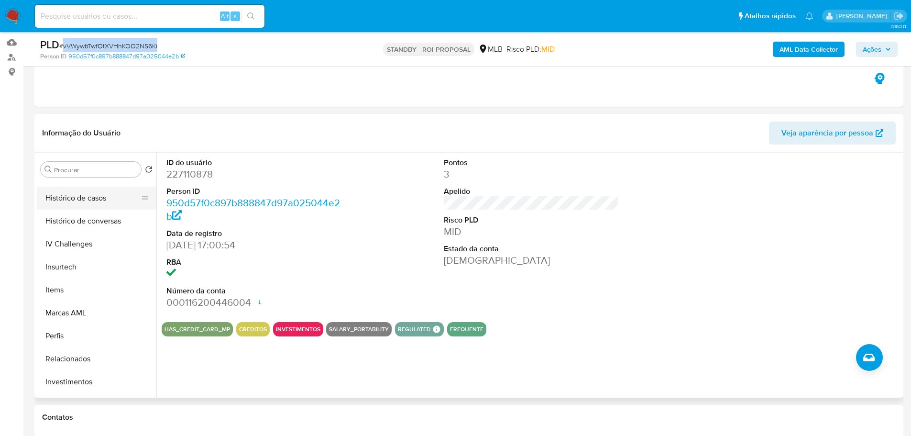
click at [88, 205] on button "Histórico de casos" at bounding box center [93, 198] width 112 height 23
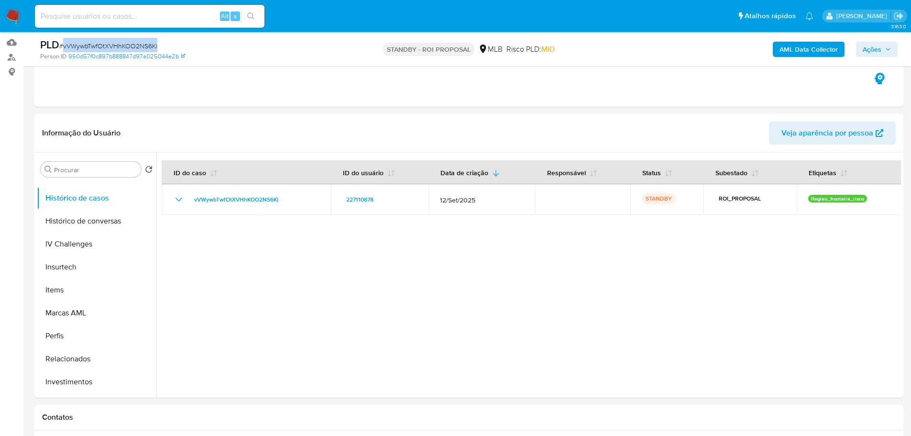
click at [16, 9] on img at bounding box center [13, 16] width 16 height 16
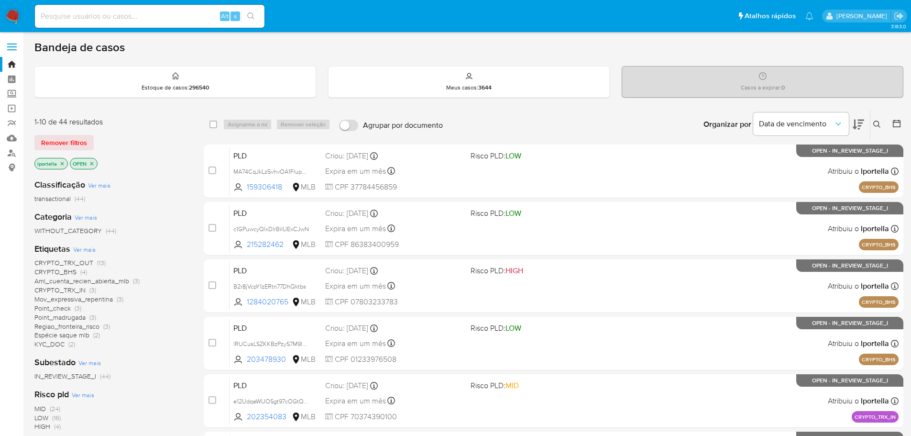
click at [165, 19] on input at bounding box center [150, 16] width 230 height 12
paste input "SjJoHOtBgljditDi55yJJ9AY"
type input "SjJoHOtBgljditDi55yJJ9AY"
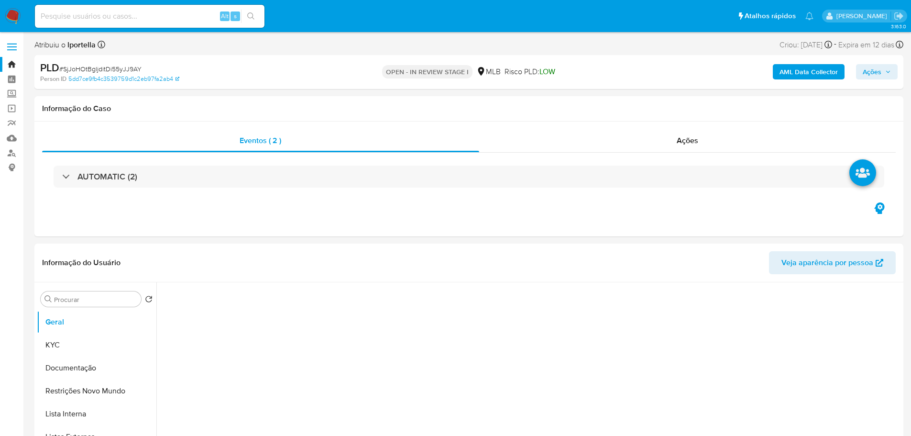
select select "10"
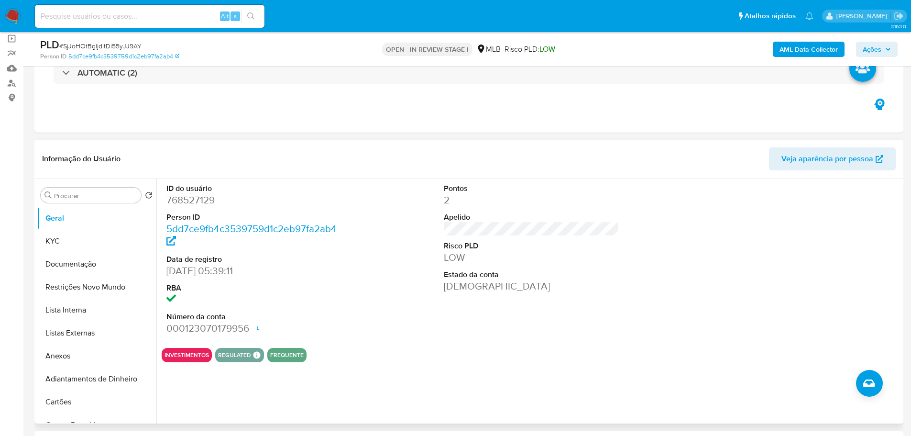
scroll to position [144, 0]
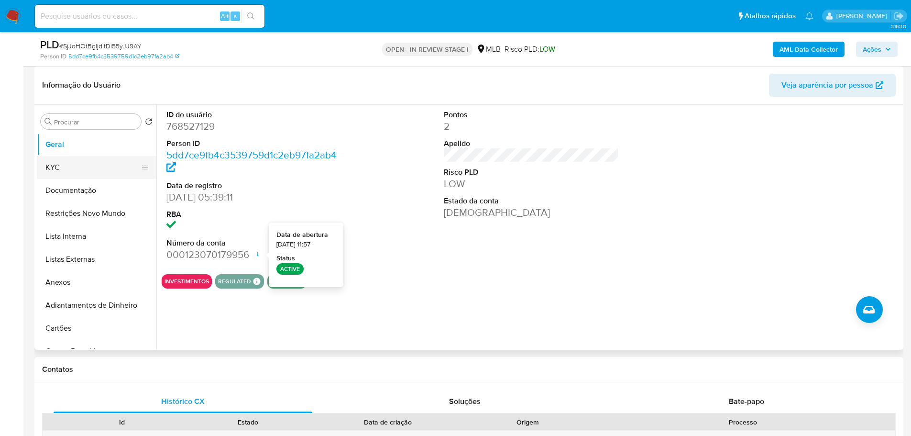
drag, startPoint x: 82, startPoint y: 168, endPoint x: 121, endPoint y: 164, distance: 38.5
click at [85, 168] on button "KYC" at bounding box center [93, 167] width 112 height 23
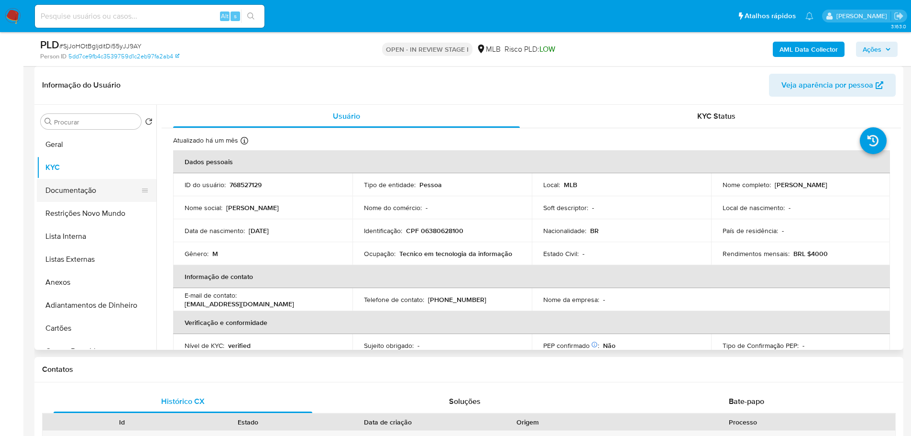
click at [87, 184] on button "Documentação" at bounding box center [93, 190] width 112 height 23
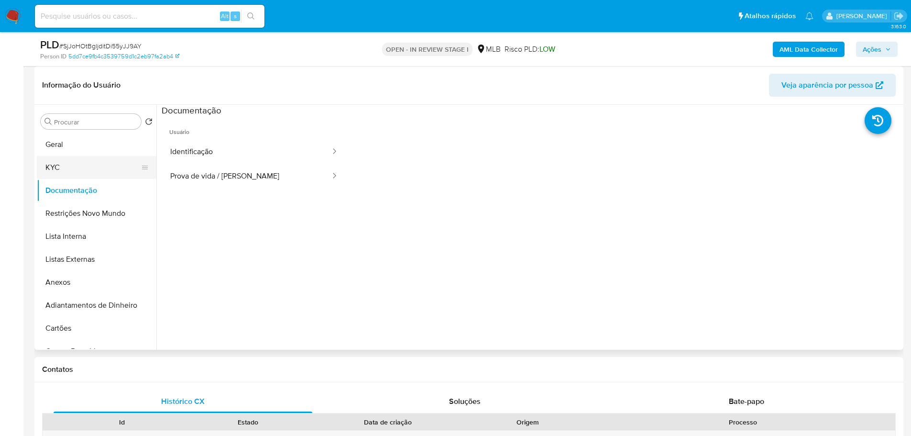
click at [240, 135] on span "Usuário" at bounding box center [254, 128] width 185 height 23
click at [237, 145] on button "Identificação" at bounding box center [247, 152] width 170 height 24
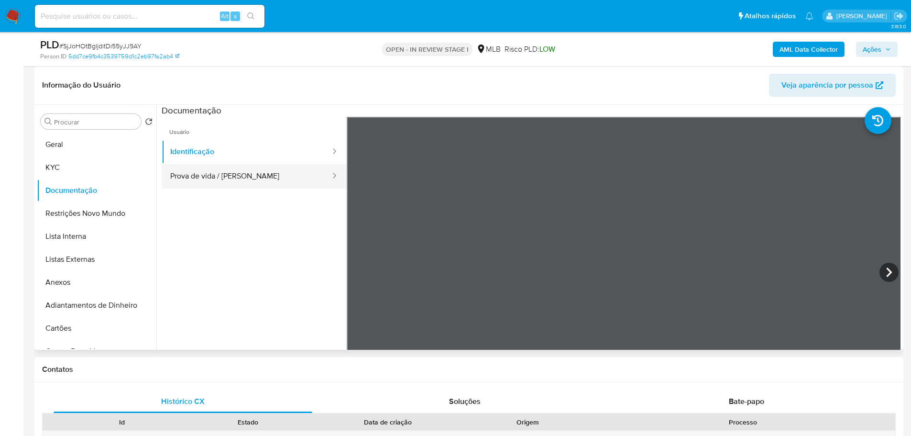
click at [258, 182] on button "Prova de vida / [PERSON_NAME]" at bounding box center [247, 176] width 170 height 24
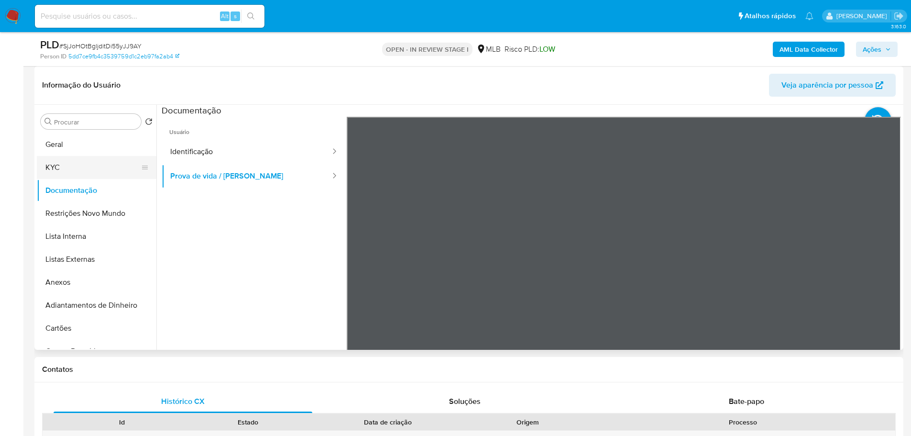
click at [77, 158] on button "KYC" at bounding box center [93, 167] width 112 height 23
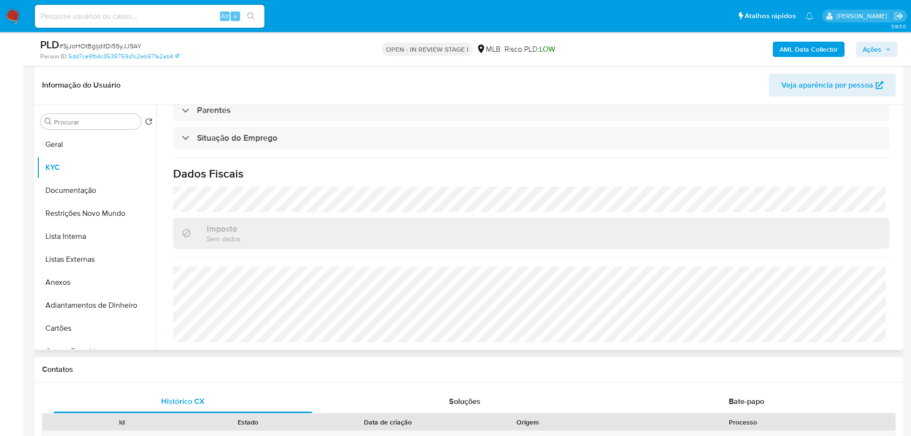
scroll to position [398, 0]
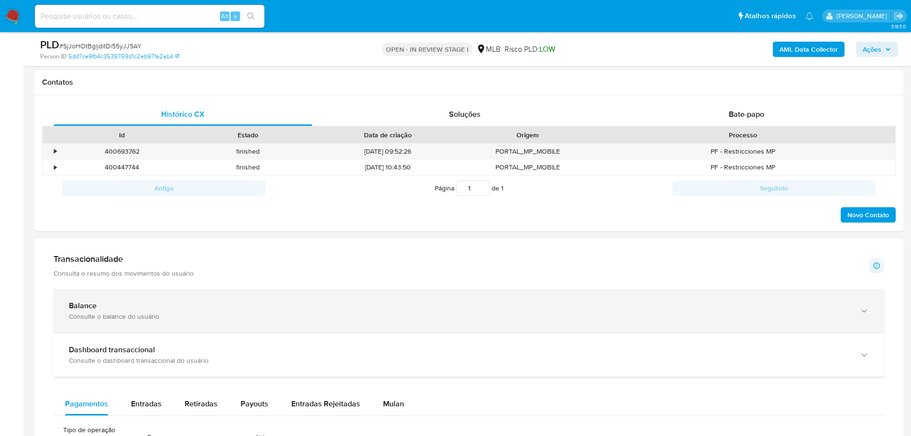
click at [200, 294] on div "Balance Consulte o balance do usuário" at bounding box center [469, 311] width 831 height 44
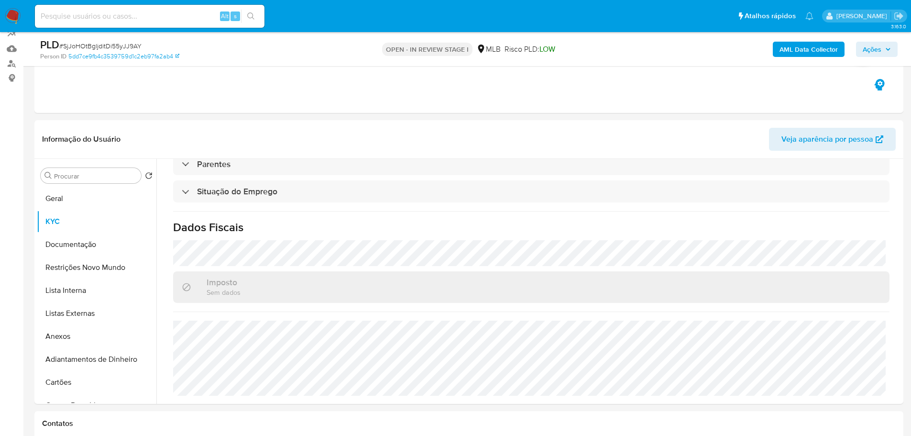
scroll to position [0, 0]
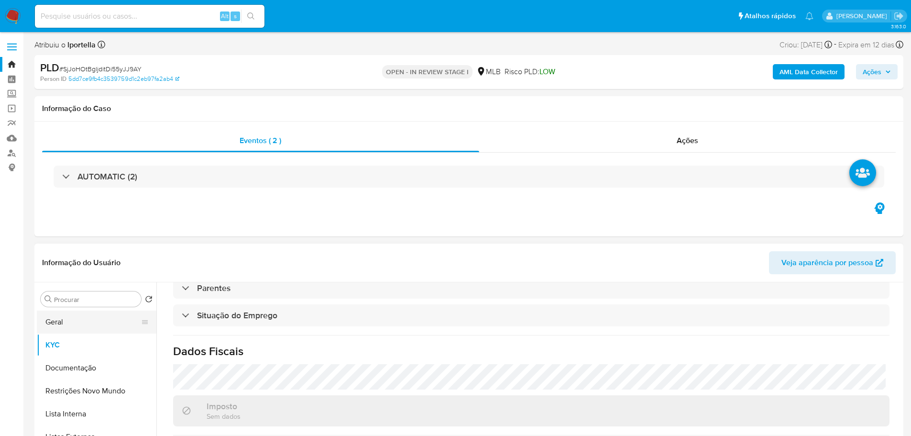
click at [69, 311] on div "Procurar Retornar ao pedido padrão Geral KYC Documentação Restrições Novo Mundo…" at bounding box center [97, 405] width 120 height 243
drag, startPoint x: 71, startPoint y: 319, endPoint x: 84, endPoint y: 310, distance: 15.8
click at [72, 318] on button "Geral" at bounding box center [97, 321] width 120 height 23
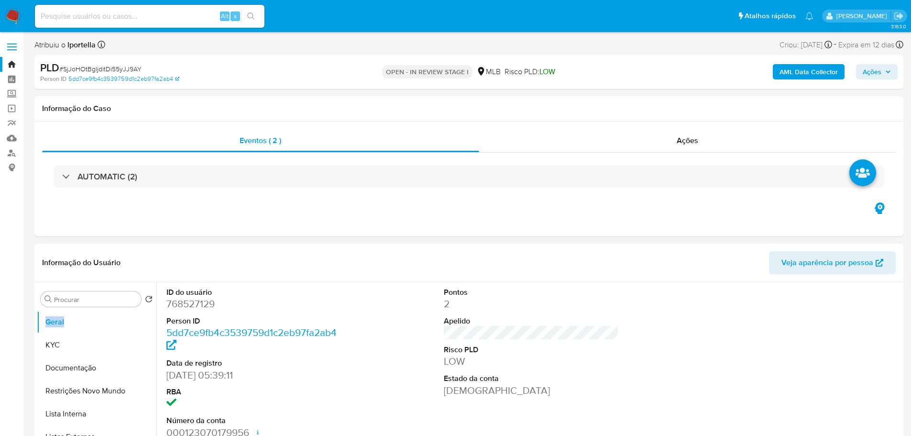
drag, startPoint x: 90, startPoint y: 362, endPoint x: 176, endPoint y: 279, distance: 119.4
click at [91, 363] on button "Documentação" at bounding box center [97, 367] width 120 height 23
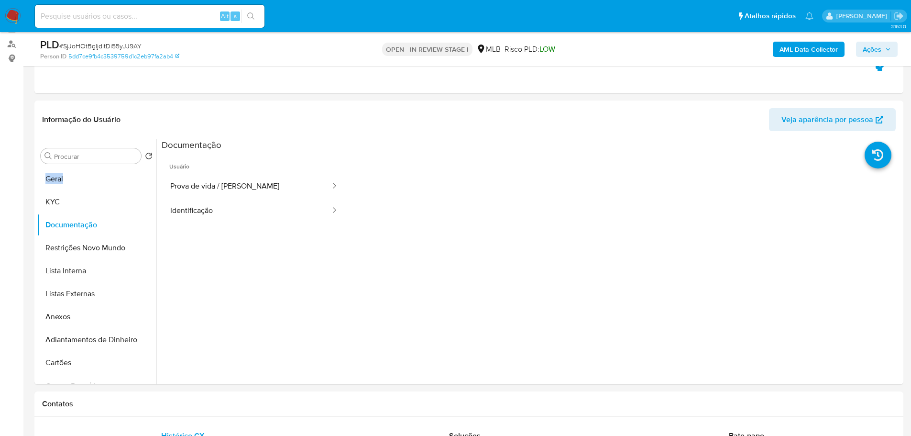
scroll to position [191, 0]
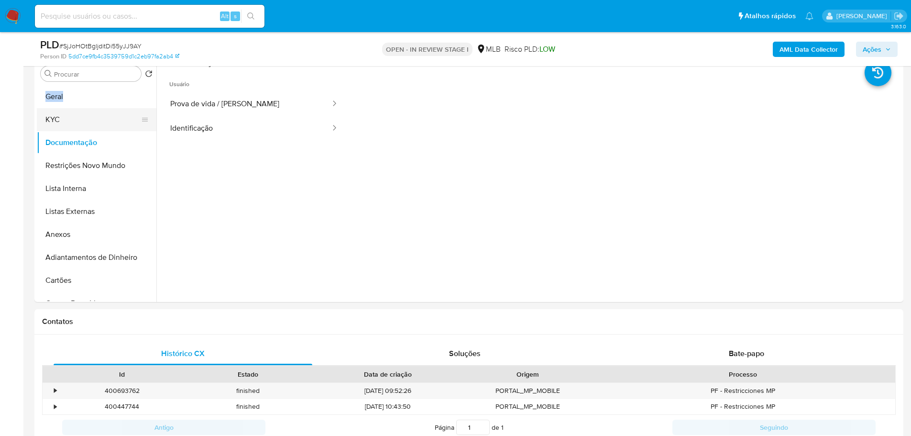
click at [88, 114] on button "KYC" at bounding box center [93, 119] width 112 height 23
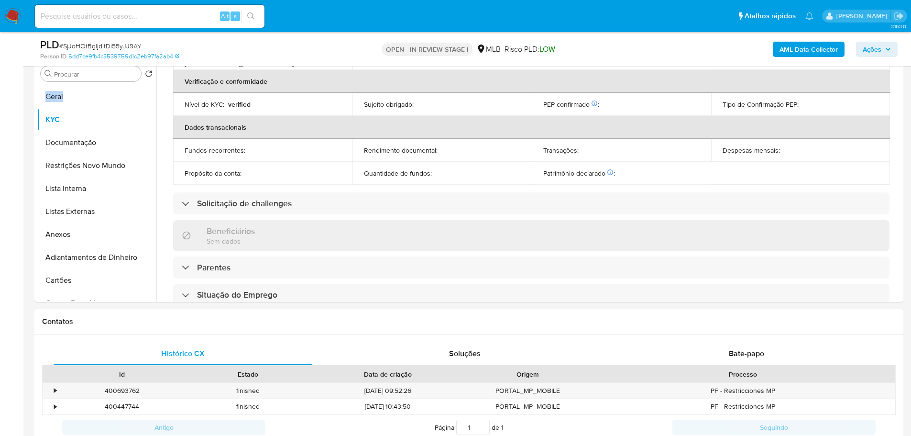
scroll to position [351, 0]
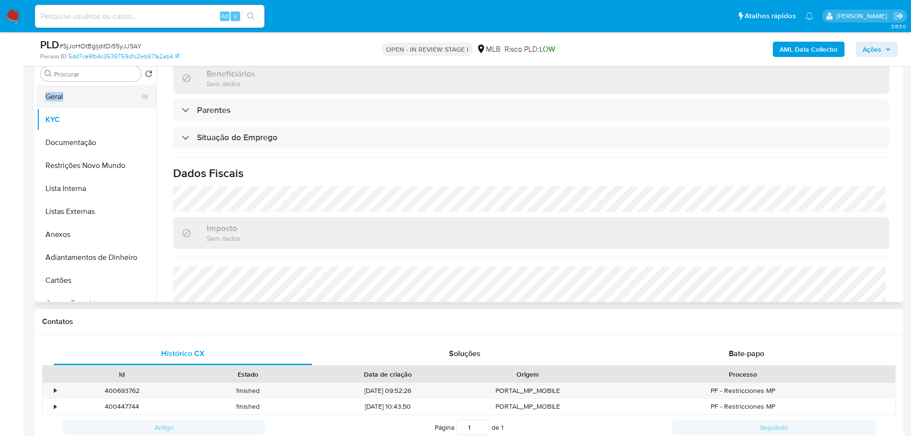
click at [66, 91] on button "Geral" at bounding box center [93, 96] width 112 height 23
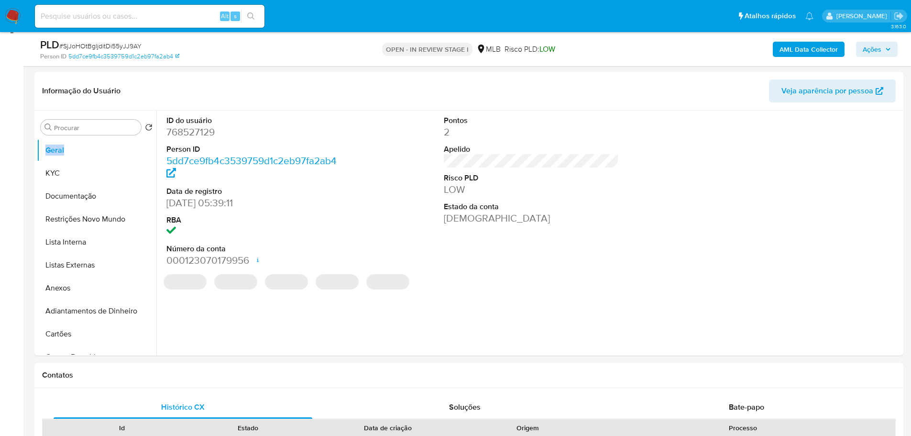
scroll to position [119, 0]
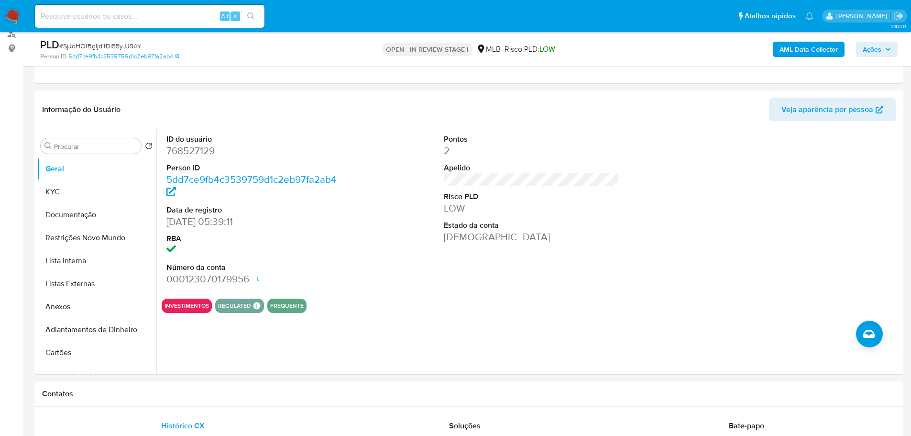
click at [142, 404] on div "Contatos" at bounding box center [468, 393] width 869 height 25
click at [72, 198] on button "KYC" at bounding box center [93, 191] width 112 height 23
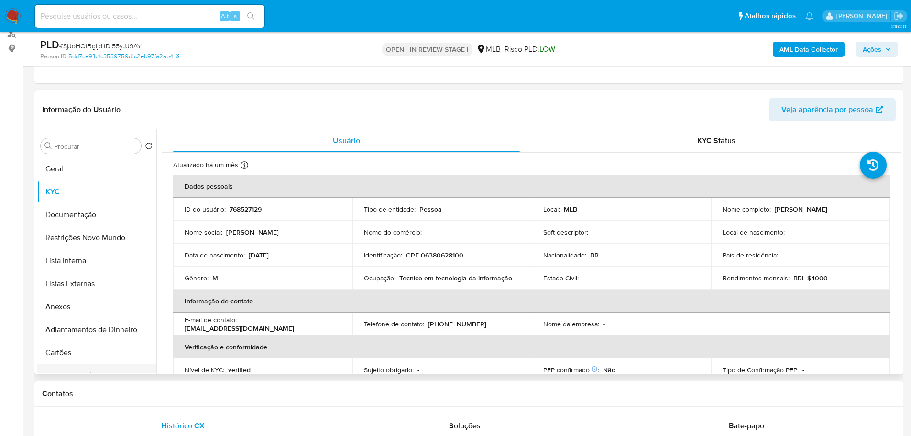
drag, startPoint x: 137, startPoint y: 395, endPoint x: 126, endPoint y: 364, distance: 33.4
click at [137, 393] on h1 "Contatos" at bounding box center [469, 394] width 854 height 10
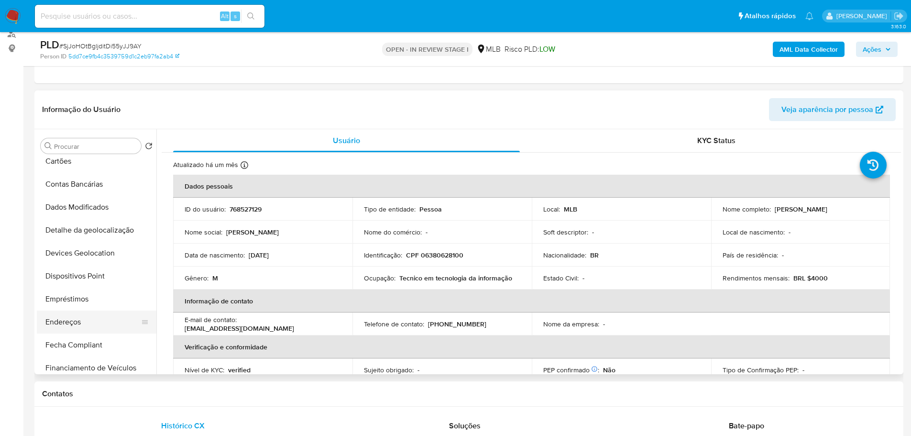
click at [88, 319] on button "Endereços" at bounding box center [93, 321] width 112 height 23
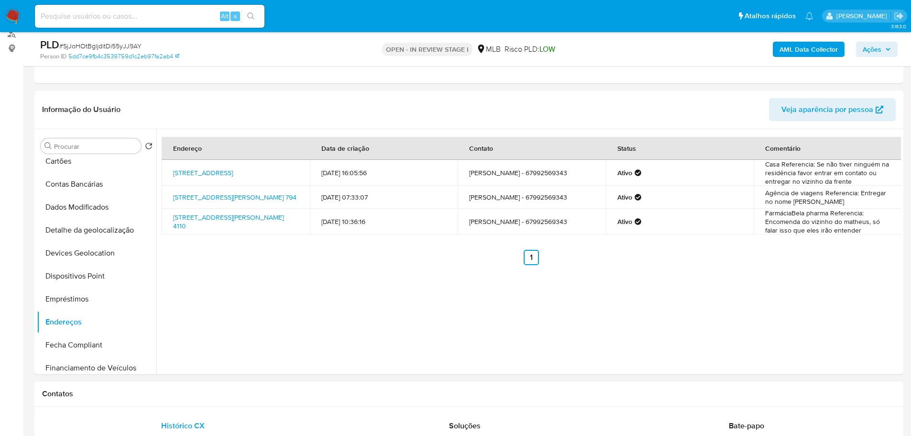
click at [188, 401] on div "Contatos" at bounding box center [468, 393] width 869 height 25
click at [85, 221] on button "Detalhe da geolocalização" at bounding box center [93, 230] width 112 height 23
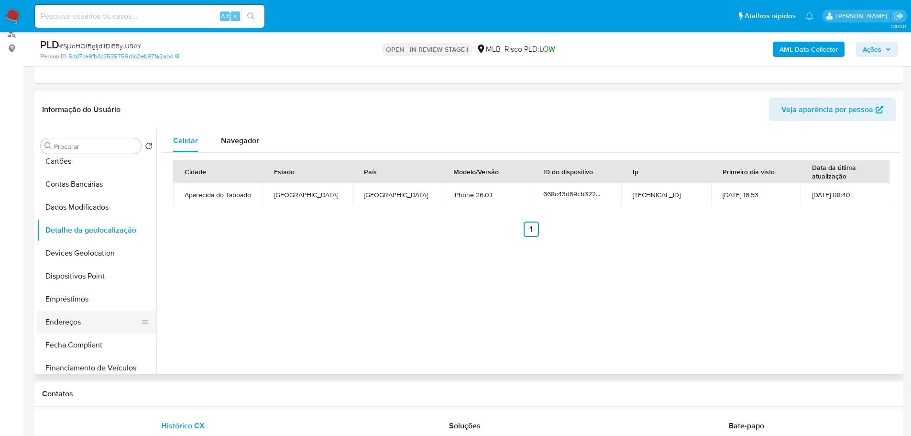
drag, startPoint x: 199, startPoint y: 392, endPoint x: 129, endPoint y: 331, distance: 93.2
click at [199, 392] on h1 "Contatos" at bounding box center [469, 394] width 854 height 10
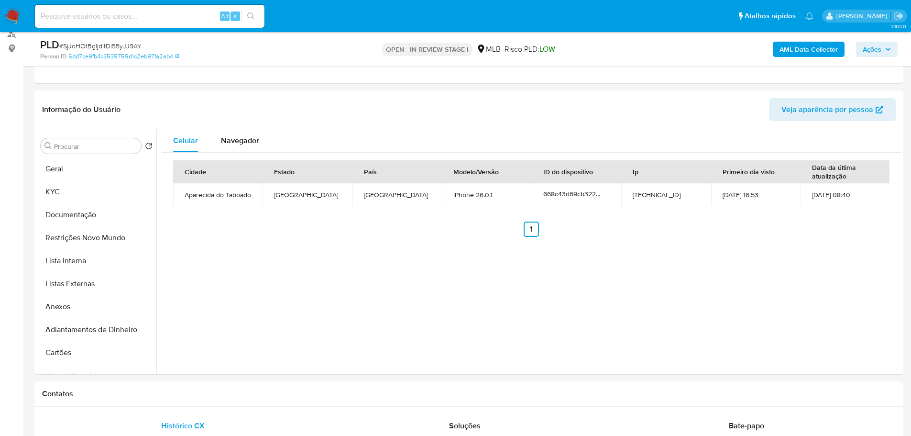
drag, startPoint x: 84, startPoint y: 235, endPoint x: 20, endPoint y: 241, distance: 64.4
click at [77, 235] on button "Restrições Novo Mundo" at bounding box center [97, 237] width 120 height 23
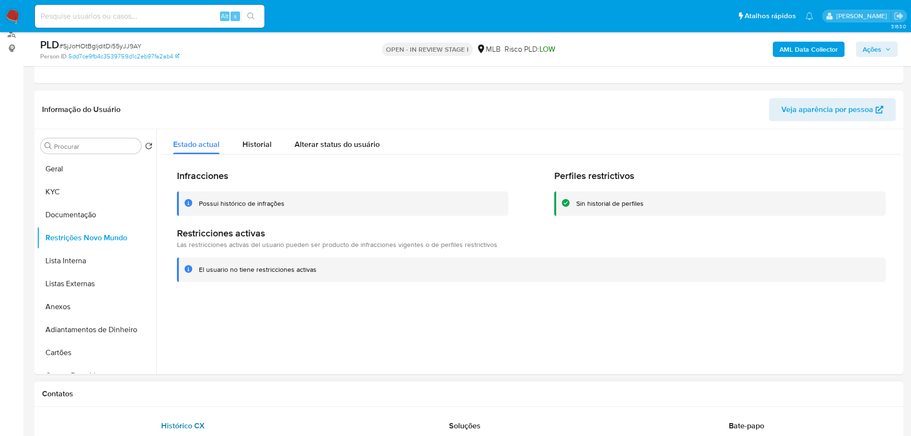
click at [193, 414] on div "Histórico CX" at bounding box center [183, 425] width 259 height 23
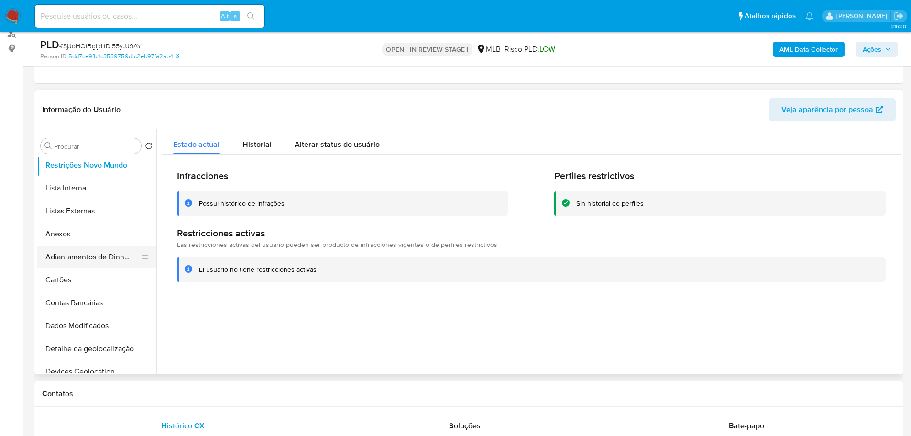
scroll to position [144, 0]
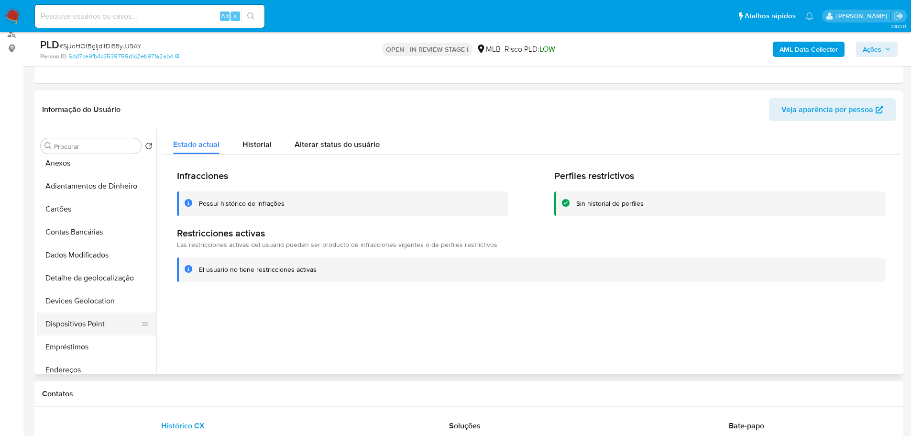
click at [84, 322] on button "Dispositivos Point" at bounding box center [93, 323] width 112 height 23
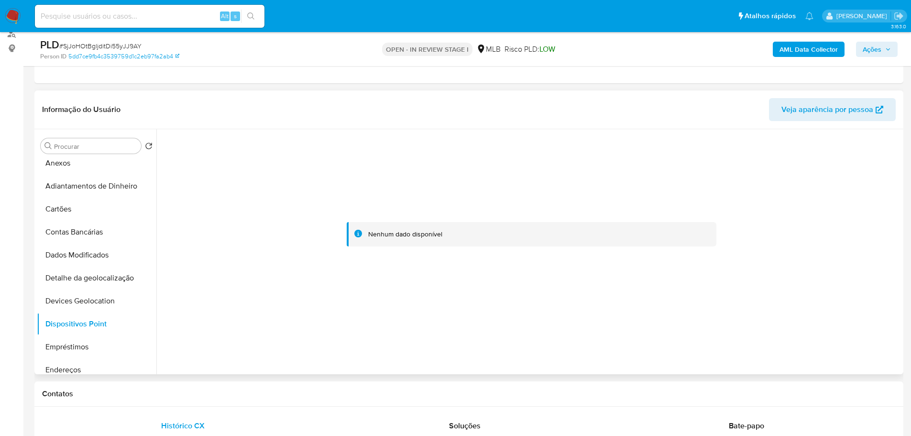
drag, startPoint x: 319, startPoint y: 377, endPoint x: 328, endPoint y: 298, distance: 79.4
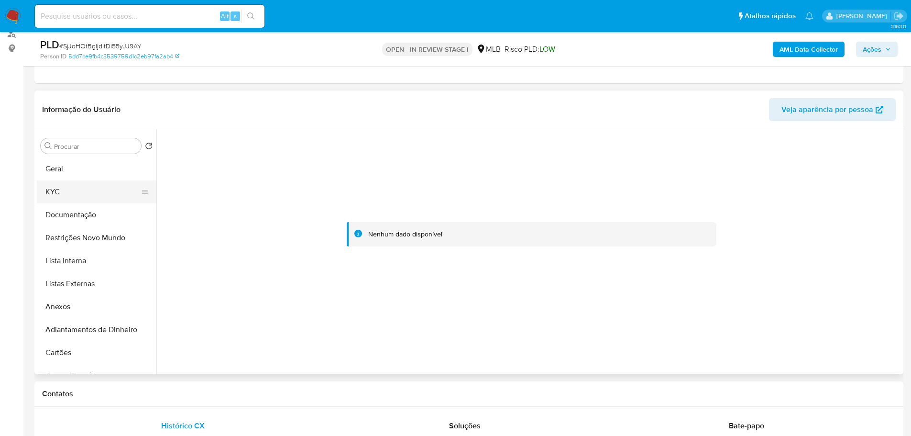
click at [59, 190] on button "KYC" at bounding box center [93, 191] width 112 height 23
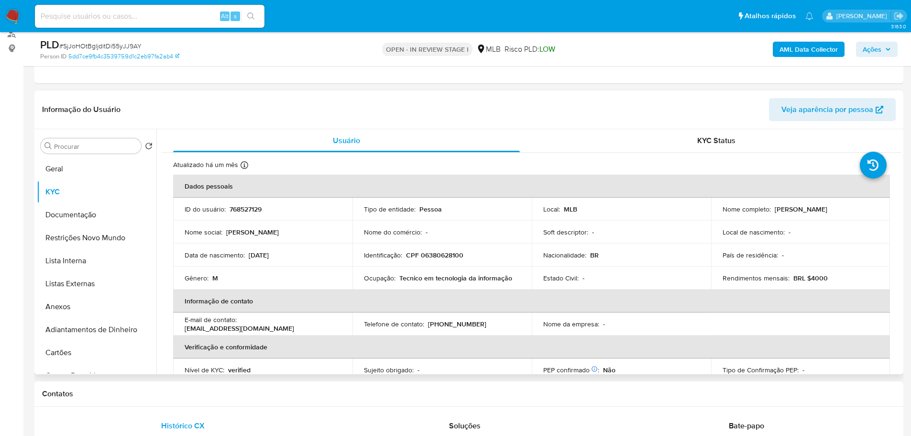
click at [446, 252] on p "CPF 06380628100" at bounding box center [434, 255] width 57 height 9
copy p "06380628100"
drag, startPoint x: 852, startPoint y: 210, endPoint x: 772, endPoint y: 210, distance: 80.4
click at [772, 210] on div "Nome completo : Gabriel de Assis Carvalho" at bounding box center [801, 209] width 156 height 9
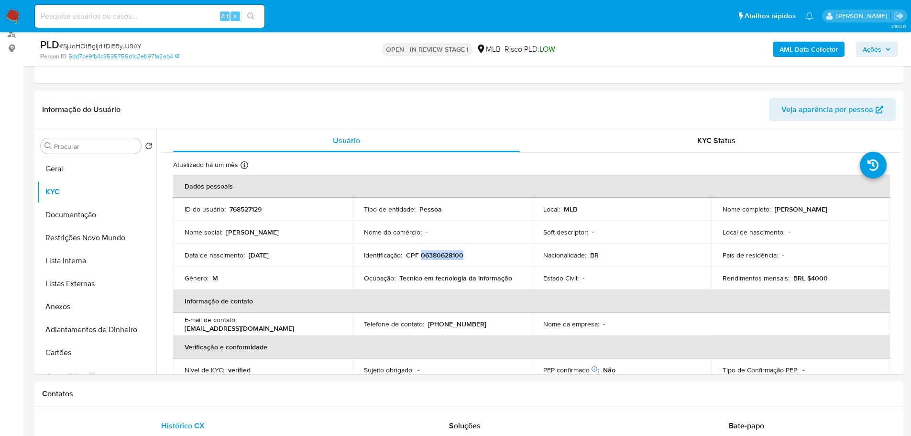
copy p "Gabriel de Assis Carvalho"
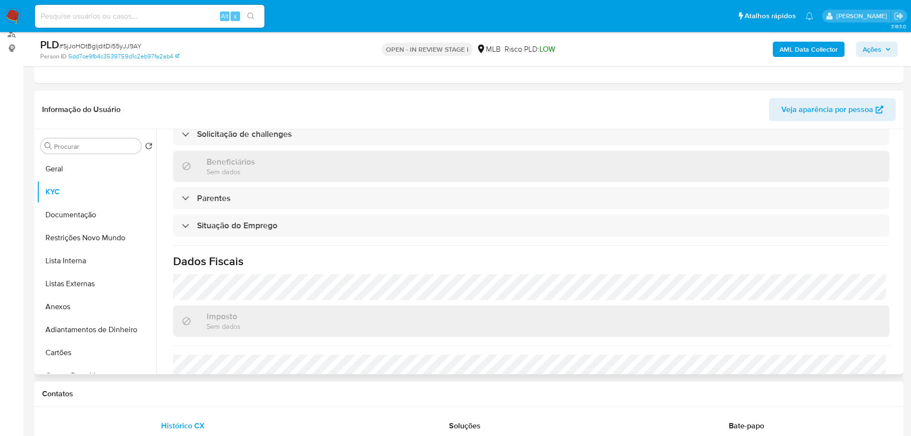
scroll to position [398, 0]
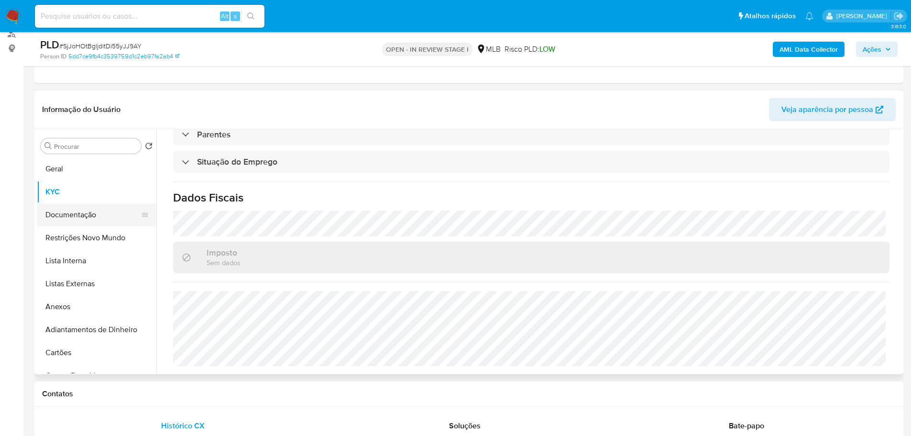
click at [97, 220] on button "Documentação" at bounding box center [93, 214] width 112 height 23
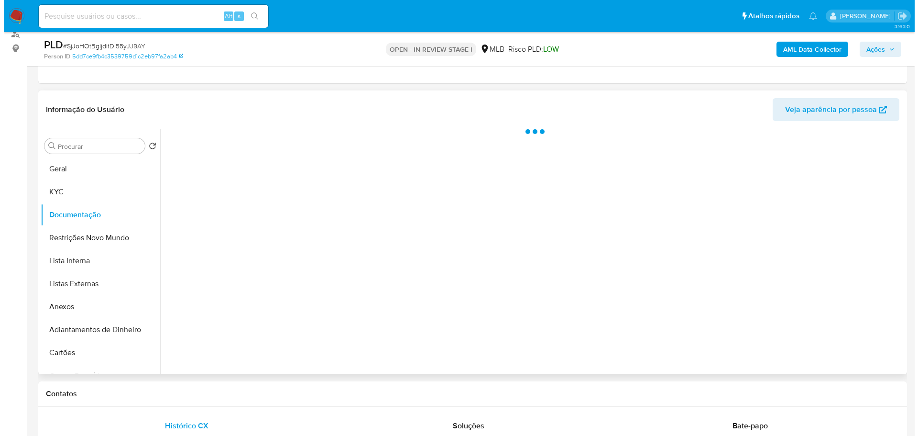
scroll to position [0, 0]
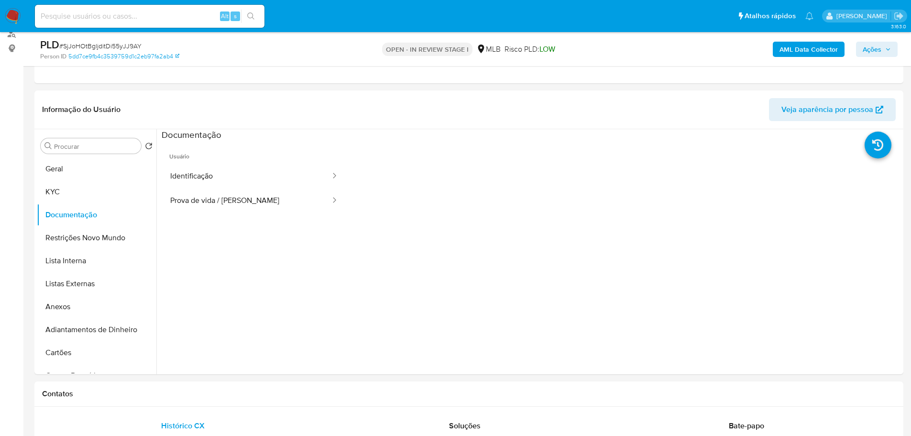
click at [236, 177] on button "Identificação" at bounding box center [247, 176] width 170 height 24
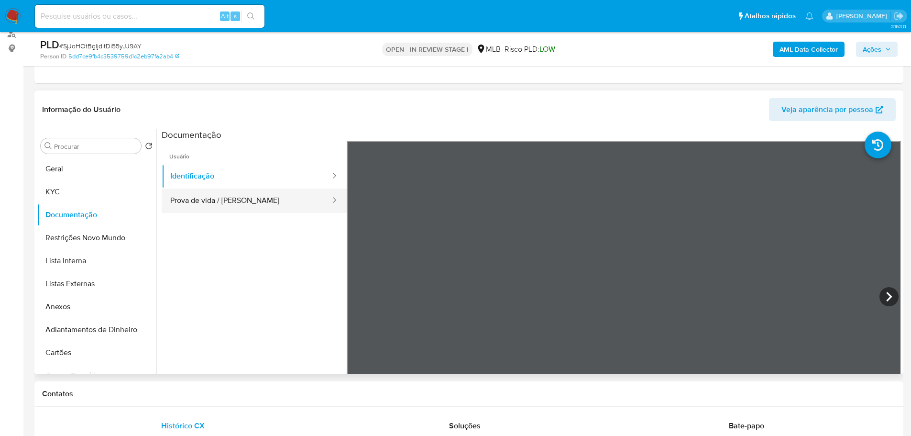
click at [273, 201] on button "Prova de vida / [PERSON_NAME]" at bounding box center [247, 200] width 170 height 24
click at [874, 49] on span "Ações" at bounding box center [872, 49] width 19 height 15
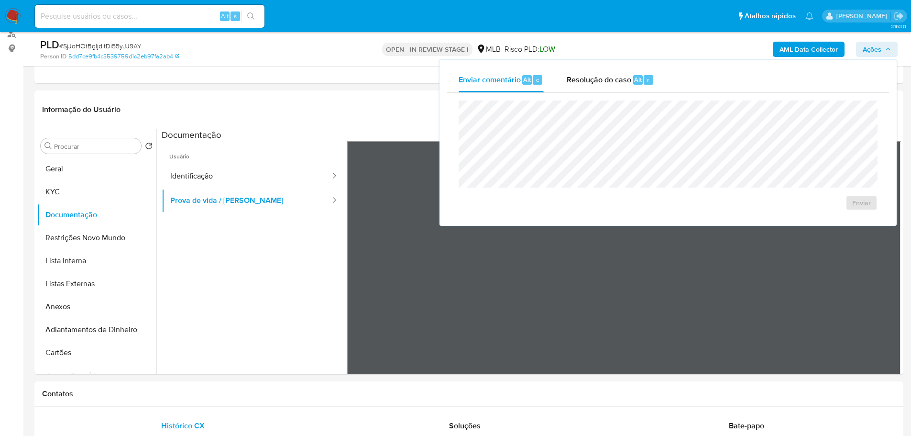
click at [785, 44] on b "AML Data Collector" at bounding box center [809, 49] width 58 height 15
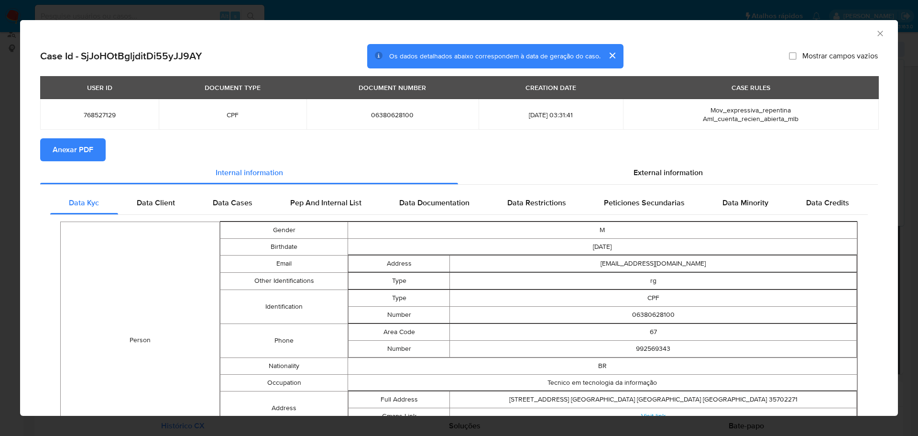
click at [96, 160] on button "Anexar PDF" at bounding box center [73, 149] width 66 height 23
click at [878, 32] on icon "Fechar a janela" at bounding box center [880, 33] width 5 height 5
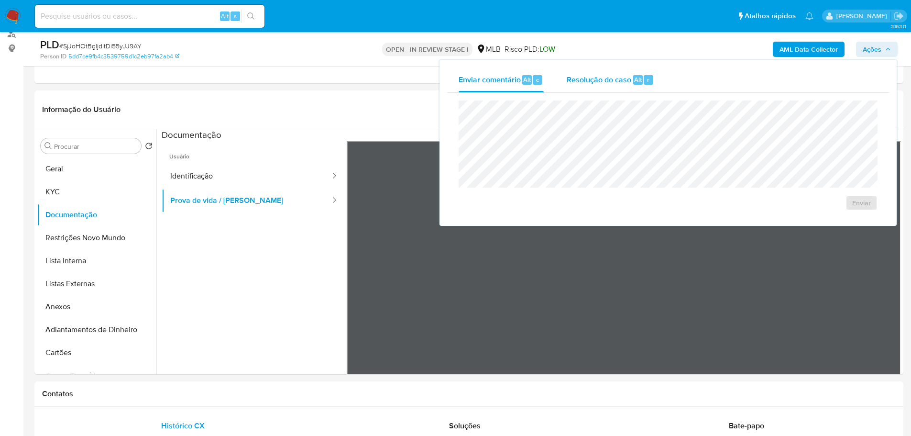
click at [615, 79] on span "Resolução do caso" at bounding box center [599, 79] width 65 height 11
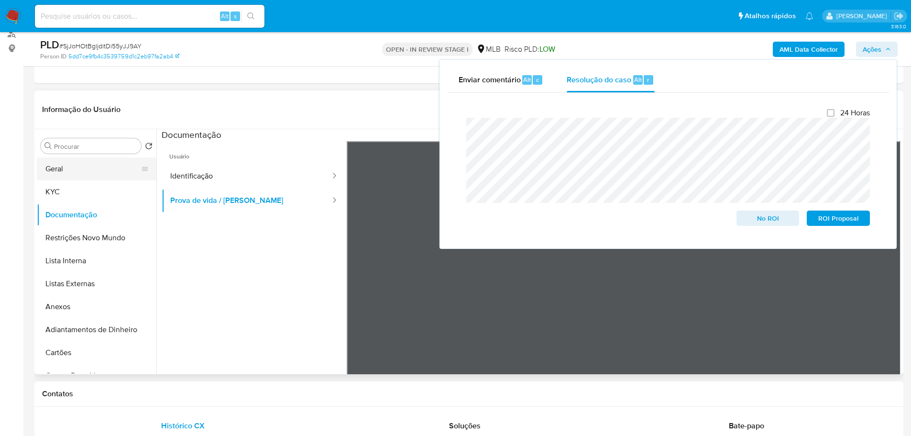
click at [91, 171] on button "Geral" at bounding box center [93, 168] width 112 height 23
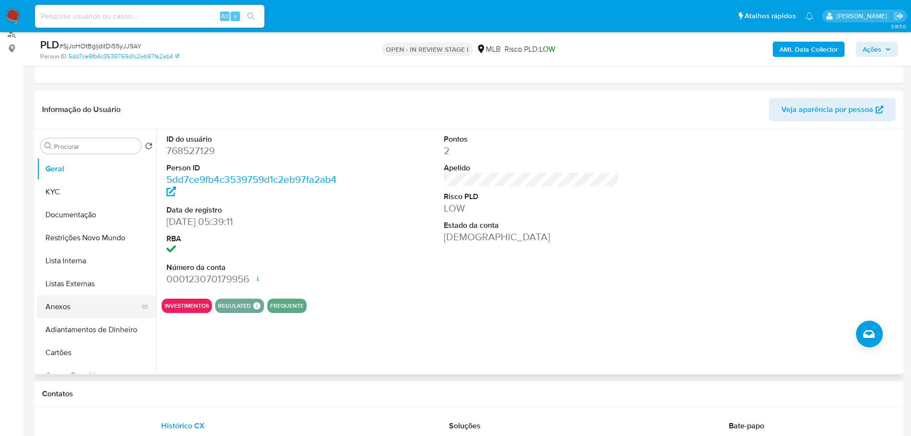
click at [91, 307] on button "Anexos" at bounding box center [93, 306] width 112 height 23
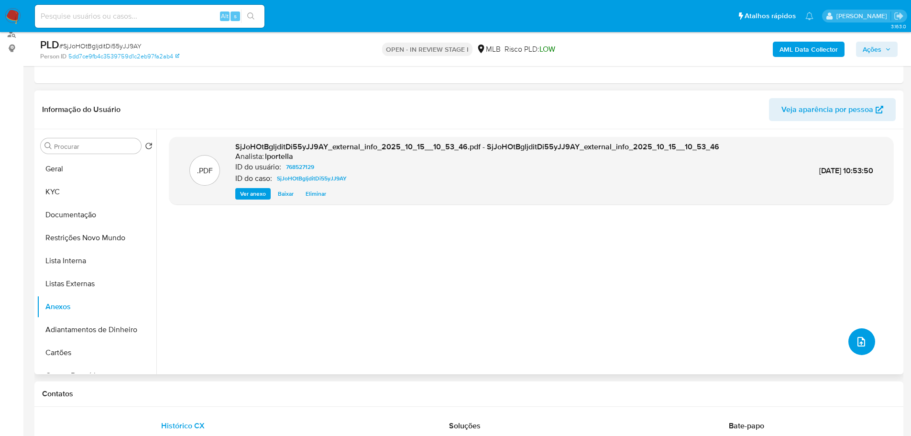
click at [856, 341] on icon "upload-file" at bounding box center [861, 341] width 11 height 11
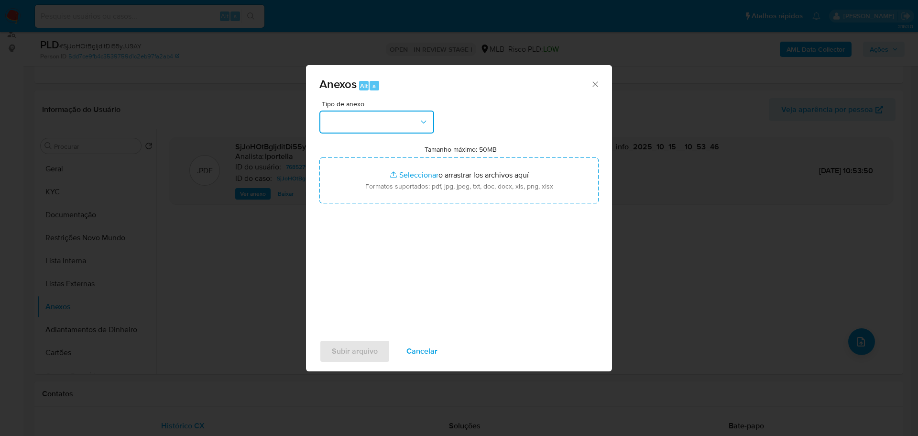
click at [396, 121] on button "button" at bounding box center [377, 121] width 115 height 23
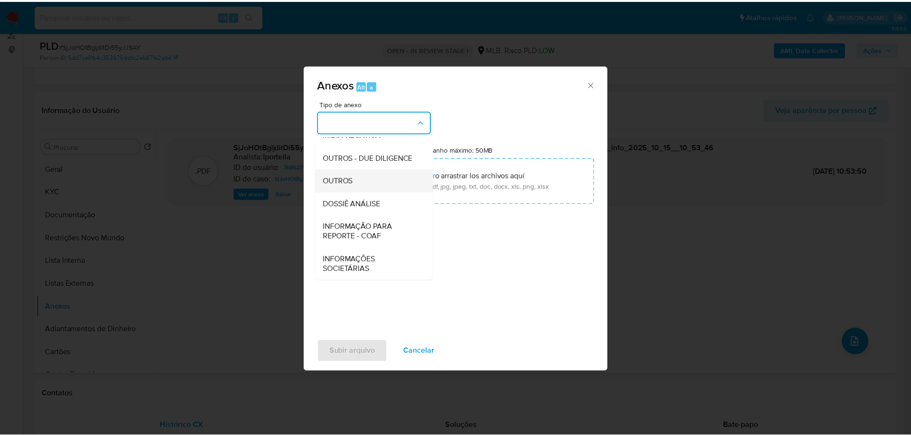
scroll to position [147, 0]
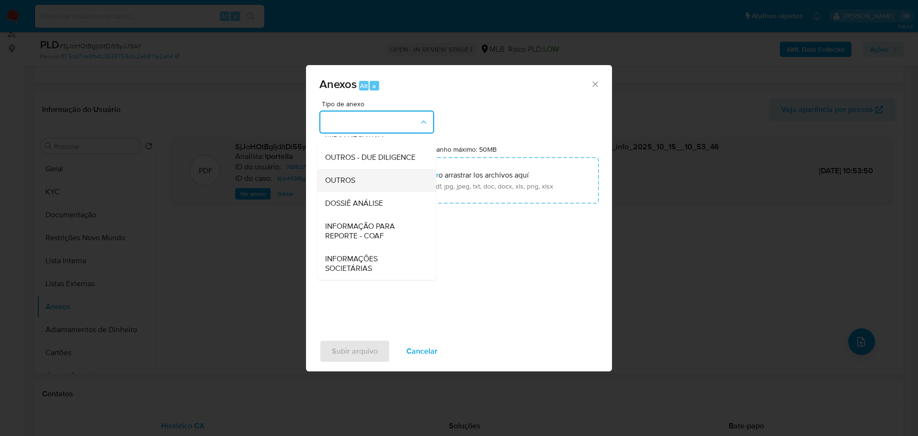
click at [350, 178] on span "OUTROS" at bounding box center [340, 181] width 30 height 10
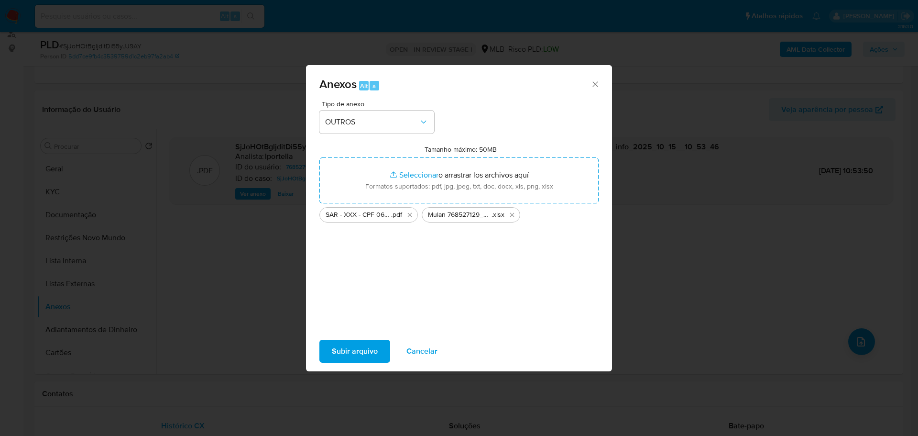
click at [362, 356] on span "Subir arquivo" at bounding box center [355, 351] width 46 height 21
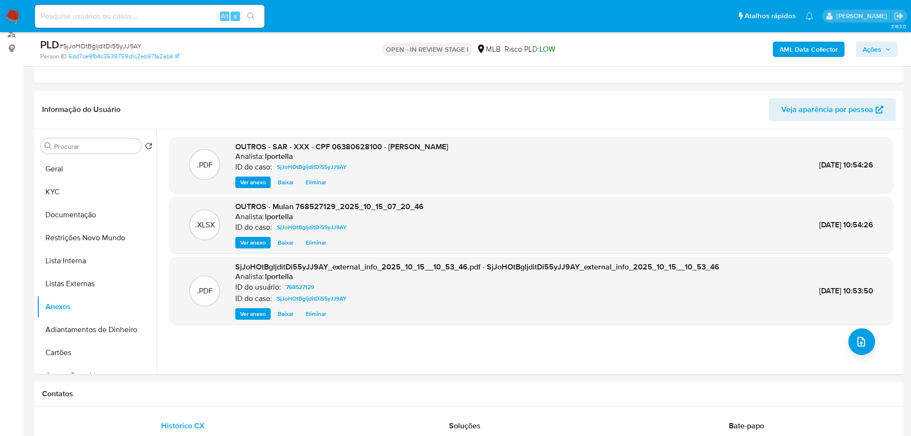
click at [867, 55] on span "Ações" at bounding box center [872, 49] width 19 height 15
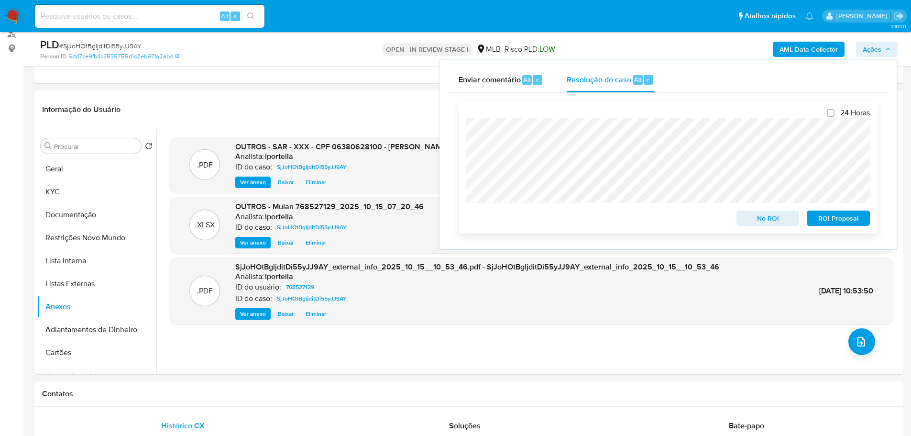
click at [845, 219] on span "ROI Proposal" at bounding box center [839, 217] width 50 height 13
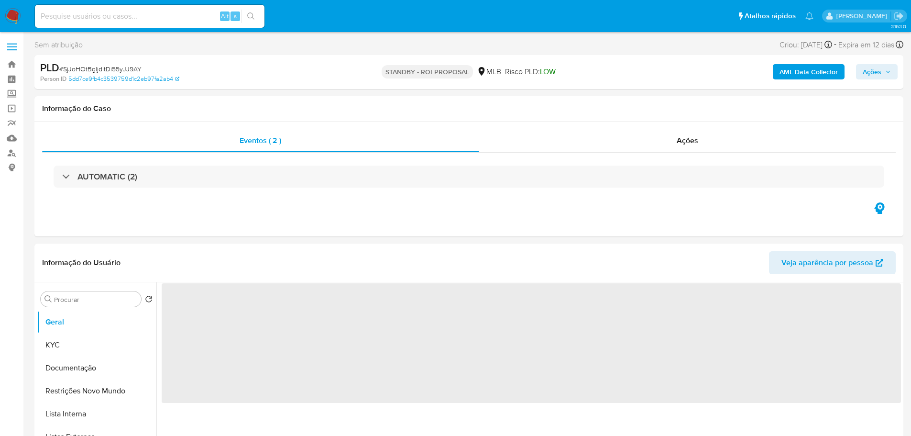
select select "10"
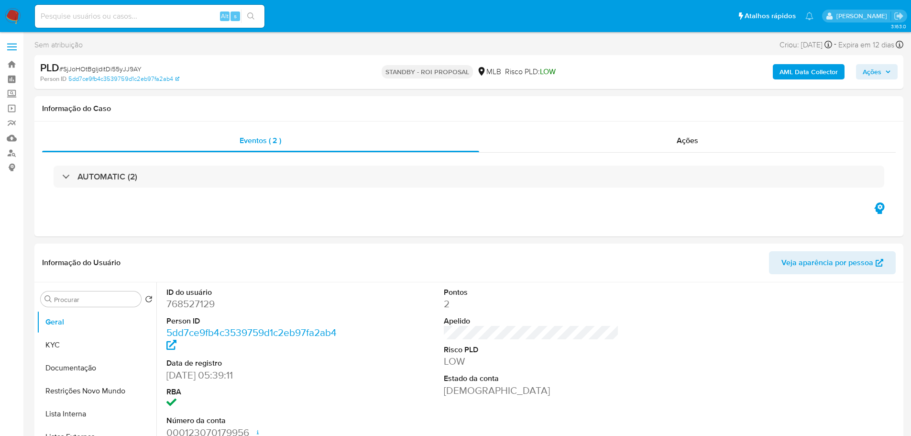
click at [134, 70] on span "# SjJoHOtBgljditDi55yJJ9AY" at bounding box center [100, 69] width 82 height 10
copy span "SjJoHOtBgljditDi55yJJ9AY"
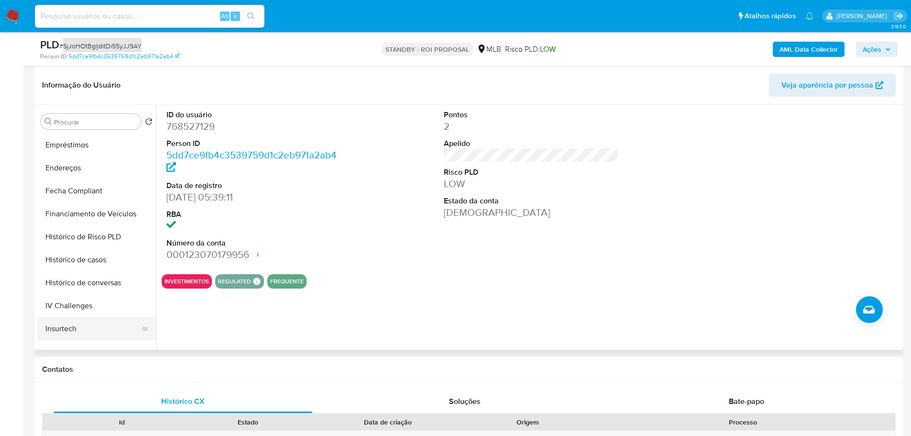
scroll to position [383, 0]
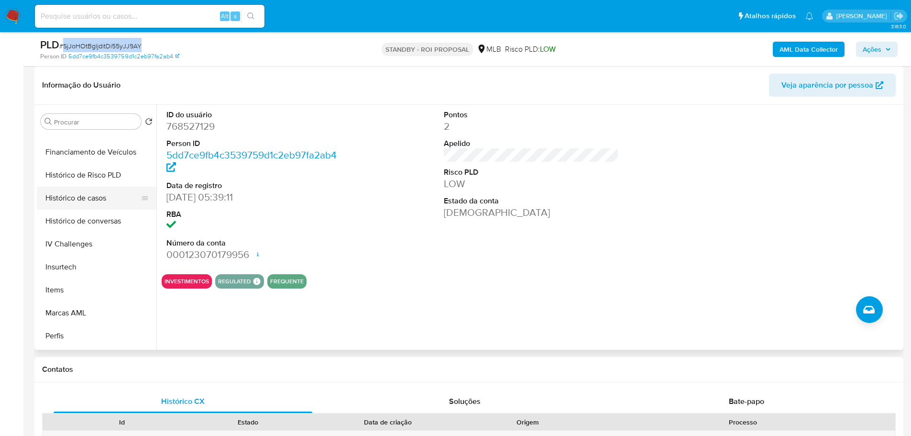
click at [86, 198] on button "Histórico de casos" at bounding box center [93, 198] width 112 height 23
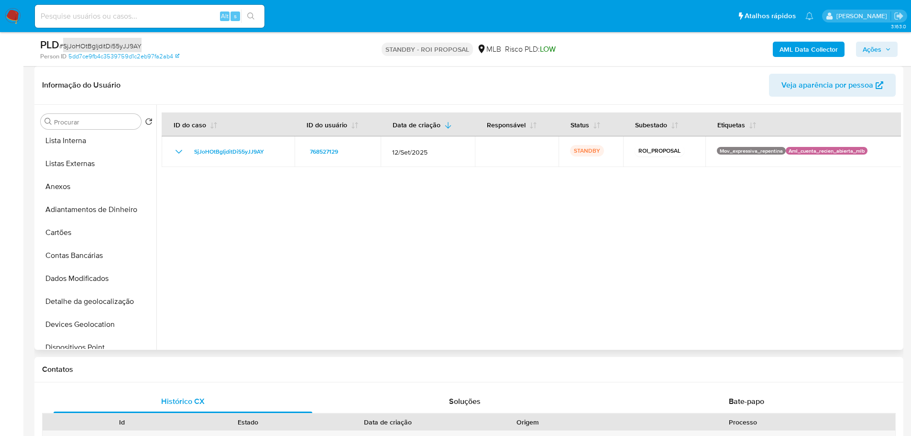
scroll to position [0, 0]
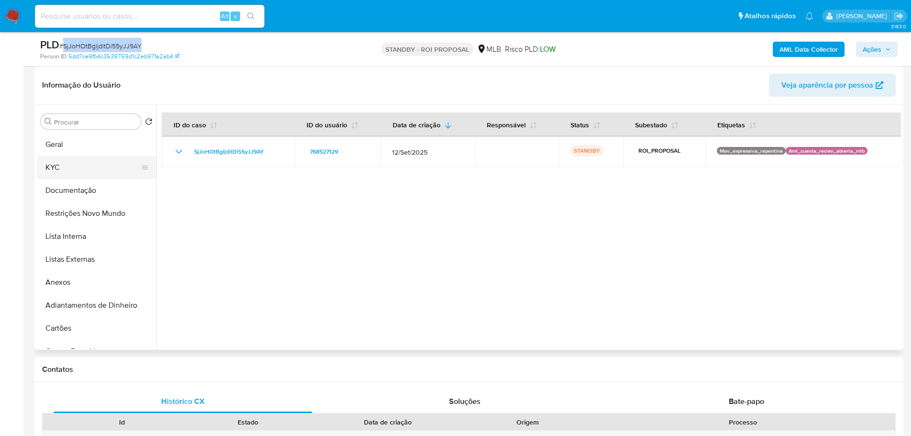
click at [84, 175] on button "KYC" at bounding box center [93, 167] width 112 height 23
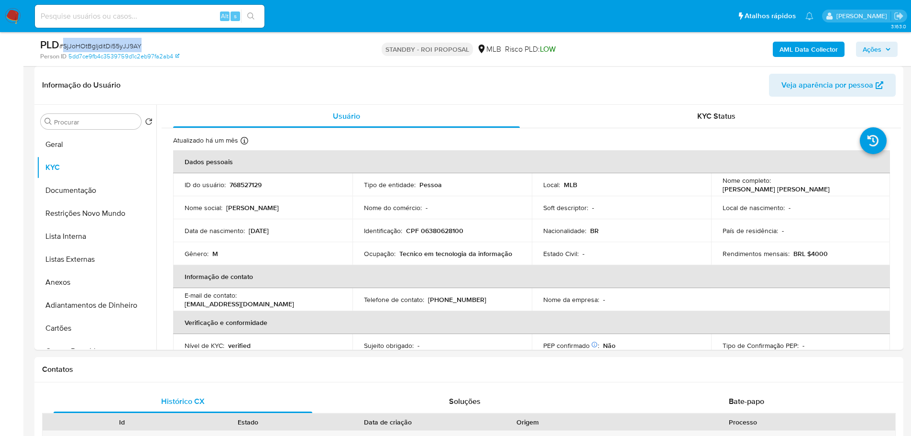
click at [15, 12] on img at bounding box center [13, 16] width 16 height 16
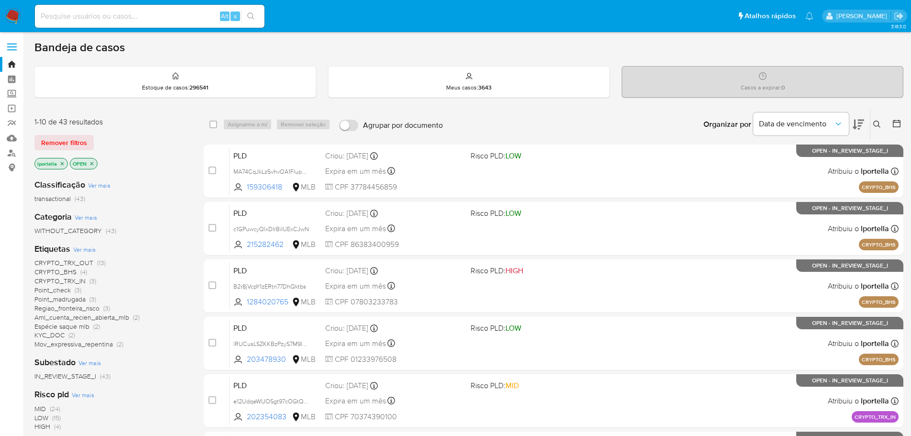
drag, startPoint x: 89, startPoint y: 23, endPoint x: 93, endPoint y: 18, distance: 5.8
click at [89, 23] on div "Alt s" at bounding box center [150, 16] width 230 height 23
click at [93, 18] on input at bounding box center [150, 16] width 230 height 12
paste input "8KM2gLRL9oyO6Pygb6Wkii29"
type input "8KM2gLRL9oyO6Pygb6Wkii29"
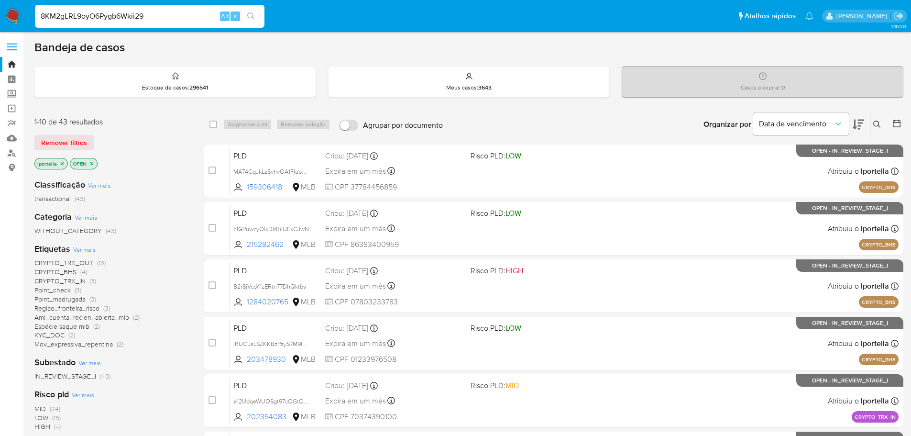
click at [118, 17] on input "8KM2gLRL9oyO6Pygb6Wkii29" at bounding box center [150, 16] width 230 height 12
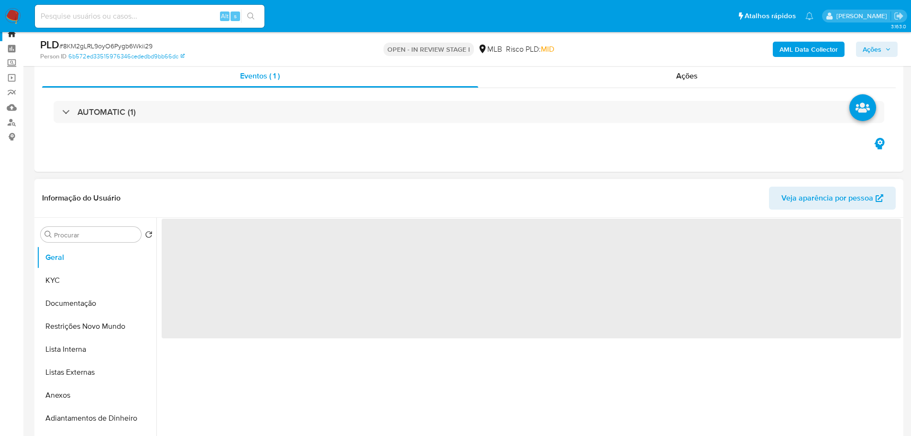
scroll to position [48, 0]
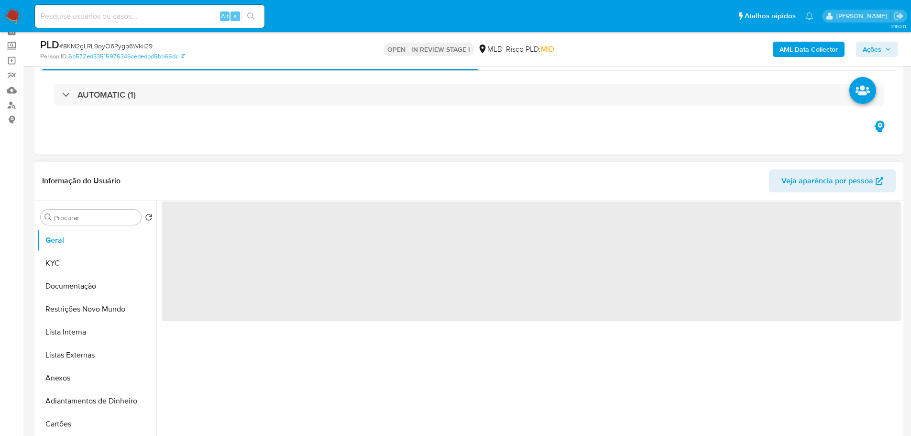
select select "10"
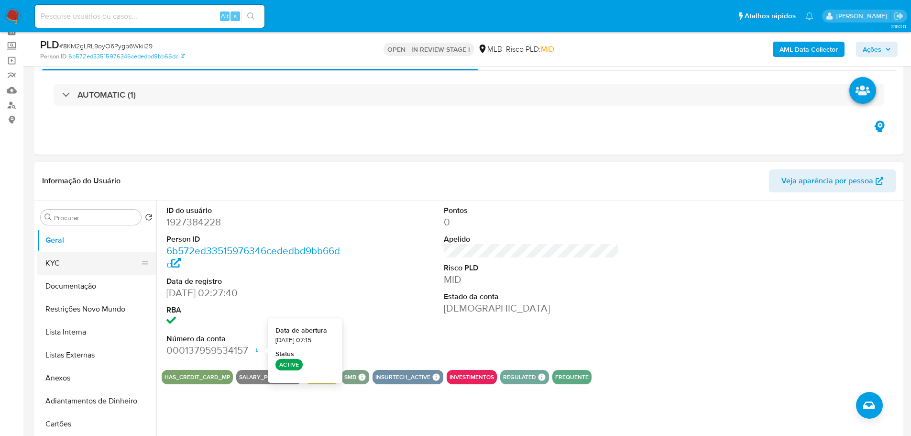
click at [84, 256] on button "KYC" at bounding box center [93, 263] width 112 height 23
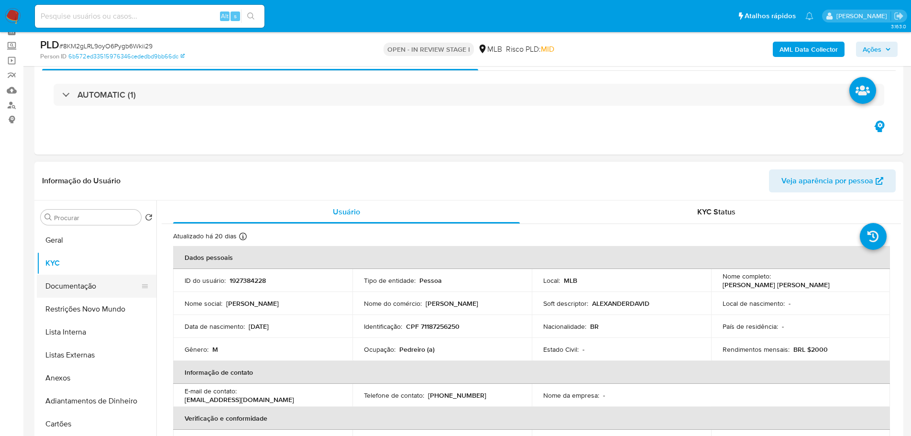
click at [63, 292] on button "Documentação" at bounding box center [93, 286] width 112 height 23
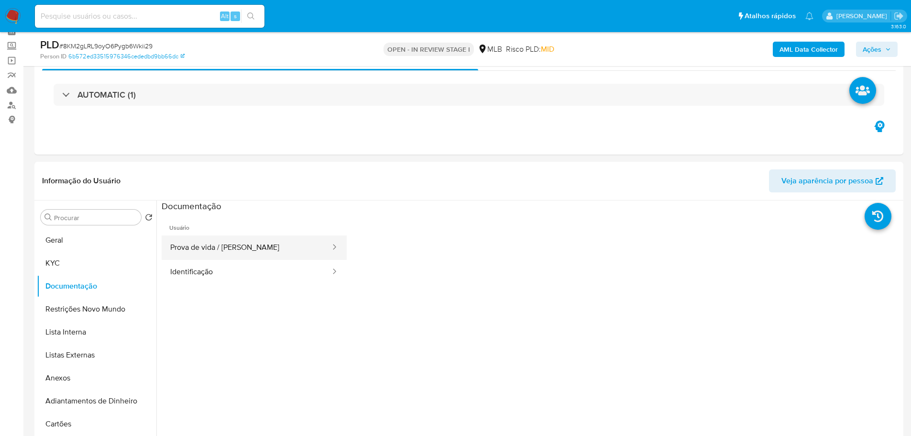
click at [264, 251] on button "Prova de vida / [PERSON_NAME]" at bounding box center [247, 247] width 170 height 24
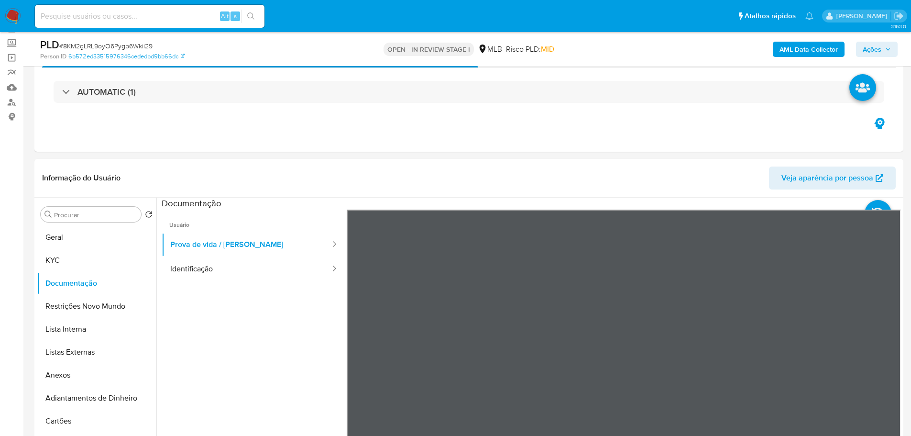
scroll to position [96, 0]
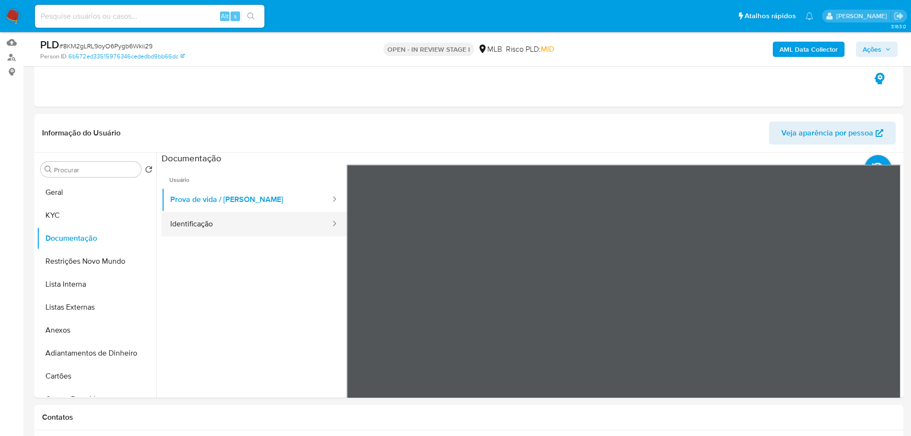
click at [297, 227] on button "Identificação" at bounding box center [247, 224] width 170 height 24
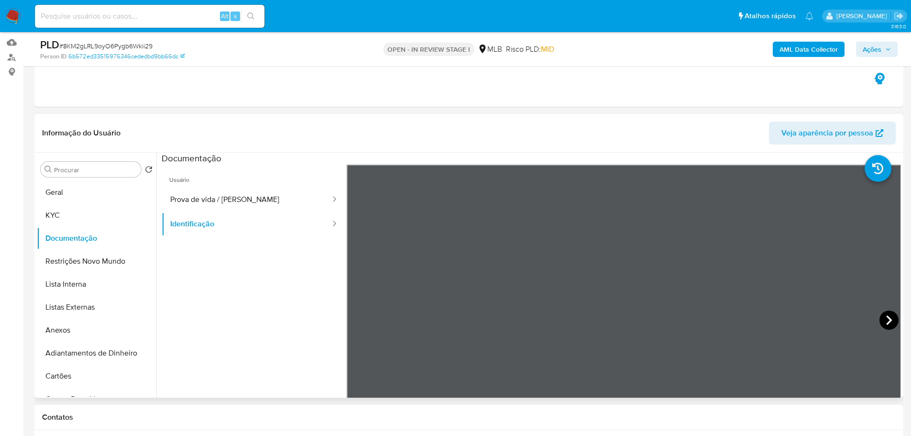
click at [886, 318] on icon at bounding box center [889, 320] width 6 height 10
click at [107, 219] on button "KYC" at bounding box center [93, 215] width 112 height 23
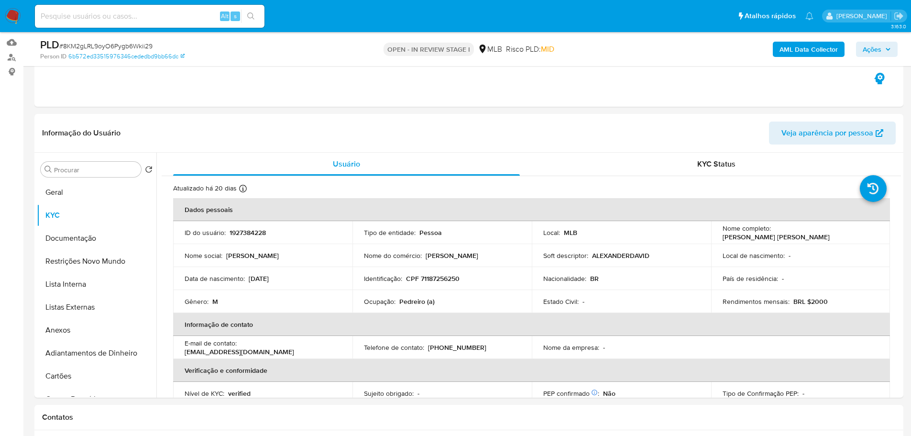
click at [409, 305] on p "Pedreiro (a)" at bounding box center [416, 301] width 35 height 9
copy p "Pedreiro"
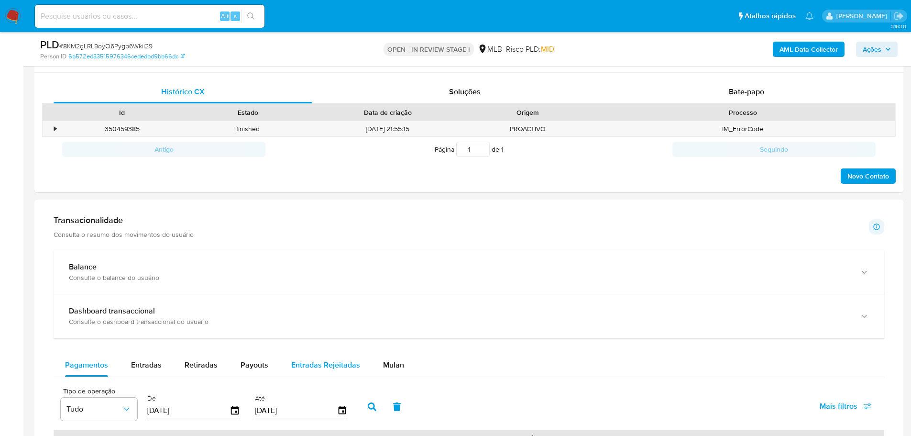
scroll to position [526, 0]
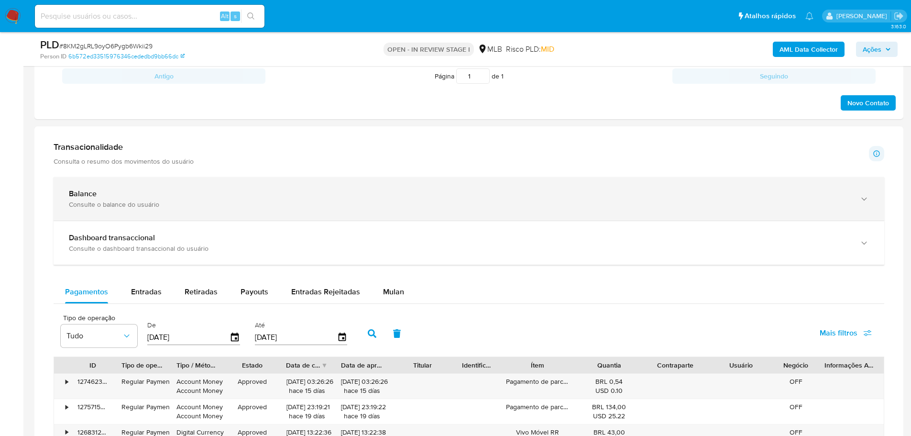
click at [193, 199] on div "Balance" at bounding box center [459, 194] width 781 height 10
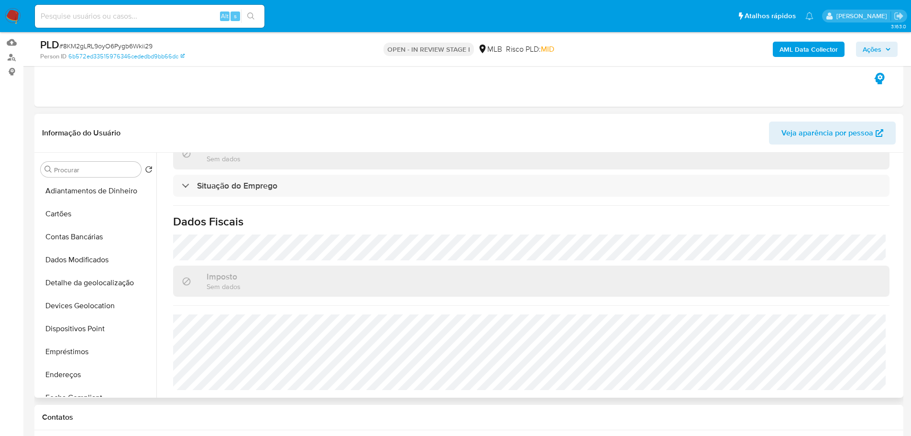
scroll to position [335, 0]
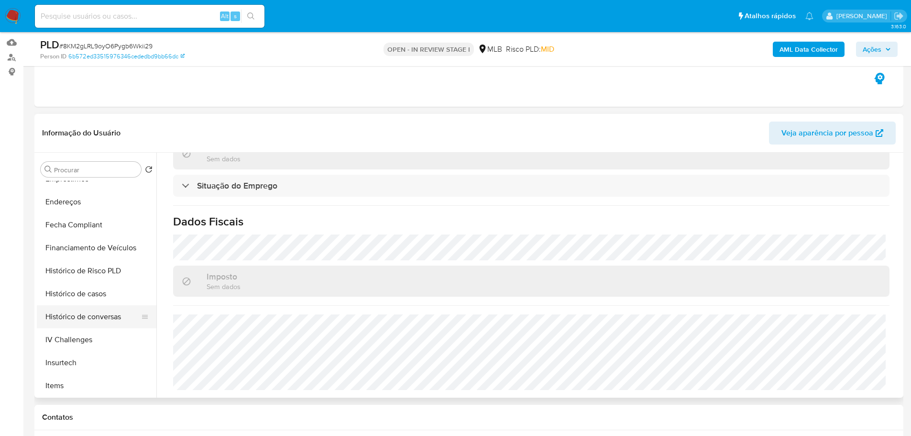
drag, startPoint x: 100, startPoint y: 291, endPoint x: 61, endPoint y: 306, distance: 41.9
click at [97, 294] on button "Histórico de casos" at bounding box center [97, 293] width 120 height 23
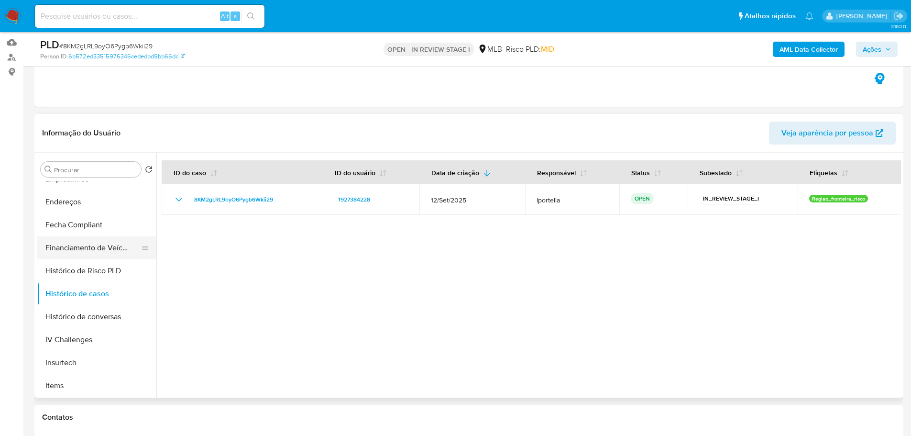
scroll to position [0, 0]
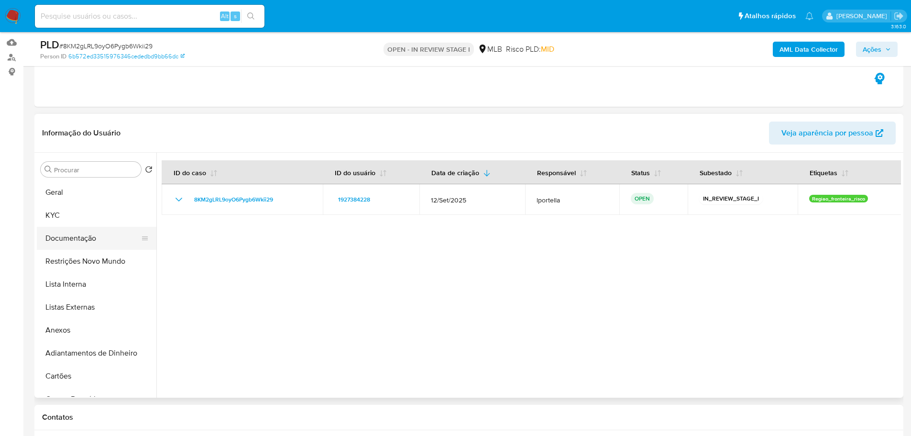
click at [78, 242] on button "Documentação" at bounding box center [93, 238] width 112 height 23
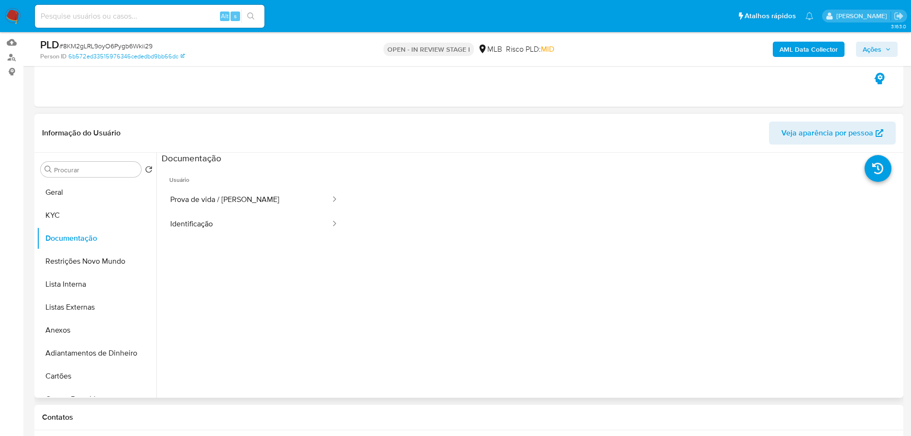
drag, startPoint x: 77, startPoint y: 210, endPoint x: 155, endPoint y: 246, distance: 85.0
click at [82, 213] on button "KYC" at bounding box center [97, 215] width 120 height 23
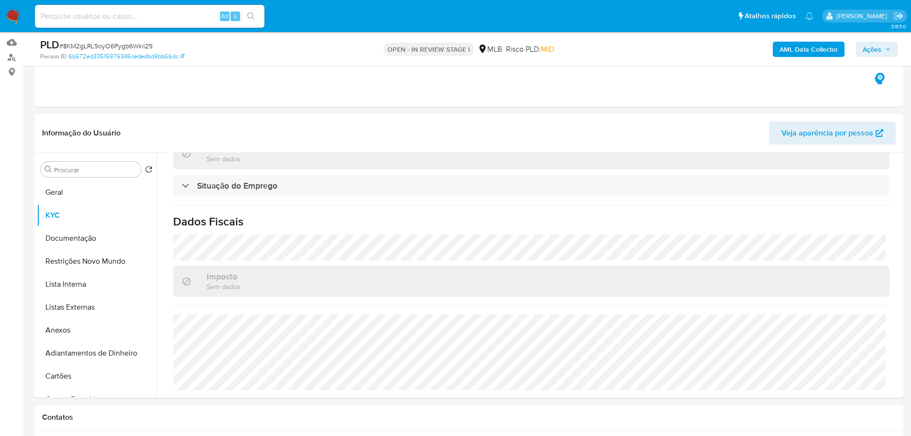
scroll to position [408, 0]
click at [54, 195] on button "Geral" at bounding box center [93, 192] width 112 height 23
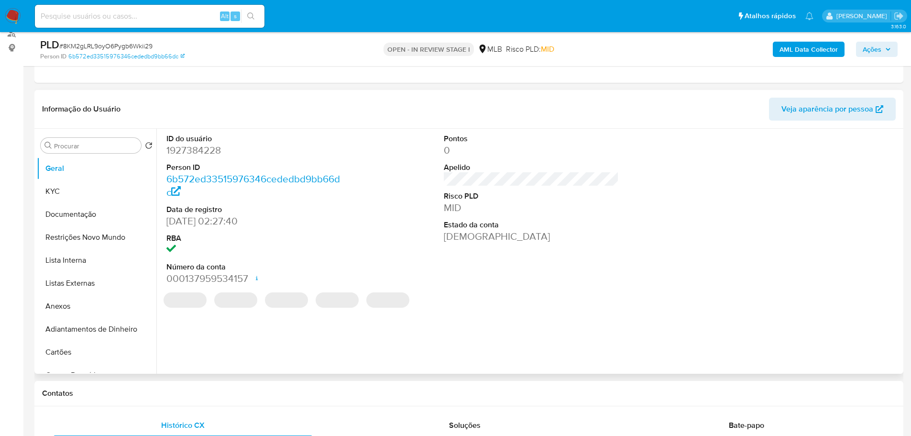
scroll to position [118, 0]
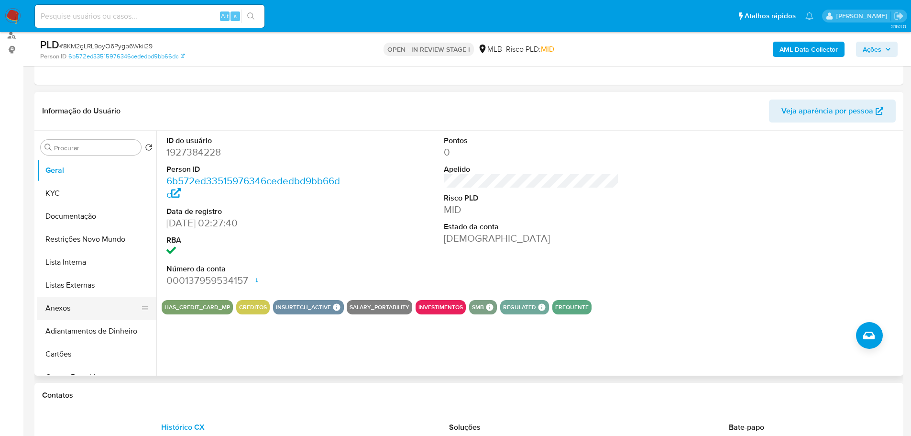
drag, startPoint x: 108, startPoint y: 398, endPoint x: 98, endPoint y: 308, distance: 90.5
click at [108, 398] on h1 "Contatos" at bounding box center [469, 395] width 854 height 10
click at [86, 190] on button "KYC" at bounding box center [93, 193] width 112 height 23
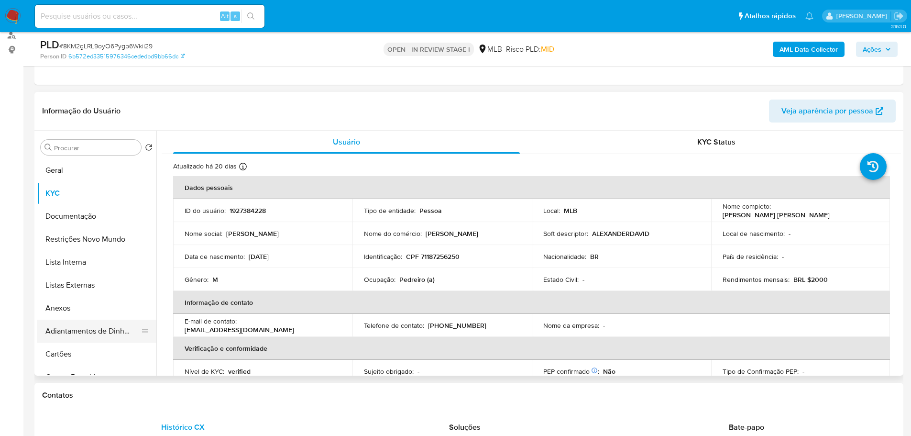
drag, startPoint x: 217, startPoint y: 403, endPoint x: 115, endPoint y: 320, distance: 132.2
click at [215, 403] on div "Contatos" at bounding box center [468, 395] width 869 height 25
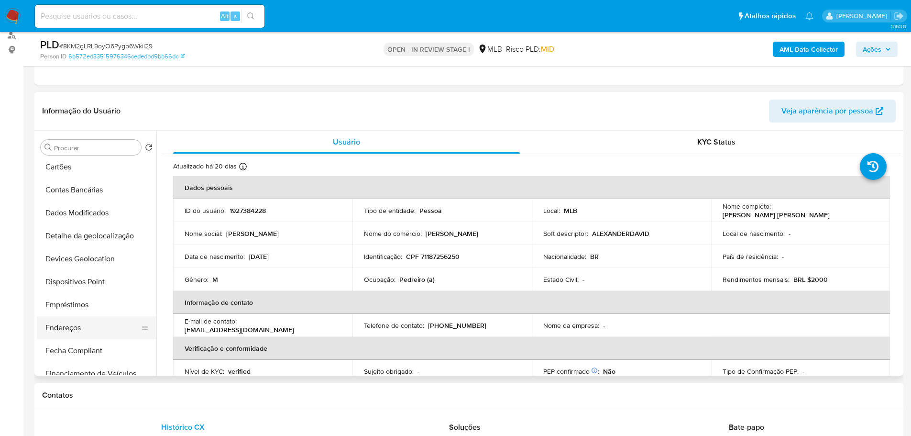
scroll to position [239, 0]
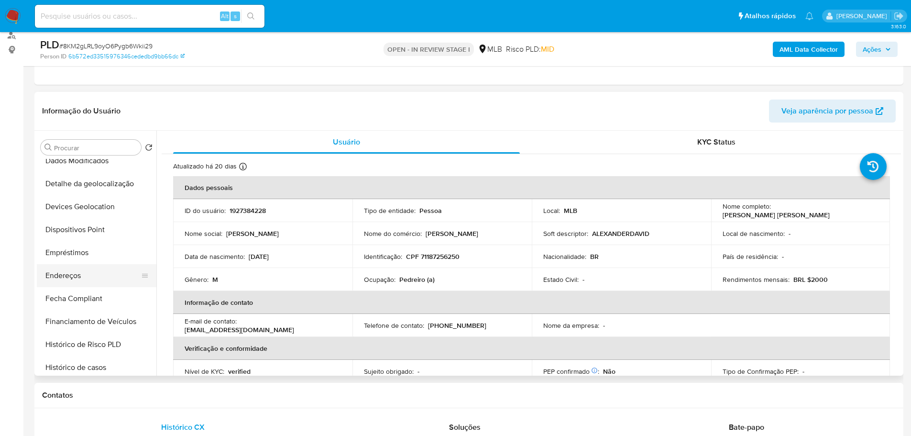
click at [76, 279] on button "Endereços" at bounding box center [93, 275] width 112 height 23
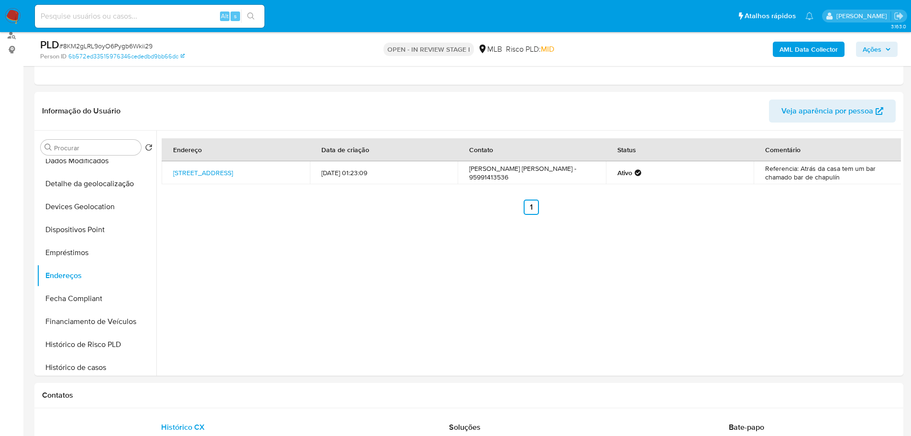
drag, startPoint x: 148, startPoint y: 395, endPoint x: 151, endPoint y: 381, distance: 14.7
click at [148, 395] on h1 "Contatos" at bounding box center [469, 395] width 854 height 10
click at [104, 188] on button "Detalhe da geolocalização" at bounding box center [93, 183] width 112 height 23
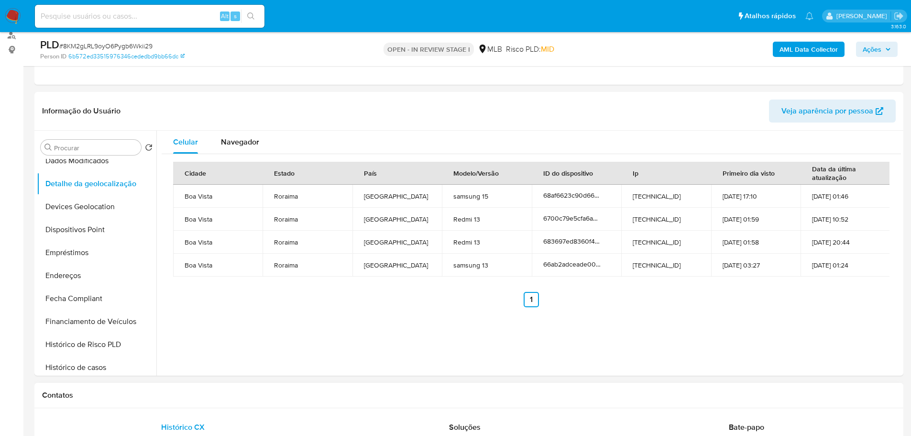
drag, startPoint x: 184, startPoint y: 405, endPoint x: 157, endPoint y: 364, distance: 49.4
click at [184, 405] on div "Contatos" at bounding box center [468, 395] width 869 height 25
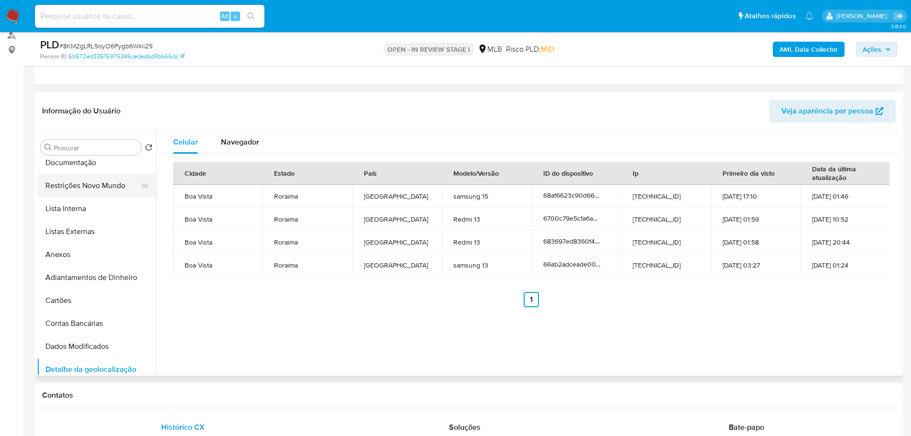
scroll to position [0, 0]
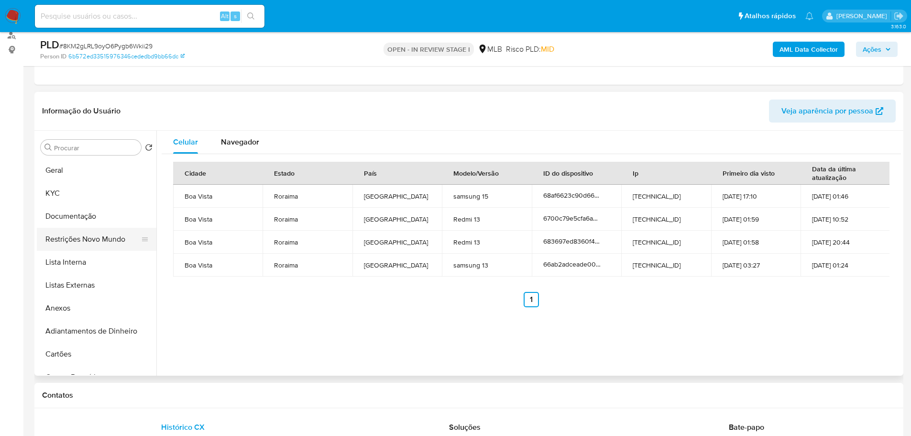
drag, startPoint x: 106, startPoint y: 243, endPoint x: 8, endPoint y: 253, distance: 98.1
click at [105, 243] on button "Restrições Novo Mundo" at bounding box center [97, 239] width 120 height 23
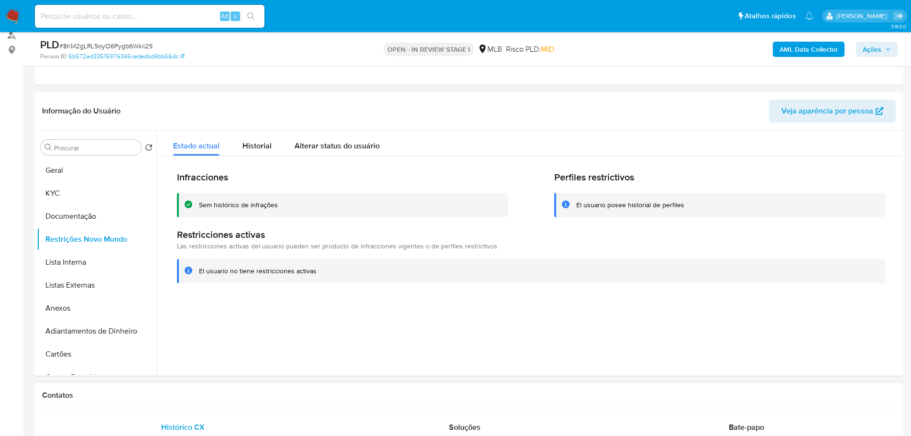
click at [258, 393] on h1 "Contatos" at bounding box center [469, 395] width 854 height 10
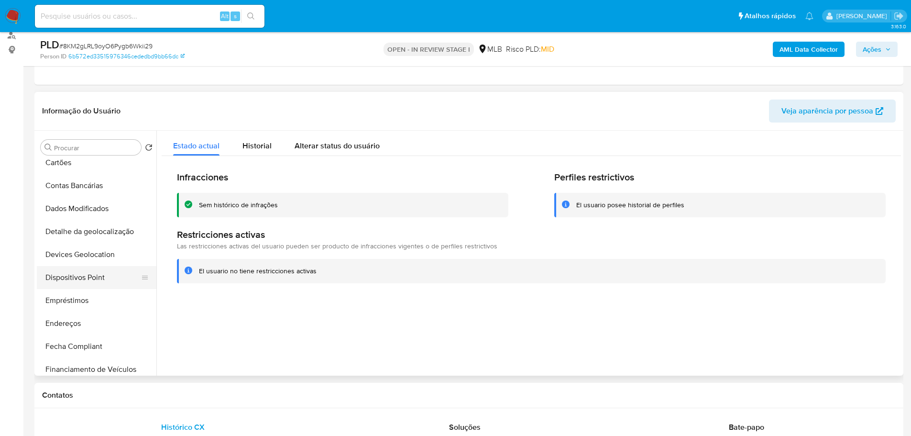
click at [89, 281] on button "Dispositivos Point" at bounding box center [93, 277] width 112 height 23
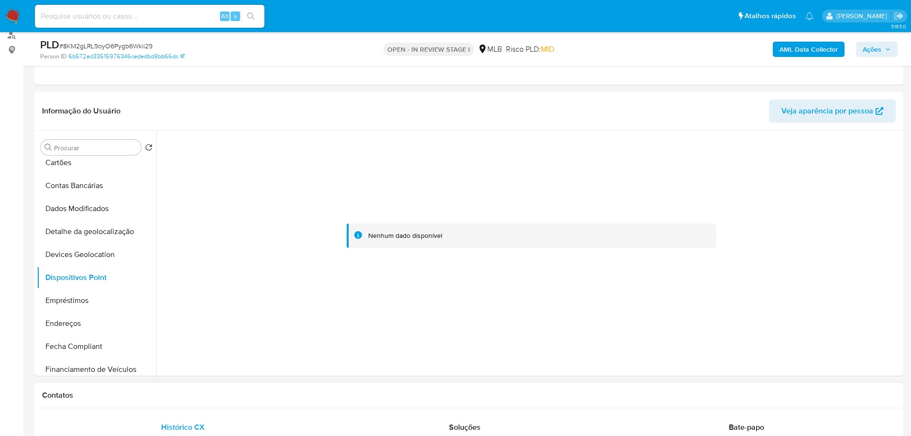
drag, startPoint x: 432, startPoint y: 396, endPoint x: 435, endPoint y: 402, distance: 7.1
click at [433, 398] on h1 "Contatos" at bounding box center [469, 395] width 854 height 10
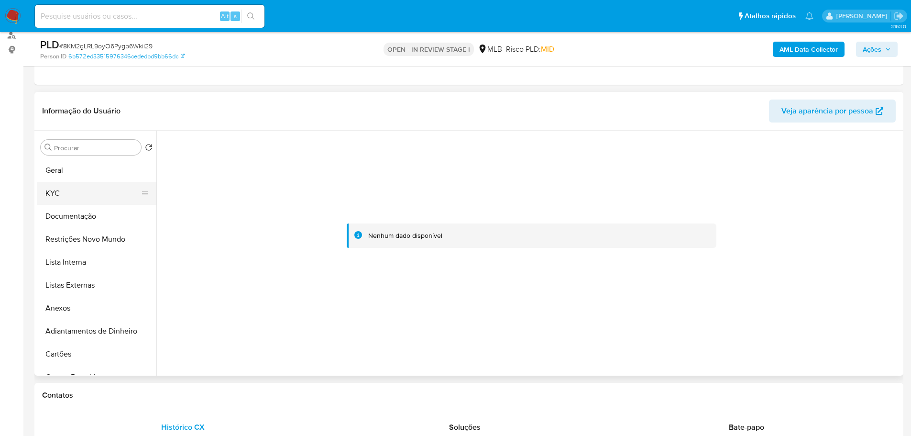
click at [72, 197] on button "KYC" at bounding box center [93, 193] width 112 height 23
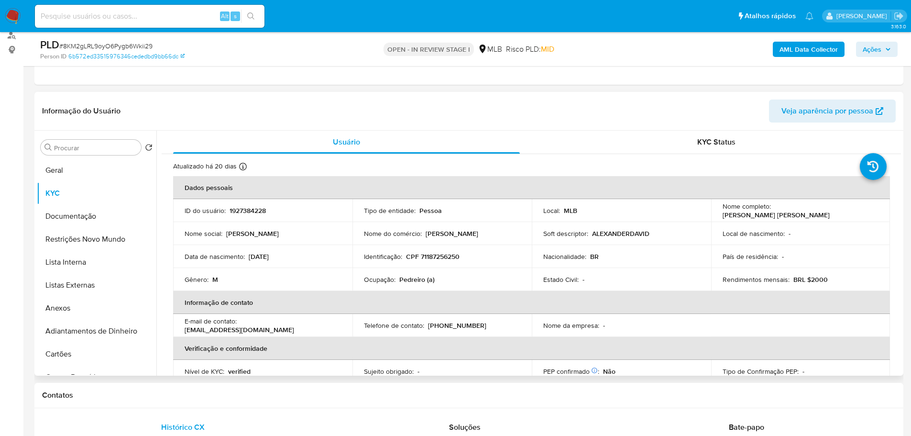
click at [434, 253] on p "CPF 71187256250" at bounding box center [433, 256] width 54 height 9
copy p "71187256250"
click at [884, 55] on span "Ações" at bounding box center [877, 49] width 28 height 13
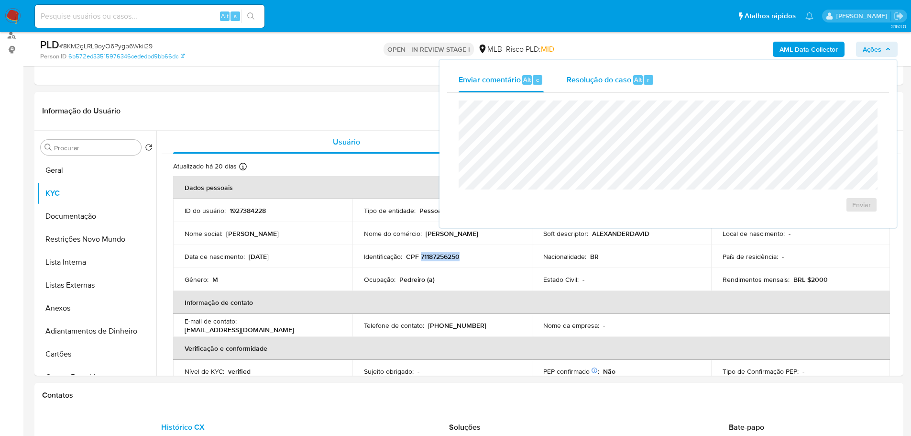
click at [585, 85] on div "Resolução do caso Alt r" at bounding box center [611, 79] width 88 height 25
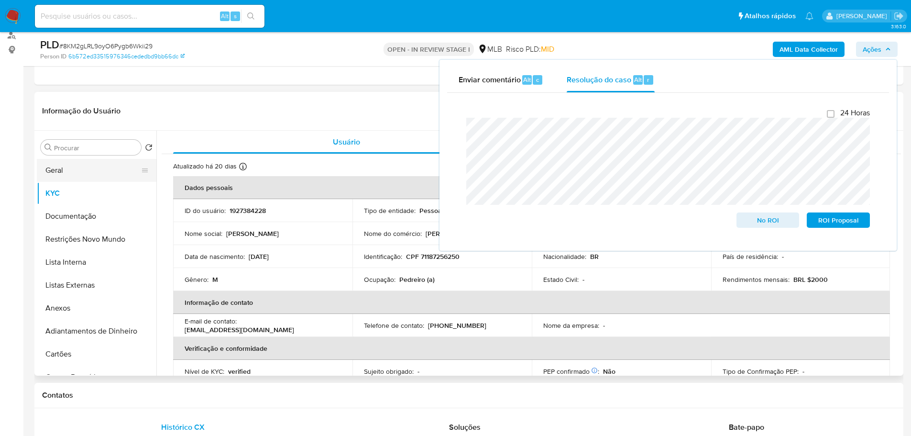
click at [94, 171] on button "Geral" at bounding box center [93, 170] width 112 height 23
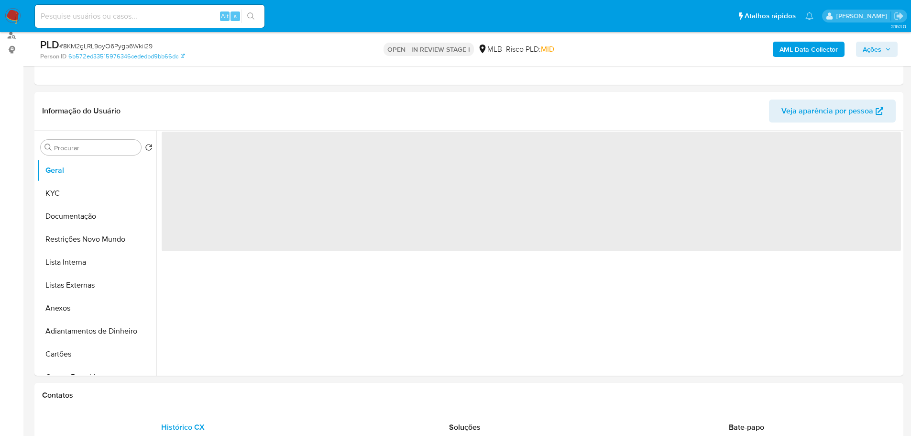
click at [795, 48] on b "AML Data Collector" at bounding box center [809, 49] width 58 height 15
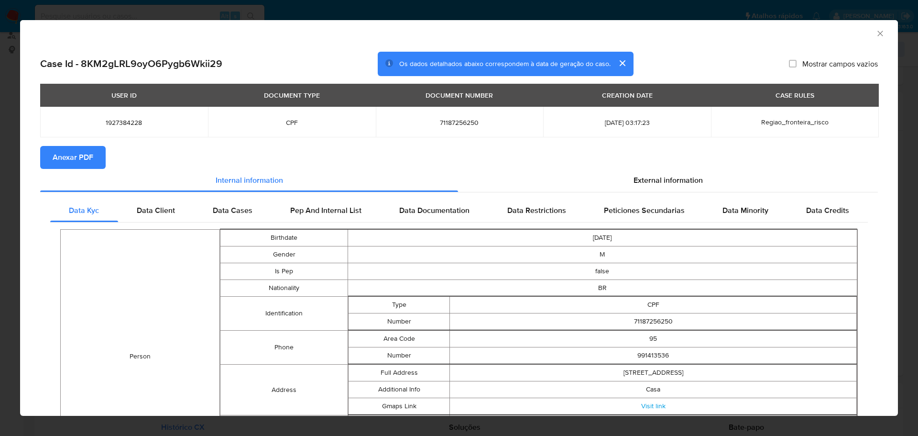
click at [88, 161] on span "Anexar PDF" at bounding box center [73, 157] width 41 height 21
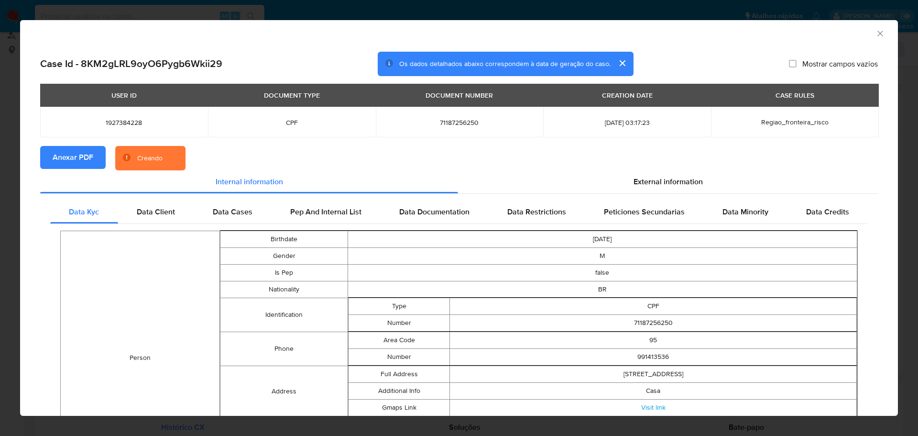
click at [877, 31] on icon "Fechar a janela" at bounding box center [881, 34] width 10 height 10
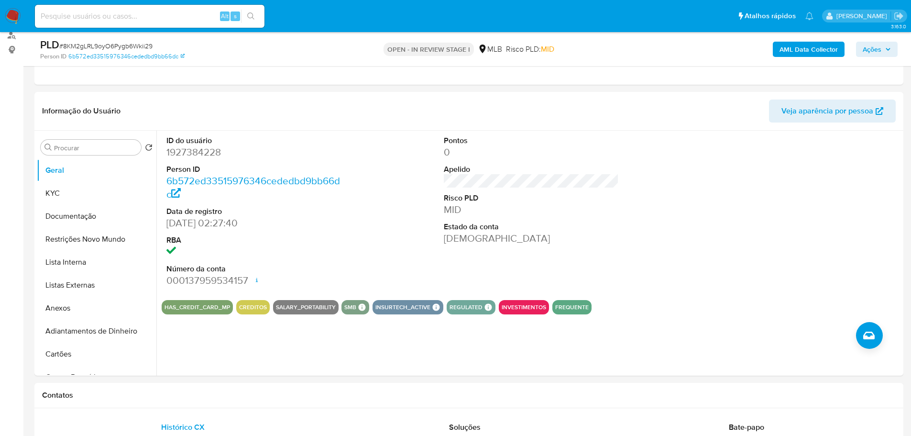
click at [876, 47] on span "Ações" at bounding box center [872, 49] width 19 height 15
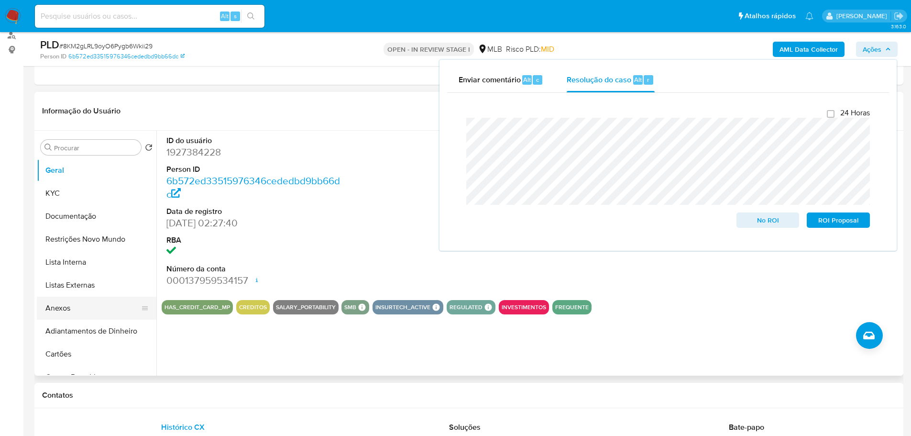
click at [90, 316] on button "Anexos" at bounding box center [93, 308] width 112 height 23
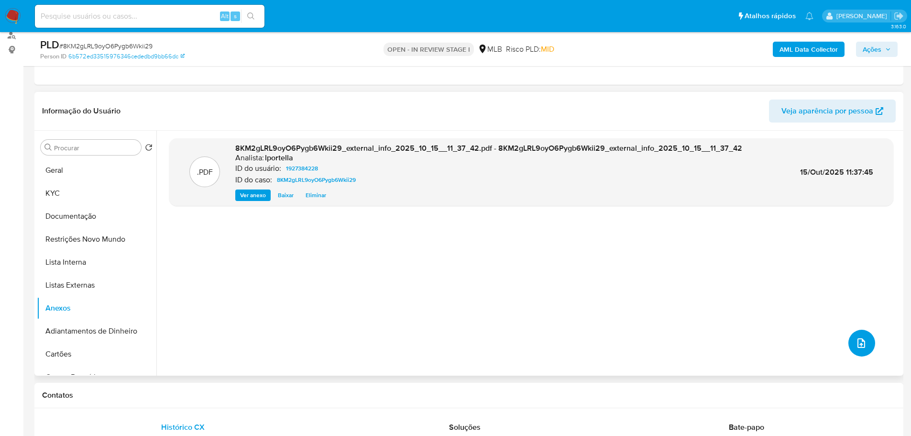
click at [856, 340] on span "upload-file" at bounding box center [861, 342] width 11 height 11
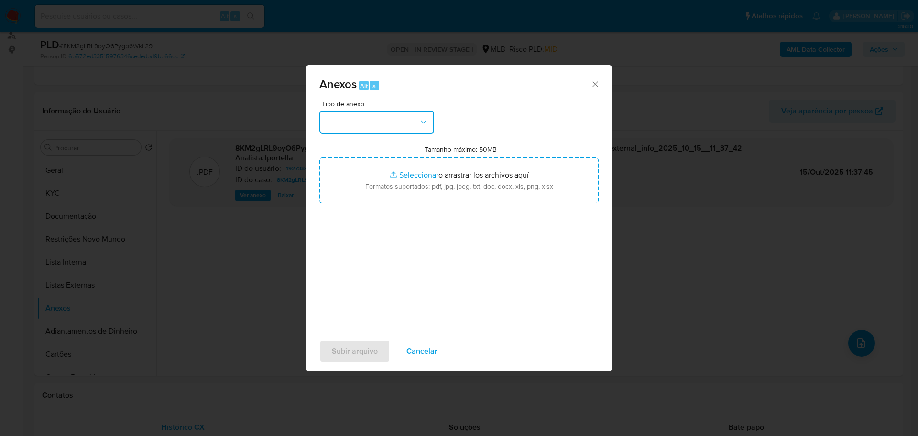
click at [422, 122] on icon "button" at bounding box center [424, 122] width 10 height 10
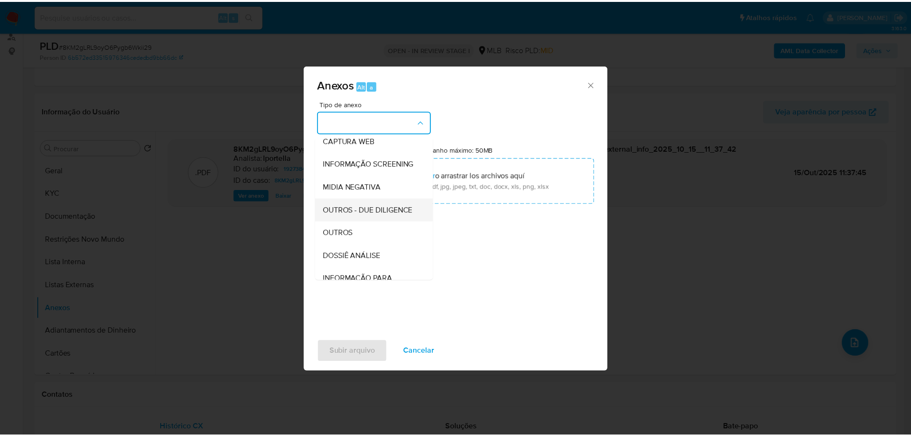
scroll to position [147, 0]
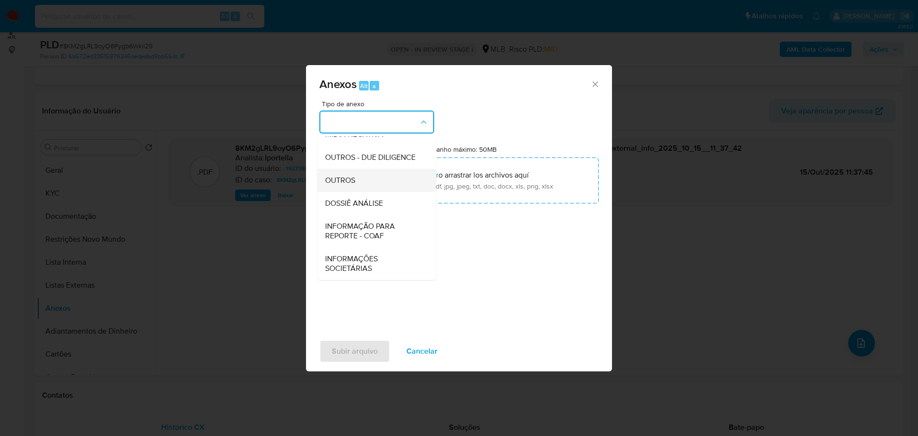
click at [345, 183] on span "OUTROS" at bounding box center [340, 181] width 30 height 10
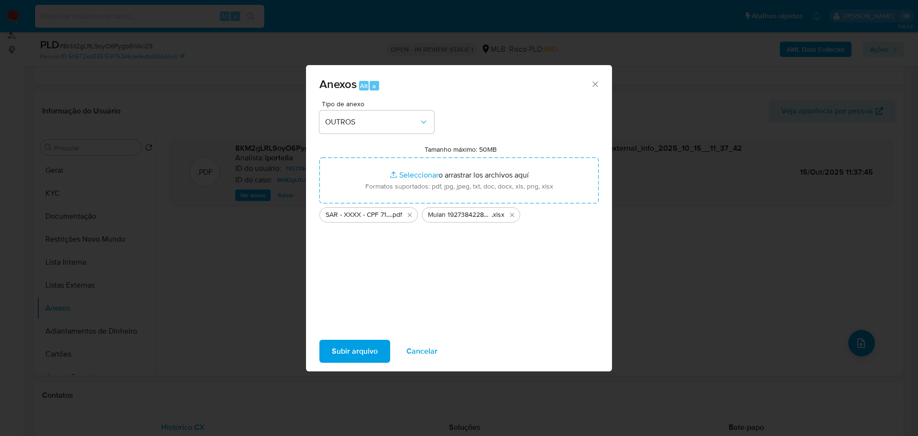
click at [345, 355] on span "Subir arquivo" at bounding box center [355, 351] width 46 height 21
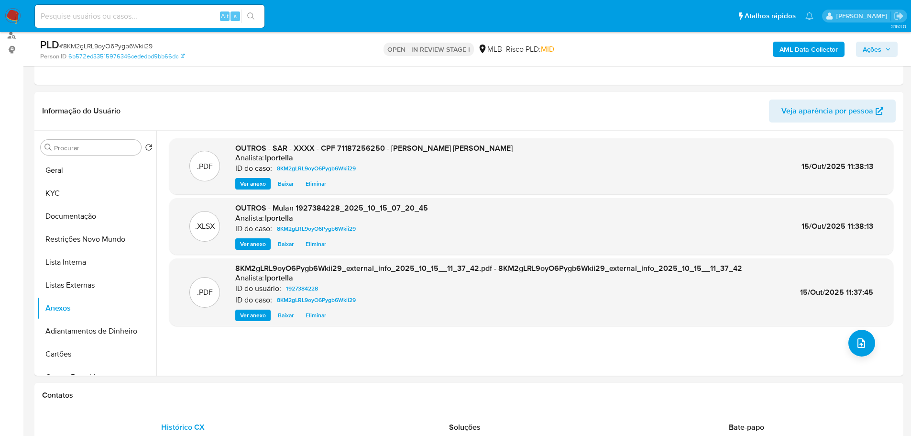
click at [903, 50] on div "PLD # 8KM2gLRL9oyO6Pygb6Wkii29 Person ID 6b572ed33515976346cededbd9bb66dc OPEN …" at bounding box center [468, 49] width 869 height 34
click at [892, 49] on button "Ações" at bounding box center [877, 49] width 42 height 15
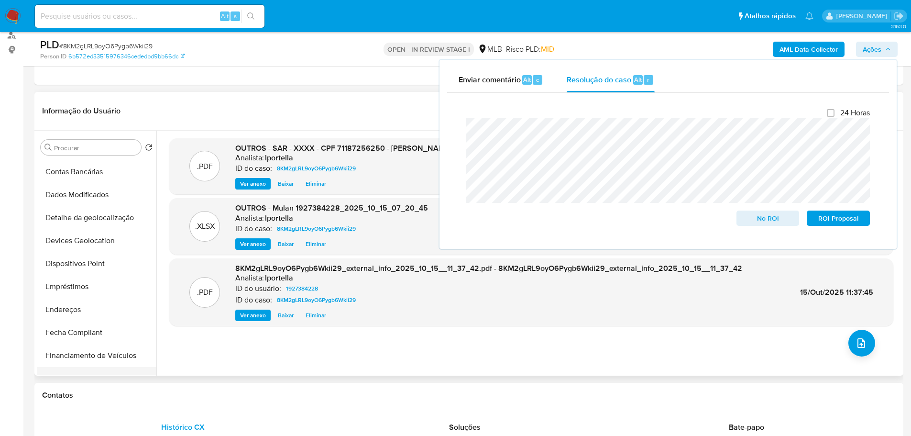
scroll to position [335, 0]
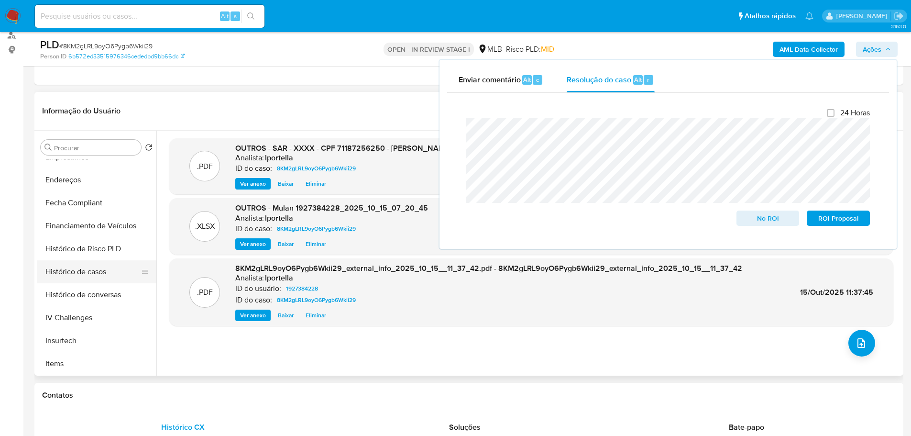
click at [82, 270] on button "Histórico de casos" at bounding box center [93, 271] width 112 height 23
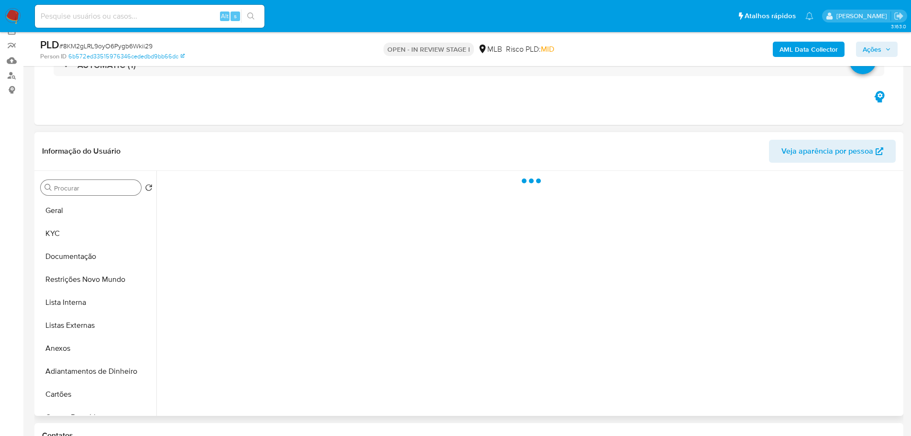
scroll to position [22, 0]
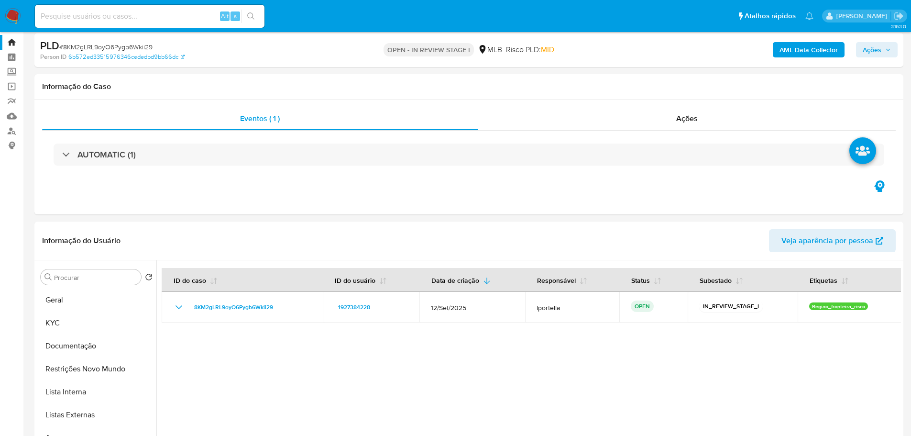
drag, startPoint x: 891, startPoint y: 48, endPoint x: 868, endPoint y: 57, distance: 24.7
click at [890, 48] on icon "button" at bounding box center [888, 50] width 6 height 6
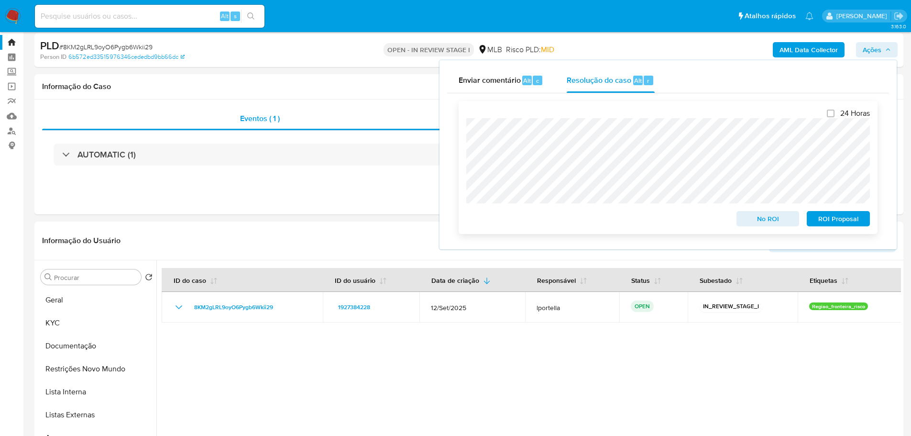
click at [841, 221] on span "ROI Proposal" at bounding box center [839, 218] width 50 height 13
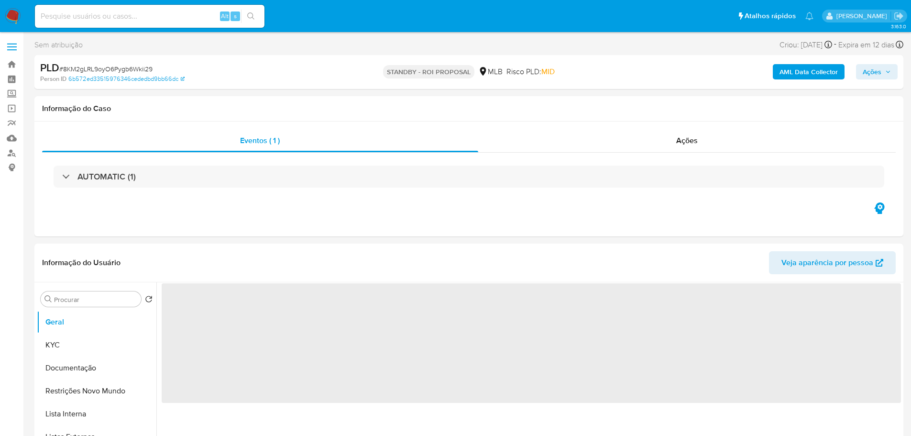
select select "10"
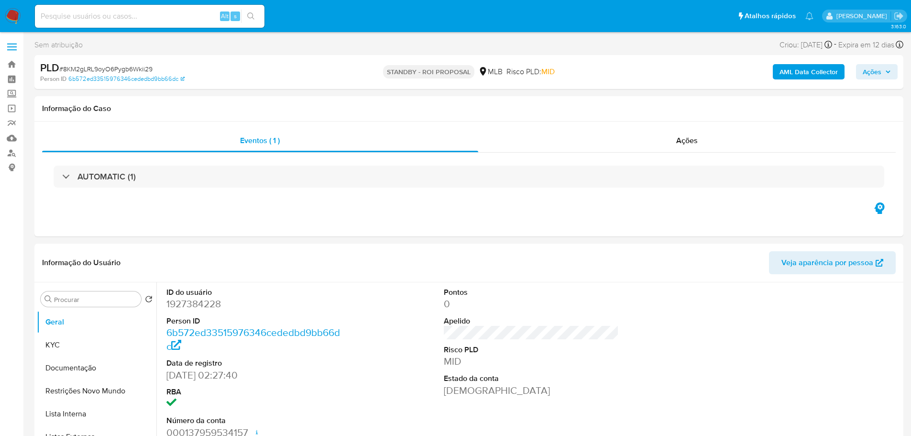
click at [117, 74] on div "PLD # 8KM2gLRL9oyO6Pygb6Wkii29" at bounding box center [181, 68] width 282 height 14
click at [124, 68] on span "# 8KM2gLRL9oyO6Pygb6Wkii29" at bounding box center [105, 69] width 93 height 10
copy span "8KM2gLRL9oyO6Pygb6Wkii29"
click at [75, 349] on button "KYC" at bounding box center [93, 344] width 112 height 23
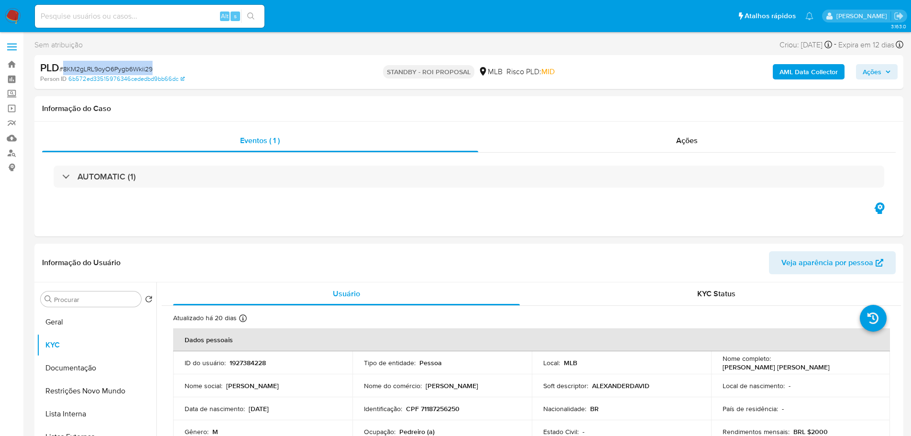
click at [18, 13] on img at bounding box center [13, 16] width 16 height 16
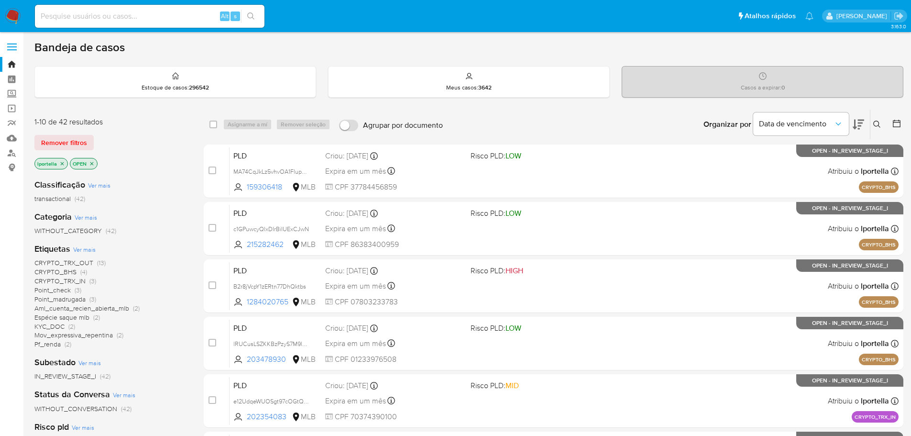
drag, startPoint x: 275, startPoint y: 1, endPoint x: 175, endPoint y: 129, distance: 162.5
click at [470, 128] on div "Organizar por Data de vencimento Os resultados não podem ser classificados enqu…" at bounding box center [676, 125] width 456 height 30
click at [124, 8] on div "Alt s" at bounding box center [150, 16] width 230 height 23
click at [127, 10] on input at bounding box center [150, 16] width 230 height 12
paste input "IOkW6TWld1tDGIdK9TDOYaZL"
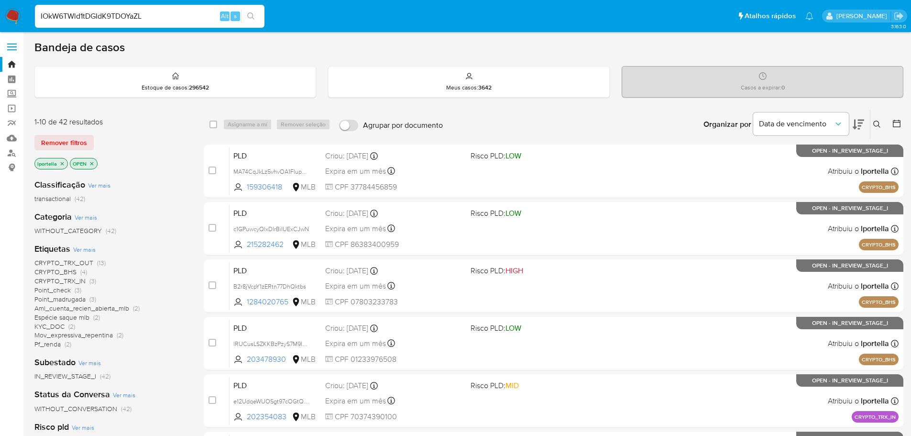
type input "IOkW6TWld1tDGIdK9TDOYaZL"
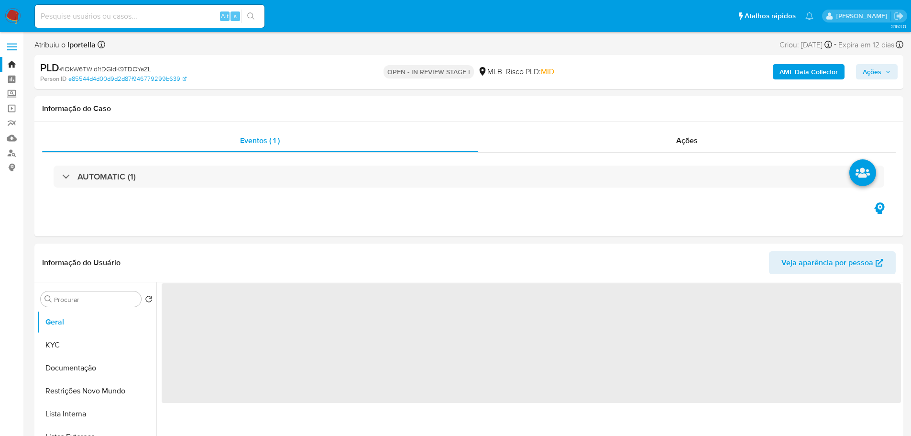
select select "10"
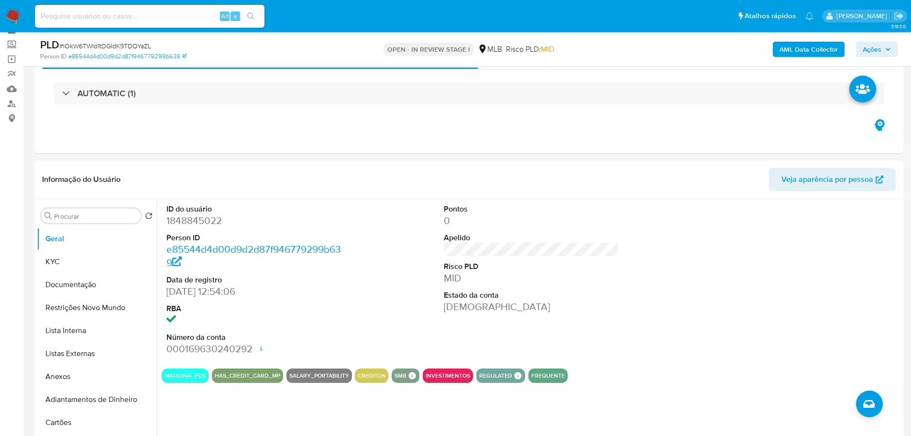
scroll to position [96, 0]
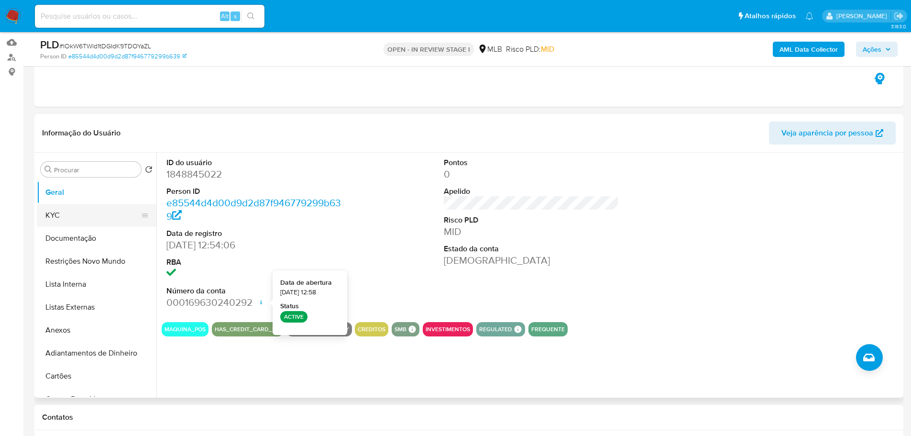
drag, startPoint x: 60, startPoint y: 214, endPoint x: 103, endPoint y: 208, distance: 43.5
click at [60, 214] on button "KYC" at bounding box center [93, 215] width 112 height 23
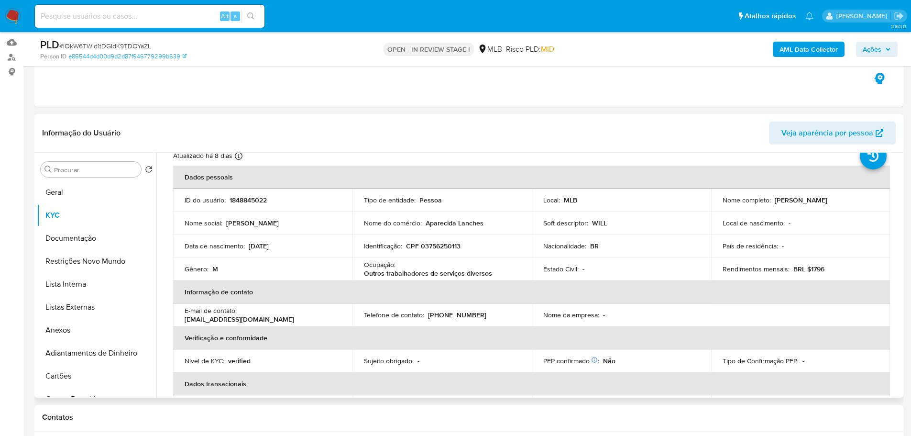
scroll to position [48, 0]
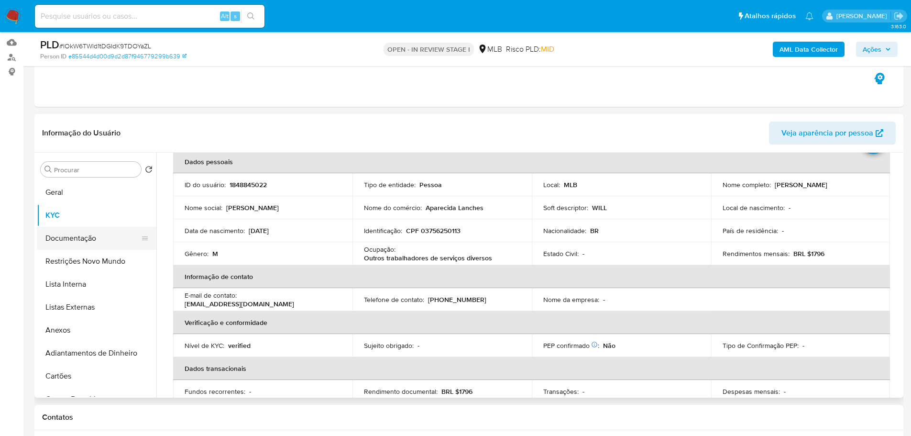
click at [45, 238] on button "Documentação" at bounding box center [93, 238] width 112 height 23
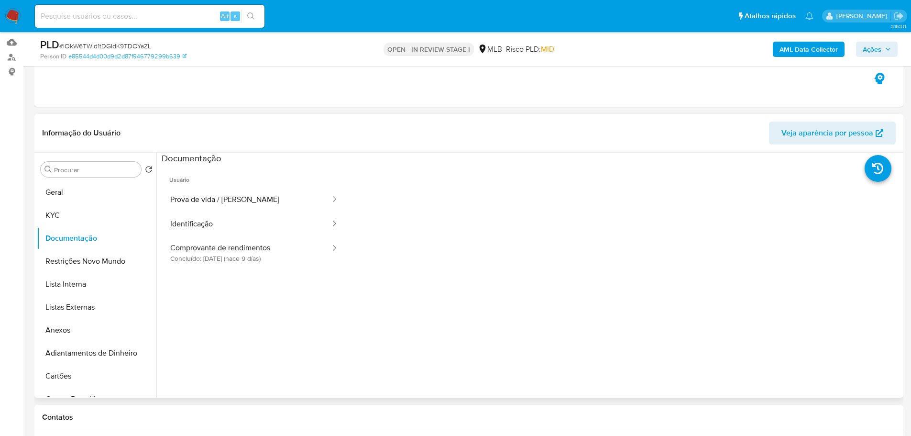
scroll to position [144, 0]
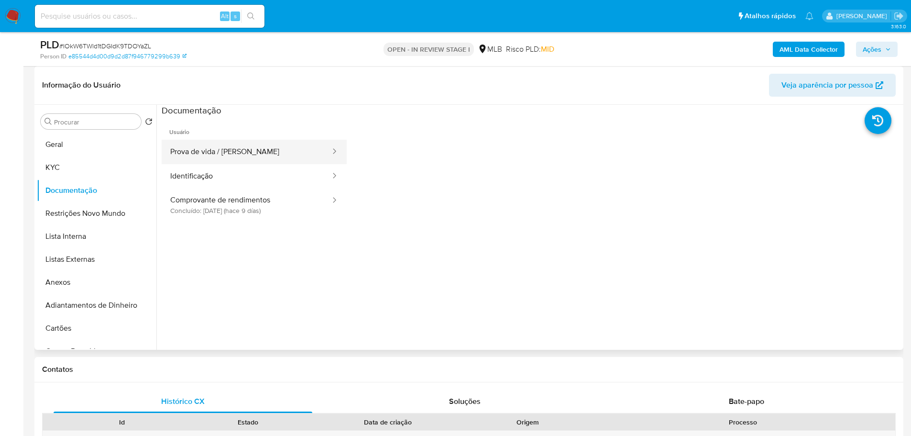
click at [269, 153] on button "Prova de vida / [PERSON_NAME]" at bounding box center [247, 152] width 170 height 24
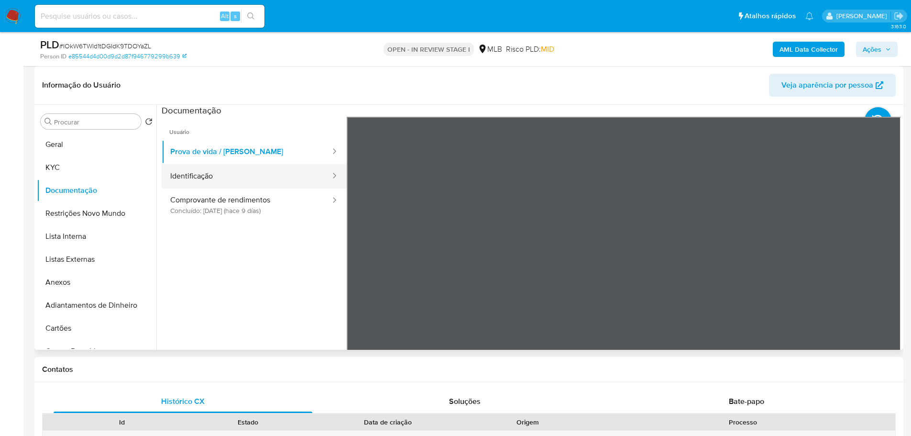
click at [330, 173] on icon at bounding box center [335, 176] width 10 height 10
click at [274, 184] on button "Identificação" at bounding box center [247, 176] width 170 height 24
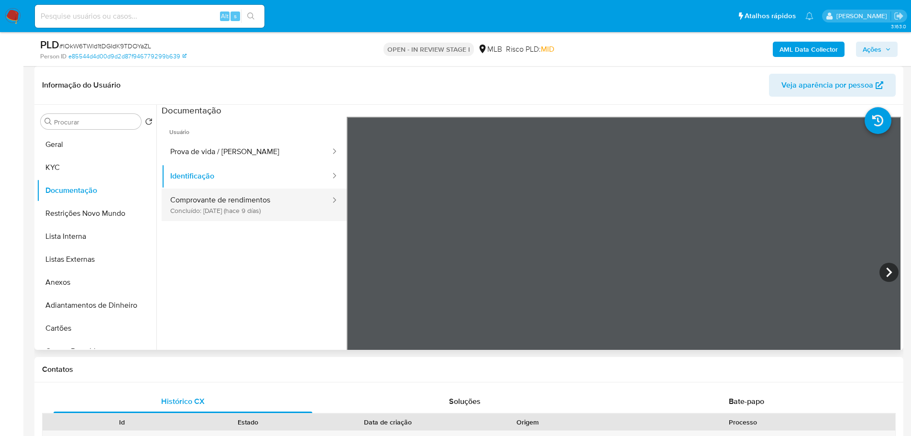
click at [204, 201] on button "Comprovante de rendimentos Concluído: 06/10/2025 (hace 9 días)" at bounding box center [247, 204] width 170 height 33
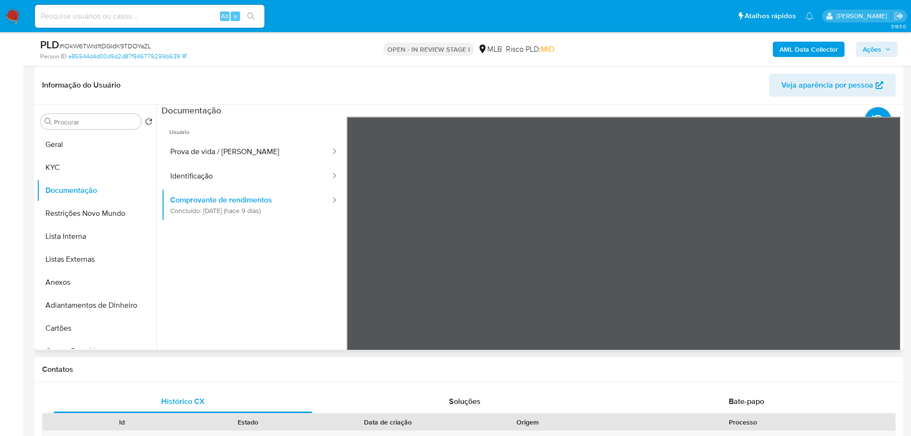
click at [469, 92] on div "Informação do Usuário Veja aparência por pessoa Procurar Retornar ao pedido pad…" at bounding box center [468, 208] width 869 height 284
click at [505, 69] on div "Informação do Usuário Veja aparência por pessoa Procurar Retornar ao pedido pad…" at bounding box center [468, 208] width 869 height 284
click at [514, 105] on section at bounding box center [532, 264] width 740 height 318
click at [162, 188] on button "Comprovante de rendimentos Concluído: 06/10/2025 (hace 9 días)" at bounding box center [247, 204] width 170 height 33
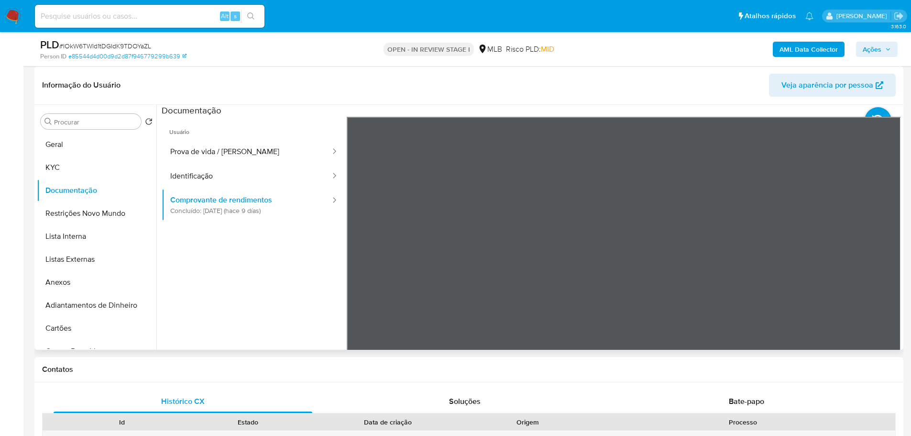
click at [162, 188] on button "Comprovante de rendimentos Concluído: 06/10/2025 (hace 9 días)" at bounding box center [247, 204] width 170 height 33
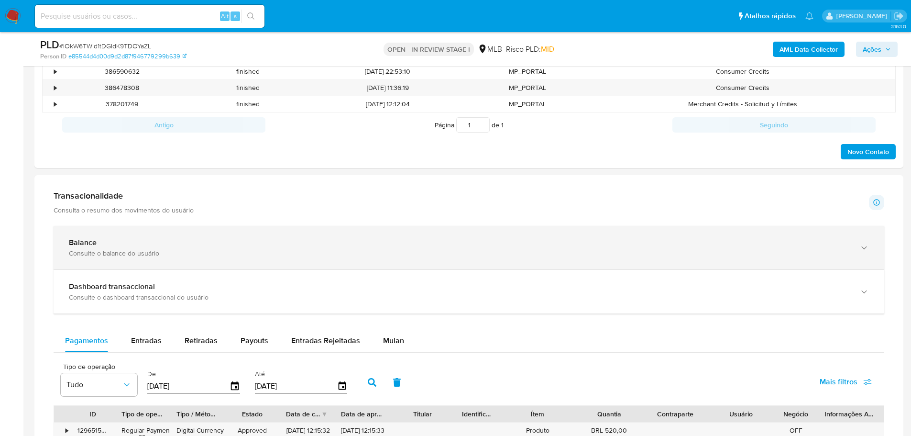
click at [132, 242] on div "Balance" at bounding box center [459, 243] width 781 height 10
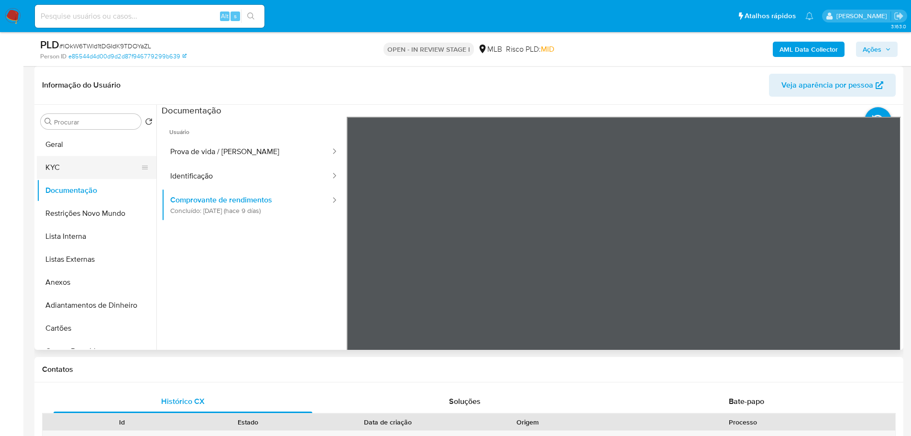
drag, startPoint x: 80, startPoint y: 163, endPoint x: 6, endPoint y: 200, distance: 82.6
click at [80, 164] on button "KYC" at bounding box center [97, 167] width 120 height 23
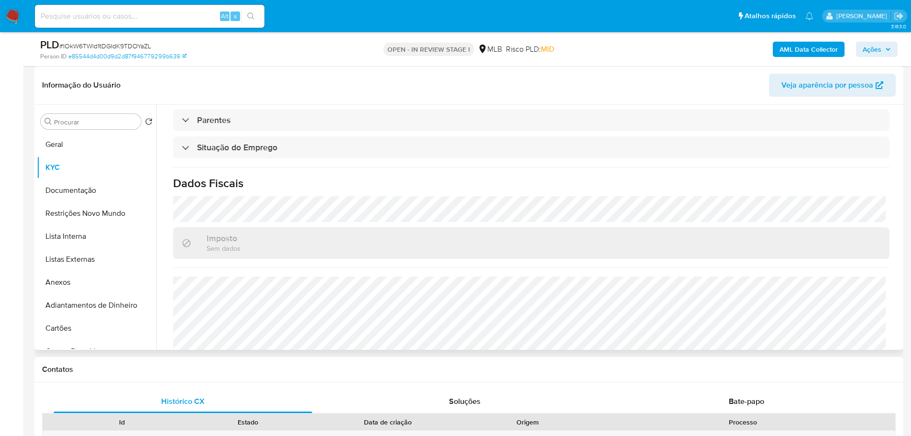
scroll to position [398, 0]
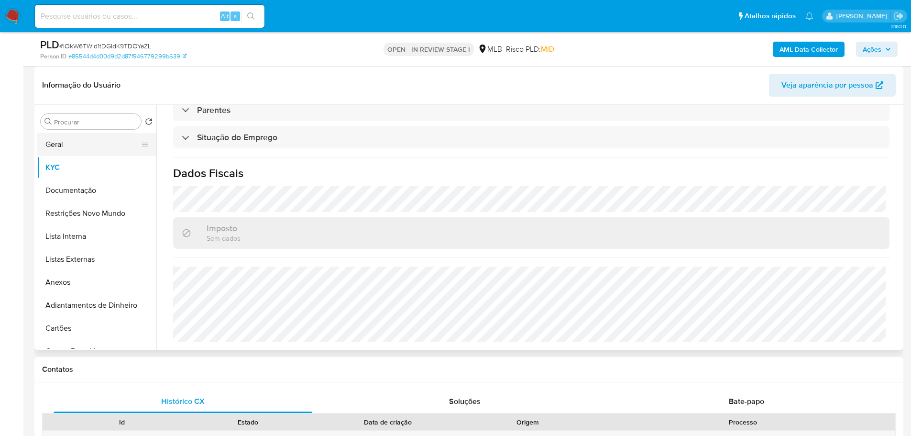
click at [60, 151] on button "Geral" at bounding box center [93, 144] width 112 height 23
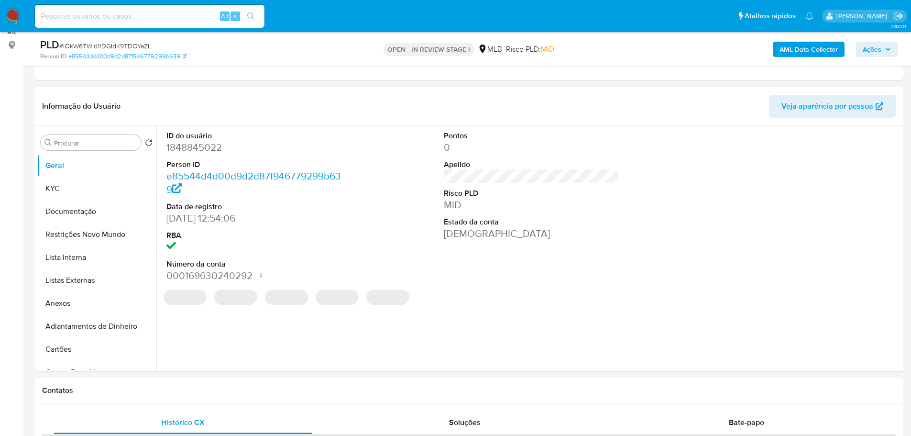
scroll to position [120, 0]
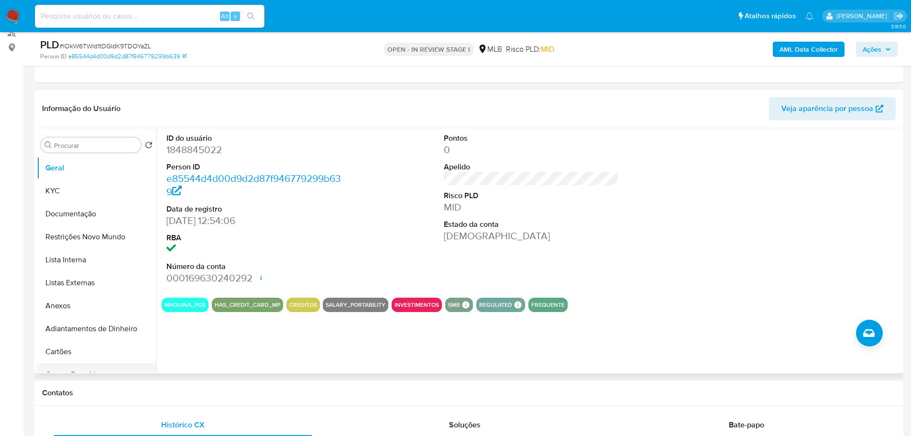
drag, startPoint x: 133, startPoint y: 405, endPoint x: 121, endPoint y: 372, distance: 35.7
click at [65, 189] on button "KYC" at bounding box center [93, 190] width 112 height 23
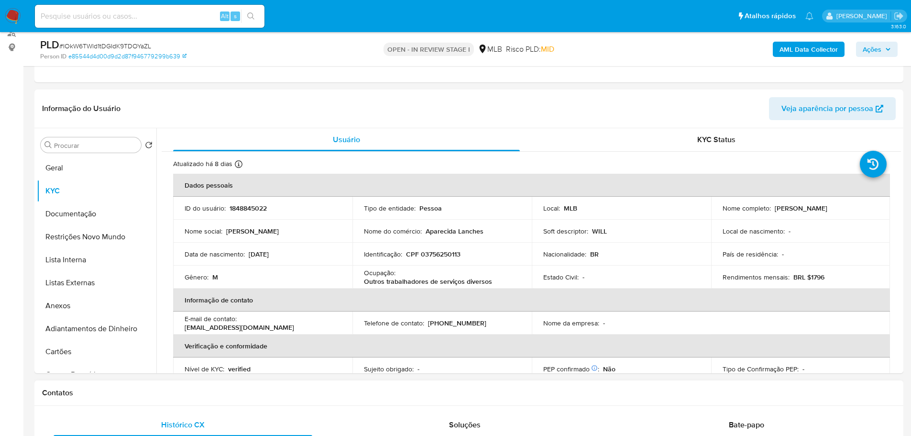
click at [179, 398] on div "Contatos" at bounding box center [468, 392] width 869 height 25
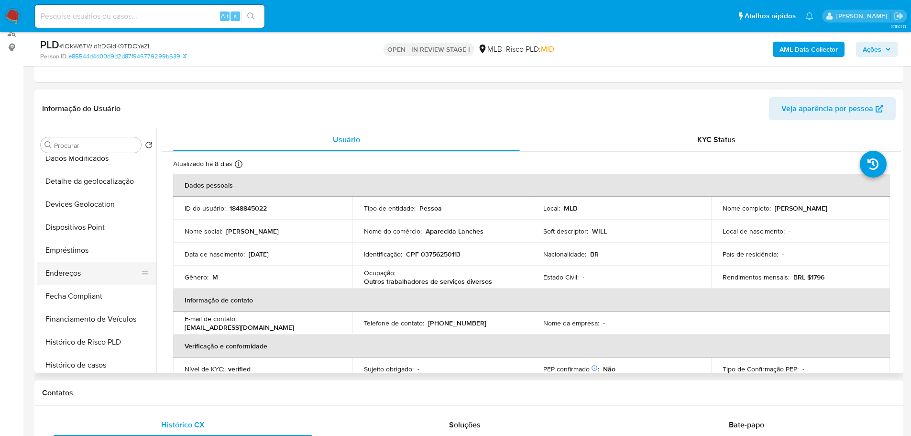
click at [81, 272] on button "Endereços" at bounding box center [93, 273] width 112 height 23
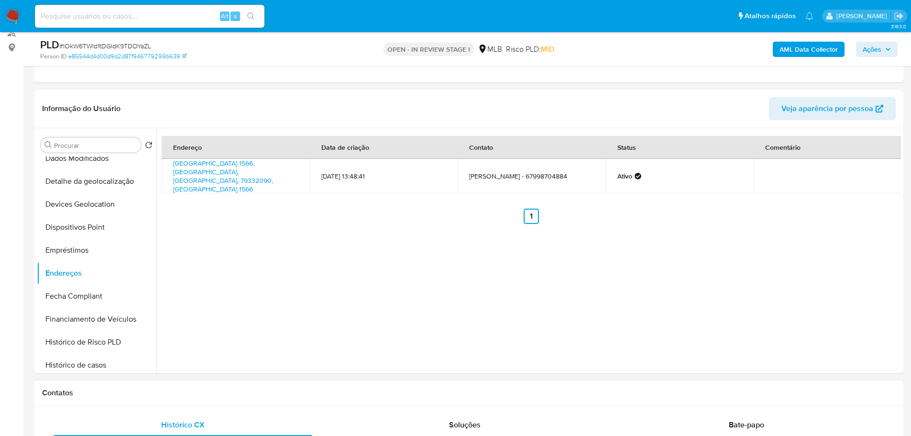
click at [129, 390] on h1 "Contatos" at bounding box center [469, 393] width 854 height 10
click at [105, 183] on button "Detalhe da geolocalização" at bounding box center [93, 181] width 112 height 23
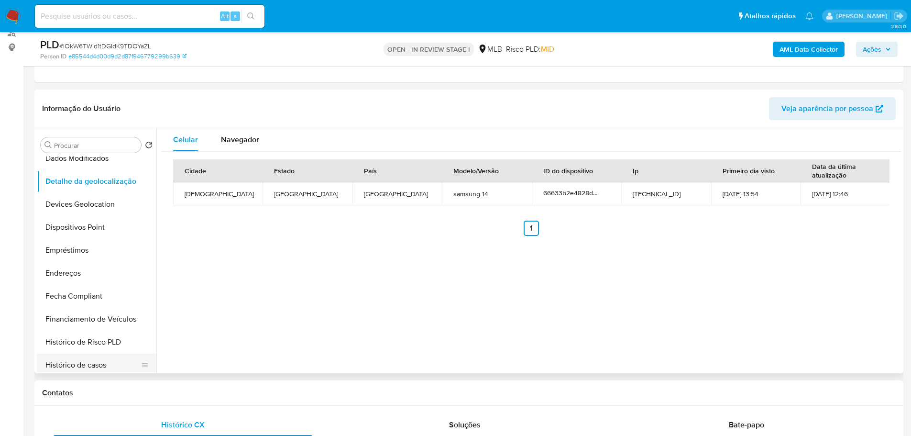
drag, startPoint x: 136, startPoint y: 394, endPoint x: 123, endPoint y: 356, distance: 40.1
click at [136, 394] on h1 "Contatos" at bounding box center [469, 393] width 854 height 10
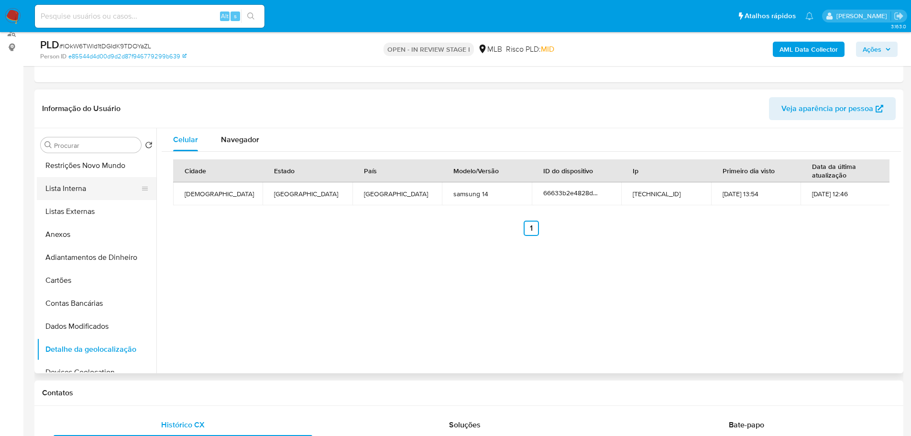
scroll to position [0, 0]
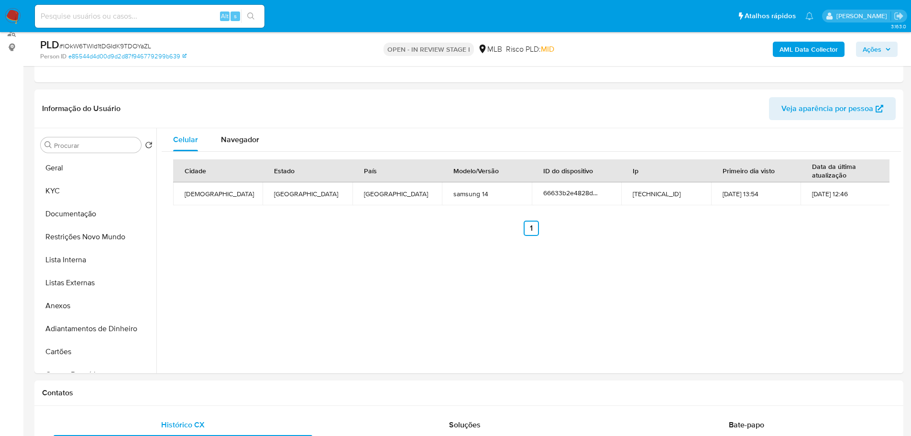
drag, startPoint x: 92, startPoint y: 234, endPoint x: 21, endPoint y: 260, distance: 75.8
click at [87, 237] on button "Restrições Novo Mundo" at bounding box center [97, 236] width 120 height 23
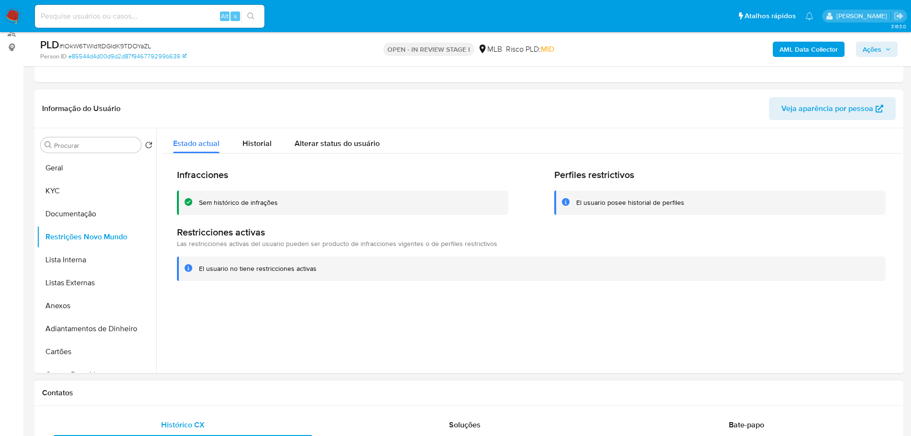
click at [141, 388] on h1 "Contatos" at bounding box center [469, 393] width 854 height 10
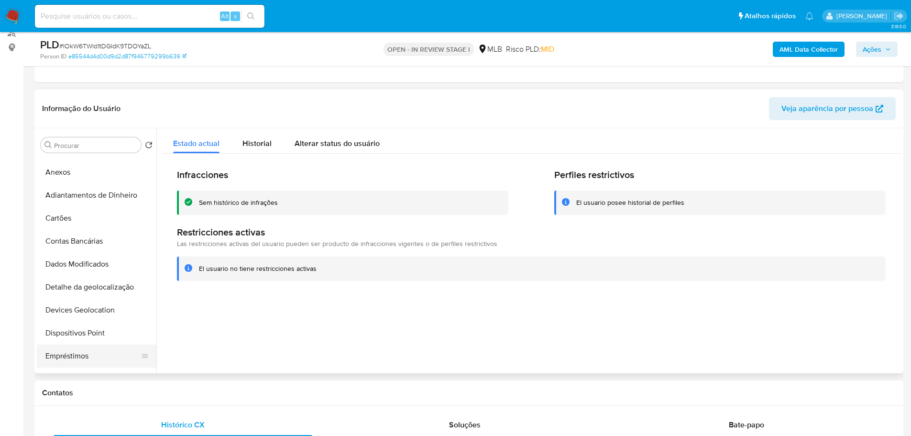
scroll to position [191, 0]
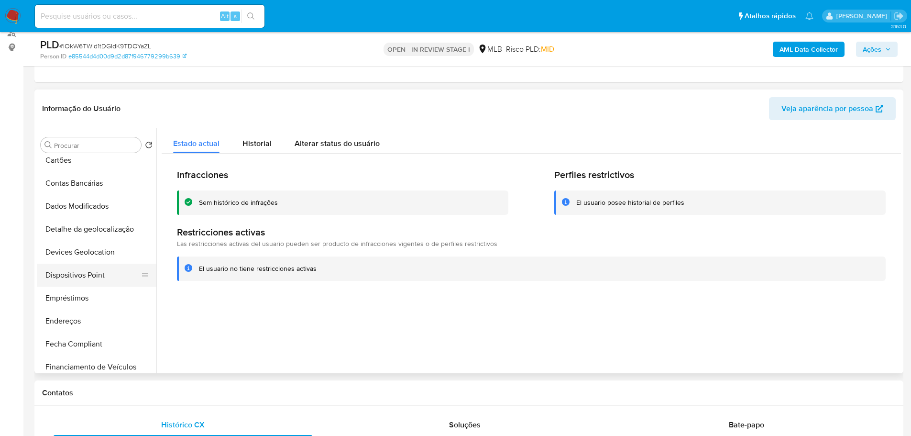
click at [86, 275] on button "Dispositivos Point" at bounding box center [93, 275] width 112 height 23
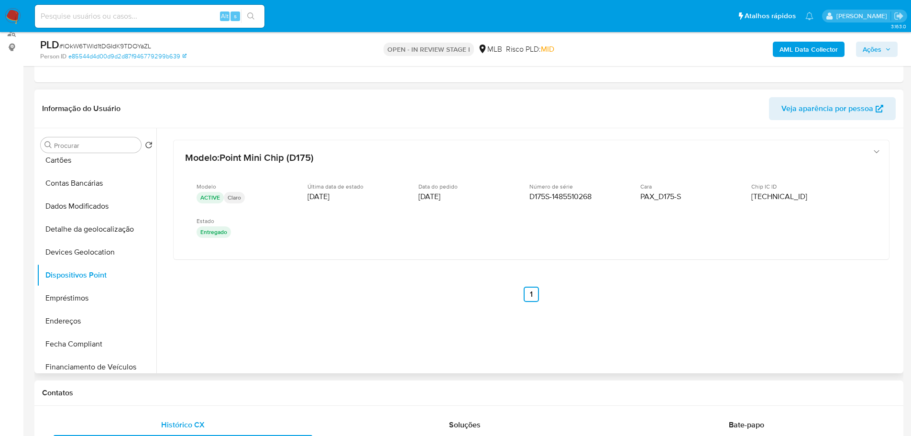
drag, startPoint x: 293, startPoint y: 355, endPoint x: 288, endPoint y: 370, distance: 15.7
click at [294, 355] on div at bounding box center [528, 250] width 745 height 245
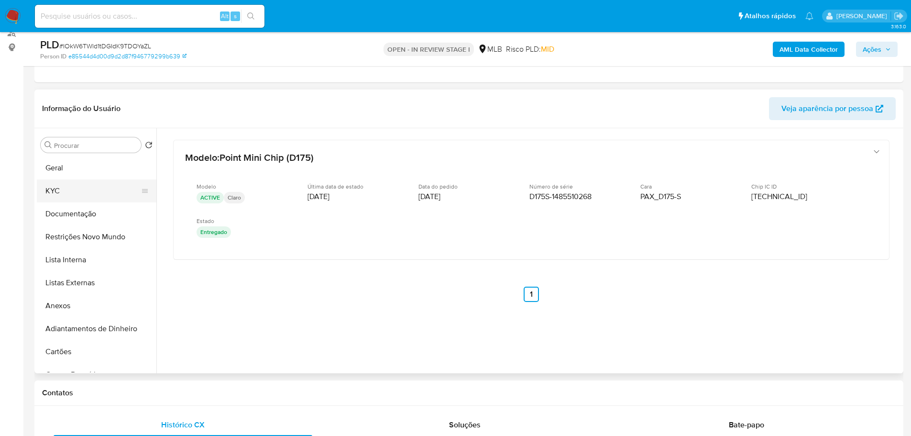
click at [52, 186] on button "KYC" at bounding box center [93, 190] width 112 height 23
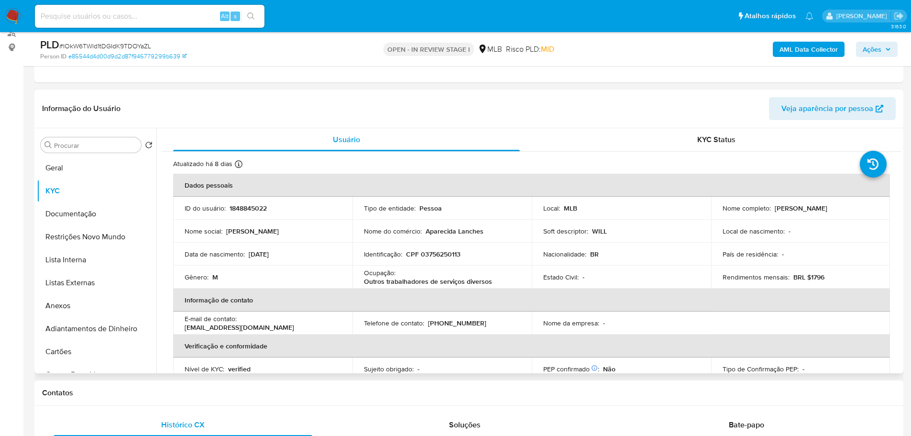
click at [438, 253] on p "CPF 03756250113" at bounding box center [433, 254] width 55 height 9
copy p "03756250113"
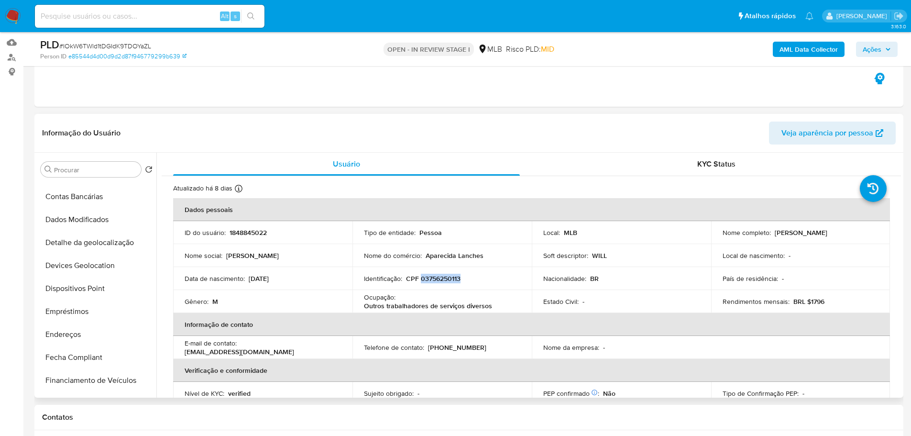
scroll to position [335, 0]
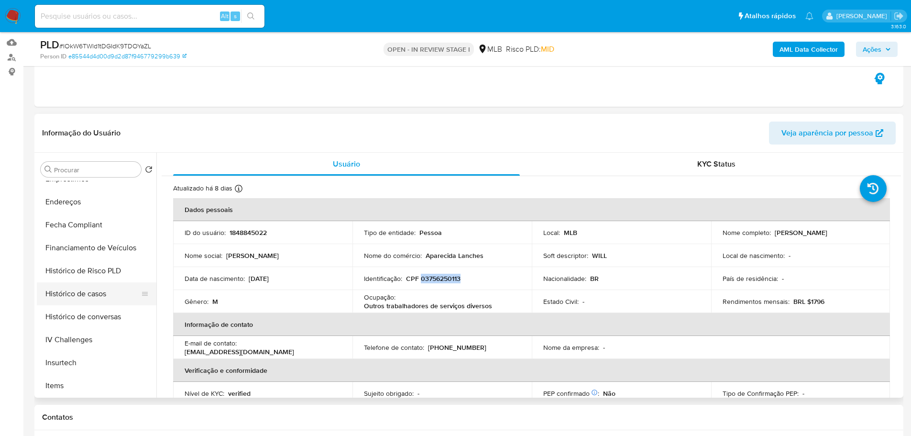
click at [96, 297] on button "Histórico de casos" at bounding box center [93, 293] width 112 height 23
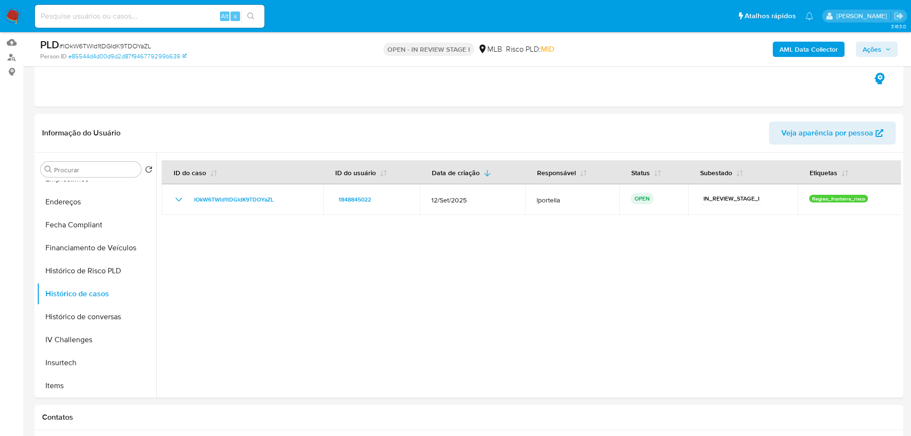
click at [891, 51] on icon "button" at bounding box center [888, 49] width 6 height 6
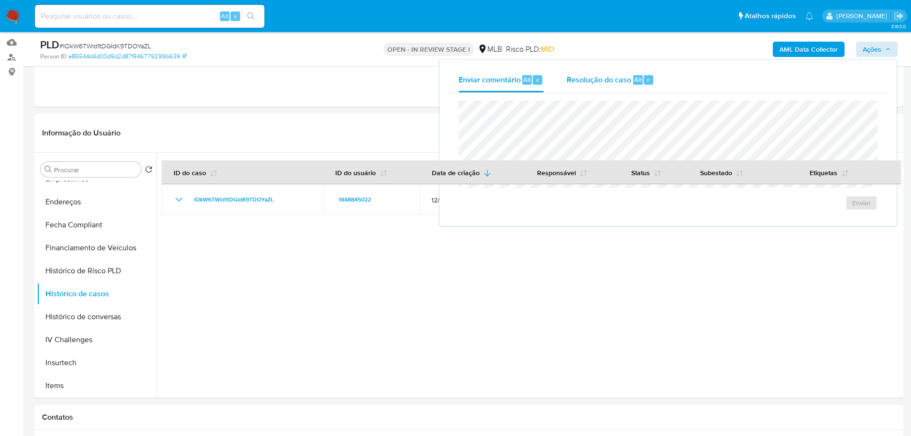
click at [594, 80] on span "Resolução do caso" at bounding box center [599, 79] width 65 height 11
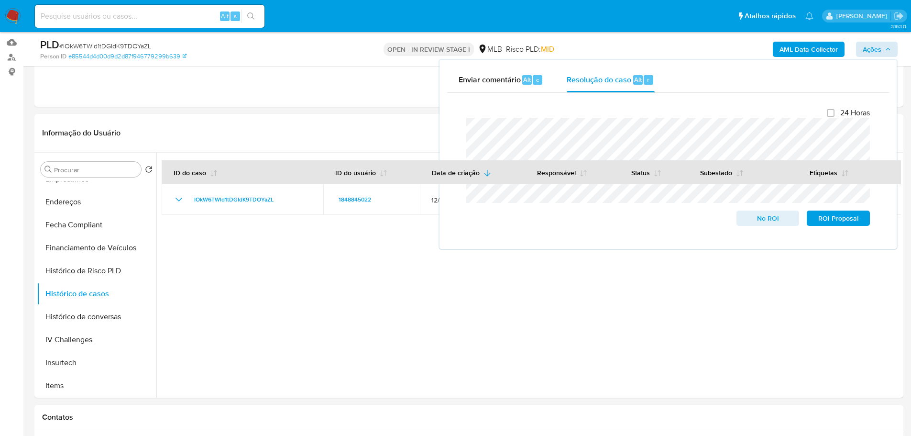
click at [808, 47] on b "AML Data Collector" at bounding box center [809, 49] width 58 height 15
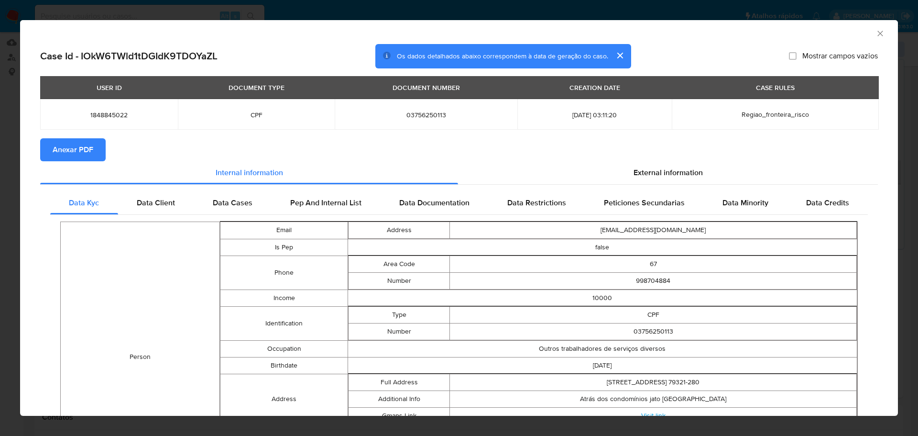
click at [60, 148] on span "Anexar PDF" at bounding box center [73, 149] width 41 height 21
click at [878, 32] on icon "Fechar a janela" at bounding box center [880, 33] width 5 height 5
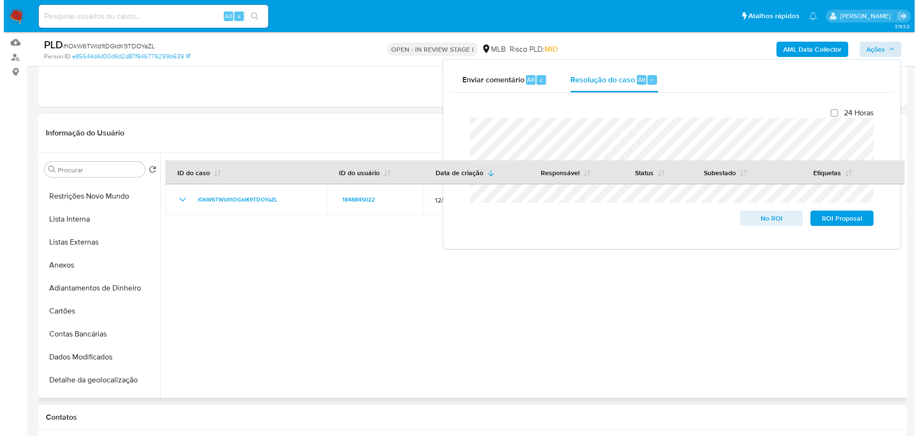
scroll to position [0, 0]
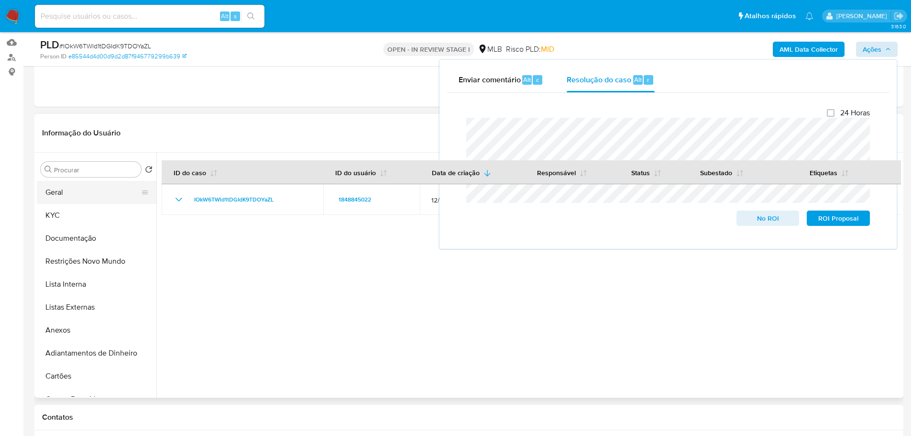
click at [70, 200] on button "Geral" at bounding box center [93, 192] width 112 height 23
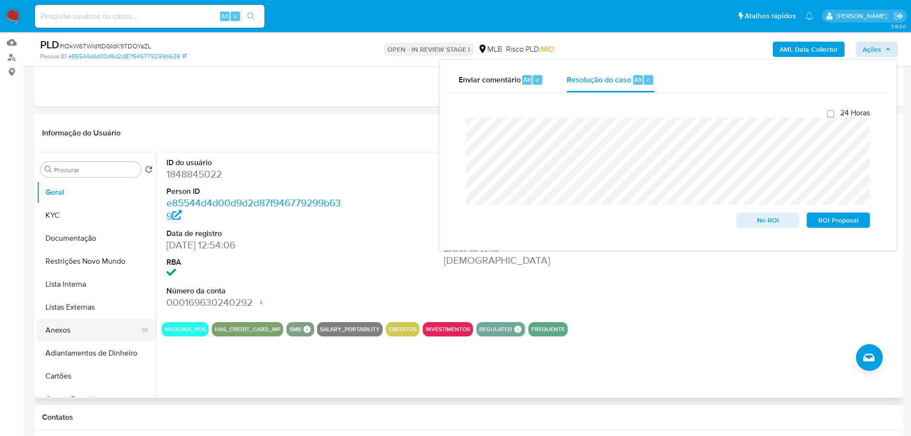
click at [83, 338] on button "Anexos" at bounding box center [93, 330] width 112 height 23
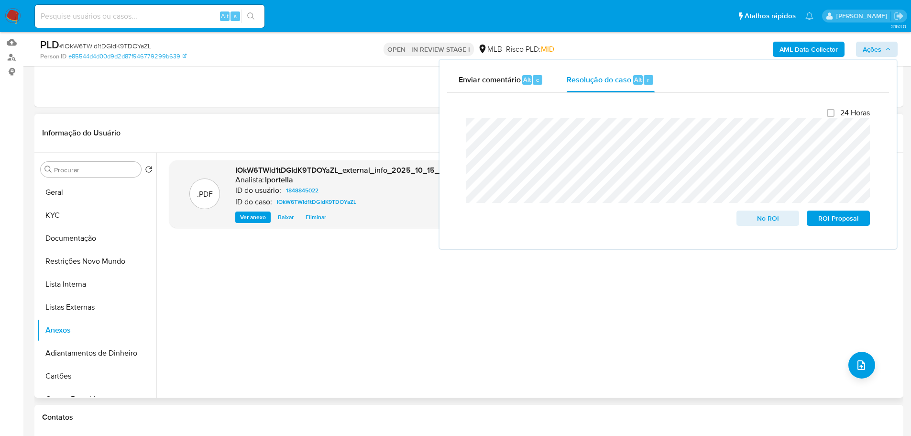
click at [868, 354] on div ".PDF IOkW6TWld1tDGIdK9TDOYaZL_external_info_2025_10_15__11_57_02.pdf - IOkW6TWl…" at bounding box center [531, 275] width 724 height 230
click at [860, 365] on icon "upload-file" at bounding box center [861, 364] width 11 height 11
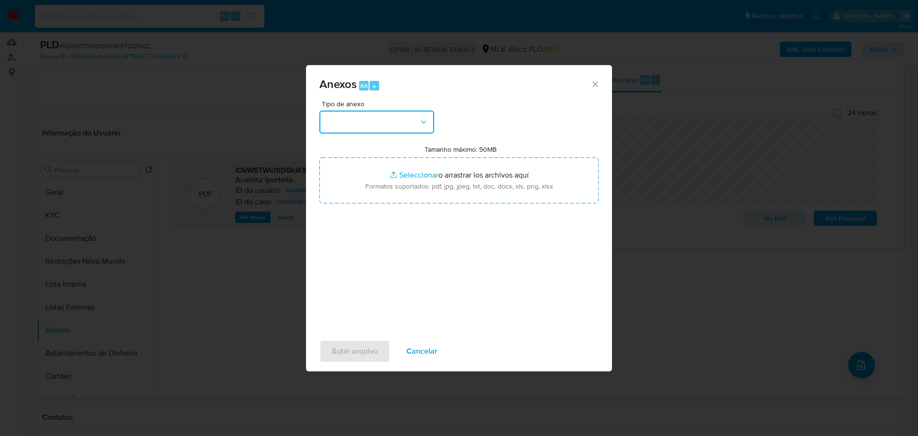
click at [359, 123] on button "button" at bounding box center [377, 121] width 115 height 23
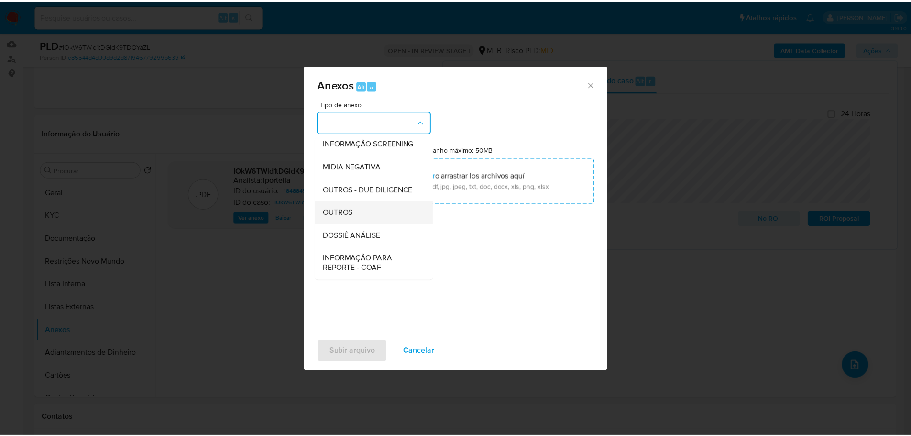
scroll to position [147, 0]
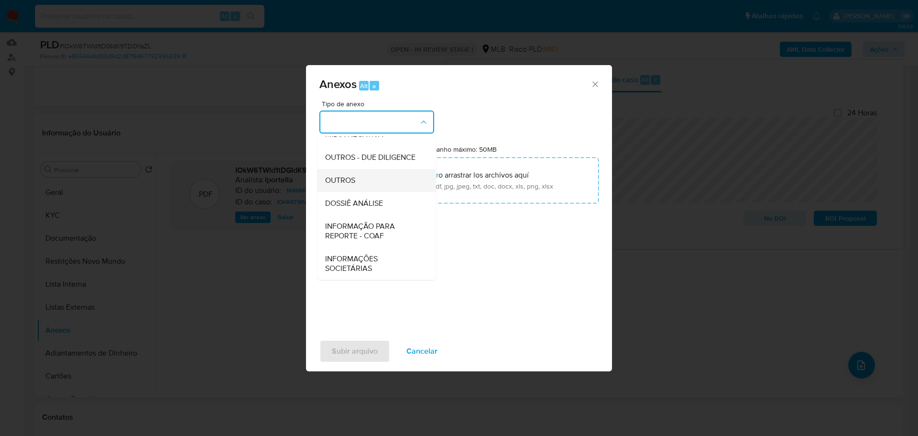
click at [366, 178] on div "OUTROS" at bounding box center [374, 180] width 98 height 23
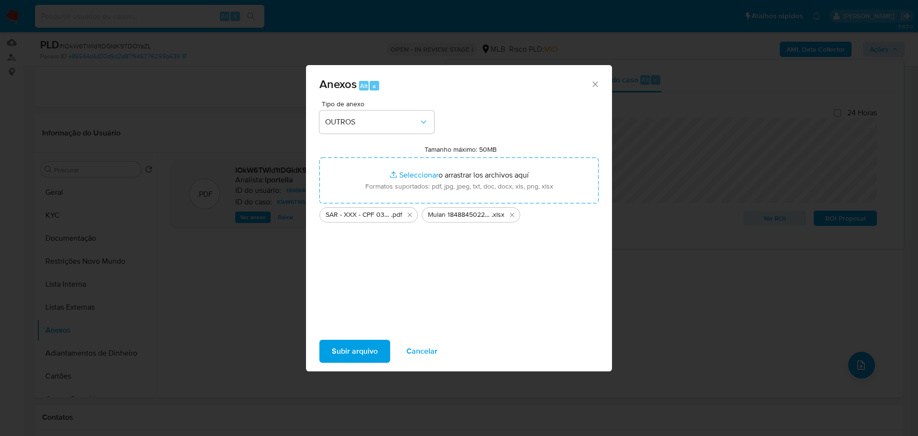
click at [372, 349] on span "Subir arquivo" at bounding box center [355, 351] width 46 height 21
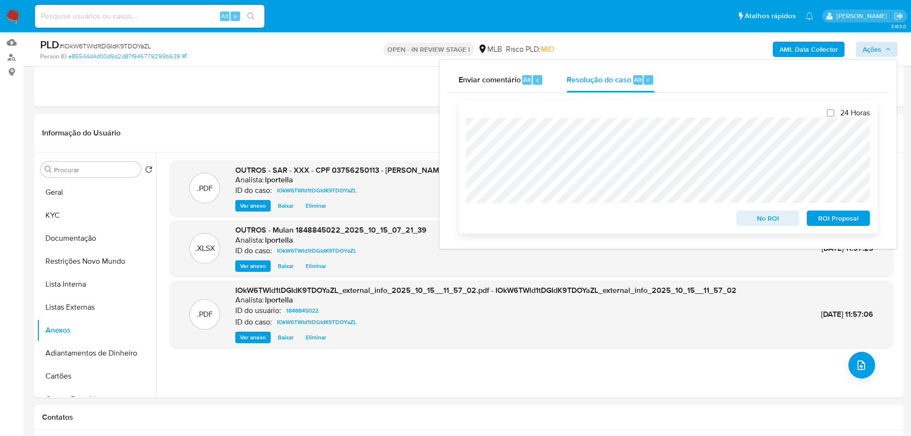
click at [836, 220] on span "ROI Proposal" at bounding box center [839, 217] width 50 height 13
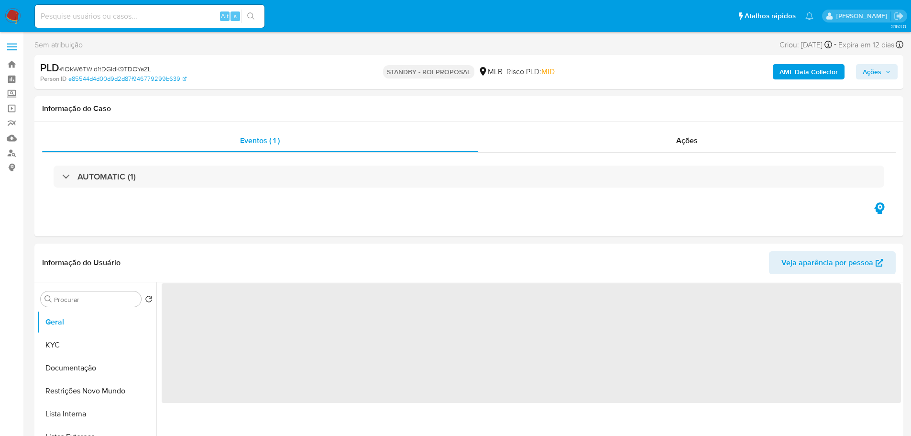
select select "10"
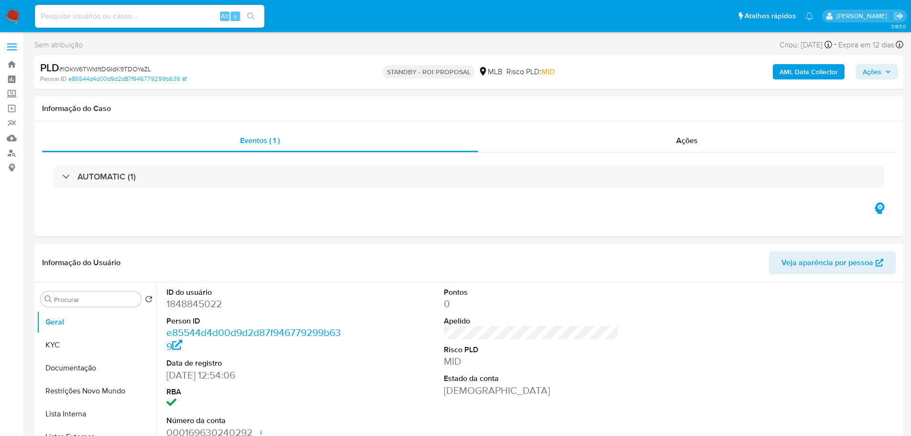
click at [113, 69] on span "# IOkW6TWld1tDGIdK9TDOYaZL" at bounding box center [105, 69] width 92 height 10
copy span "IOkW6TWld1tDGIdK9TDOYaZL"
drag, startPoint x: 13, startPoint y: 13, endPoint x: 33, endPoint y: 11, distance: 20.2
click at [13, 13] on img at bounding box center [13, 16] width 16 height 16
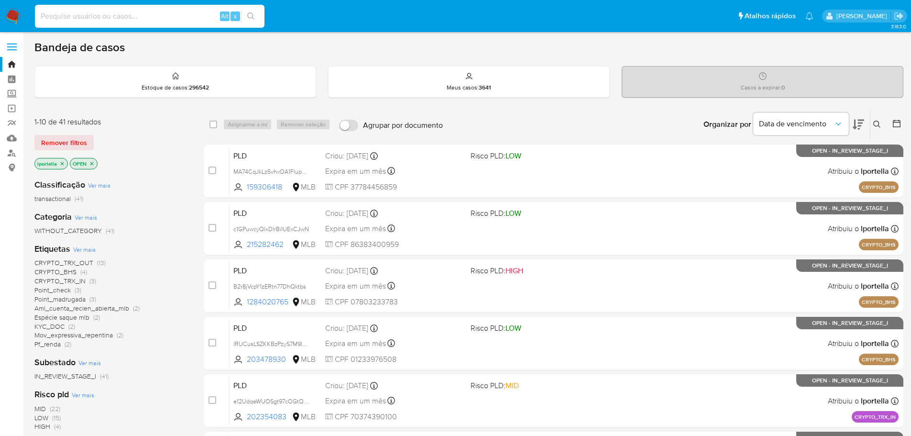
click at [142, 11] on input at bounding box center [150, 16] width 230 height 12
paste input "mxBuDf9hPj8fPaiGaBzS8Wfr"
type input "mxBuDf9hPj8fPaiGaBzS8Wfr"
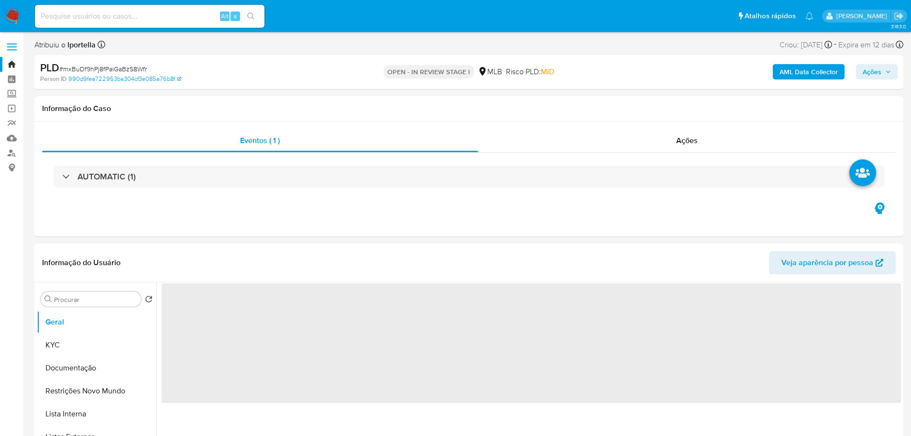
select select "10"
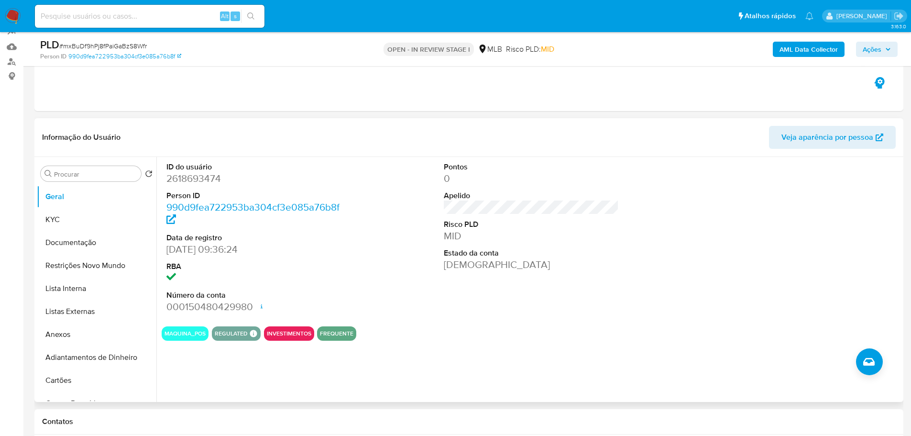
scroll to position [96, 0]
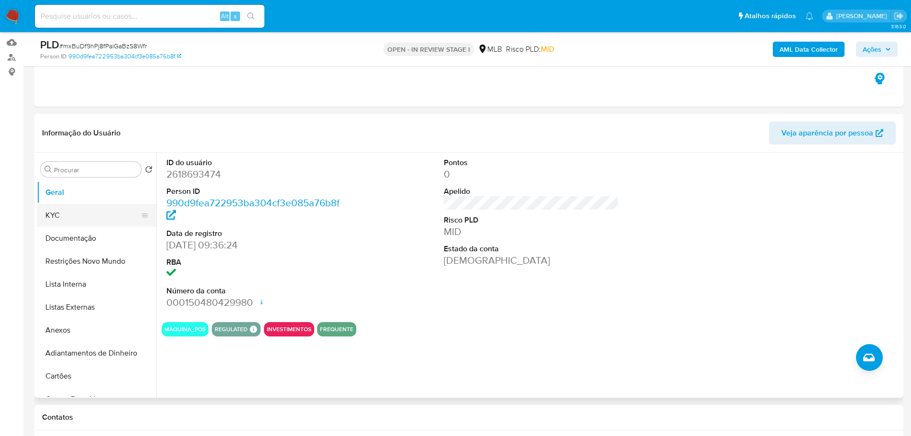
click at [115, 217] on button "KYC" at bounding box center [93, 215] width 112 height 23
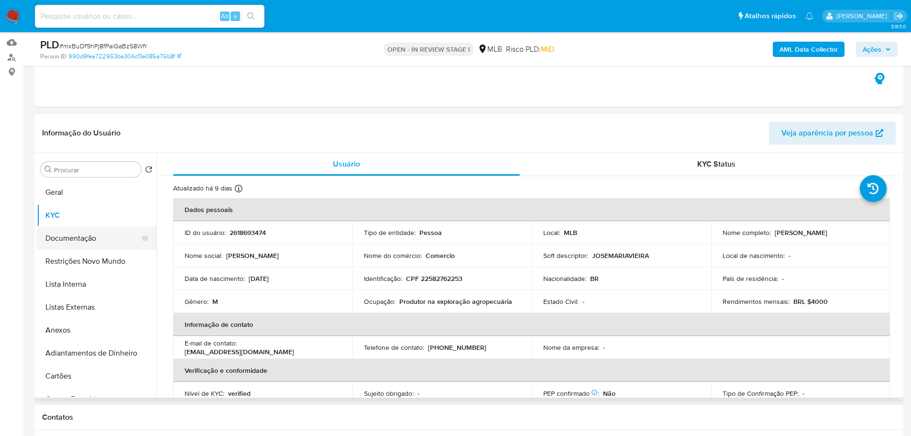
click at [101, 227] on button "Documentação" at bounding box center [93, 238] width 112 height 23
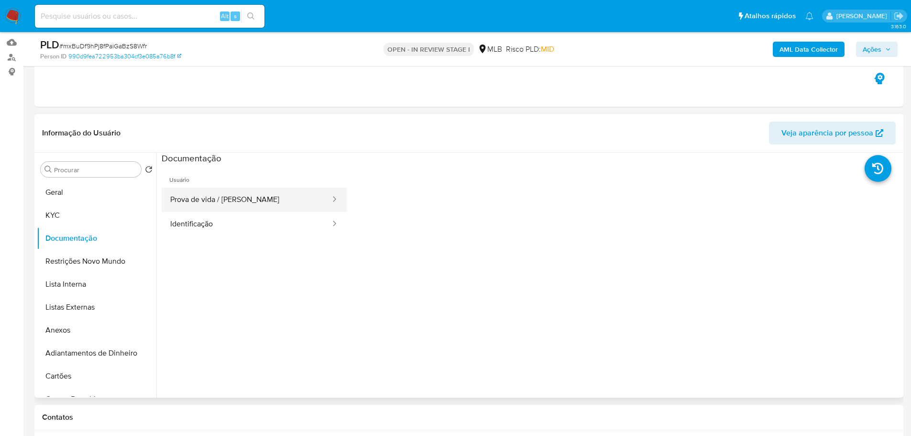
click at [237, 204] on button "Prova de vida / [PERSON_NAME]" at bounding box center [247, 200] width 170 height 24
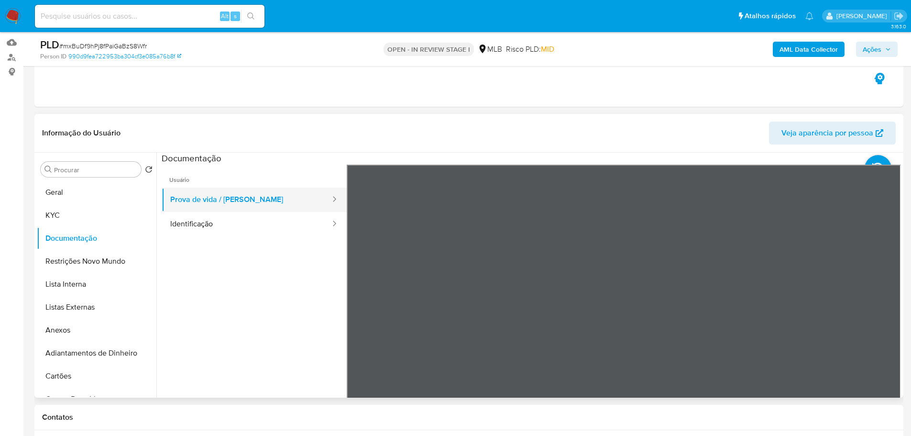
click at [257, 205] on button "Prova de vida / [PERSON_NAME]" at bounding box center [247, 200] width 170 height 24
click at [238, 221] on button "Identificação" at bounding box center [247, 224] width 170 height 24
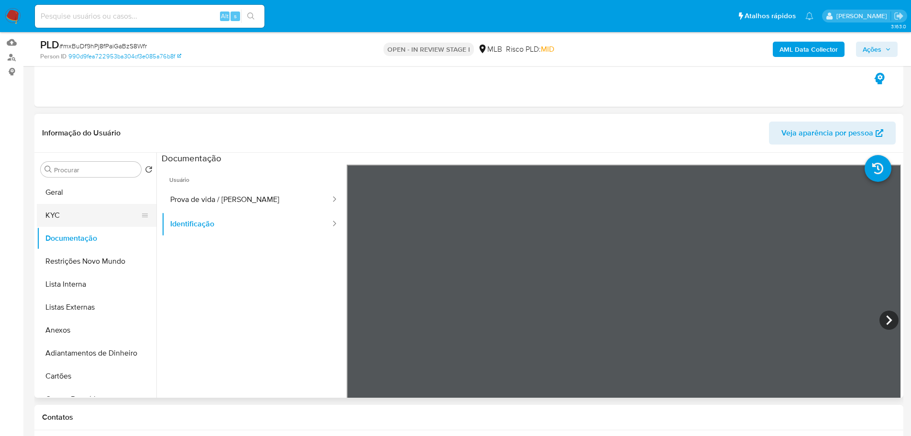
click at [50, 213] on button "KYC" at bounding box center [93, 215] width 112 height 23
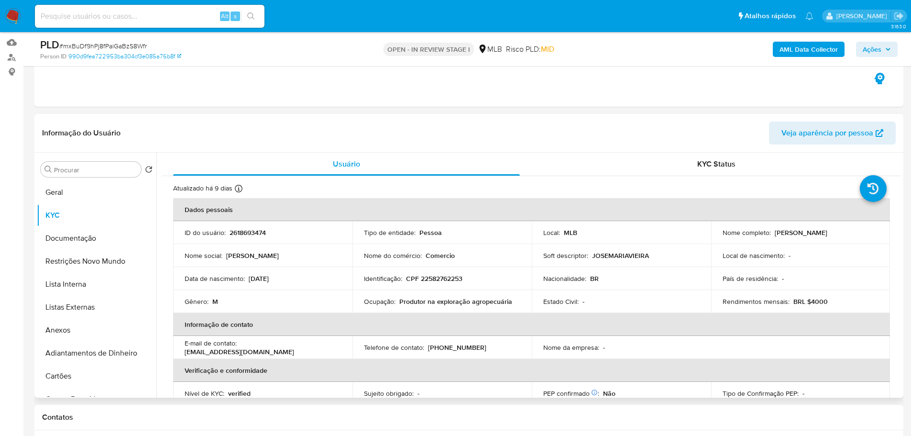
click at [427, 305] on p "Produtor na exploração agropecuária" at bounding box center [455, 301] width 113 height 9
drag, startPoint x: 515, startPoint y: 301, endPoint x: 398, endPoint y: 303, distance: 117.2
click at [398, 303] on div "Ocupação : Produtor na exploração agropecuária" at bounding box center [442, 301] width 156 height 9
copy p "Produtor na exploração agropecuária"
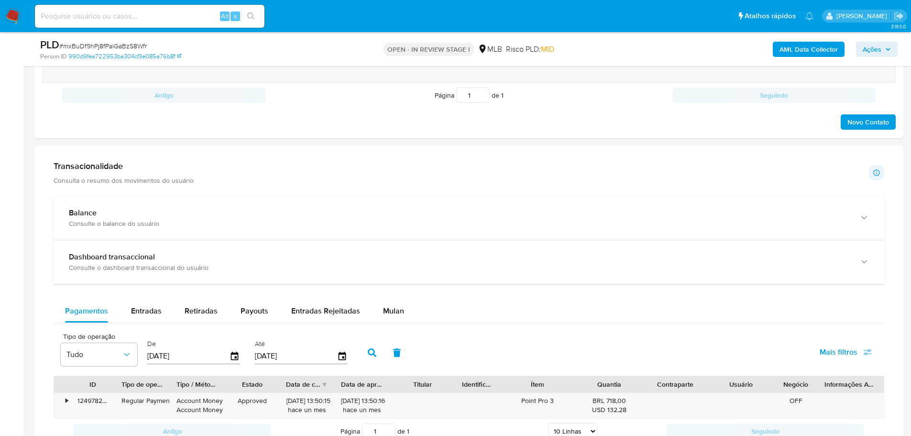
scroll to position [622, 0]
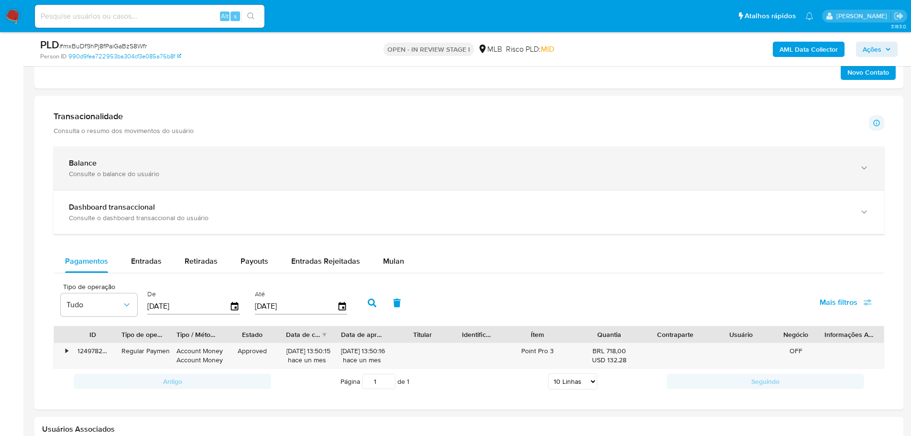
click at [155, 164] on div "Balance" at bounding box center [459, 163] width 781 height 10
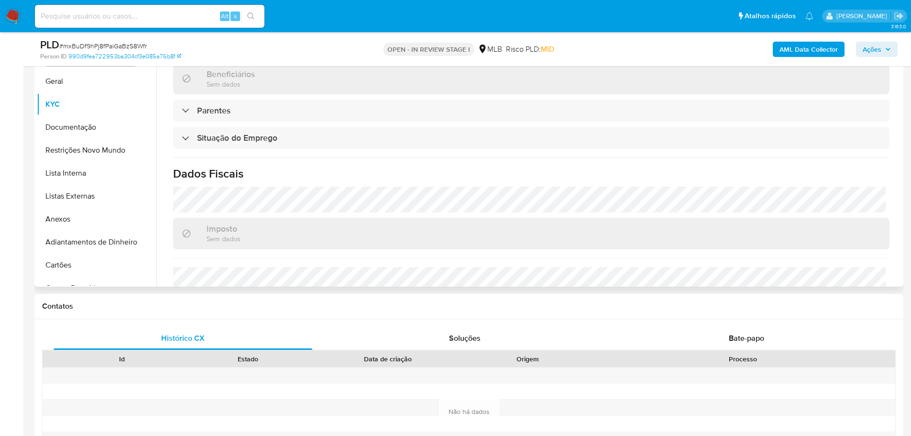
scroll to position [144, 0]
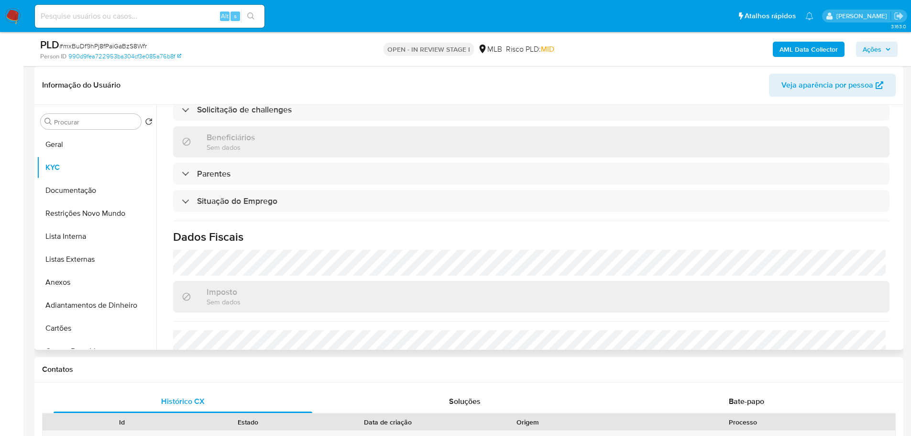
click at [75, 132] on div "Procurar Retornar ao pedido padrão Geral KYC Documentação Restrições Novo Mundo…" at bounding box center [97, 227] width 120 height 243
click at [80, 143] on button "Geral" at bounding box center [93, 144] width 112 height 23
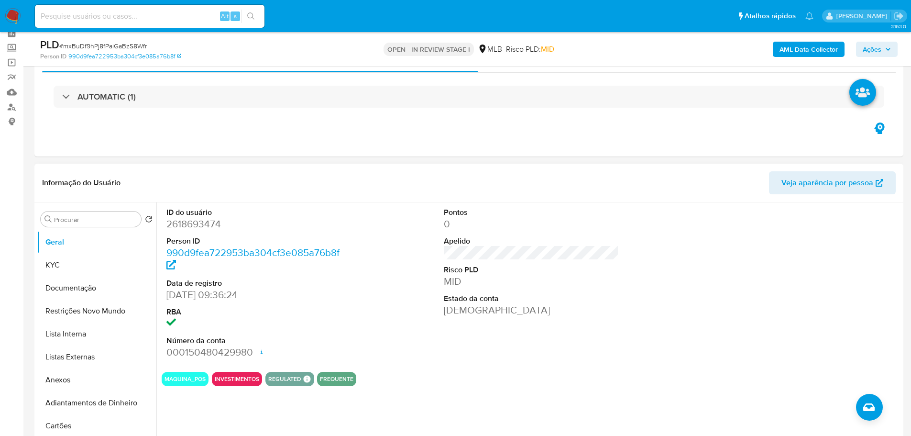
scroll to position [0, 0]
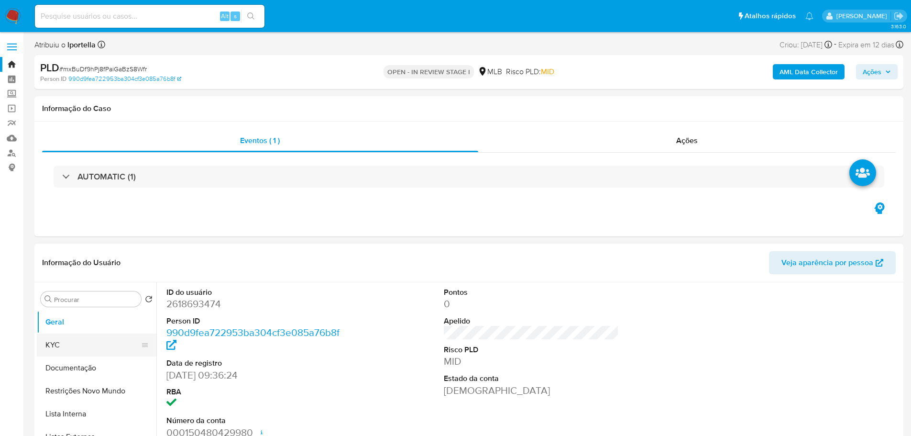
drag, startPoint x: 92, startPoint y: 362, endPoint x: 97, endPoint y: 336, distance: 26.7
click at [92, 362] on button "Documentação" at bounding box center [97, 367] width 120 height 23
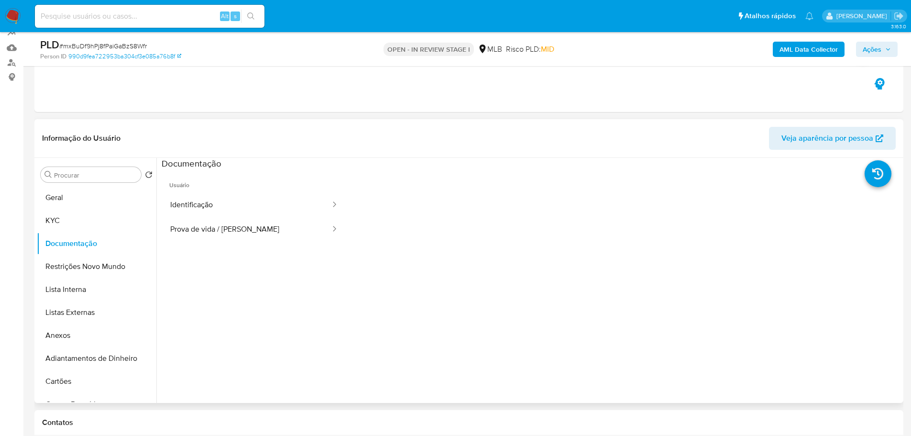
scroll to position [144, 0]
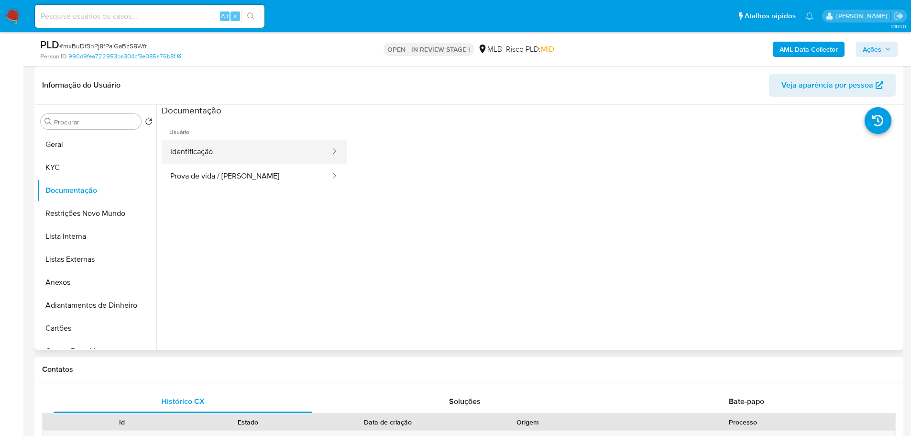
click at [241, 161] on button "Identificação" at bounding box center [247, 152] width 170 height 24
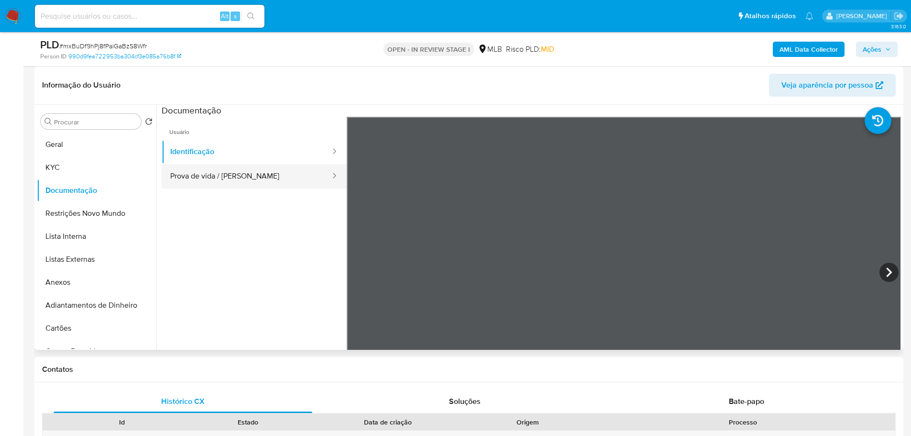
click at [257, 180] on button "Prova de vida / [PERSON_NAME]" at bounding box center [247, 176] width 170 height 24
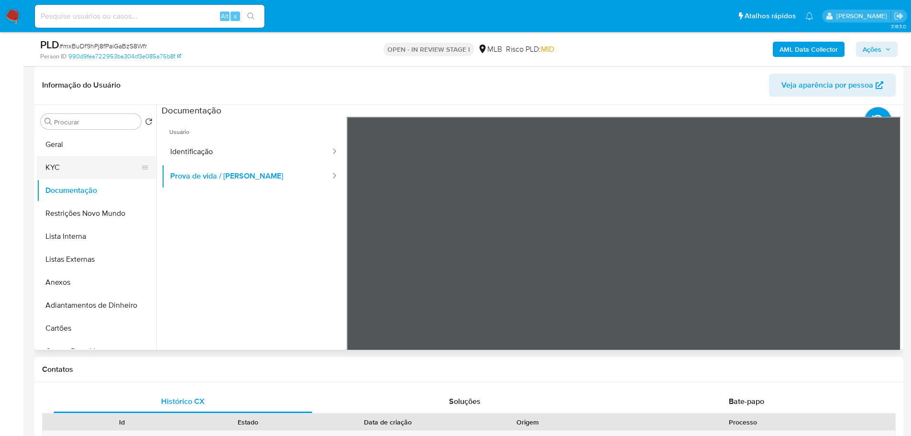
click at [75, 166] on button "KYC" at bounding box center [93, 167] width 112 height 23
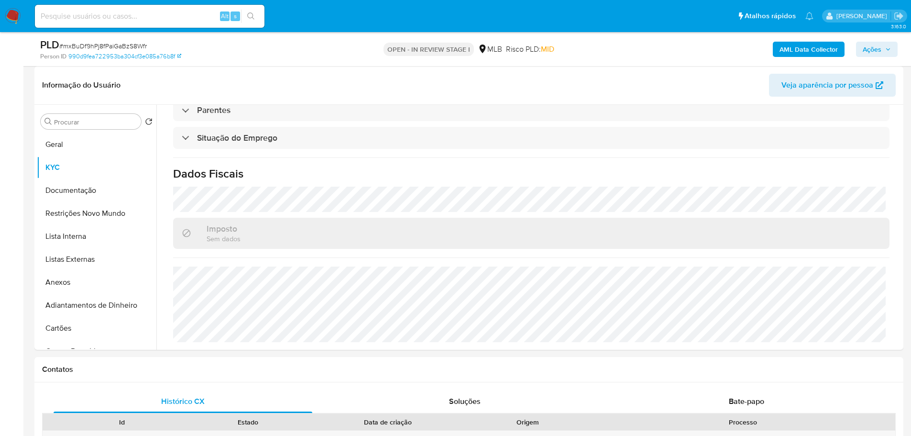
scroll to position [398, 0]
click at [81, 144] on button "Geral" at bounding box center [93, 144] width 112 height 23
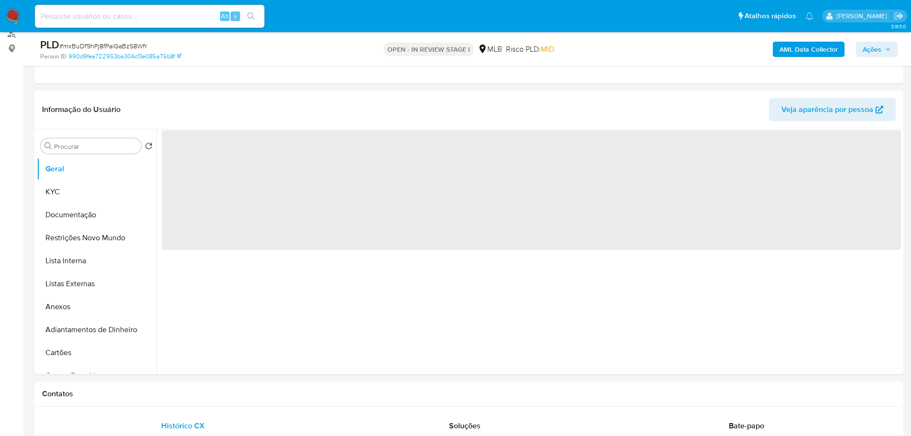
scroll to position [115, 0]
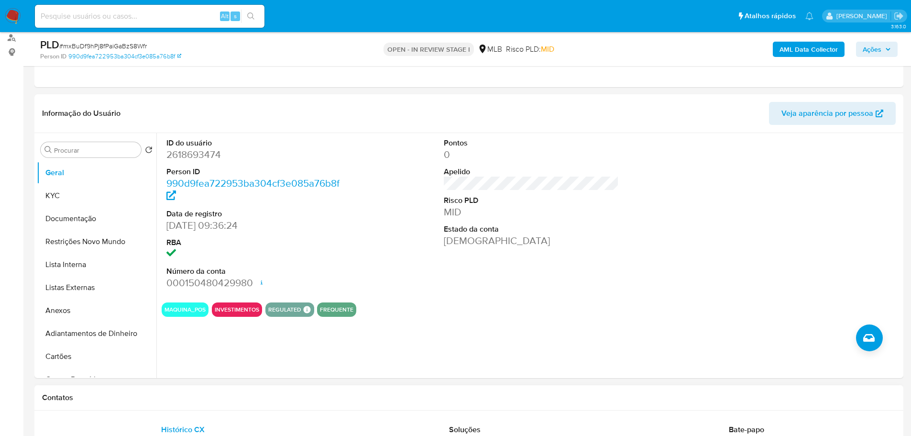
drag, startPoint x: 263, startPoint y: 398, endPoint x: 256, endPoint y: 393, distance: 8.2
click at [263, 398] on h1 "Contatos" at bounding box center [469, 398] width 854 height 10
click at [62, 188] on button "KYC" at bounding box center [93, 195] width 112 height 23
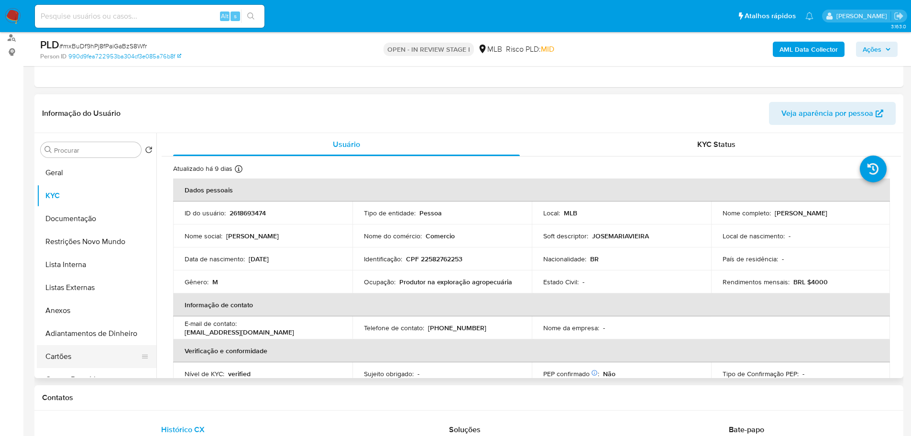
drag, startPoint x: 231, startPoint y: 397, endPoint x: 125, endPoint y: 355, distance: 113.4
click at [231, 397] on h1 "Contatos" at bounding box center [469, 398] width 854 height 10
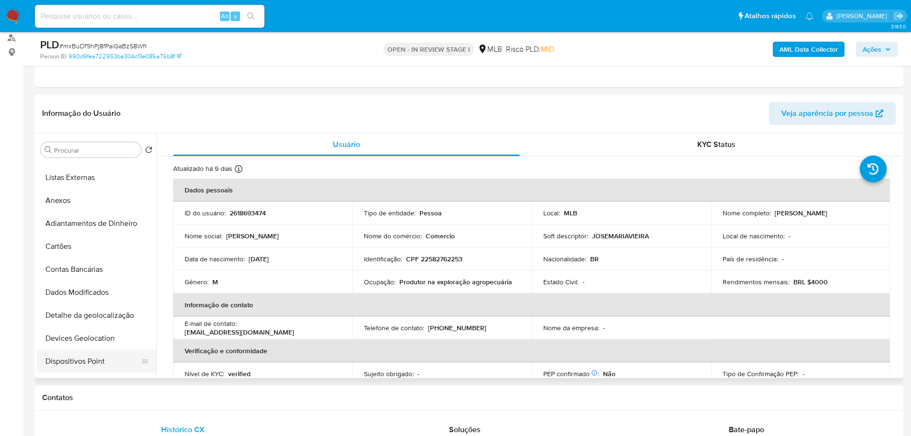
scroll to position [191, 0]
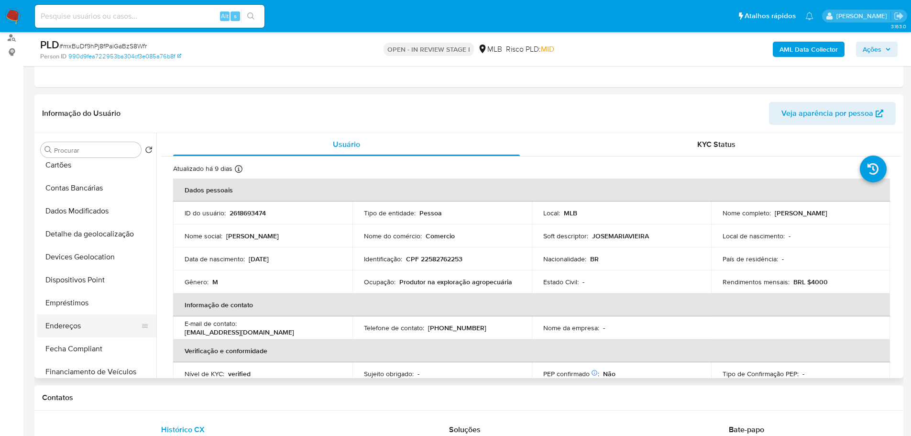
click at [92, 321] on button "Endereços" at bounding box center [93, 325] width 112 height 23
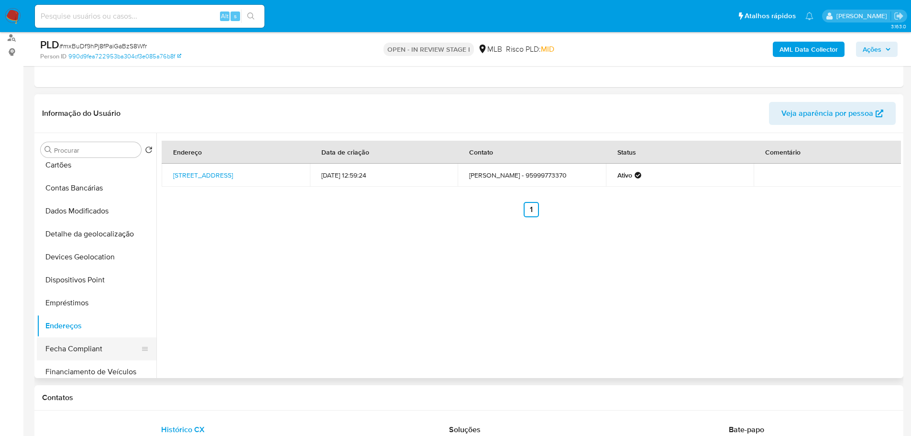
drag, startPoint x: 177, startPoint y: 393, endPoint x: 131, endPoint y: 341, distance: 69.8
click at [177, 393] on h1 "Contatos" at bounding box center [469, 398] width 854 height 10
drag, startPoint x: 99, startPoint y: 234, endPoint x: 7, endPoint y: 247, distance: 93.7
click at [94, 234] on button "Detalhe da geolocalização" at bounding box center [97, 233] width 120 height 23
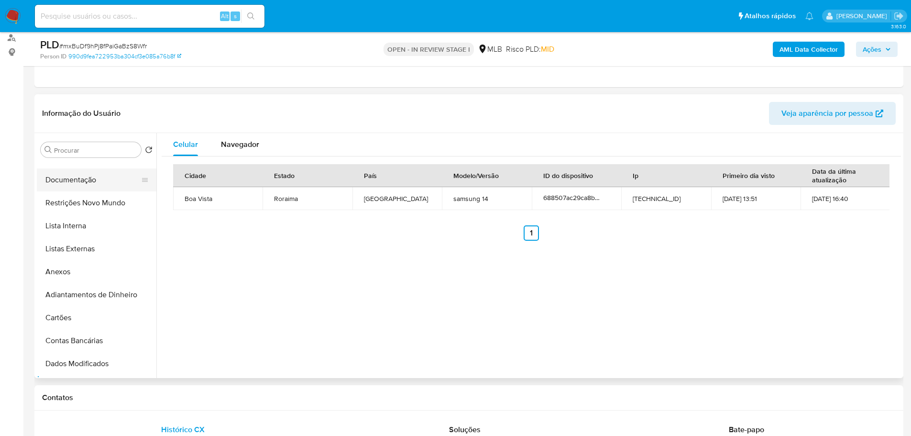
scroll to position [0, 0]
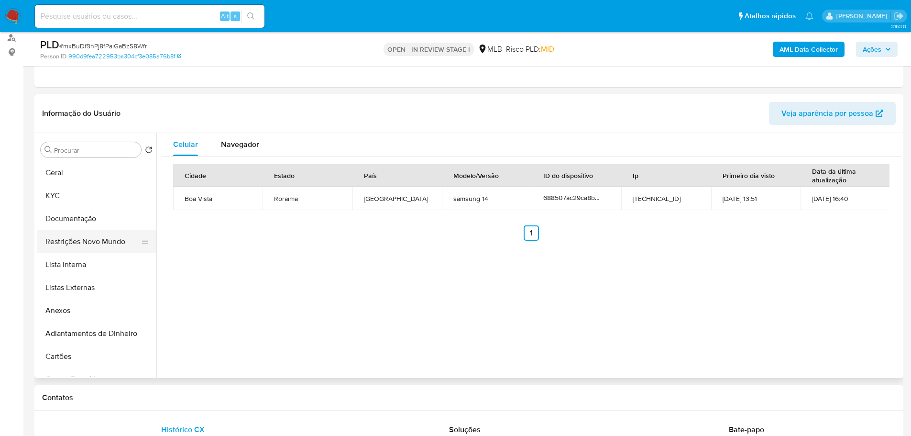
click at [97, 246] on button "Restrições Novo Mundo" at bounding box center [93, 241] width 112 height 23
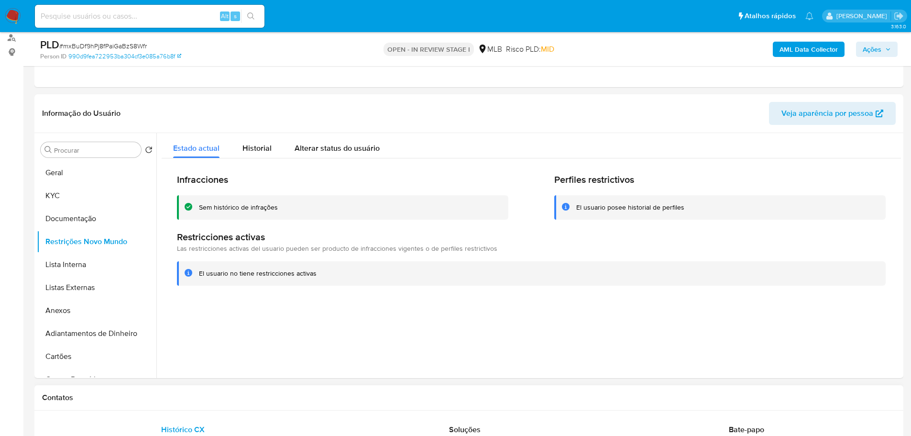
click at [193, 395] on h1 "Contatos" at bounding box center [469, 398] width 854 height 10
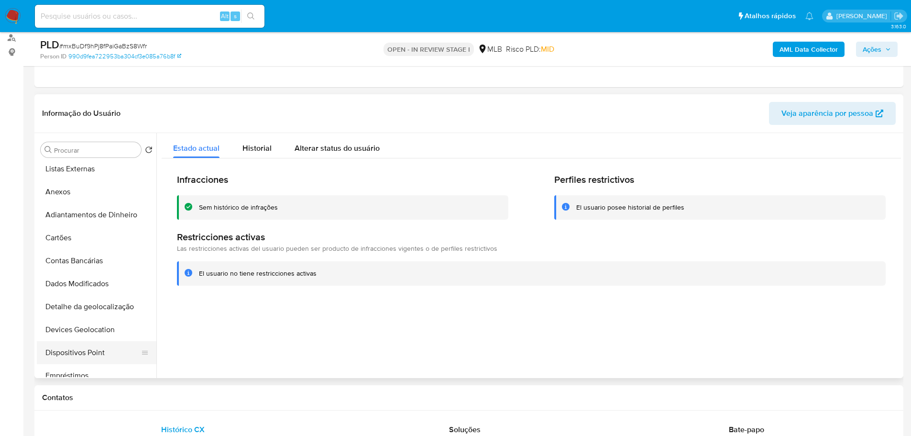
scroll to position [191, 0]
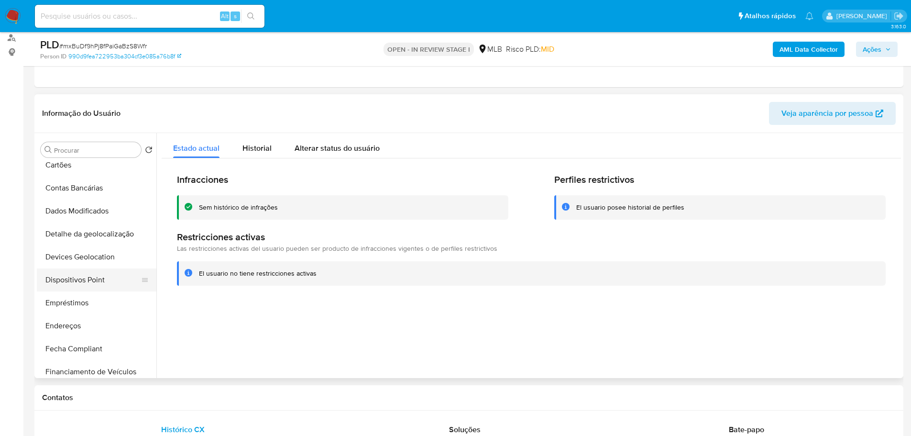
click at [102, 273] on button "Dispositivos Point" at bounding box center [93, 279] width 112 height 23
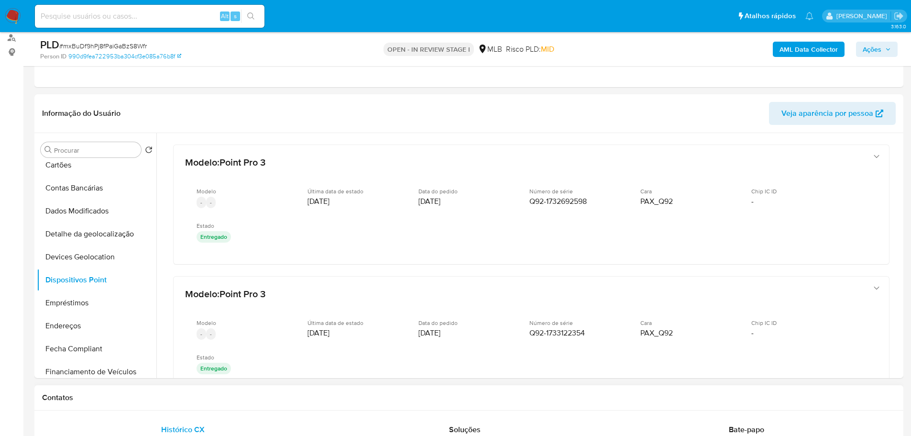
click at [424, 399] on h1 "Contatos" at bounding box center [469, 398] width 854 height 10
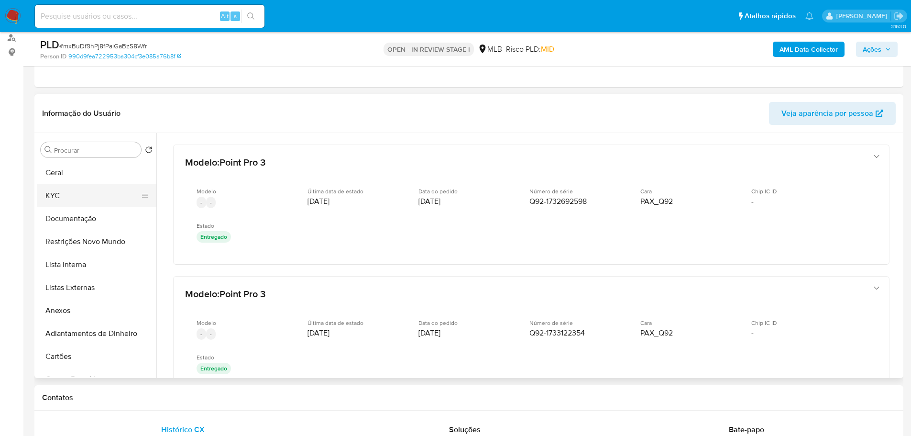
click at [71, 192] on button "KYC" at bounding box center [93, 195] width 112 height 23
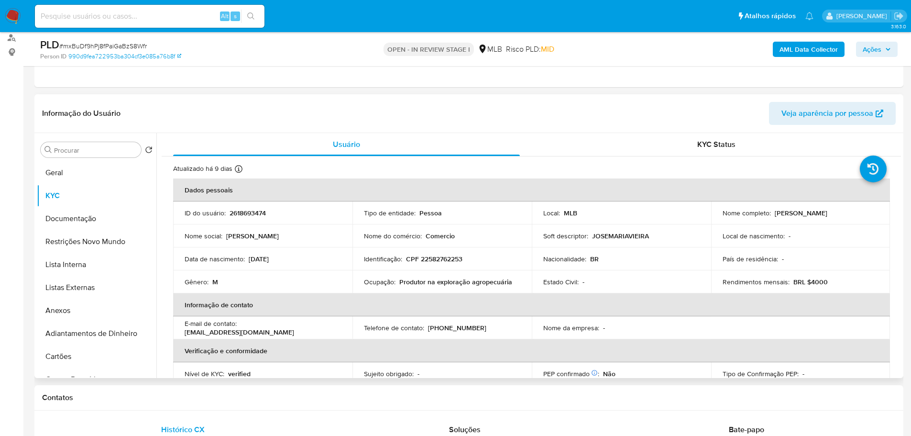
click at [435, 262] on p "CPF 22582762253" at bounding box center [434, 258] width 56 height 9
copy p "22582762253"
click at [881, 45] on span "Ações" at bounding box center [872, 49] width 19 height 15
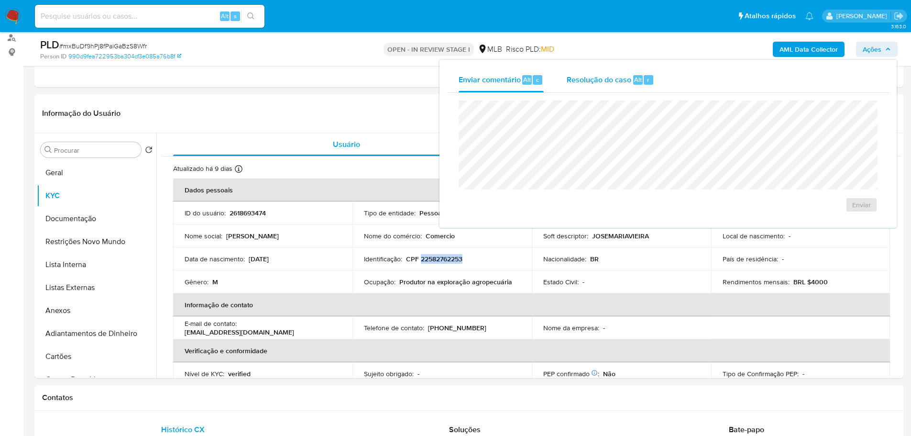
click at [604, 79] on span "Resolução do caso" at bounding box center [599, 79] width 65 height 11
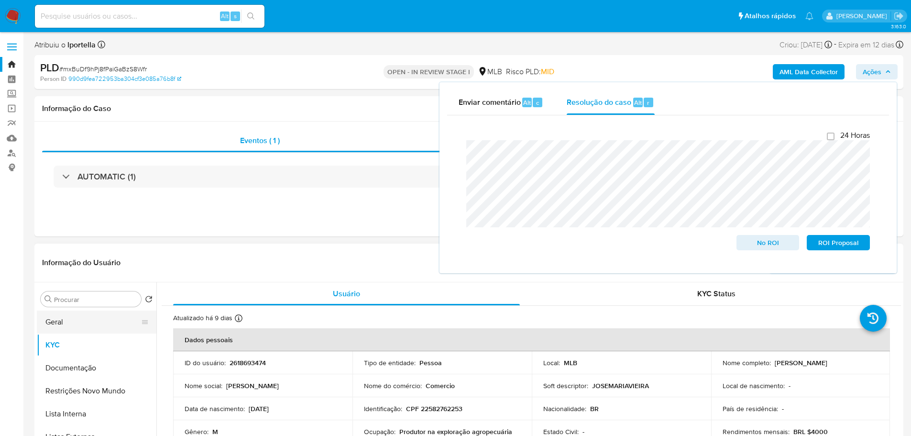
click at [71, 319] on button "Geral" at bounding box center [93, 321] width 112 height 23
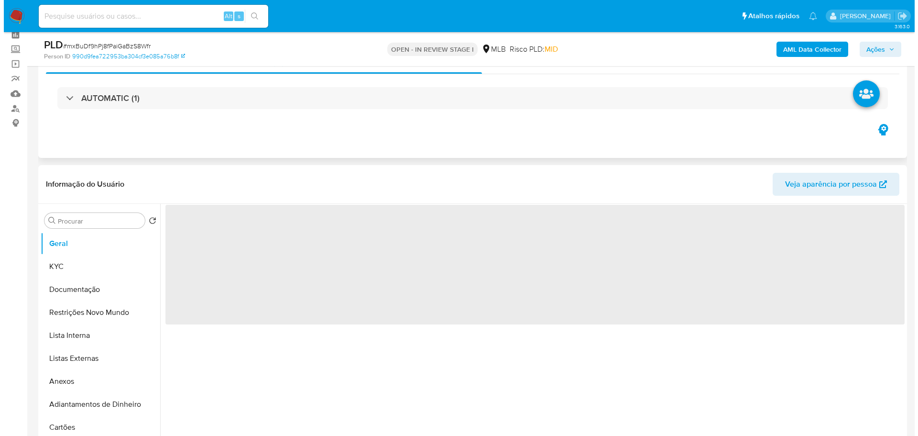
scroll to position [96, 0]
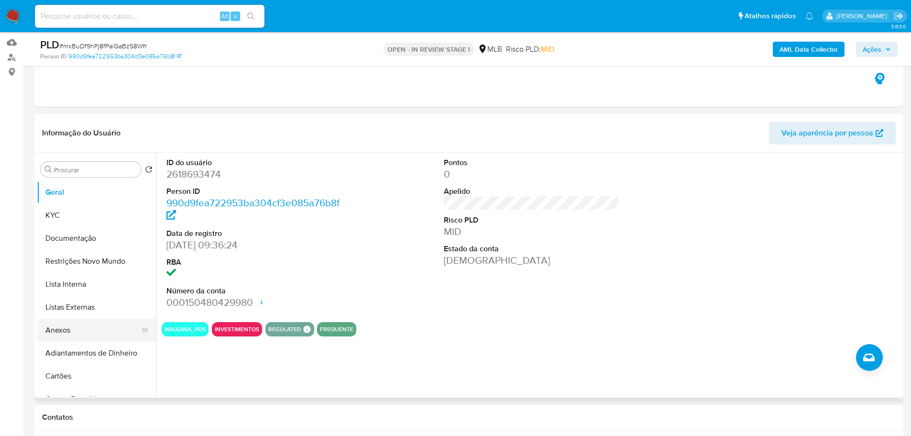
click at [80, 330] on button "Anexos" at bounding box center [93, 330] width 112 height 23
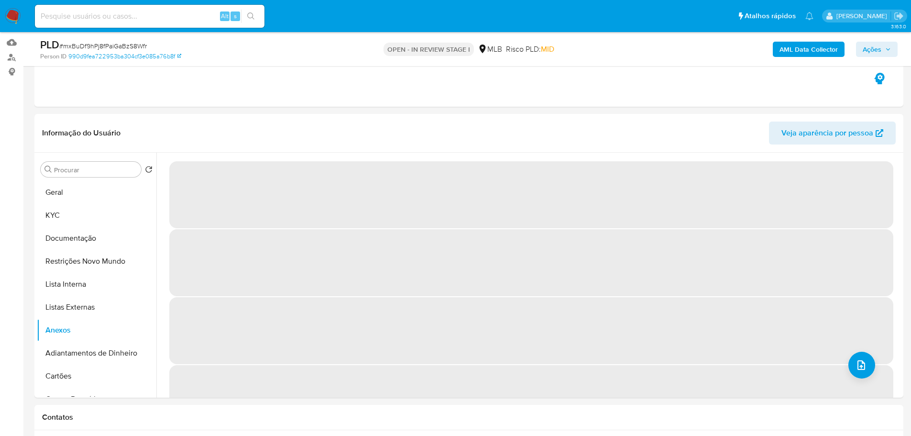
click at [822, 53] on b "AML Data Collector" at bounding box center [809, 49] width 58 height 15
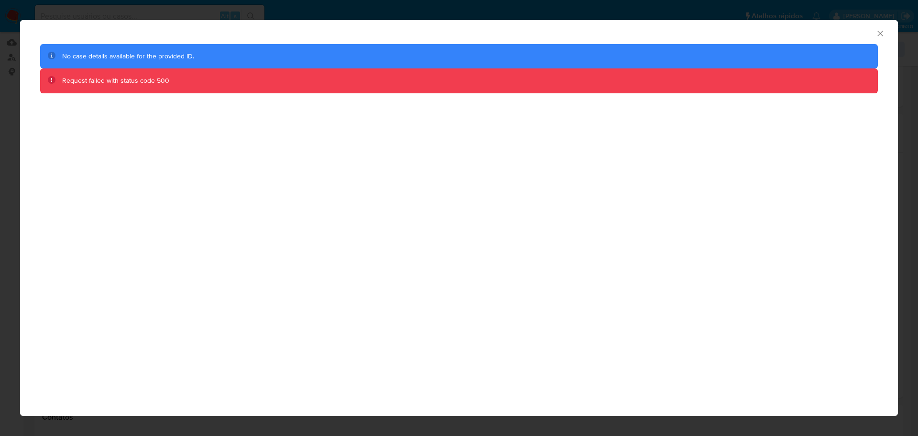
click at [882, 30] on icon "Fechar a janela" at bounding box center [881, 34] width 10 height 10
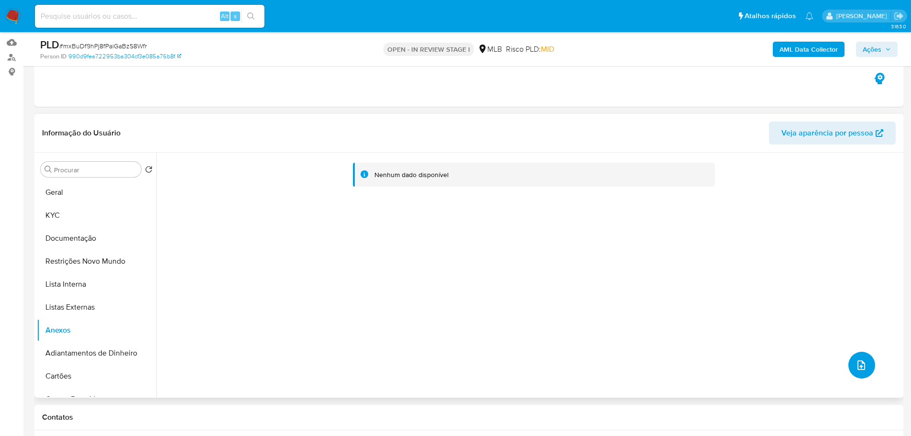
click at [857, 364] on icon "upload-file" at bounding box center [861, 364] width 11 height 11
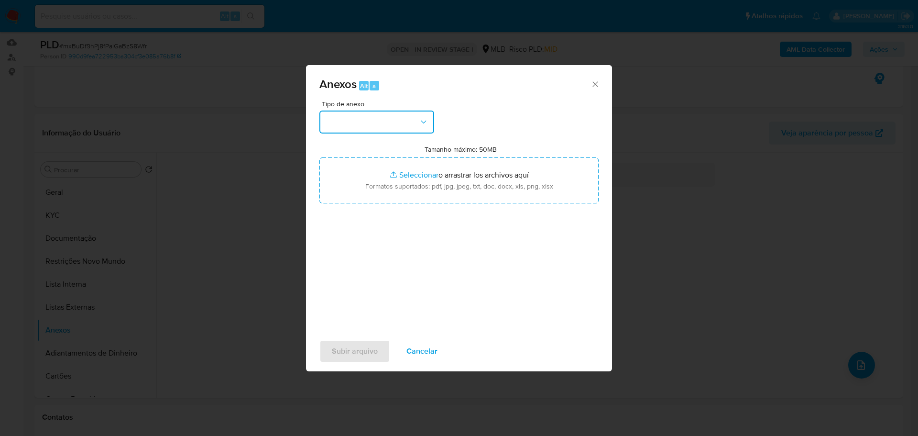
click at [413, 130] on button "button" at bounding box center [377, 121] width 115 height 23
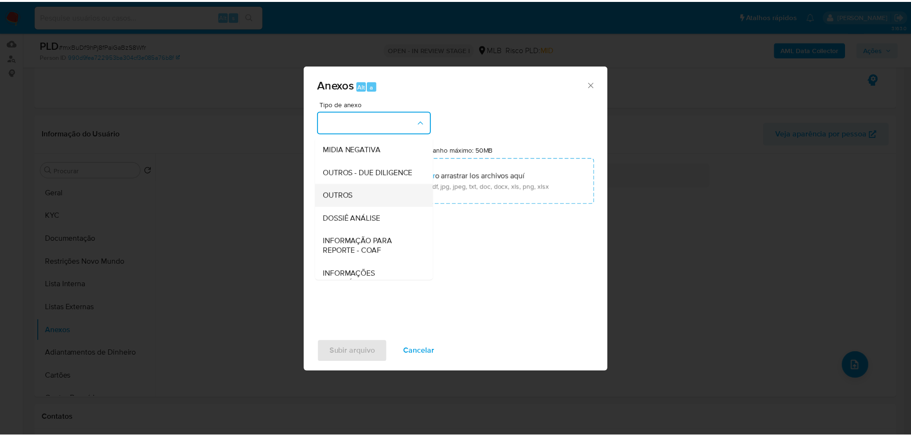
scroll to position [144, 0]
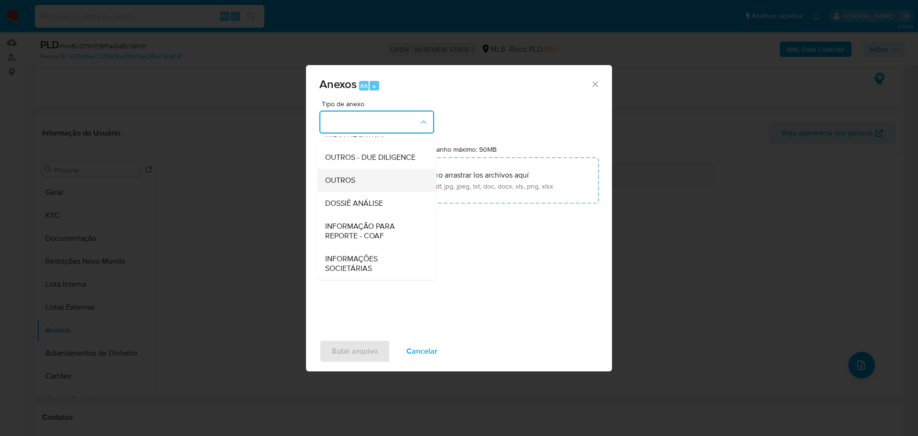
click at [332, 185] on span "OUTROS" at bounding box center [340, 181] width 30 height 10
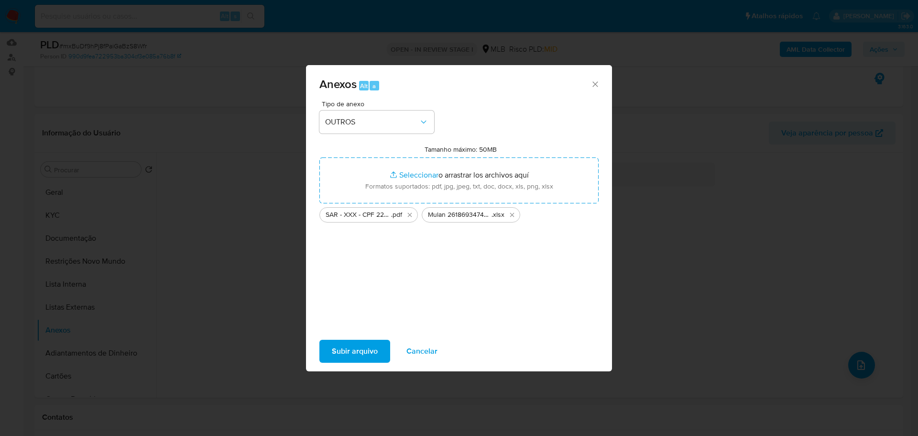
click at [362, 353] on span "Subir arquivo" at bounding box center [355, 351] width 46 height 21
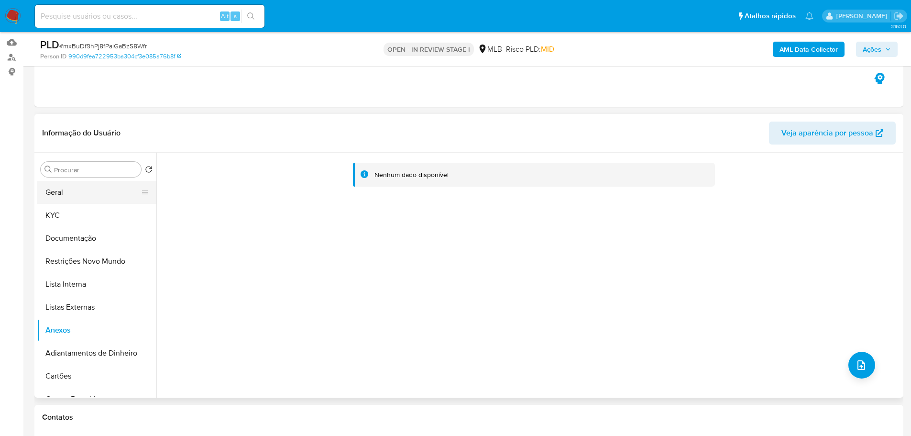
click at [89, 192] on button "Geral" at bounding box center [93, 192] width 112 height 23
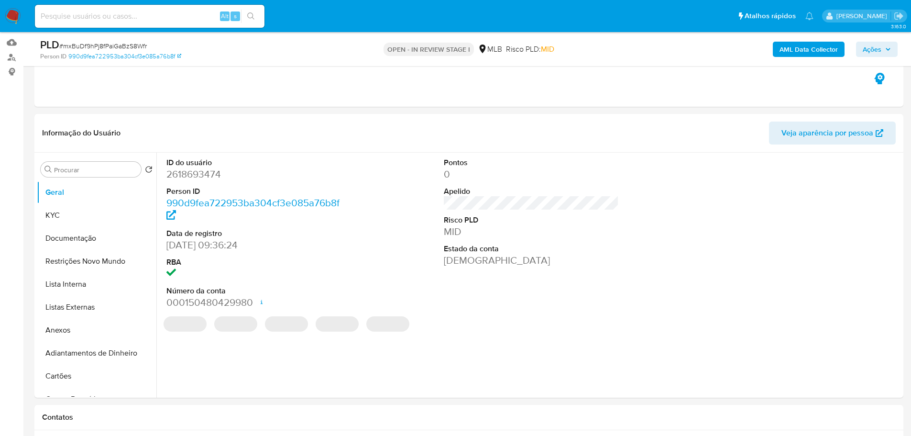
click at [799, 45] on b "AML Data Collector" at bounding box center [809, 49] width 58 height 15
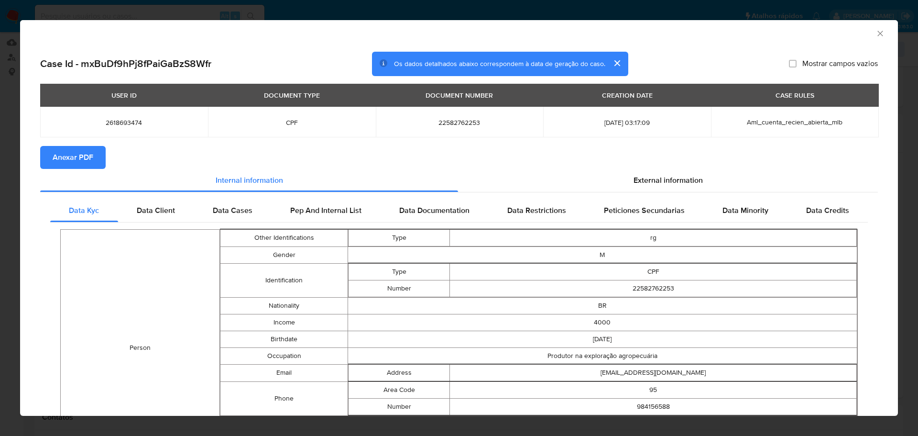
click at [102, 155] on button "Anexar PDF" at bounding box center [73, 157] width 66 height 23
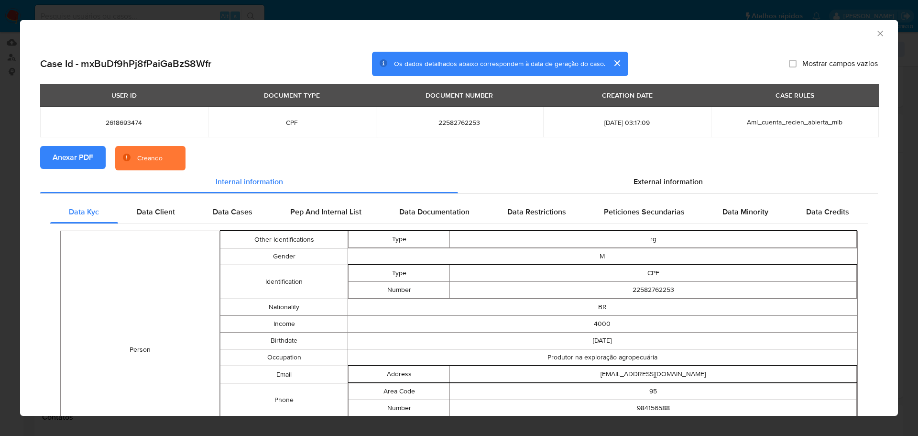
click at [878, 34] on icon "Fechar a janela" at bounding box center [880, 33] width 5 height 5
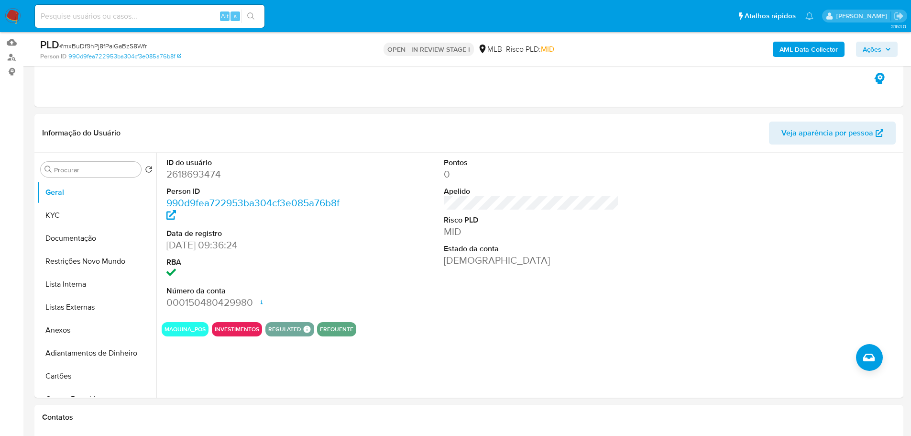
click at [878, 49] on span "Ações" at bounding box center [872, 49] width 19 height 15
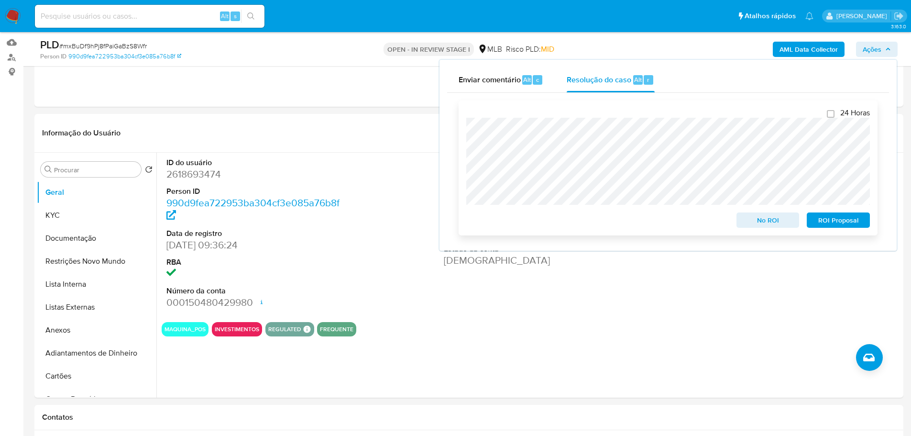
click at [843, 221] on span "ROI Proposal" at bounding box center [839, 219] width 50 height 13
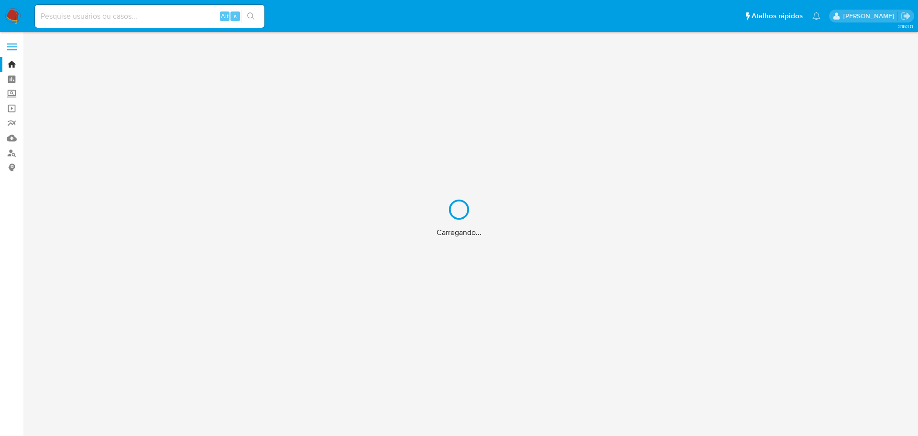
click at [170, 16] on div "Carregando..." at bounding box center [459, 218] width 918 height 436
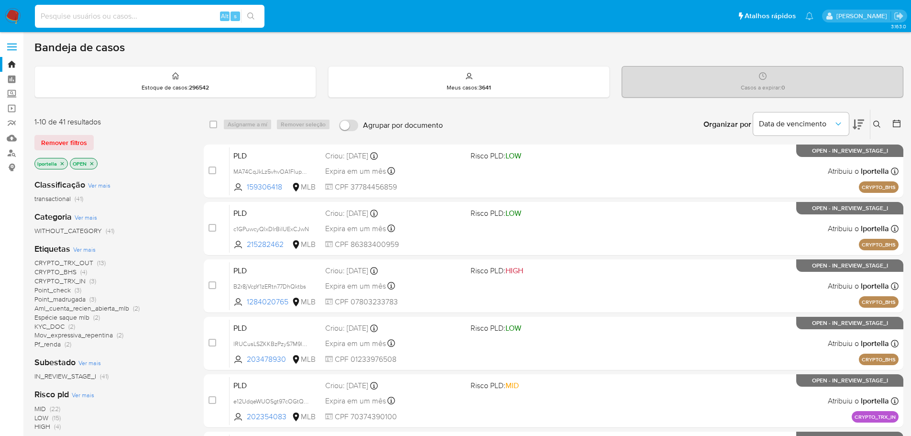
click at [93, 13] on input at bounding box center [150, 16] width 230 height 12
paste input "637237937"
type input "637237937"
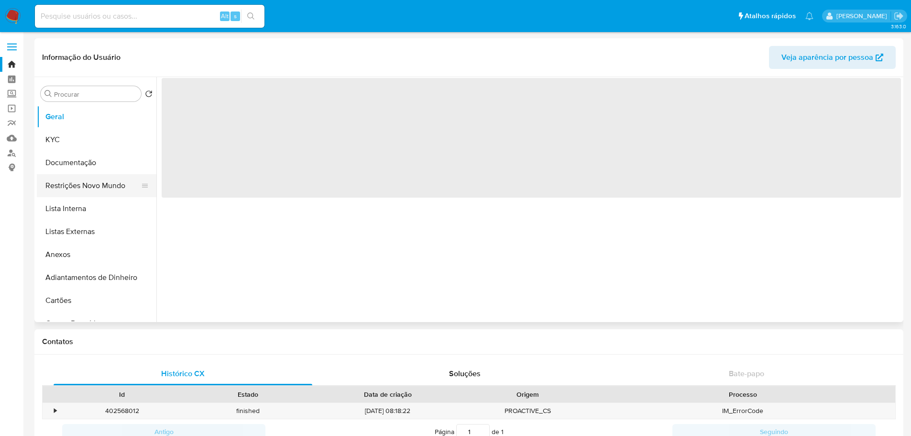
select select "10"
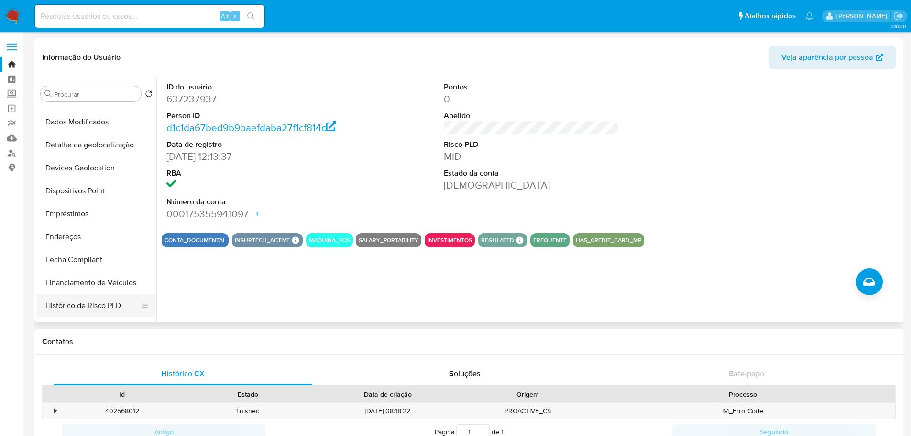
scroll to position [335, 0]
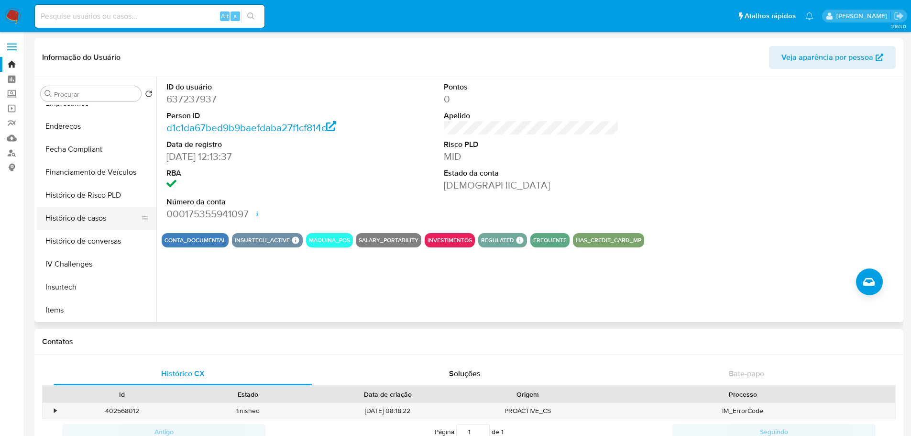
click at [102, 220] on button "Histórico de casos" at bounding box center [93, 218] width 112 height 23
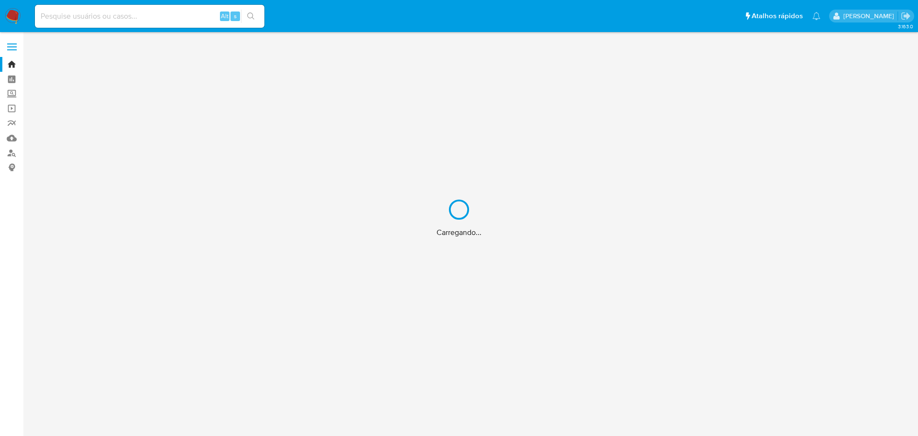
click at [11, 152] on div "Carregando..." at bounding box center [459, 218] width 918 height 436
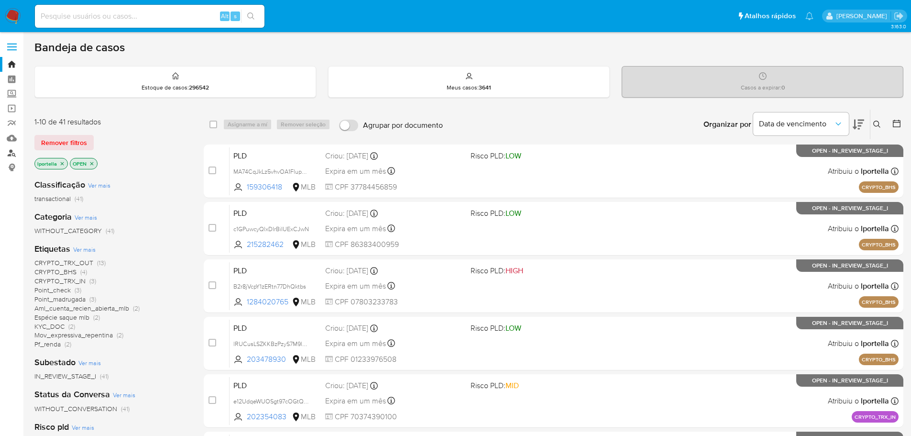
click at [11, 152] on link "Localizador de pessoas" at bounding box center [57, 152] width 114 height 15
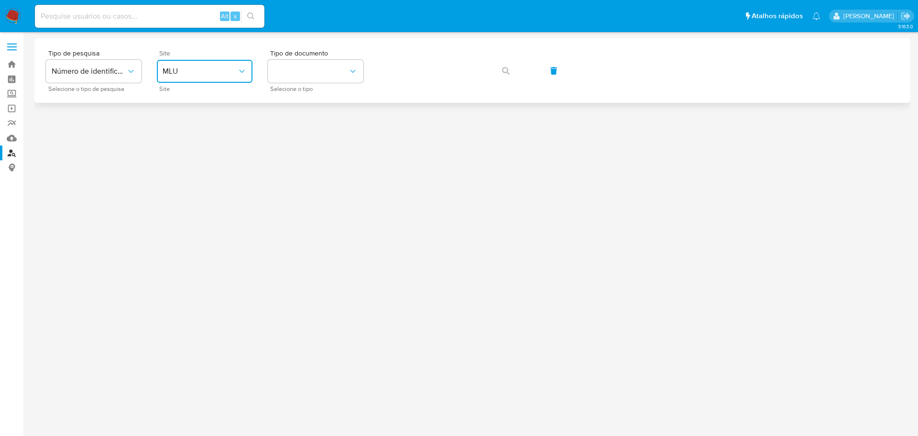
click at [210, 74] on span "MLU" at bounding box center [200, 71] width 75 height 10
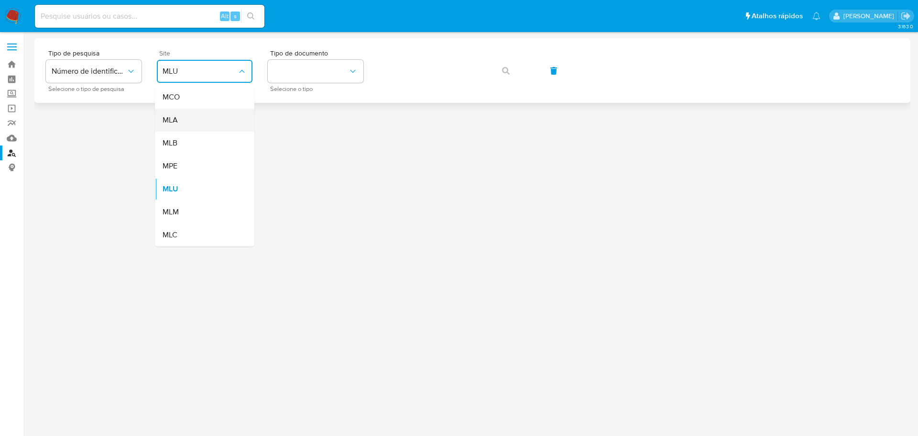
click at [187, 113] on div "MLA" at bounding box center [202, 120] width 78 height 23
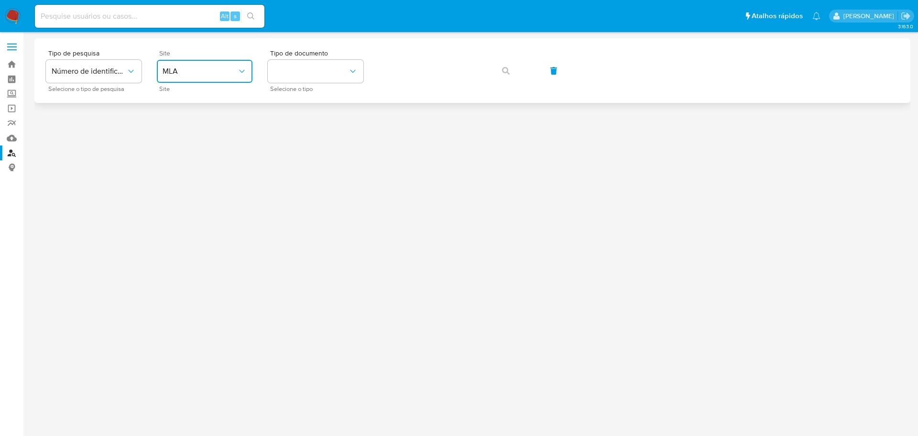
click at [194, 74] on span "MLA" at bounding box center [200, 71] width 75 height 10
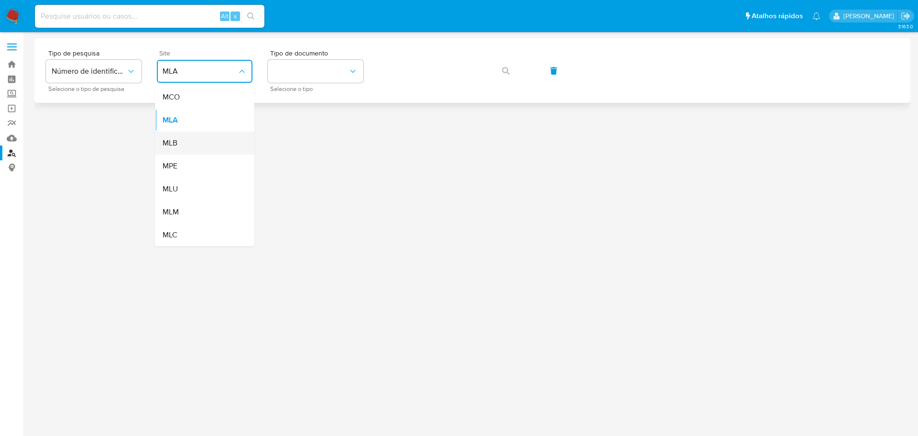
click at [192, 138] on div "MLB" at bounding box center [202, 143] width 78 height 23
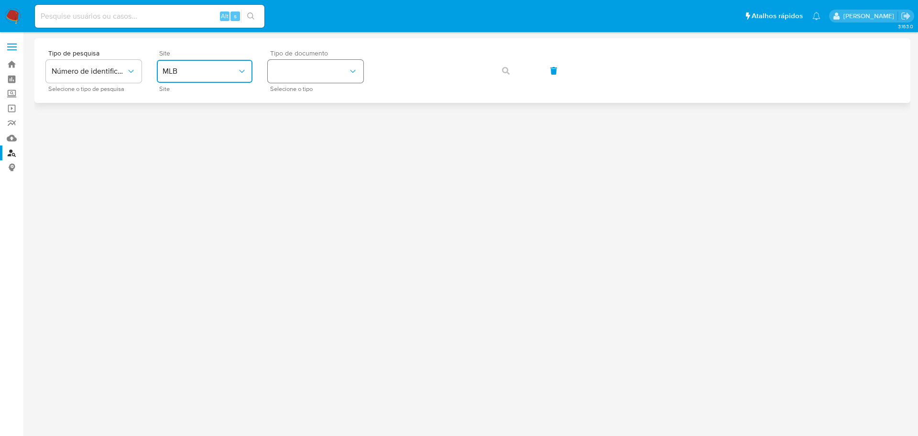
click at [328, 61] on button "identificationType" at bounding box center [316, 71] width 96 height 23
click at [300, 133] on div "CPF CPF" at bounding box center [313, 134] width 78 height 33
click at [399, 85] on div "Tipo de pesquisa Número de identificação Selecione o tipo de pesquisa Site MLB …" at bounding box center [472, 71] width 853 height 42
click at [511, 70] on button "button" at bounding box center [506, 70] width 33 height 23
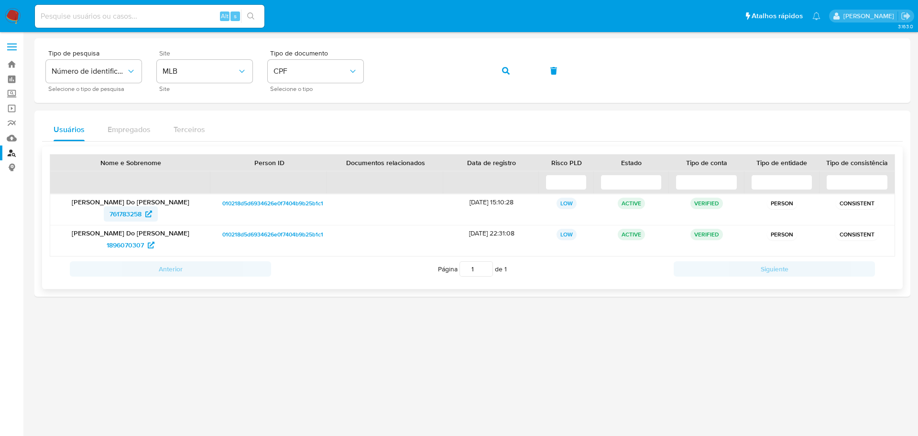
click at [122, 213] on span "761783258" at bounding box center [126, 213] width 32 height 15
click at [528, 71] on div "Tipo de pesquisa Número de identificação Selecione o tipo de pesquisa Site MLB …" at bounding box center [472, 71] width 853 height 42
click at [516, 71] on button "button" at bounding box center [506, 70] width 33 height 23
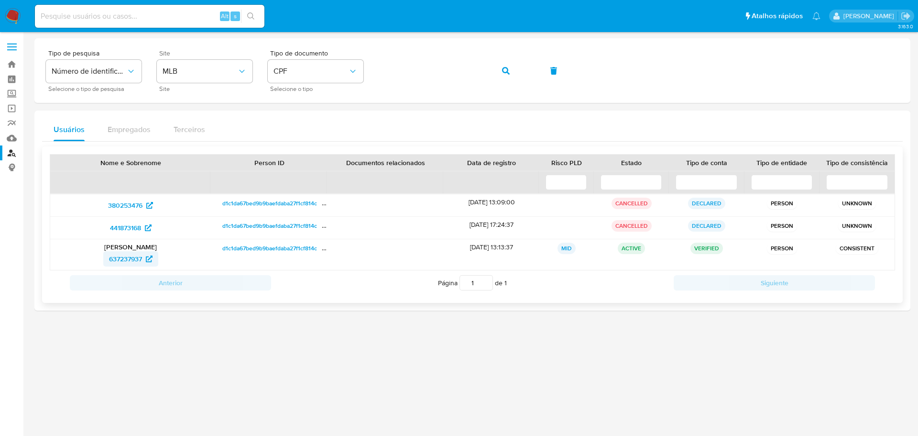
click at [118, 257] on span "637237937" at bounding box center [125, 258] width 33 height 15
click at [170, 15] on input at bounding box center [150, 16] width 230 height 12
paste input "637237937"
type input "637237937"
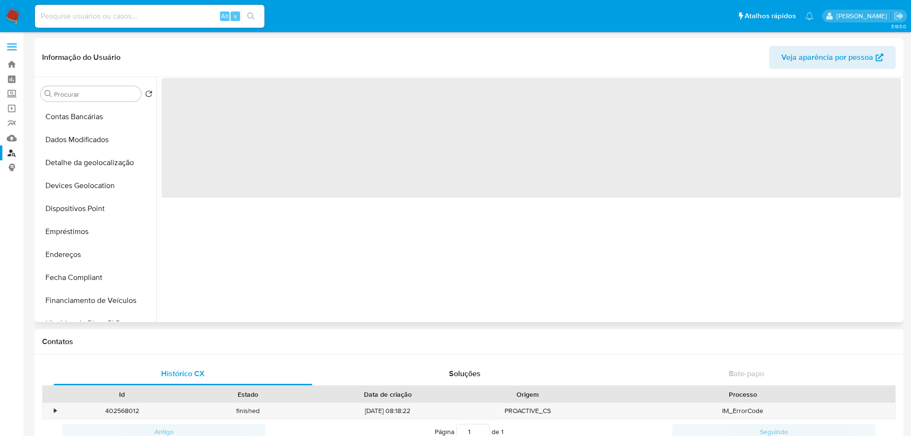
scroll to position [335, 0]
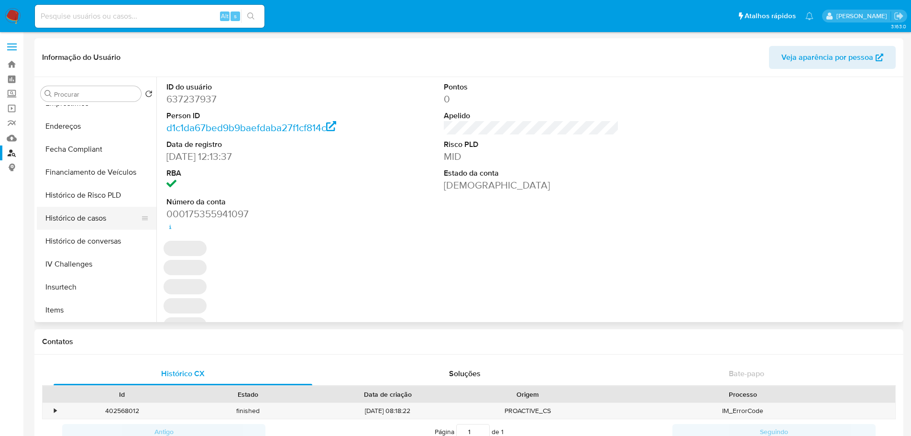
select select "10"
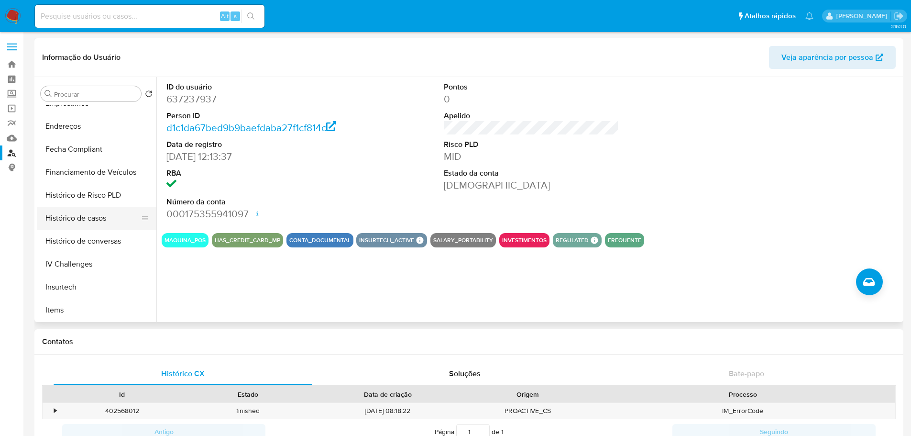
click at [110, 218] on button "Histórico de casos" at bounding box center [93, 218] width 112 height 23
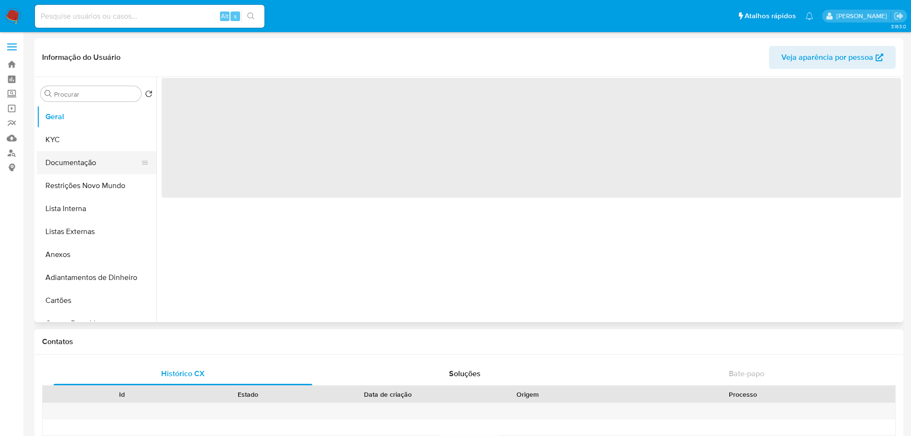
click at [83, 164] on button "Documentação" at bounding box center [93, 162] width 112 height 23
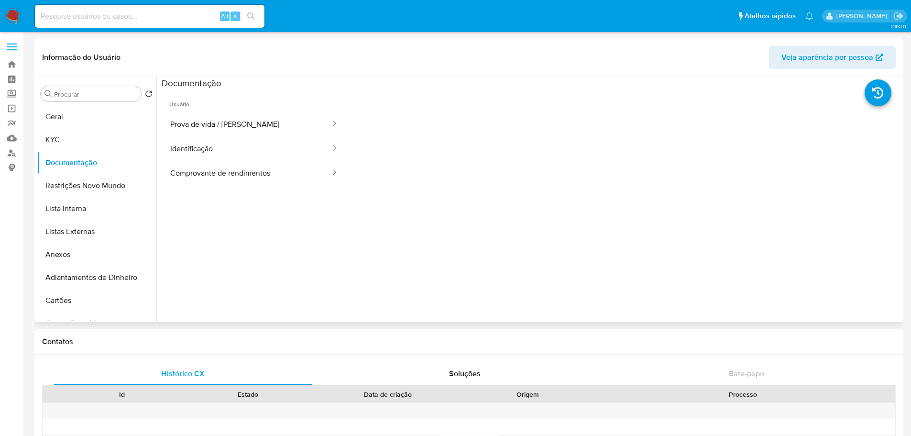
click at [220, 126] on button "Prova de vida / [PERSON_NAME]" at bounding box center [247, 124] width 170 height 24
select select "10"
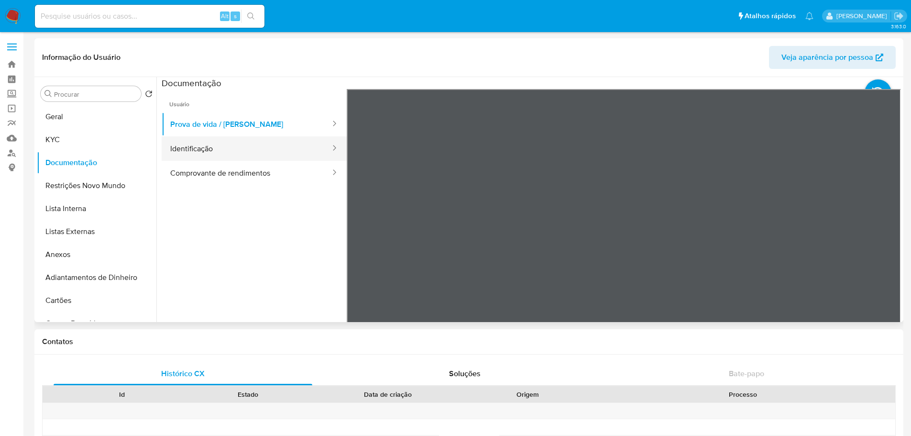
click at [225, 148] on button "Identificação" at bounding box center [247, 148] width 170 height 24
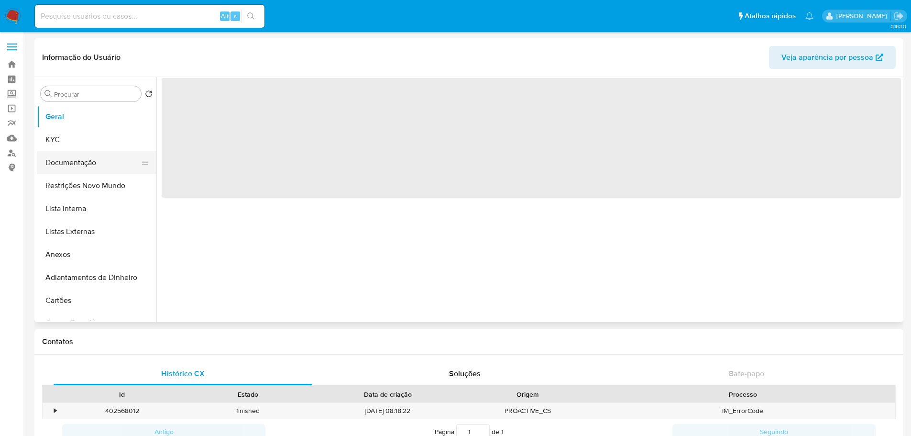
click at [60, 156] on button "Documentação" at bounding box center [93, 162] width 112 height 23
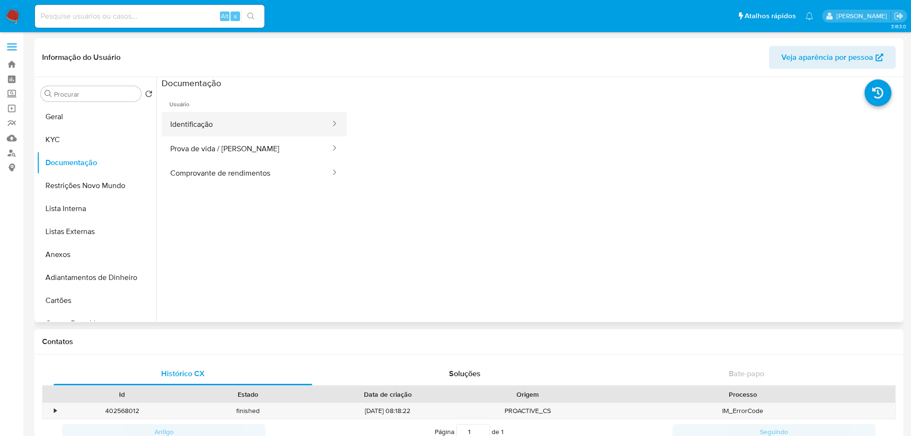
select select "10"
click at [218, 130] on button "Identificação" at bounding box center [247, 124] width 170 height 24
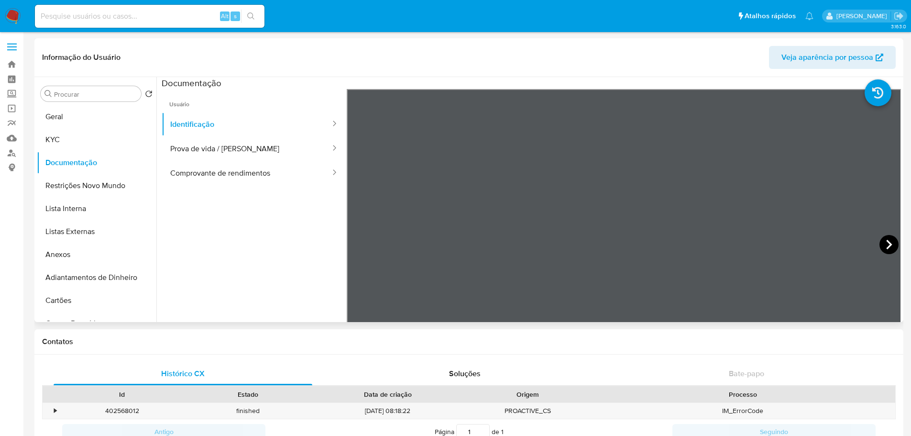
click at [880, 240] on icon at bounding box center [889, 244] width 19 height 19
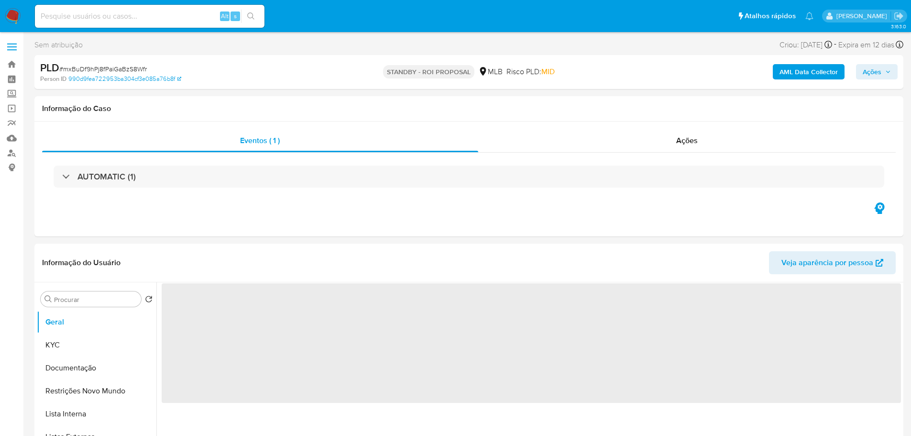
select select "10"
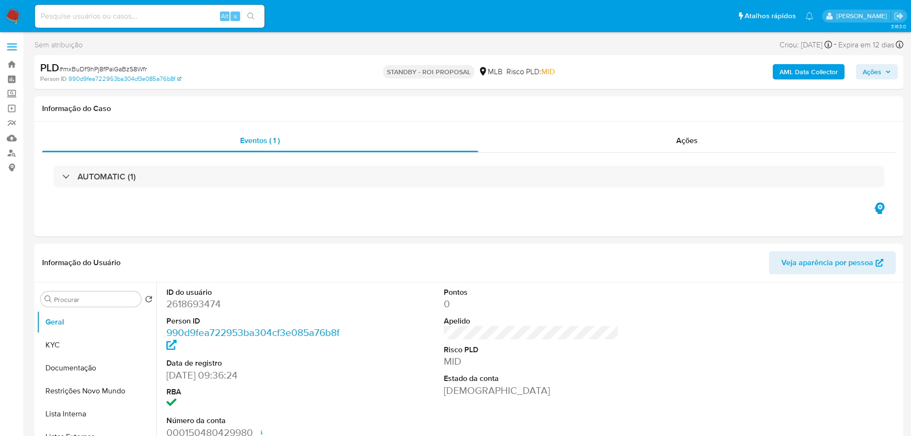
click at [121, 71] on span "# mxBuDf9hPj8fPaiGaBzS8Wfr" at bounding box center [103, 69] width 88 height 10
copy span "mxBuDf9hPj8fPaiGaBzS8Wfr"
click at [5, 14] on img at bounding box center [13, 16] width 16 height 16
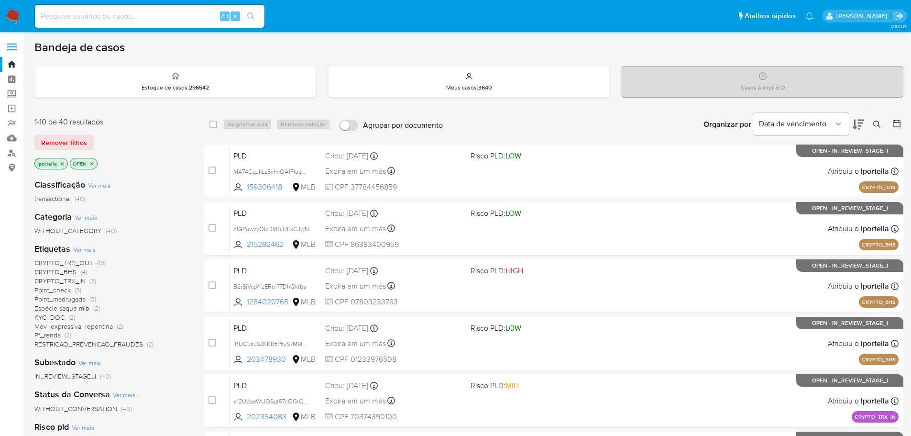
drag, startPoint x: 254, startPoint y: 0, endPoint x: 608, endPoint y: 127, distance: 376.6
click at [608, 127] on div "Organizar por Data de vencimento Os resultados não podem ser classificados enqu…" at bounding box center [676, 125] width 456 height 30
click at [119, 19] on input at bounding box center [150, 16] width 230 height 12
paste input "39BnTOuHrxh0dTHwIujAOvn6"
type input "39BnTOuHrxh0dTHwIujAOvn6"
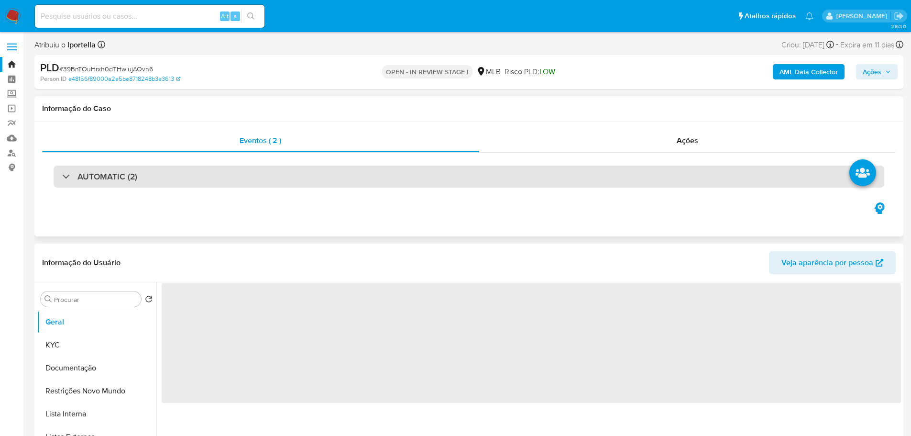
select select "10"
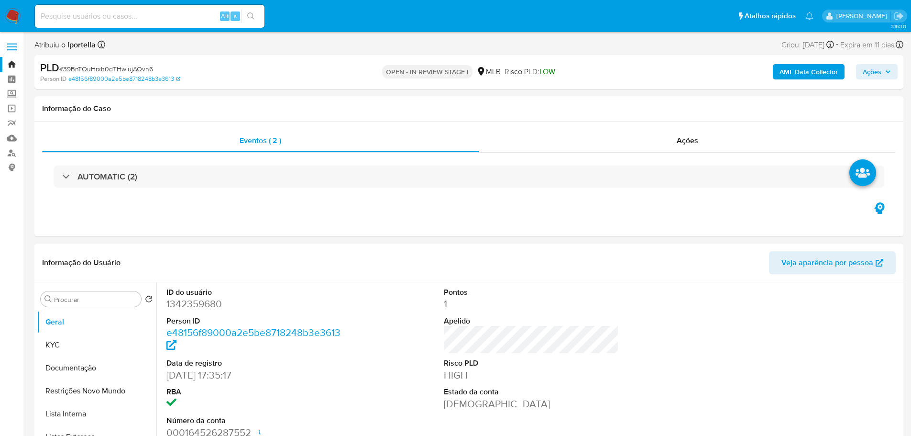
scroll to position [144, 0]
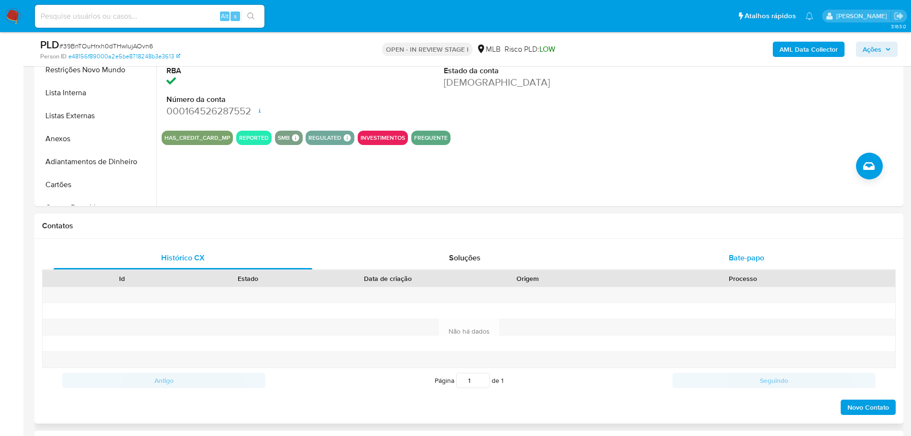
click at [725, 261] on div "Bate-papo" at bounding box center [746, 257] width 259 height 23
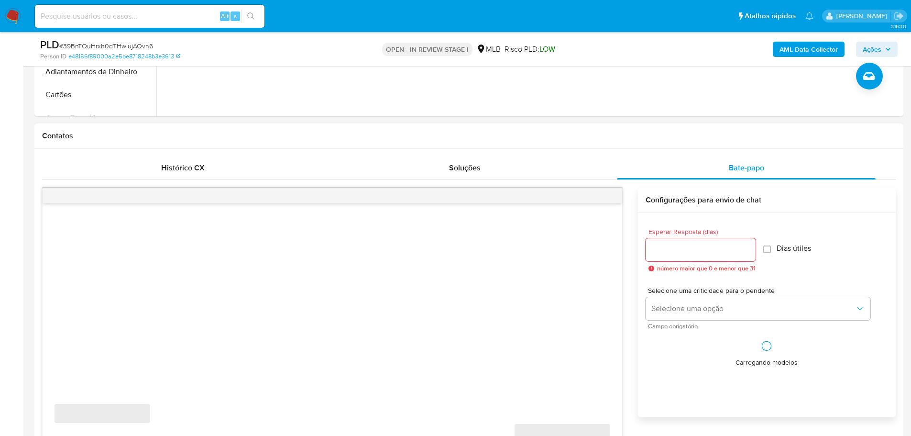
scroll to position [431, 0]
